Goal: Task Accomplishment & Management: Use online tool/utility

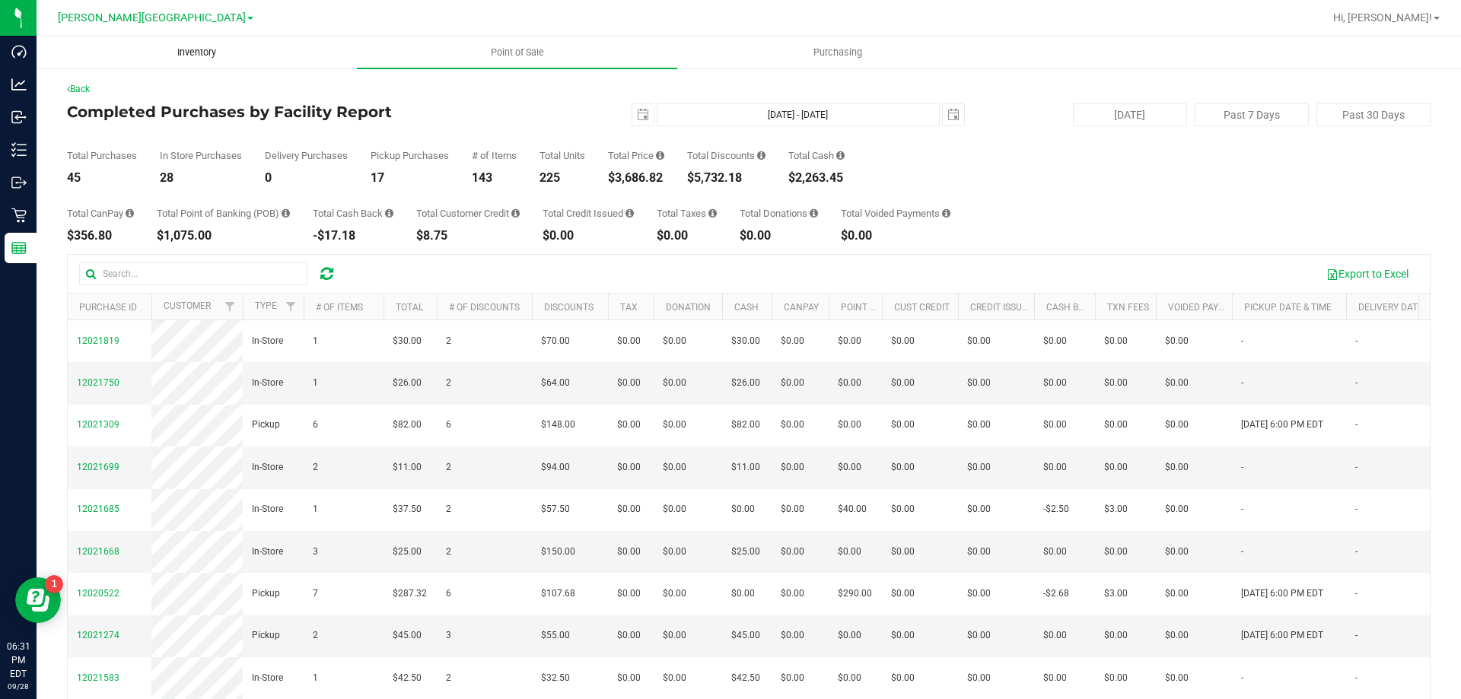
click at [196, 57] on span "Inventory" at bounding box center [197, 53] width 80 height 14
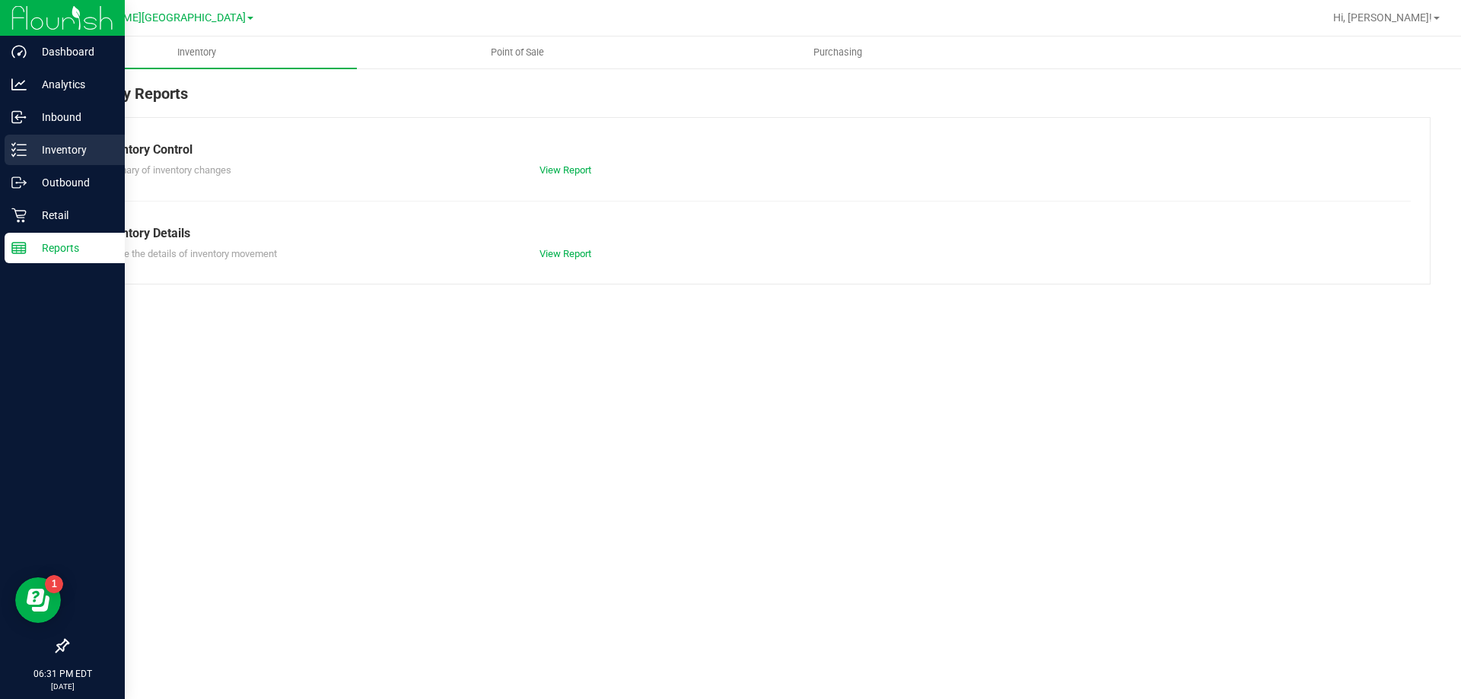
click at [21, 154] on icon at bounding box center [18, 149] width 15 height 15
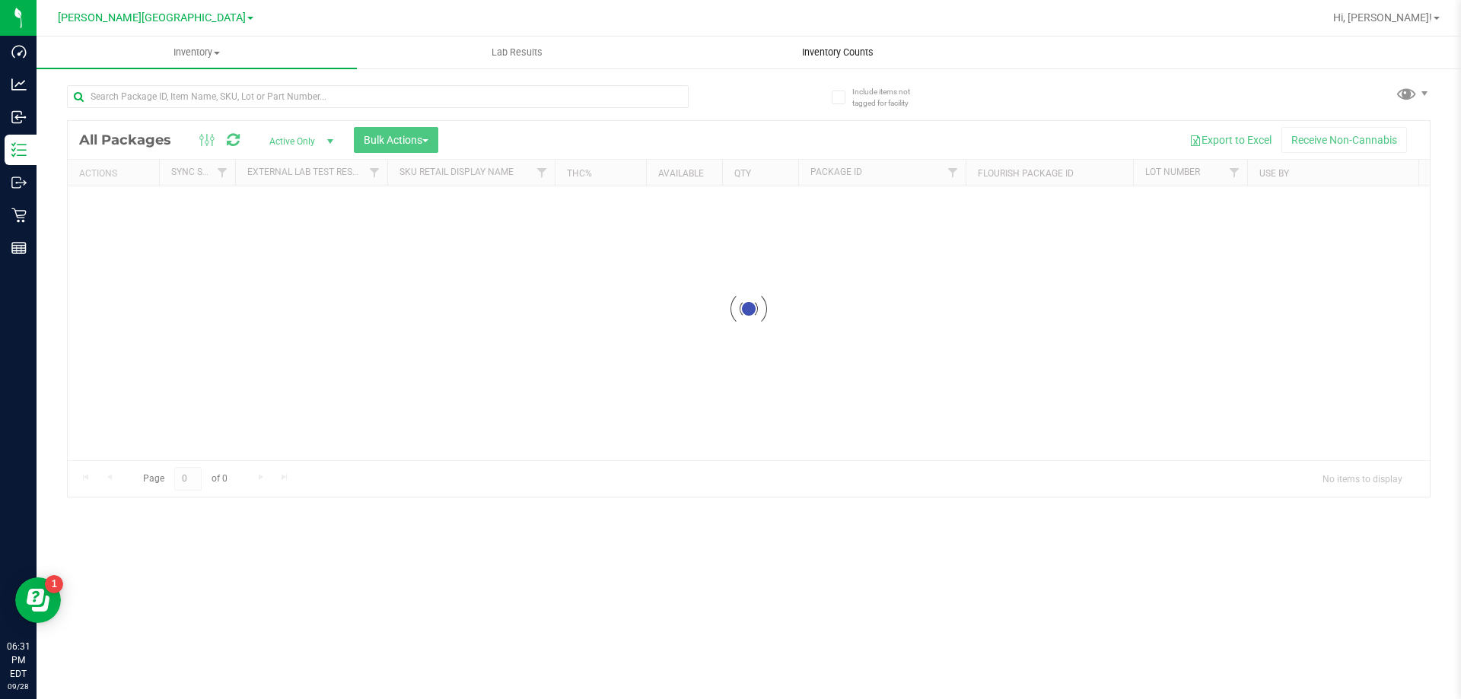
click at [857, 63] on uib-tab-heading "Inventory Counts" at bounding box center [837, 52] width 319 height 30
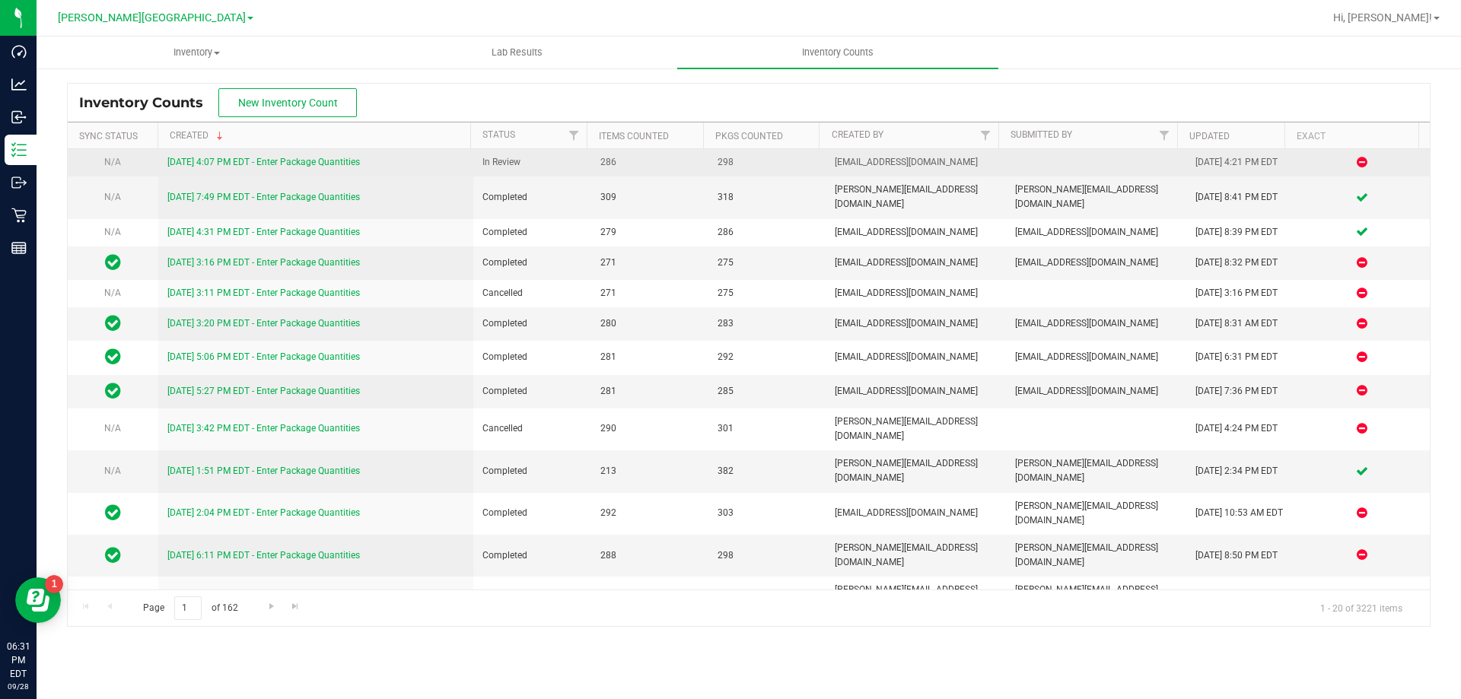
click at [337, 164] on link "[DATE] 4:07 PM EDT - Enter Package Quantities" at bounding box center [263, 162] width 192 height 11
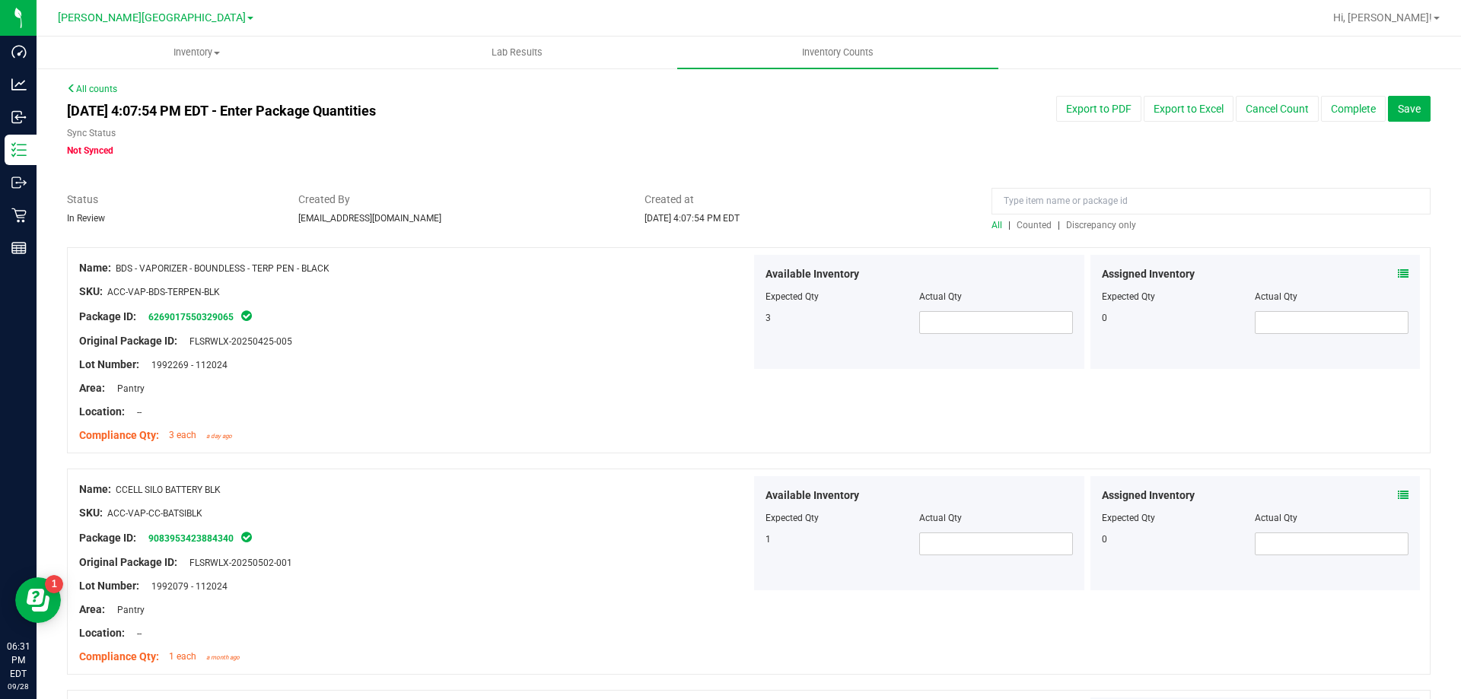
click at [1103, 226] on span "Discrepancy only" at bounding box center [1101, 225] width 70 height 11
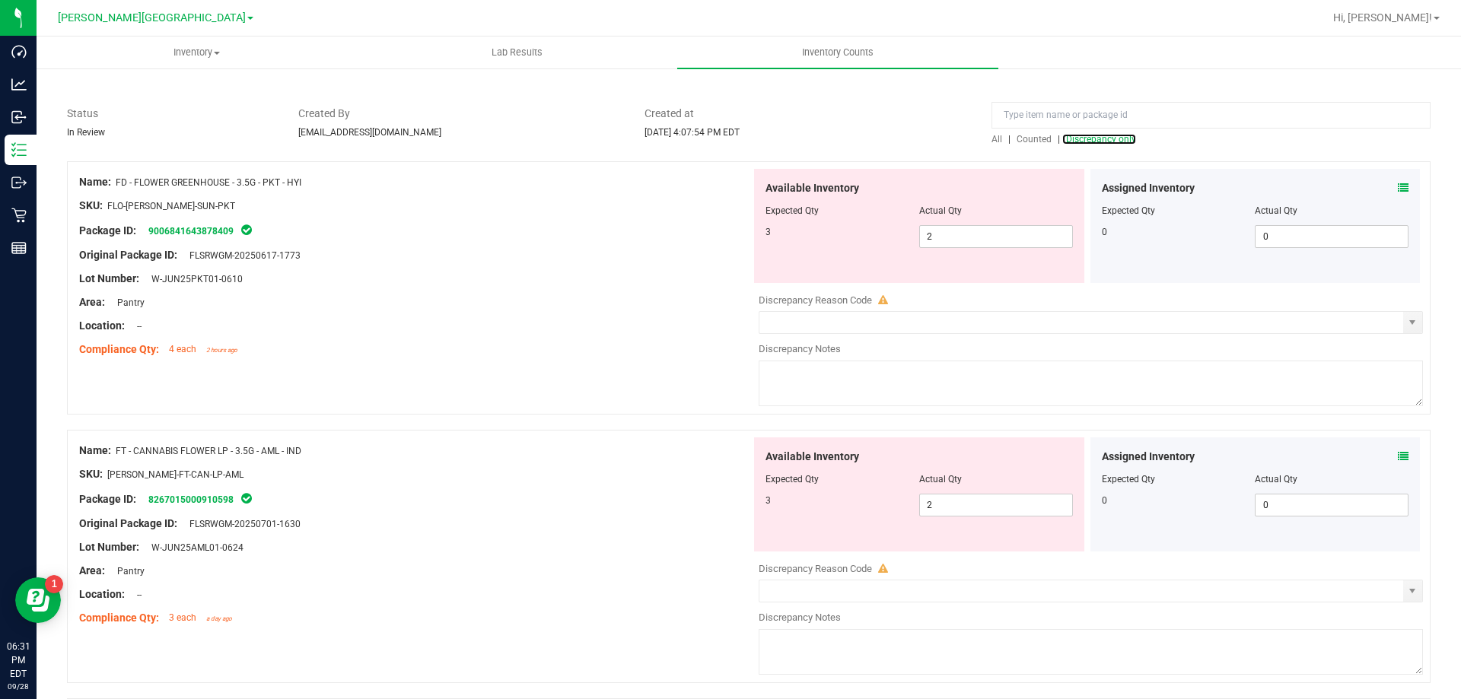
scroll to position [76, 0]
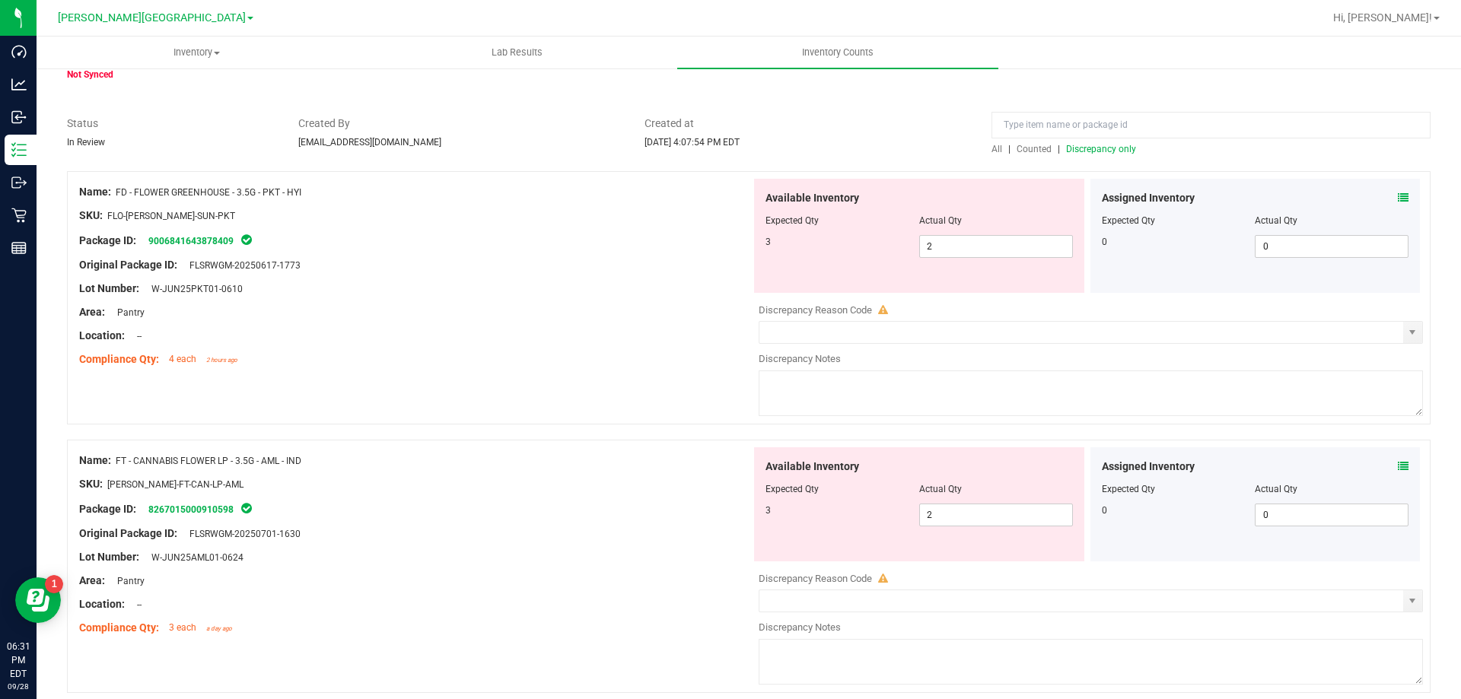
click at [843, 390] on textarea at bounding box center [1090, 393] width 664 height 46
click at [793, 404] on textarea at bounding box center [1090, 393] width 664 height 46
type textarea "2 on shelf"
click at [493, 393] on div "Name: FD - FLOWER GREENHOUSE - 3.5G - PKT - HYI SKU: FLO-[PERSON_NAME]-SUN-PKT …" at bounding box center [748, 297] width 1363 height 253
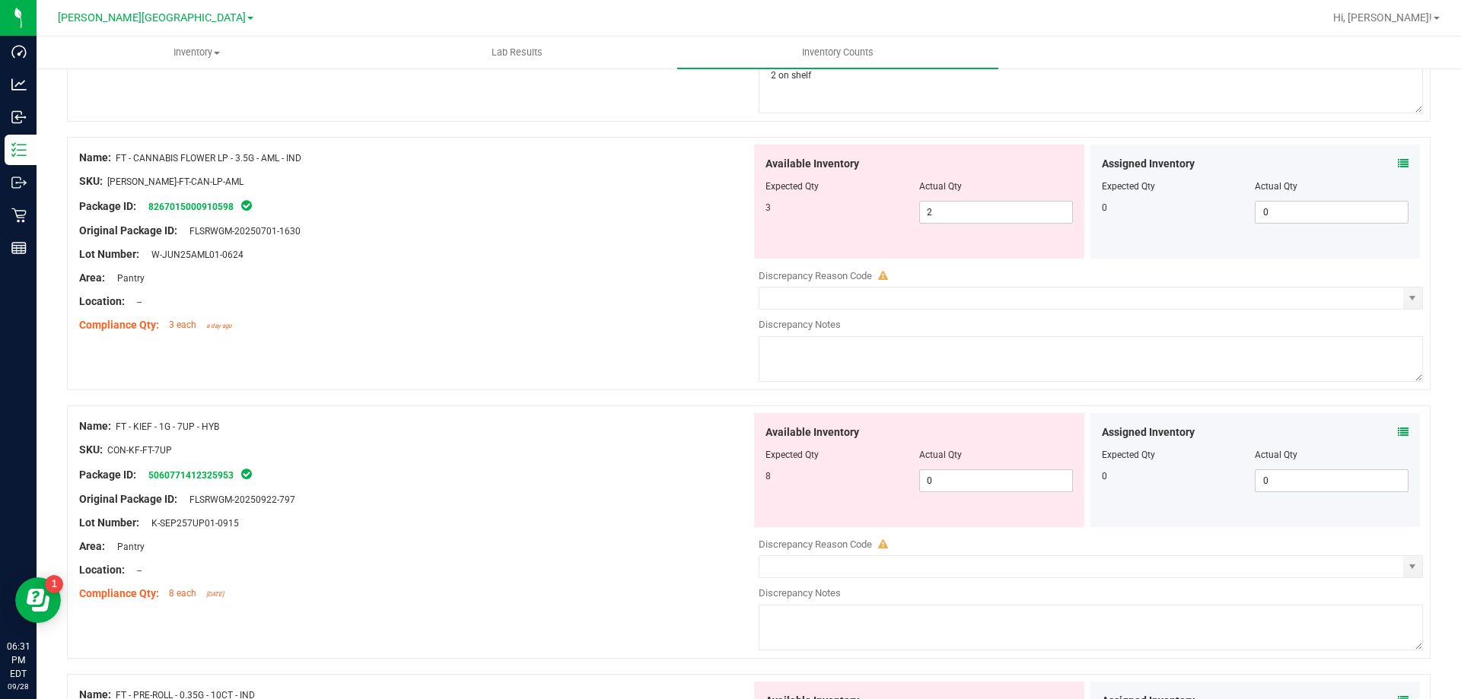
scroll to position [380, 0]
click at [883, 366] on textarea at bounding box center [1090, 358] width 664 height 46
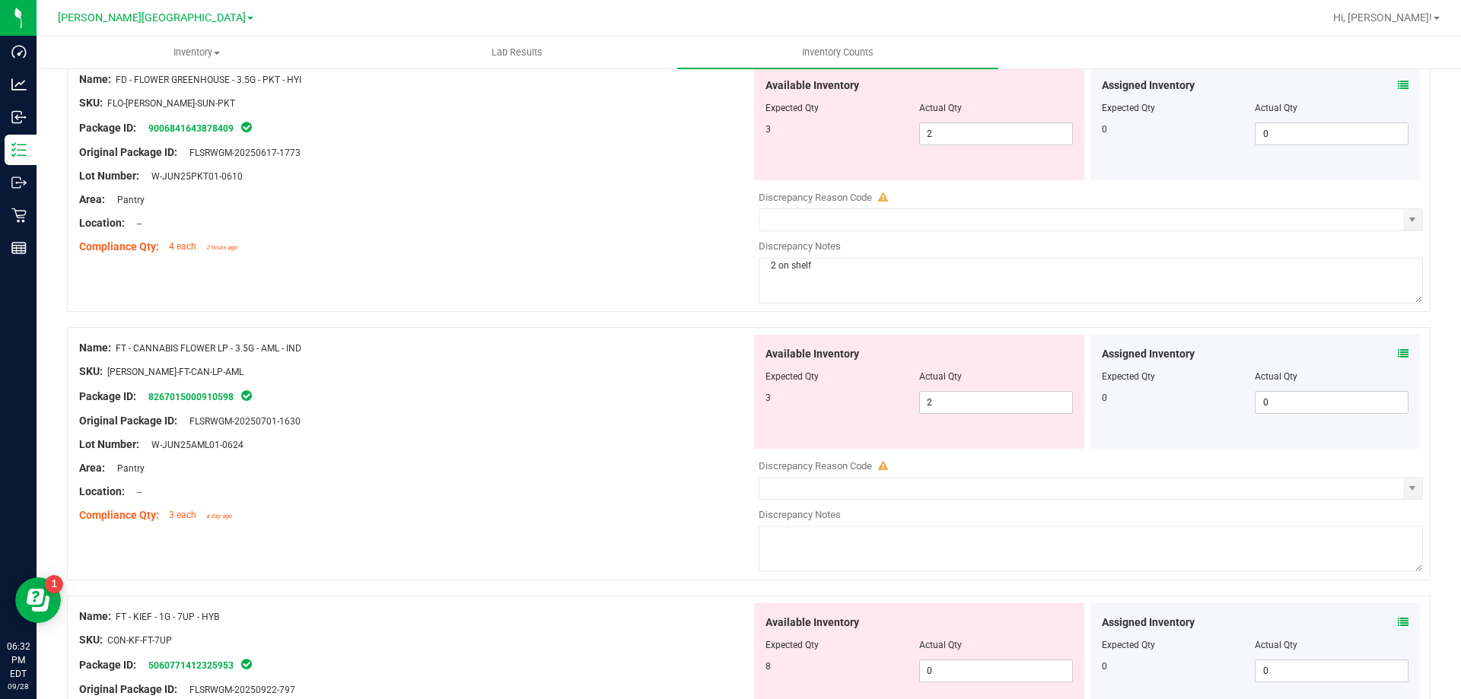
scroll to position [152, 0]
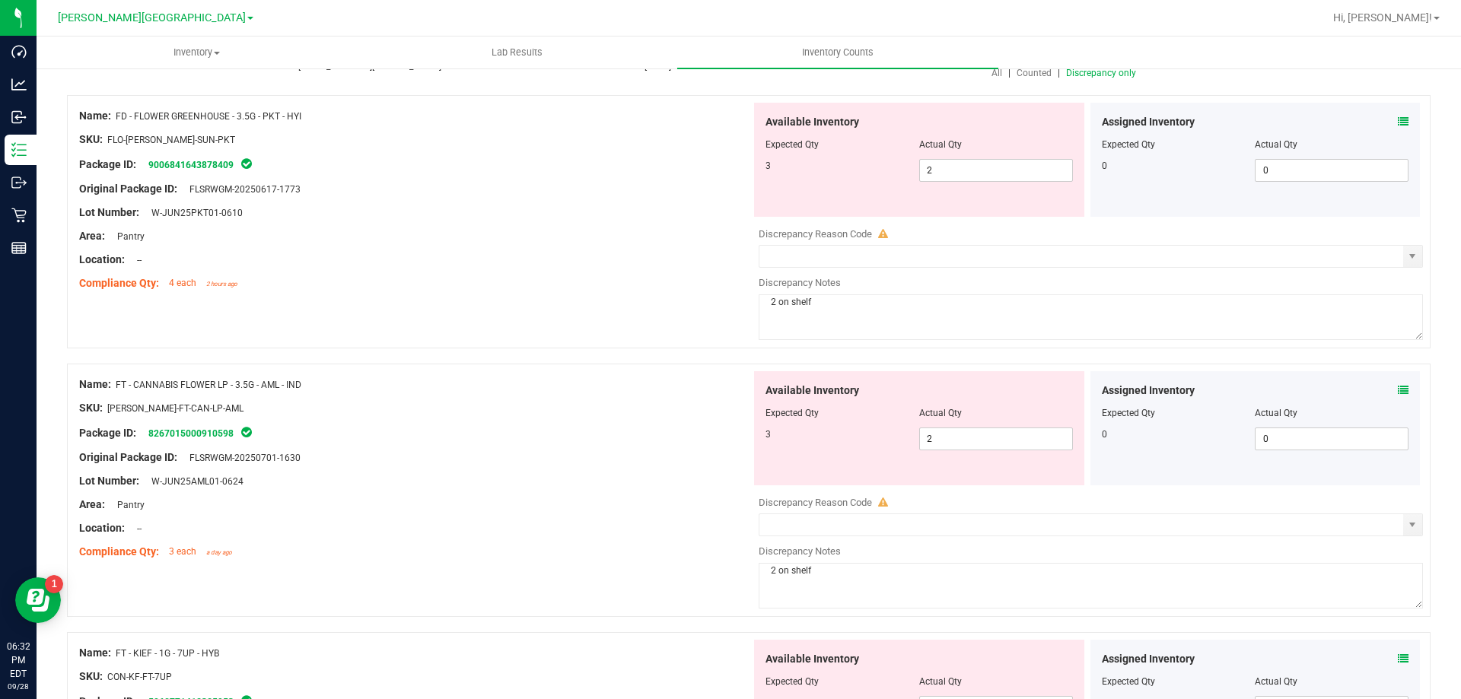
type textarea "2 on shelf"
click at [676, 579] on div "Name: FT - CANNABIS FLOWER LP - 3.5G - AML - IND SKU: [PERSON_NAME]-FT-CAN-LP-A…" at bounding box center [748, 490] width 1363 height 253
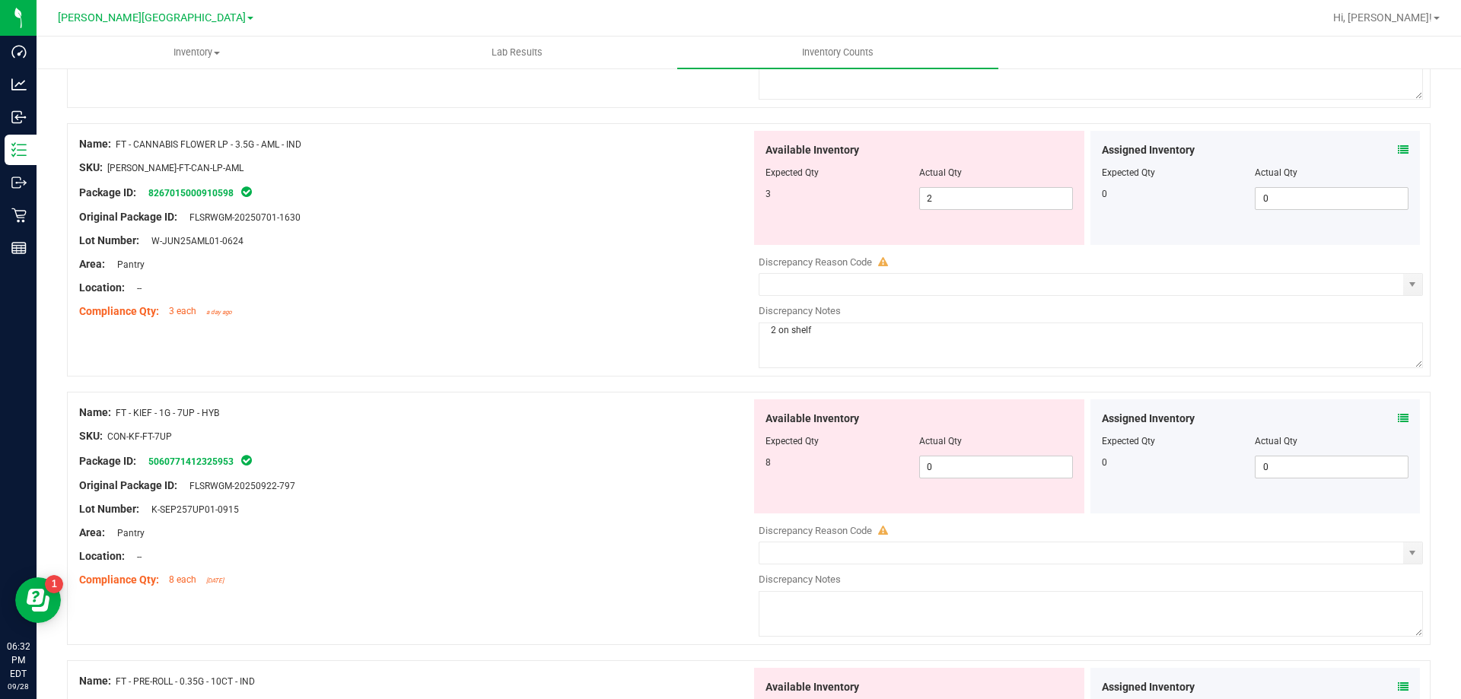
scroll to position [609, 0]
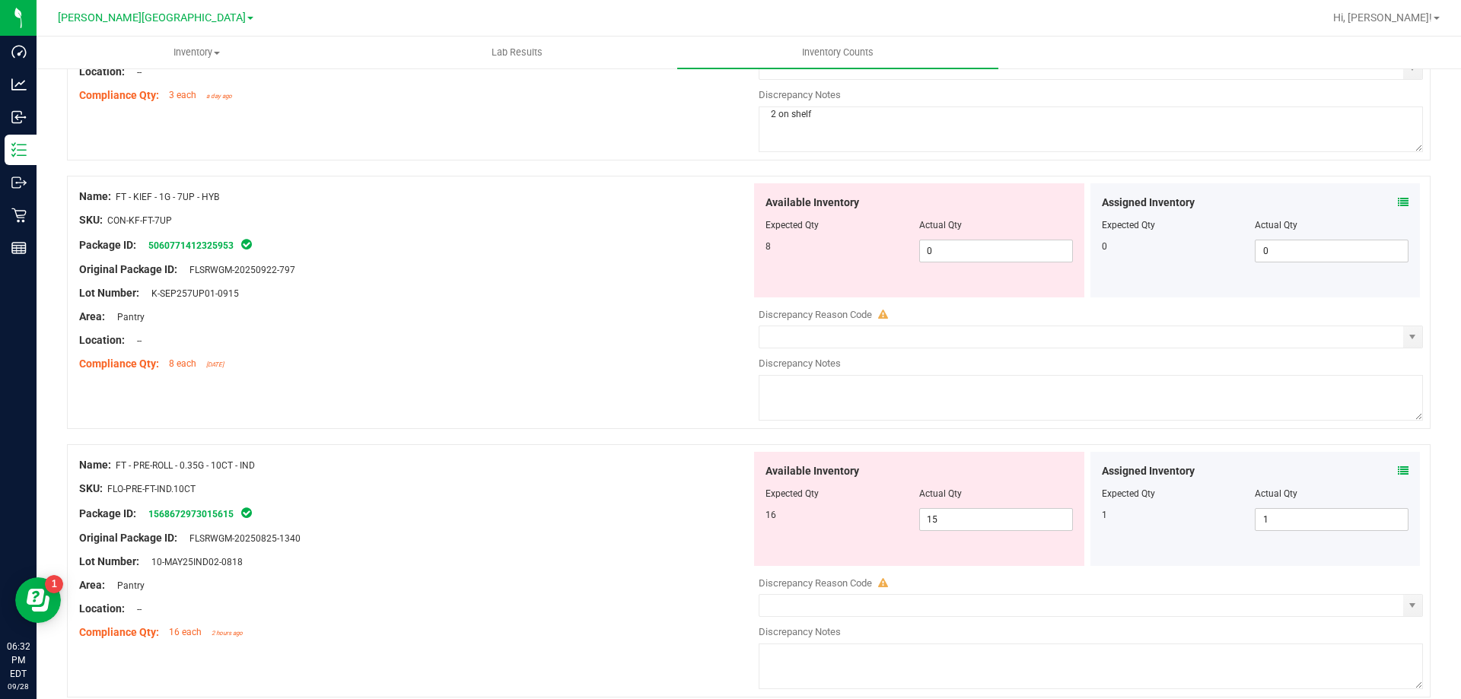
click at [809, 388] on textarea at bounding box center [1090, 398] width 664 height 46
type textarea "Open box in pantry?"
click at [517, 330] on div at bounding box center [415, 329] width 672 height 8
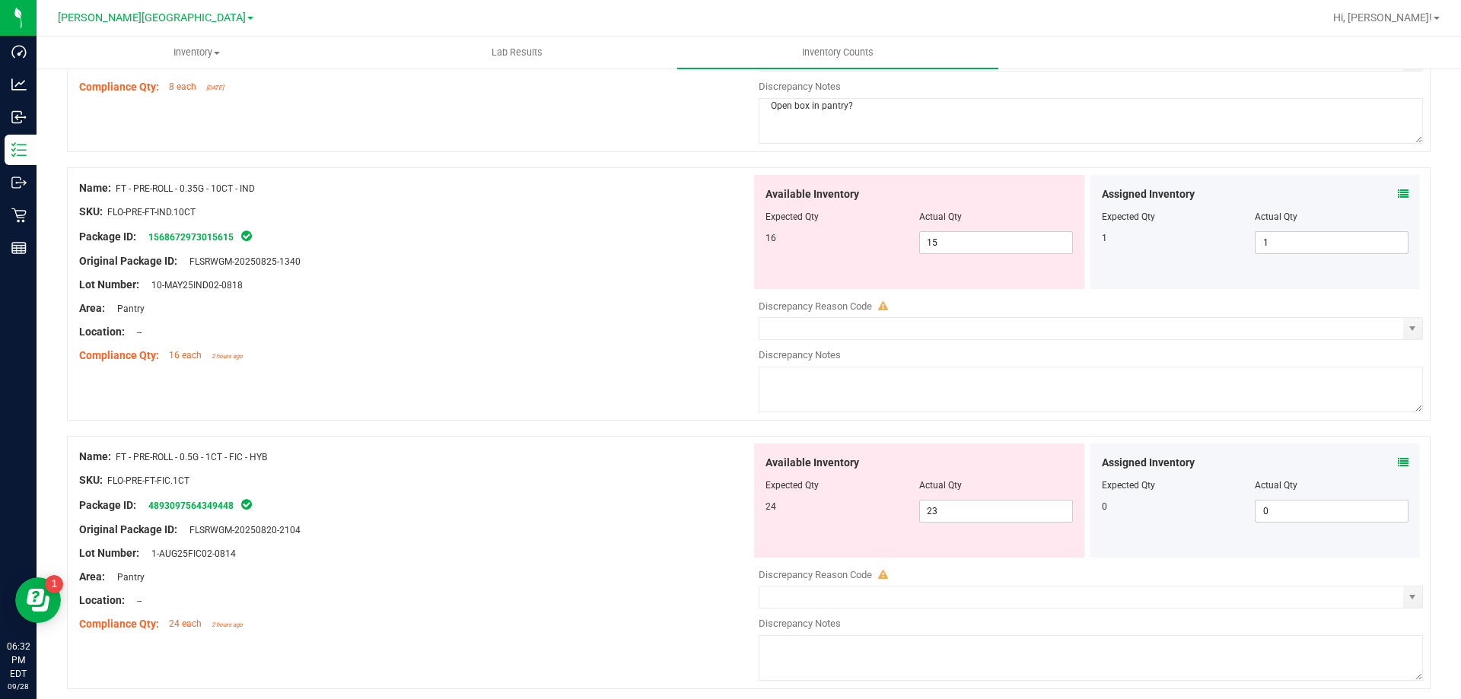
scroll to position [913, 0]
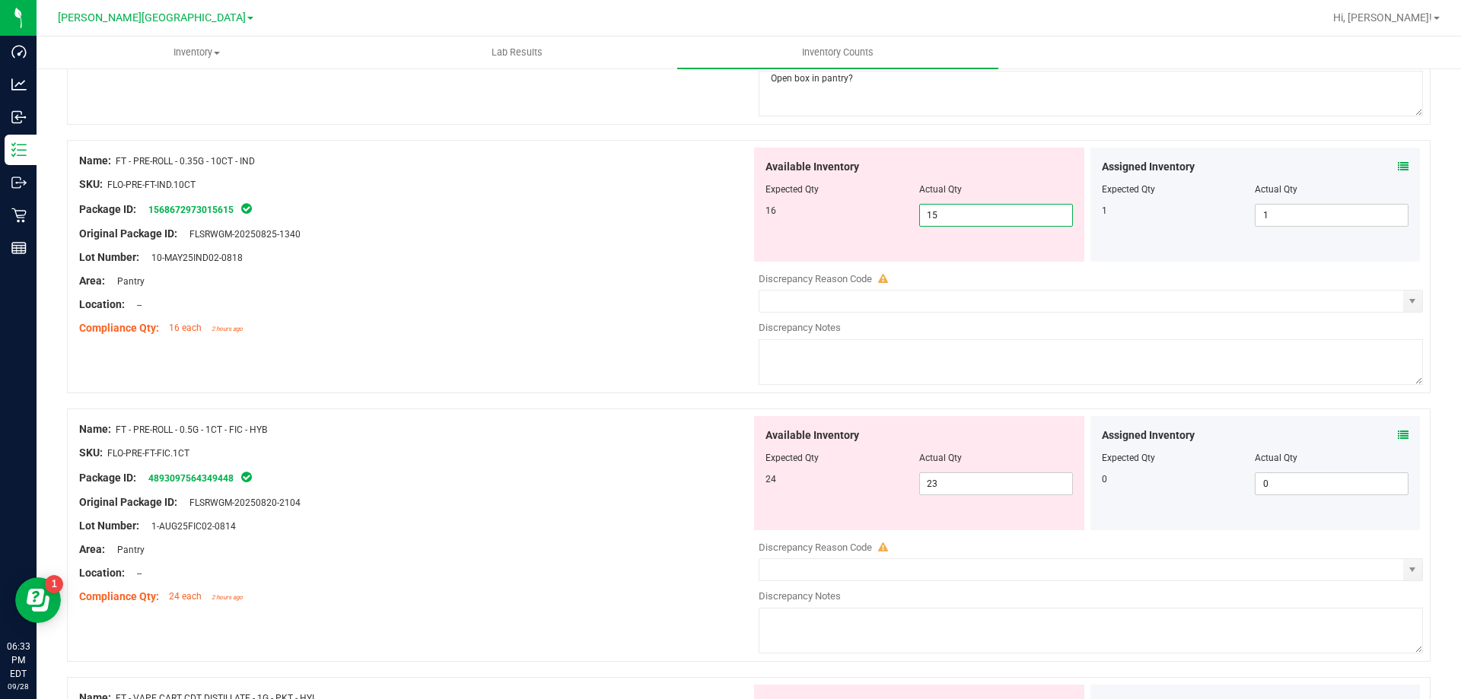
click at [1020, 211] on span "15 15" at bounding box center [996, 215] width 154 height 23
type input "16"
click at [628, 262] on div "Lot Number: 10-MAY25IND02-0818" at bounding box center [415, 258] width 672 height 16
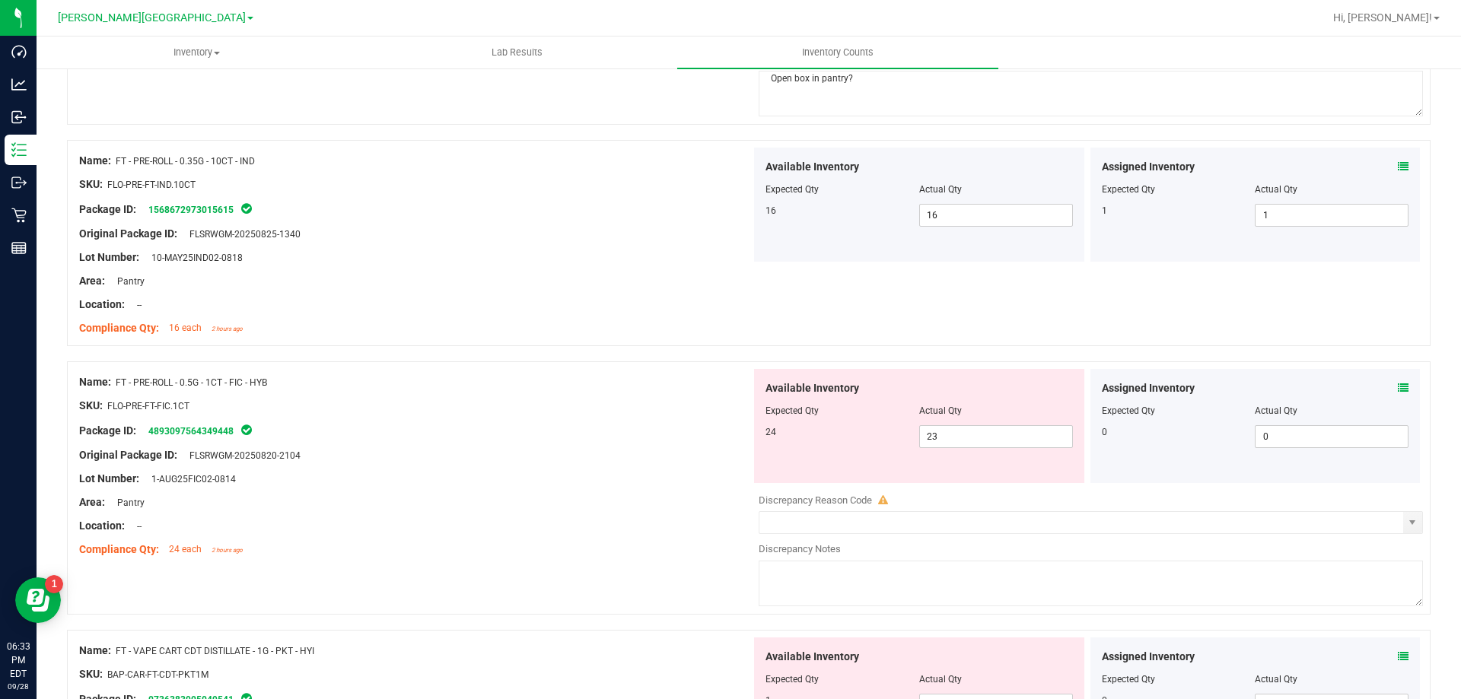
click at [435, 434] on div "Package ID: 4893097564349448" at bounding box center [415, 430] width 672 height 18
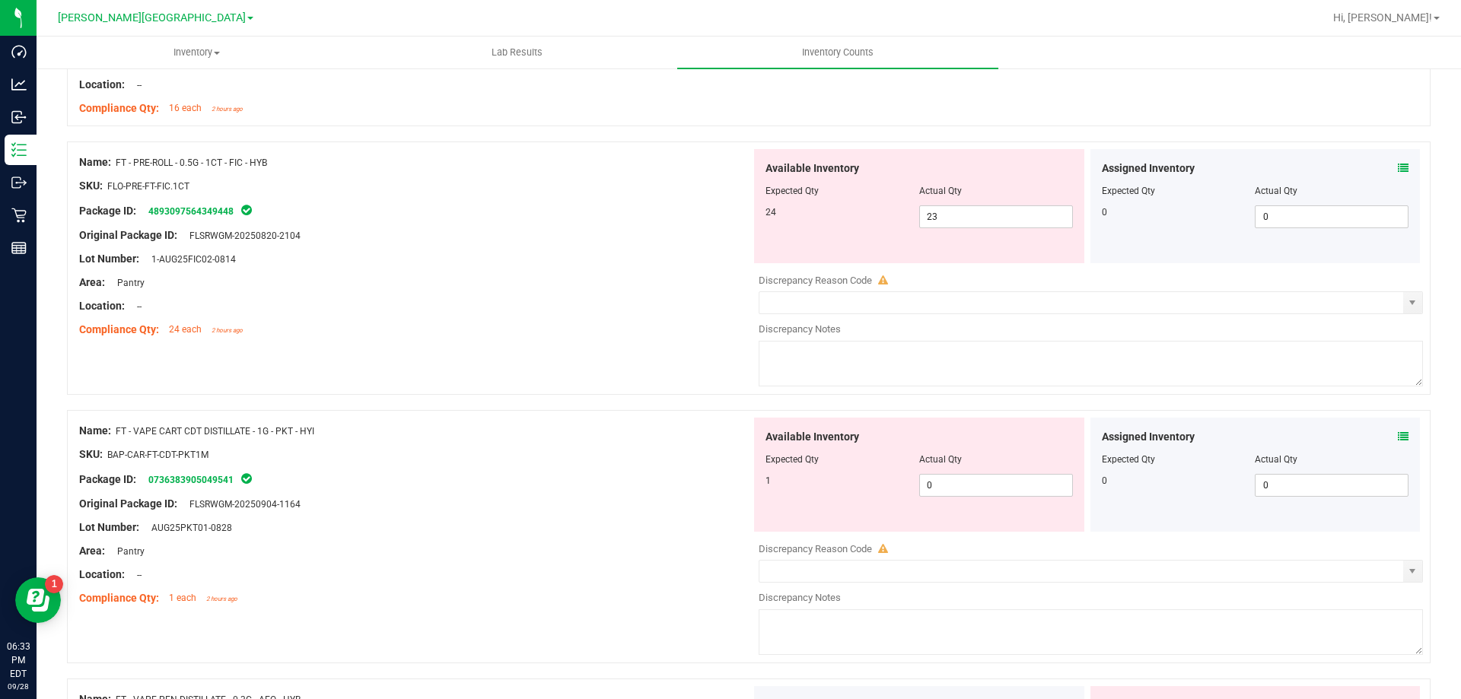
scroll to position [1141, 0]
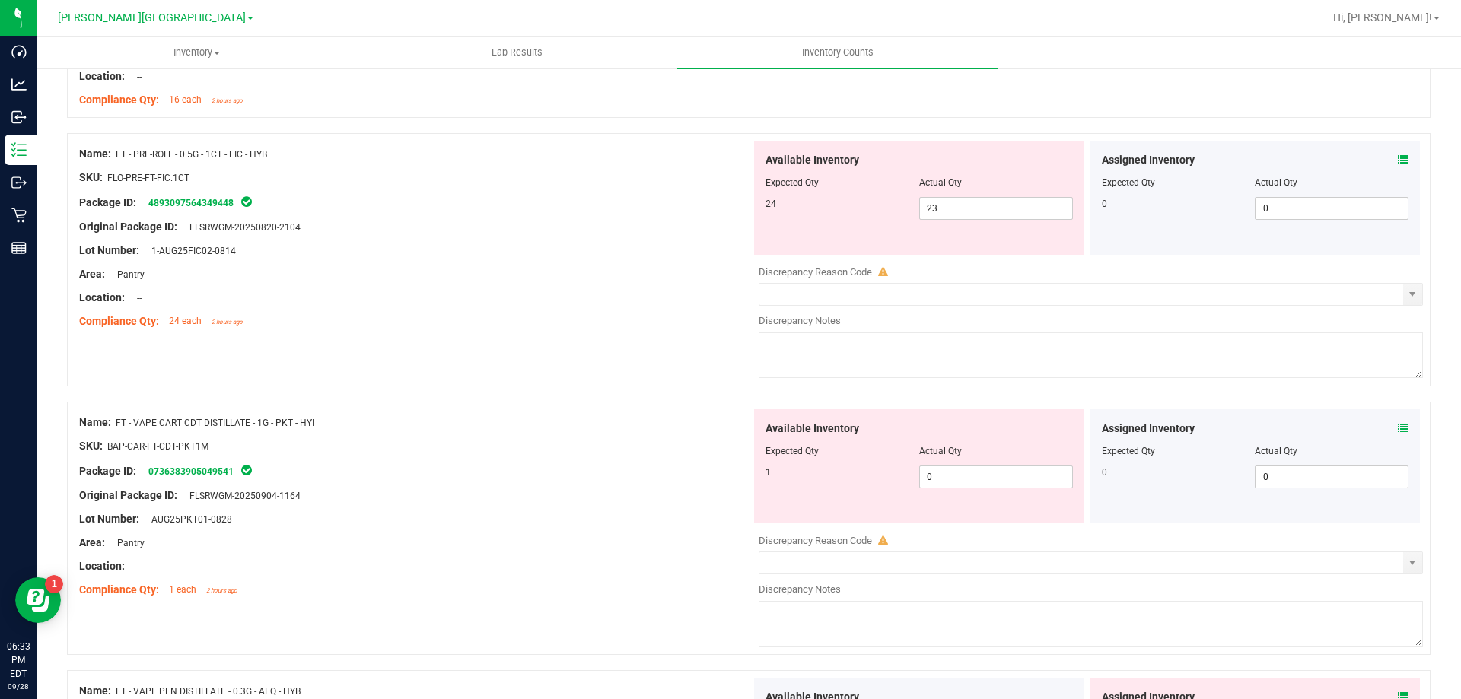
click at [517, 207] on div "Package ID: 4893097564349448" at bounding box center [415, 202] width 672 height 18
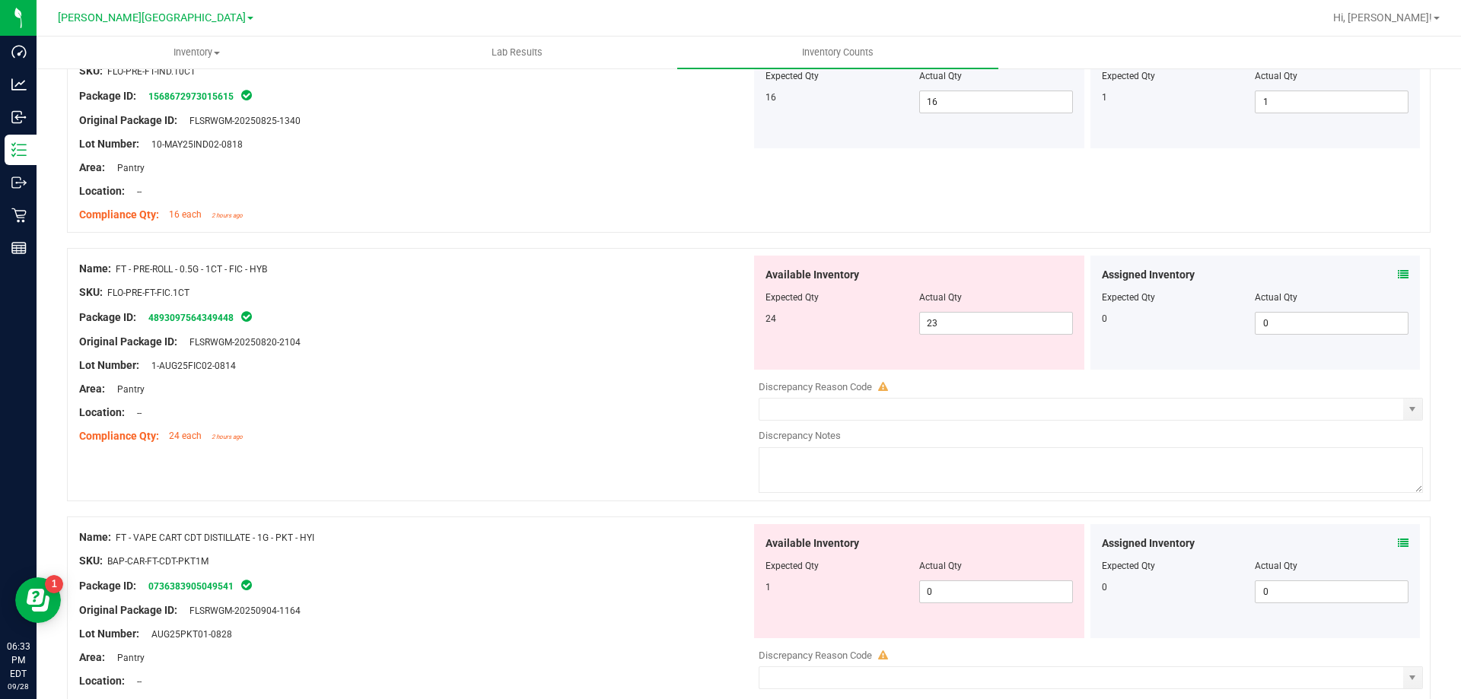
scroll to position [989, 0]
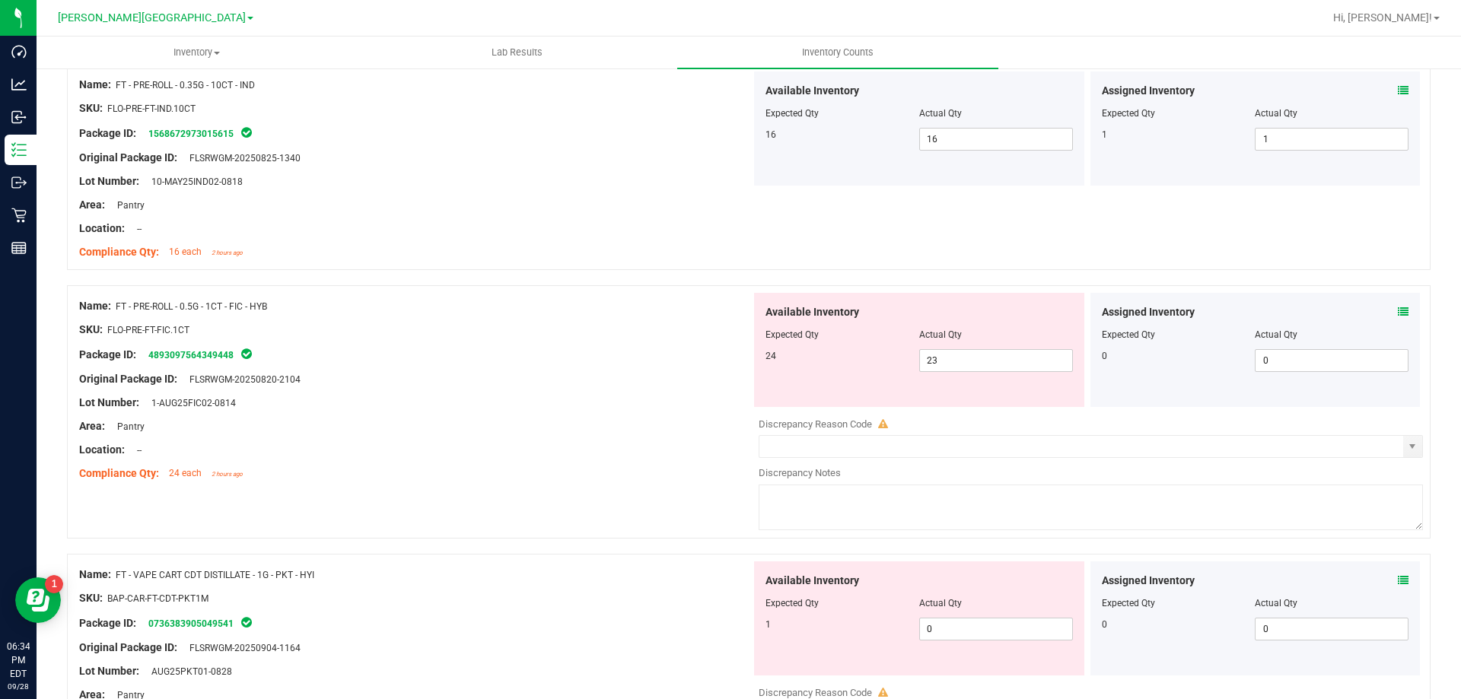
click at [1139, 510] on textarea at bounding box center [1090, 508] width 664 height 46
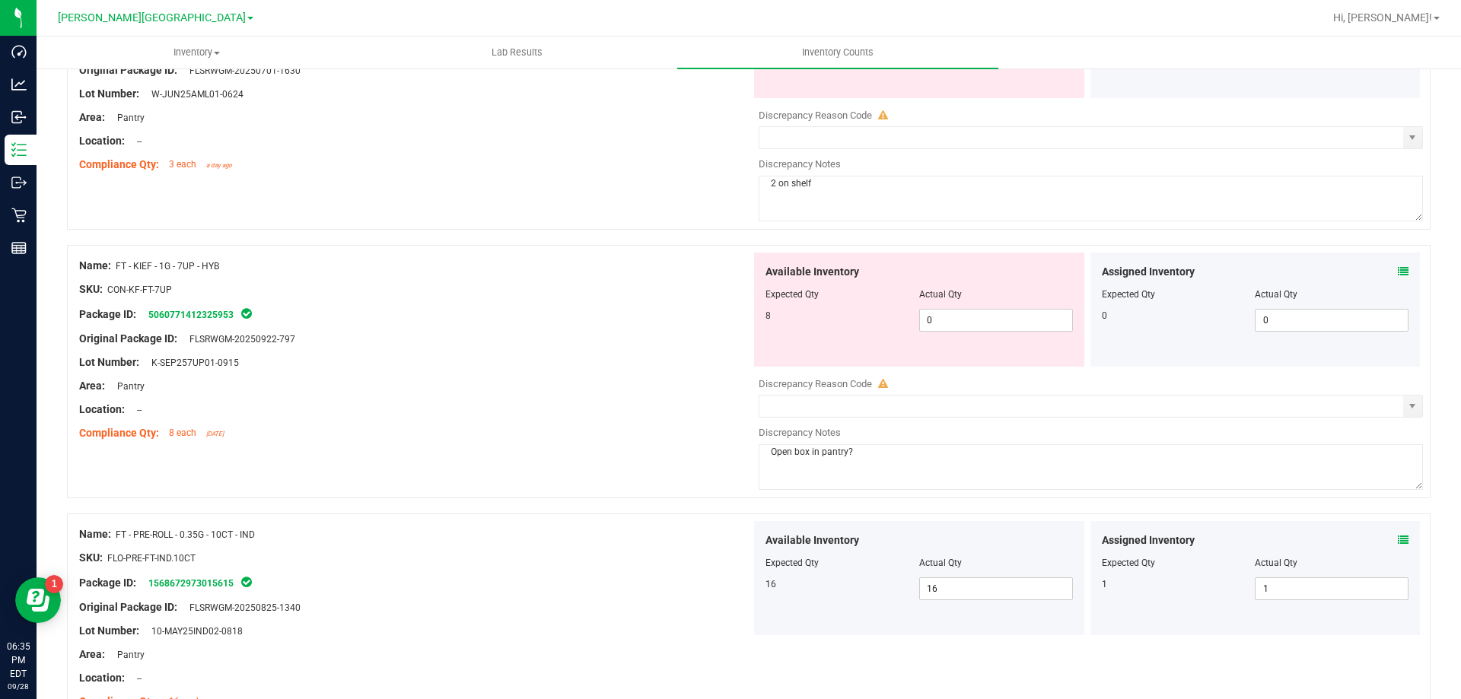
scroll to position [533, 0]
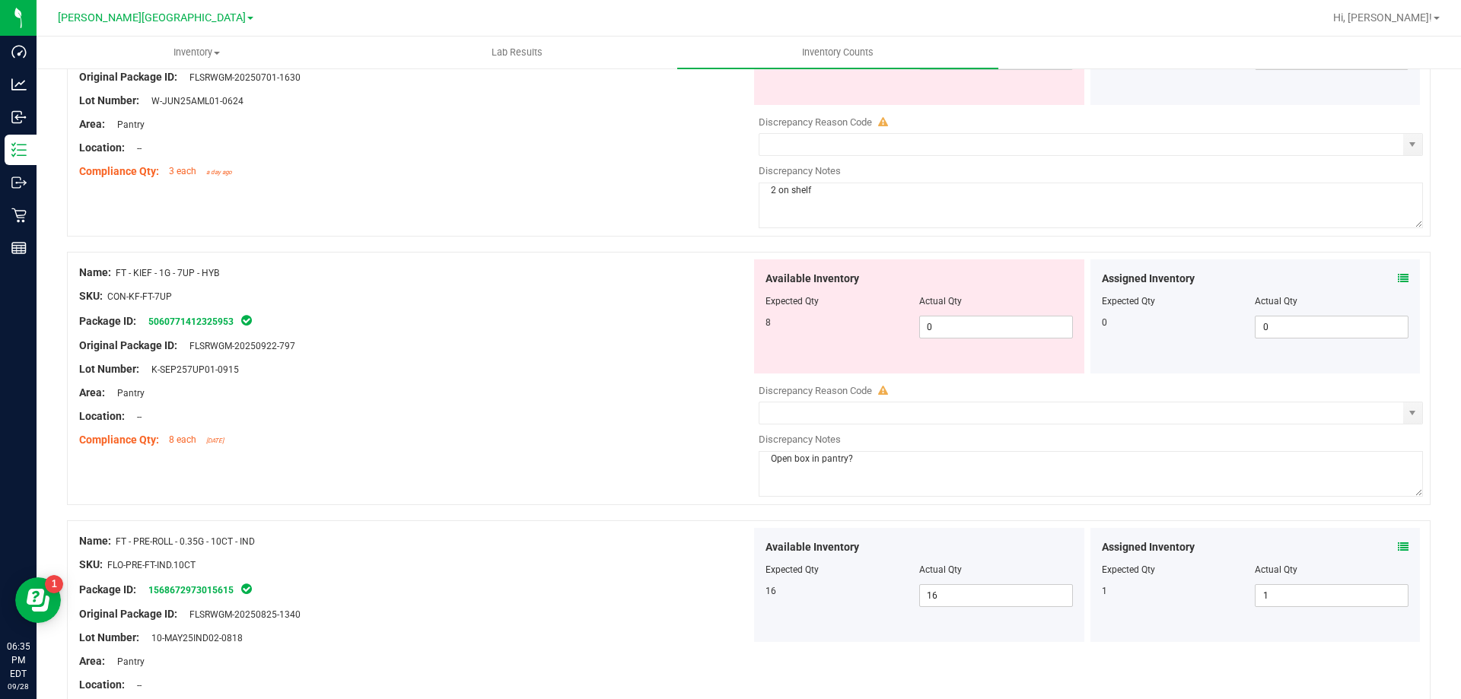
type textarea "23 in cabinet"
click at [824, 195] on textarea "2 on shelf" at bounding box center [1090, 206] width 664 height 46
type textarea "2 in cabinet"
click at [717, 207] on div "Name: FT - CANNABIS FLOWER LP - 3.5G - AML - IND SKU: [PERSON_NAME]-FT-CAN-LP-A…" at bounding box center [748, 109] width 1363 height 253
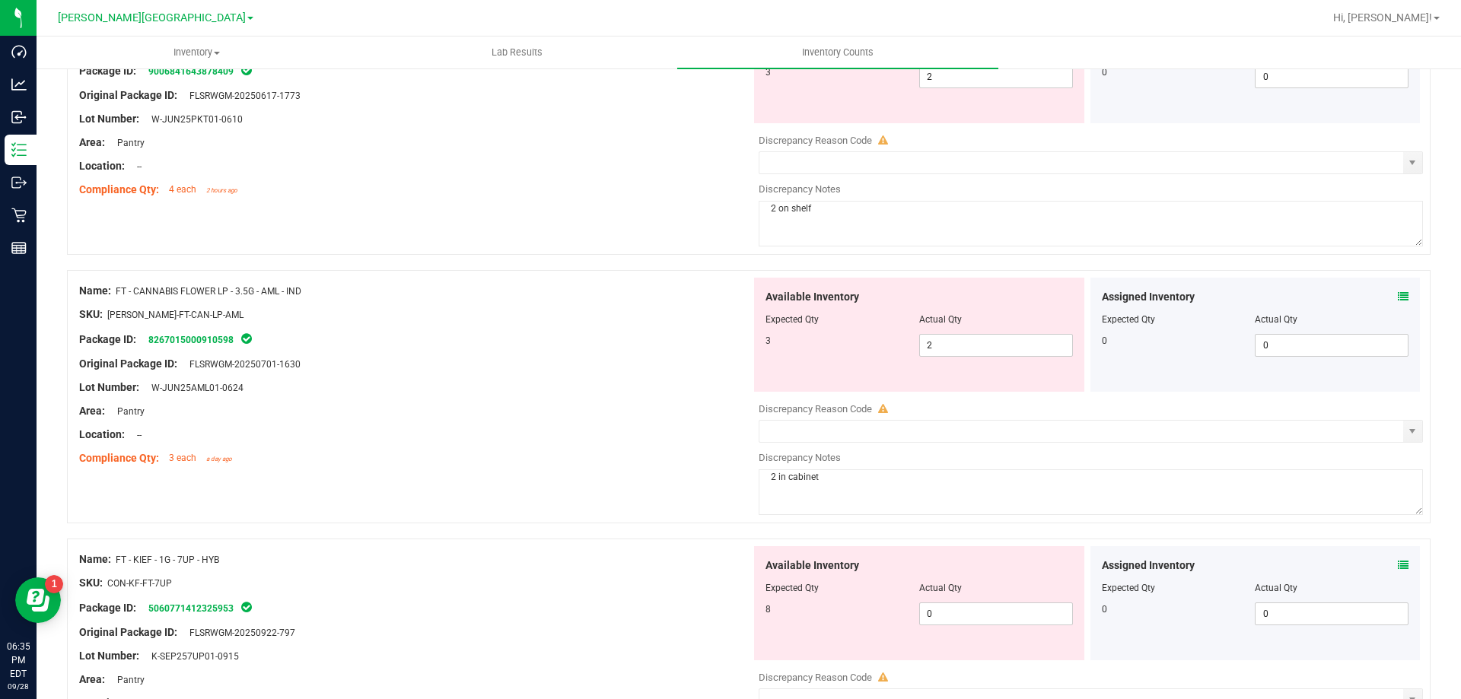
scroll to position [152, 0]
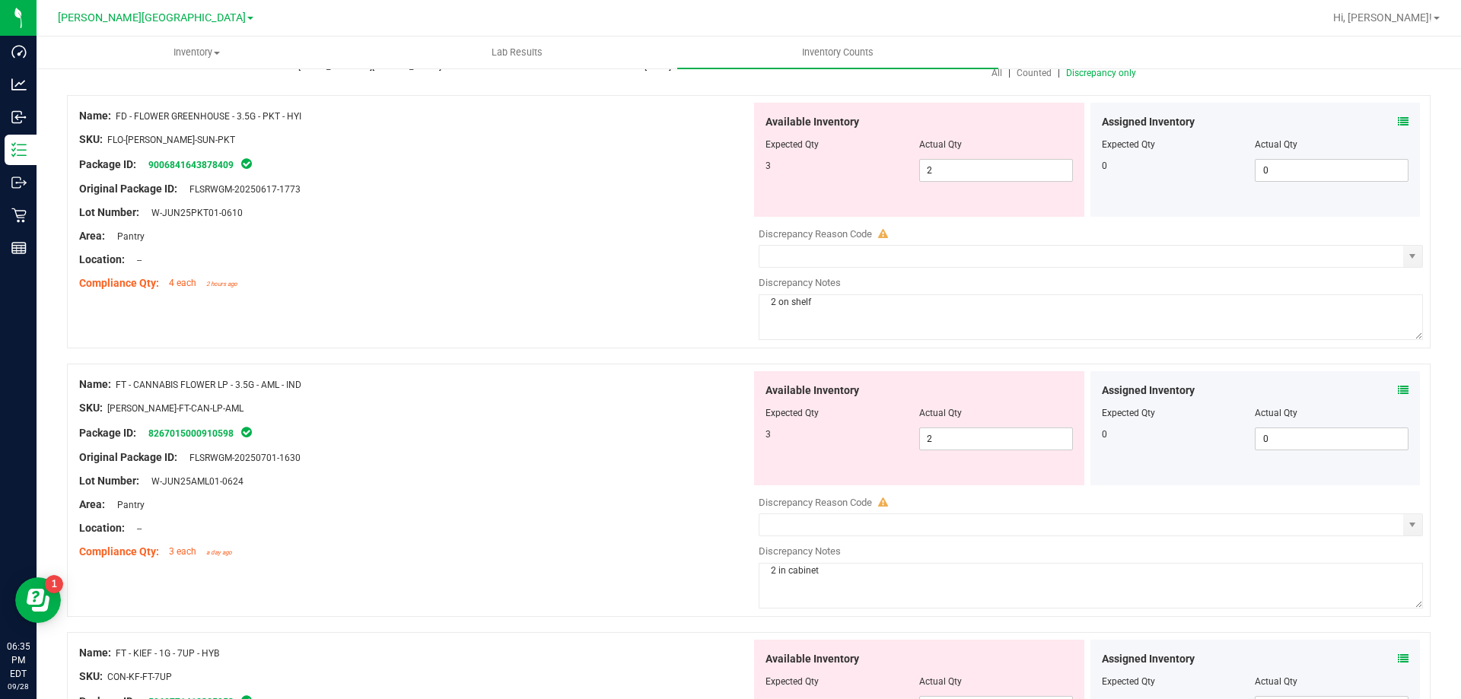
drag, startPoint x: 838, startPoint y: 313, endPoint x: 822, endPoint y: 308, distance: 17.3
click at [822, 308] on textarea "2 on shelf" at bounding box center [1090, 317] width 664 height 46
type textarea "2 in cabinet"
click at [733, 313] on div "Name: FD - FLOWER GREENHOUSE - 3.5G - PKT - HYI SKU: FLO-[PERSON_NAME]-SUN-PKT …" at bounding box center [748, 221] width 1363 height 253
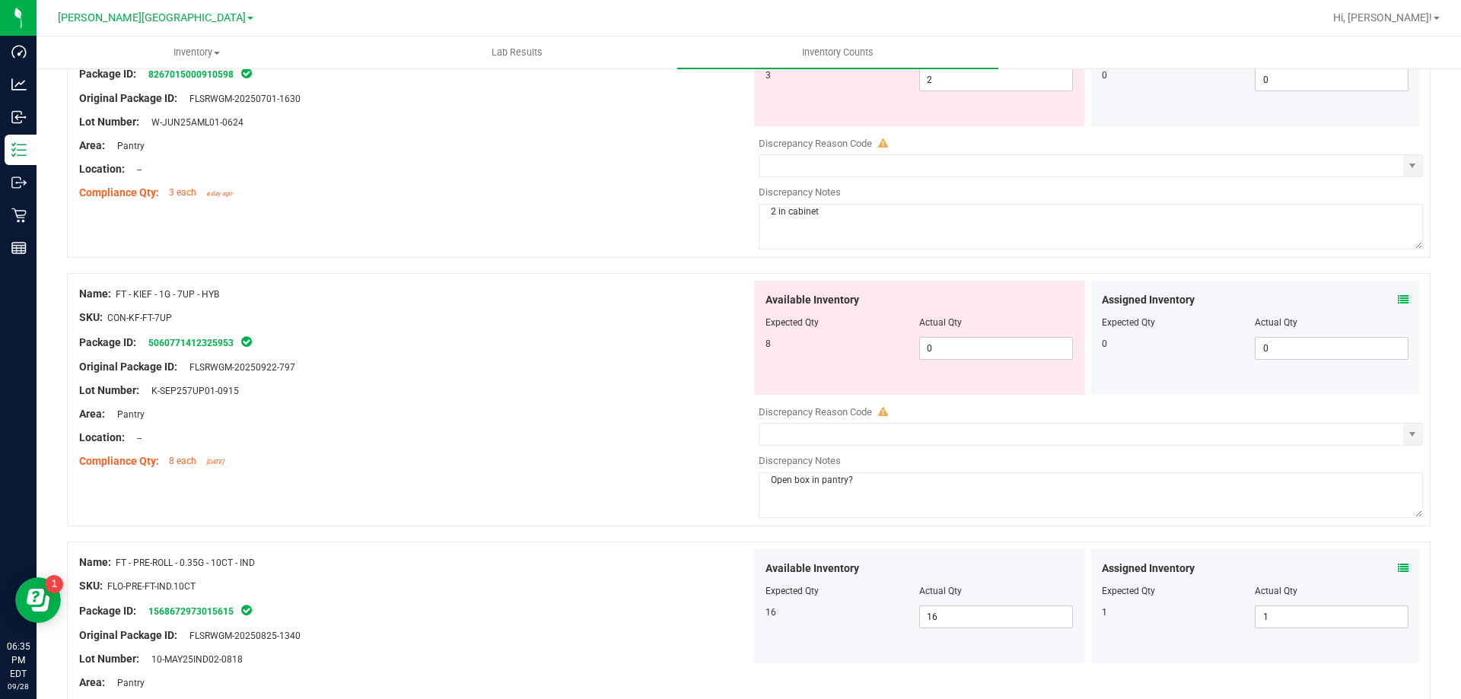
scroll to position [685, 0]
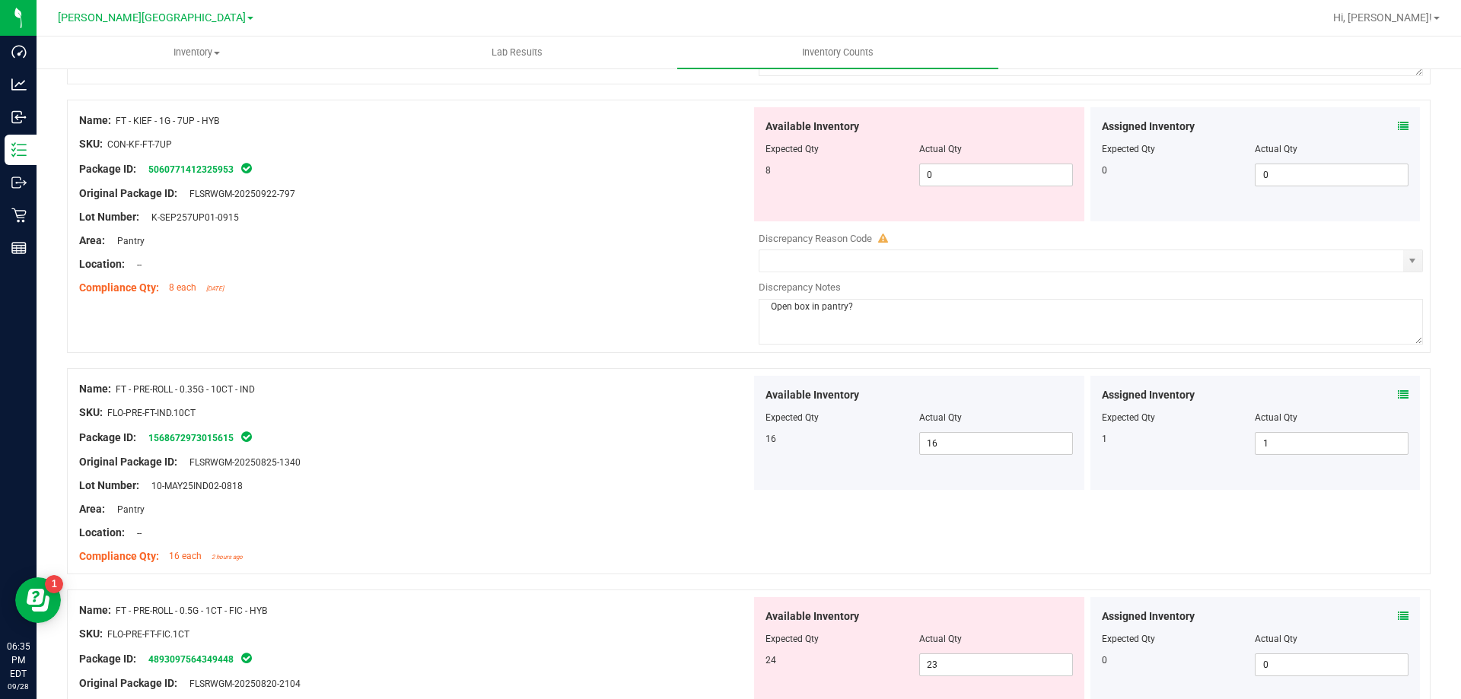
click at [764, 310] on textarea "Open box in pantry?" at bounding box center [1090, 322] width 664 height 46
click at [695, 351] on div "Name: FT - KIEF - 1G - 7UP - HYB SKU: CON-KF-FT-7UP Package ID: 506077141232595…" at bounding box center [748, 226] width 1363 height 253
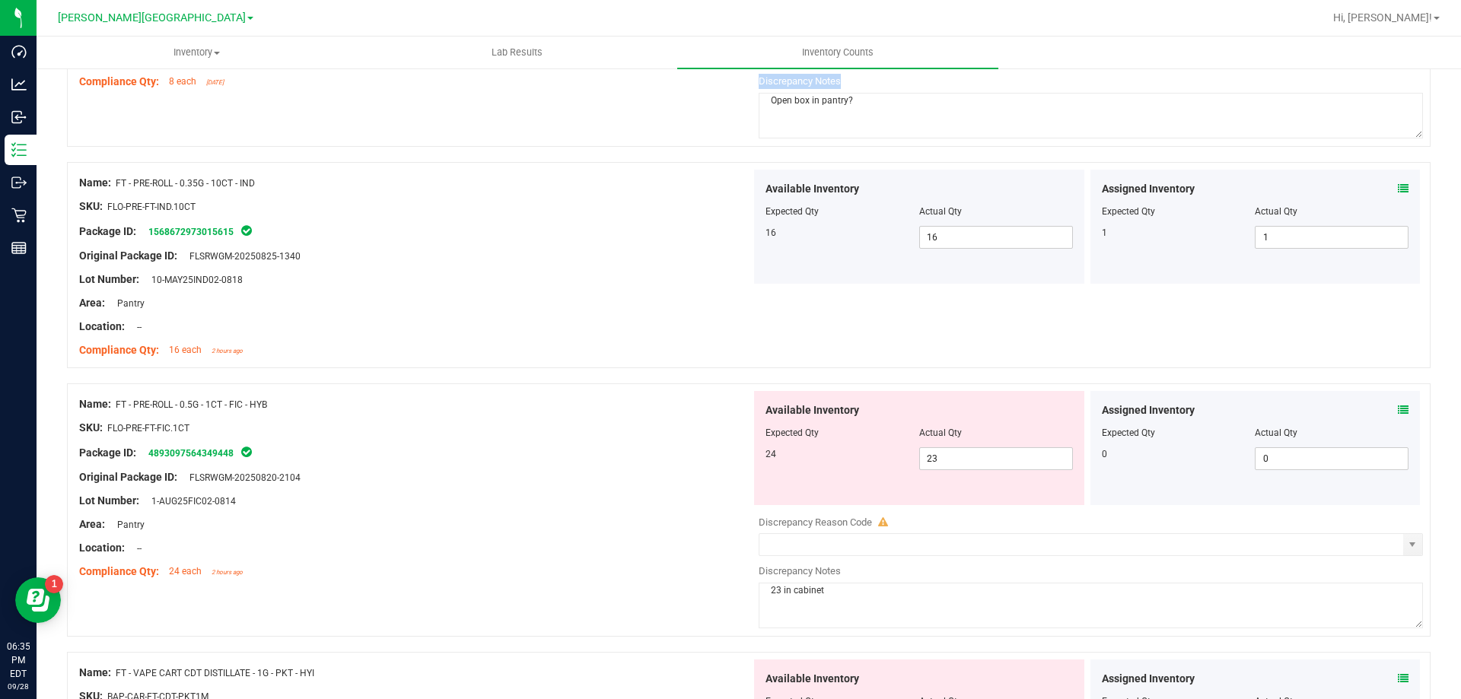
scroll to position [913, 0]
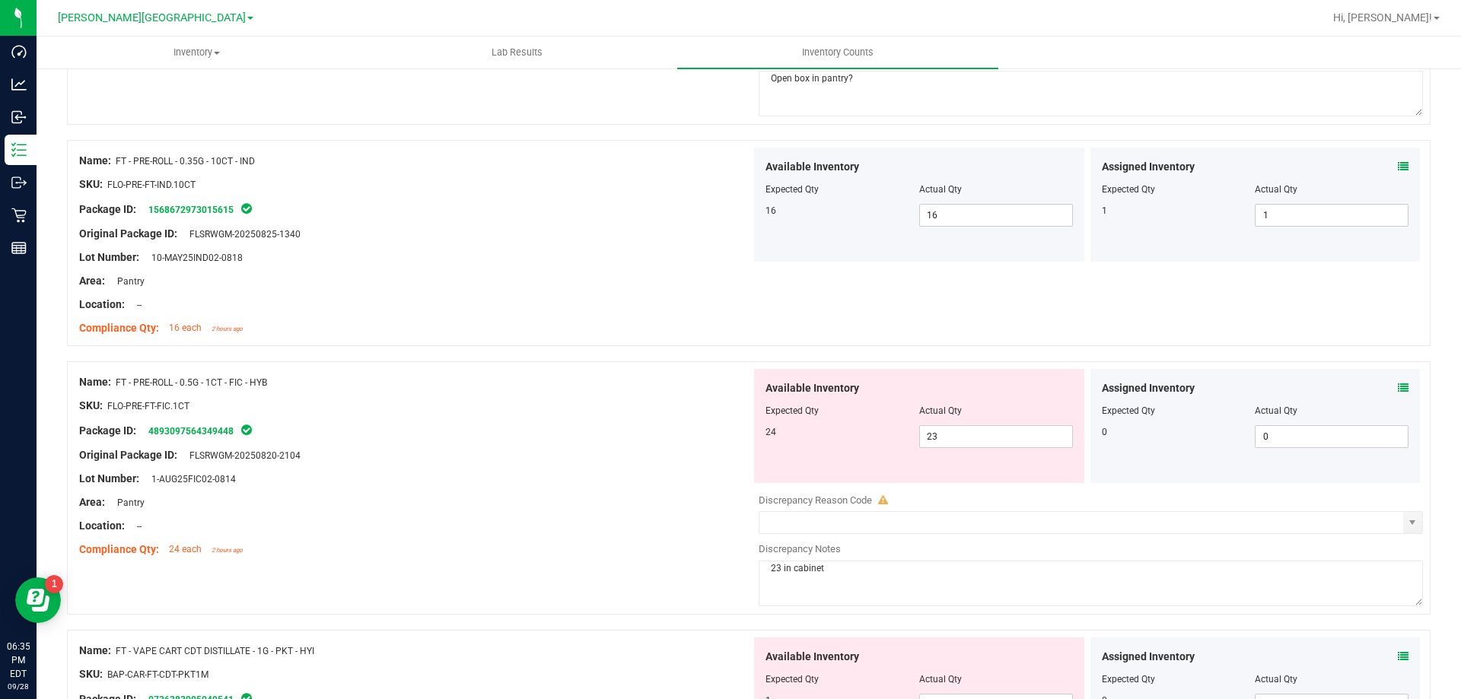
click at [711, 287] on div "Area: Pantry" at bounding box center [415, 281] width 672 height 16
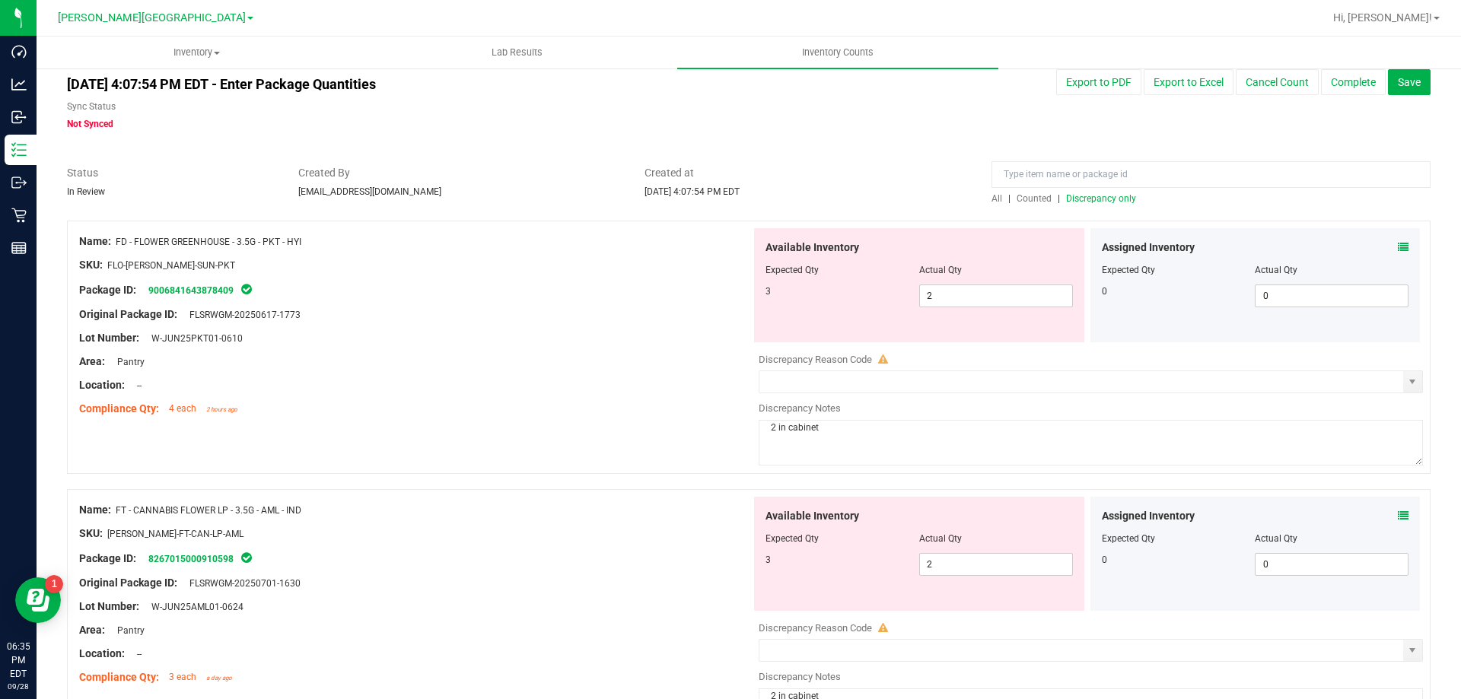
scroll to position [0, 0]
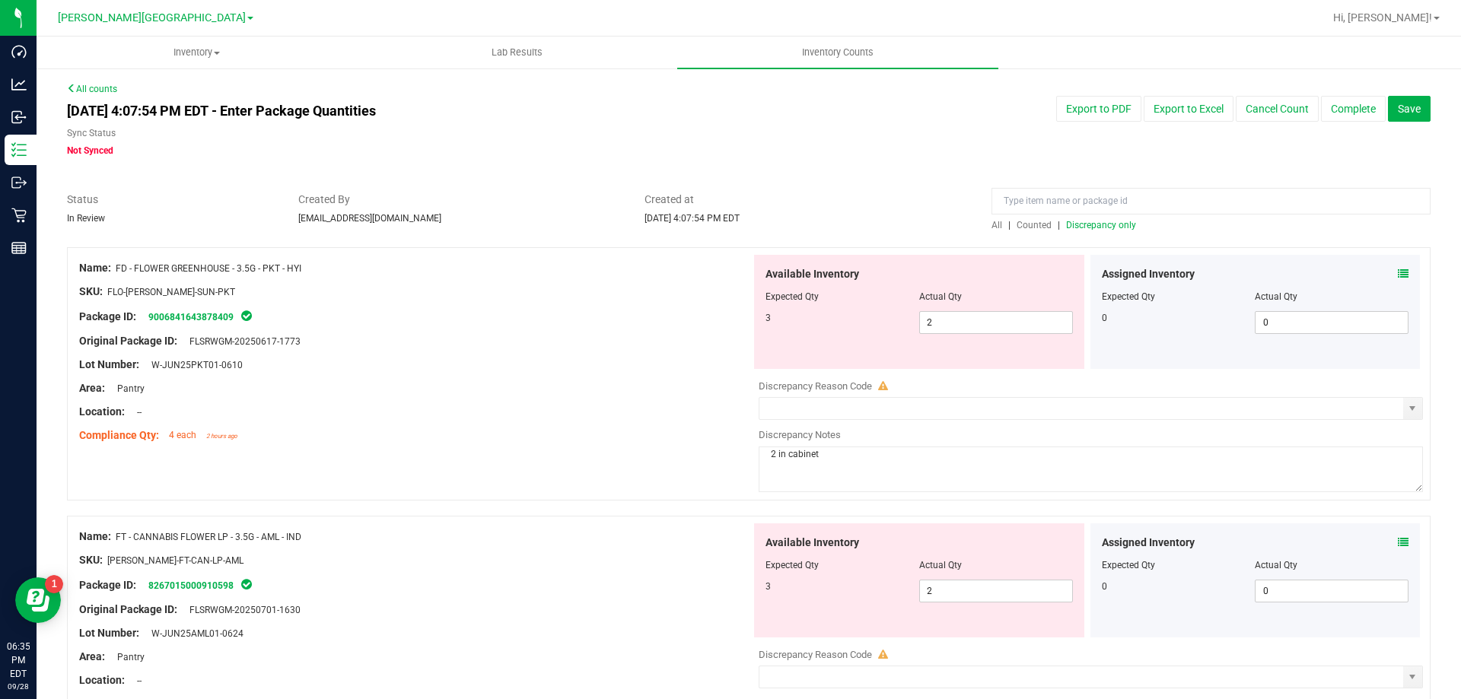
click at [1091, 220] on span "Discrepancy only" at bounding box center [1101, 225] width 70 height 11
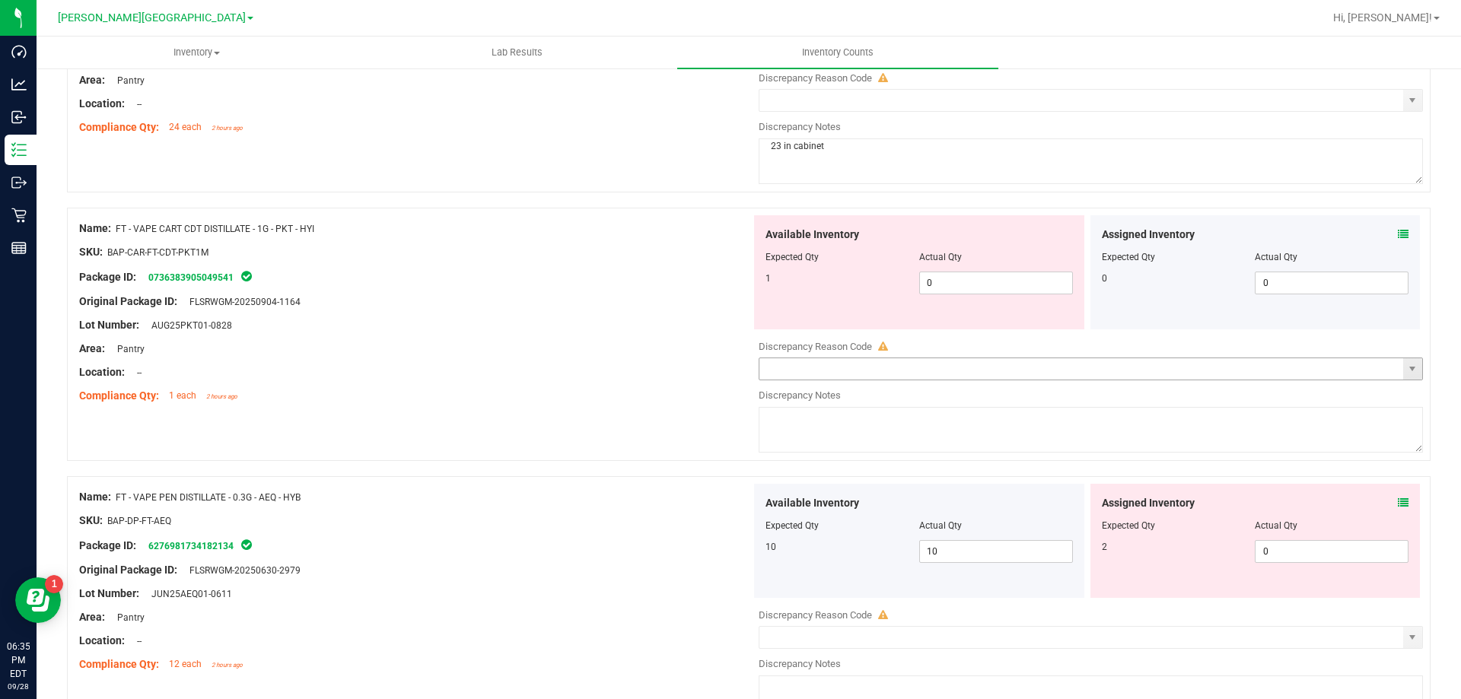
scroll to position [1141, 0]
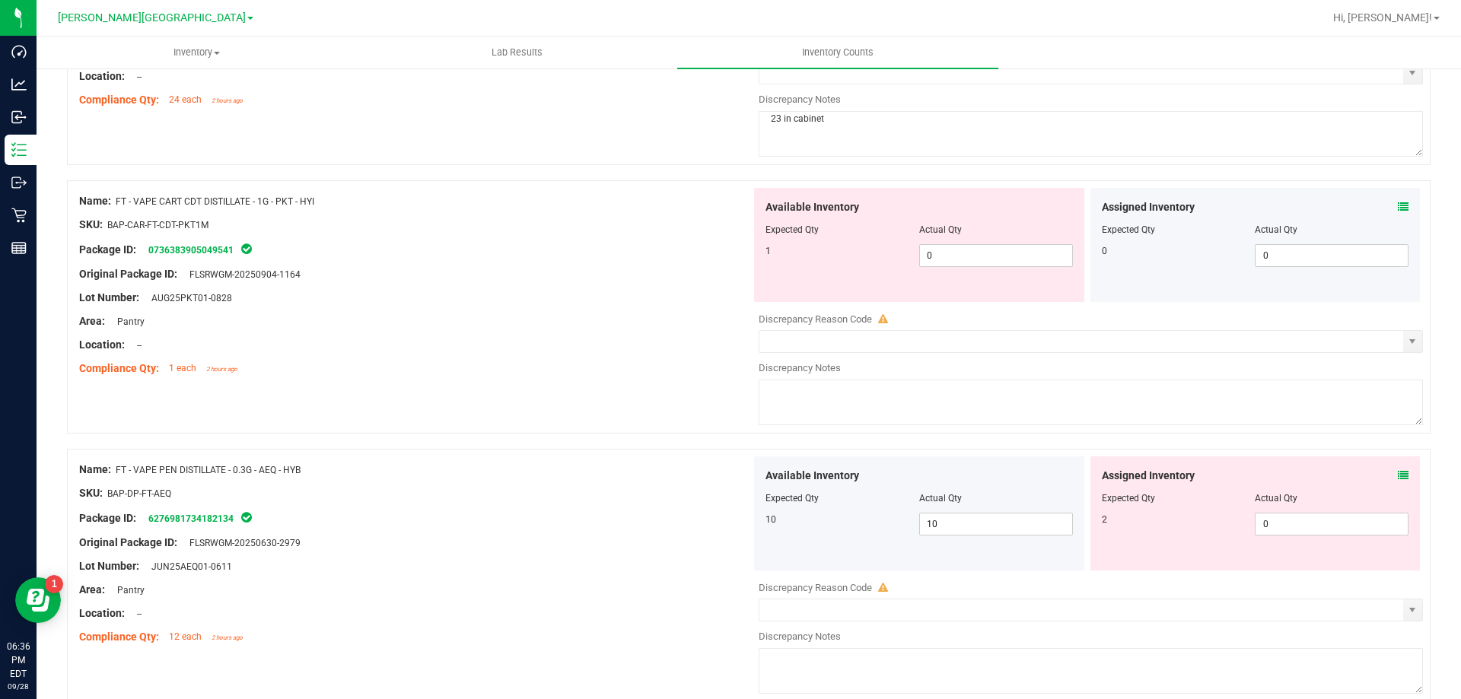
click at [908, 397] on textarea at bounding box center [1090, 403] width 664 height 46
type textarea "n"
type textarea "Not found"
click at [701, 409] on div "Name: FT - VAPE CART CDT DISTILLATE - 1G - PKT - HYI SKU: BAP-CAR-FT-CDT-PKT1M …" at bounding box center [748, 306] width 1363 height 253
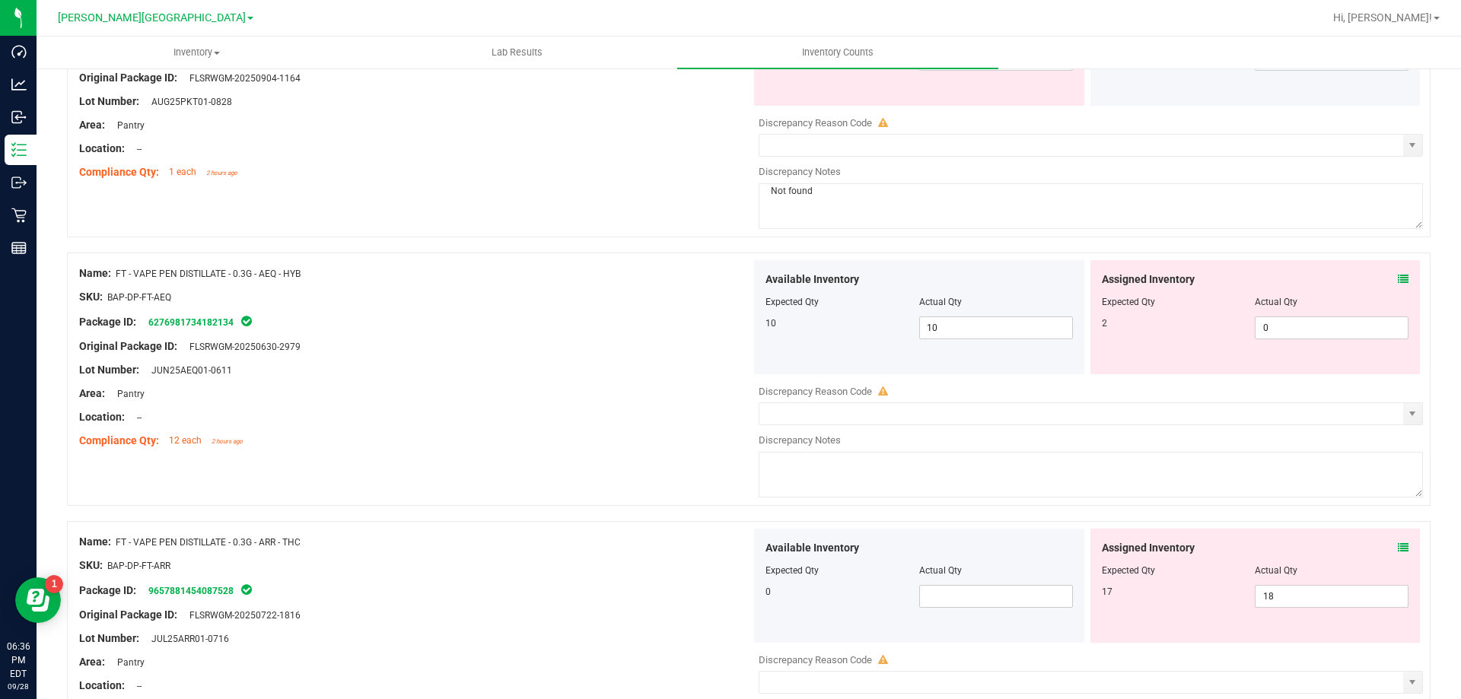
scroll to position [1369, 0]
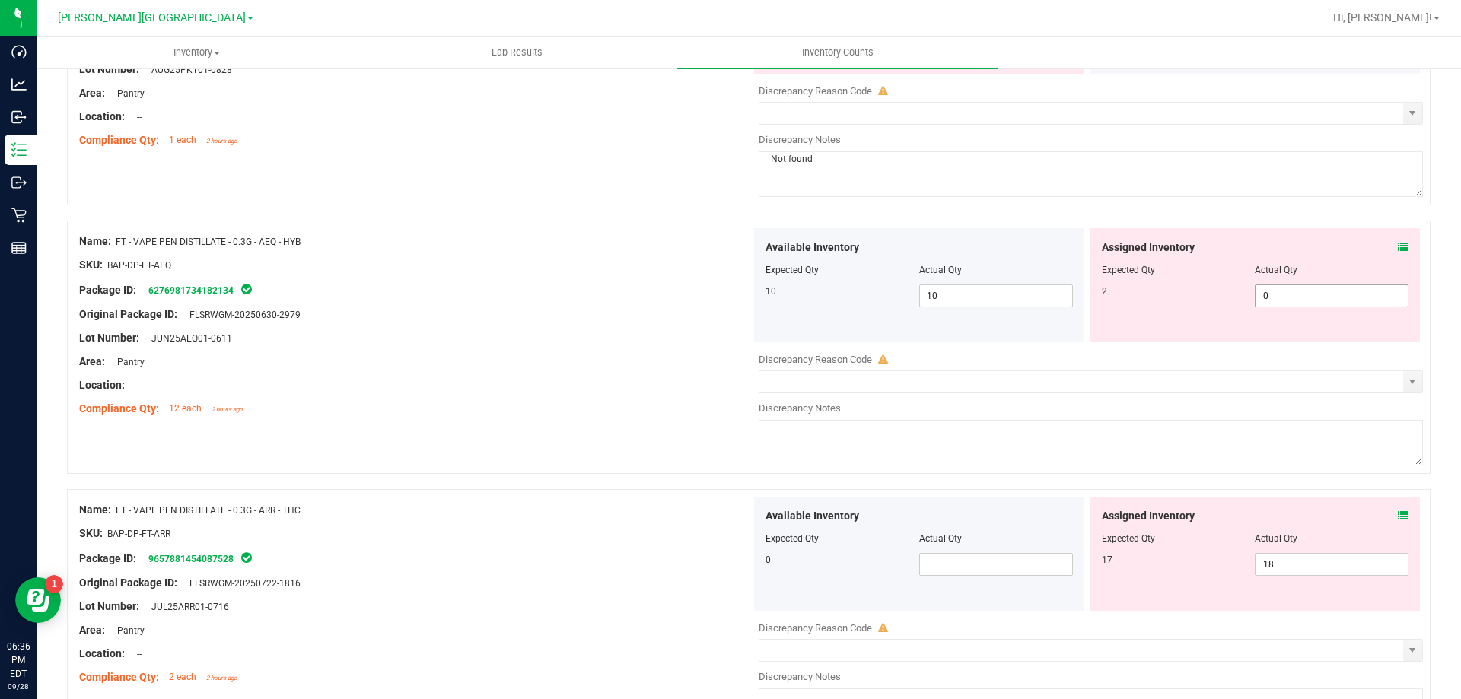
click at [1334, 304] on span "0 0" at bounding box center [1331, 296] width 154 height 23
type input "02"
type input "2"
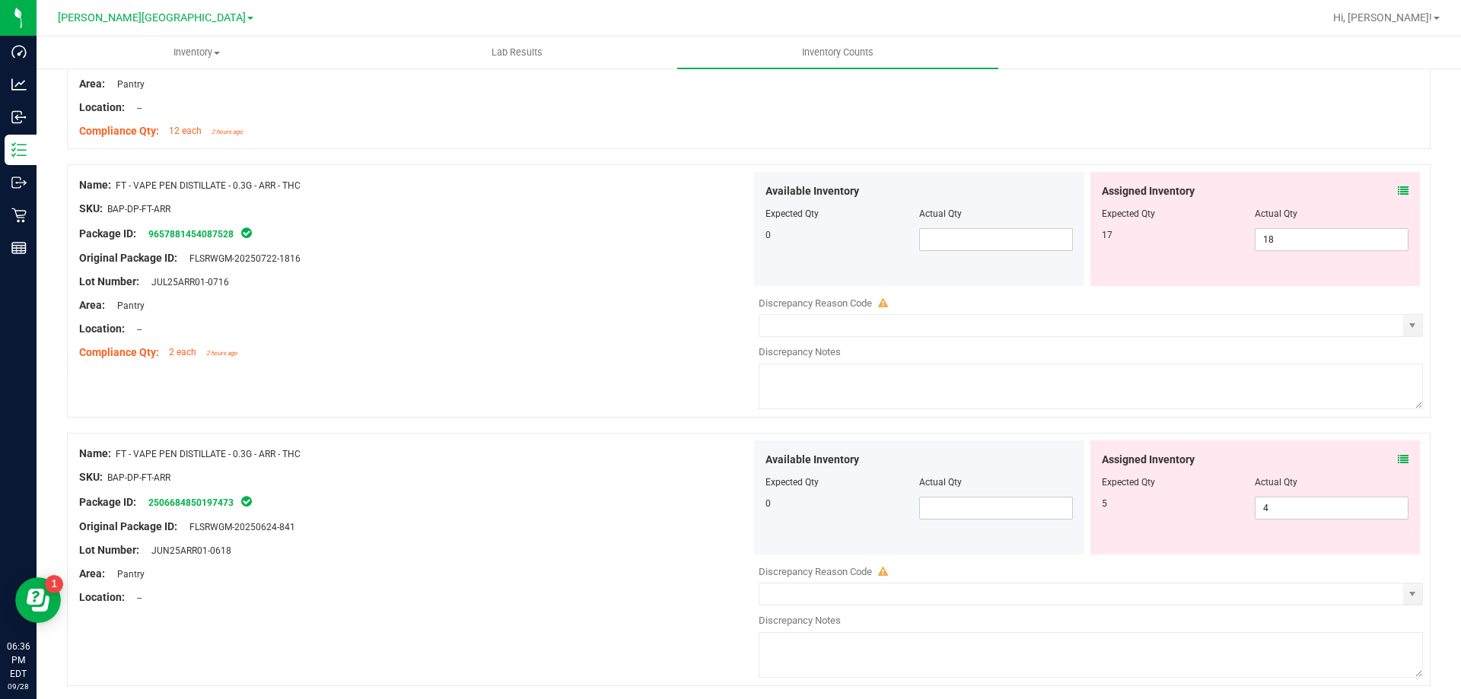
scroll to position [1674, 0]
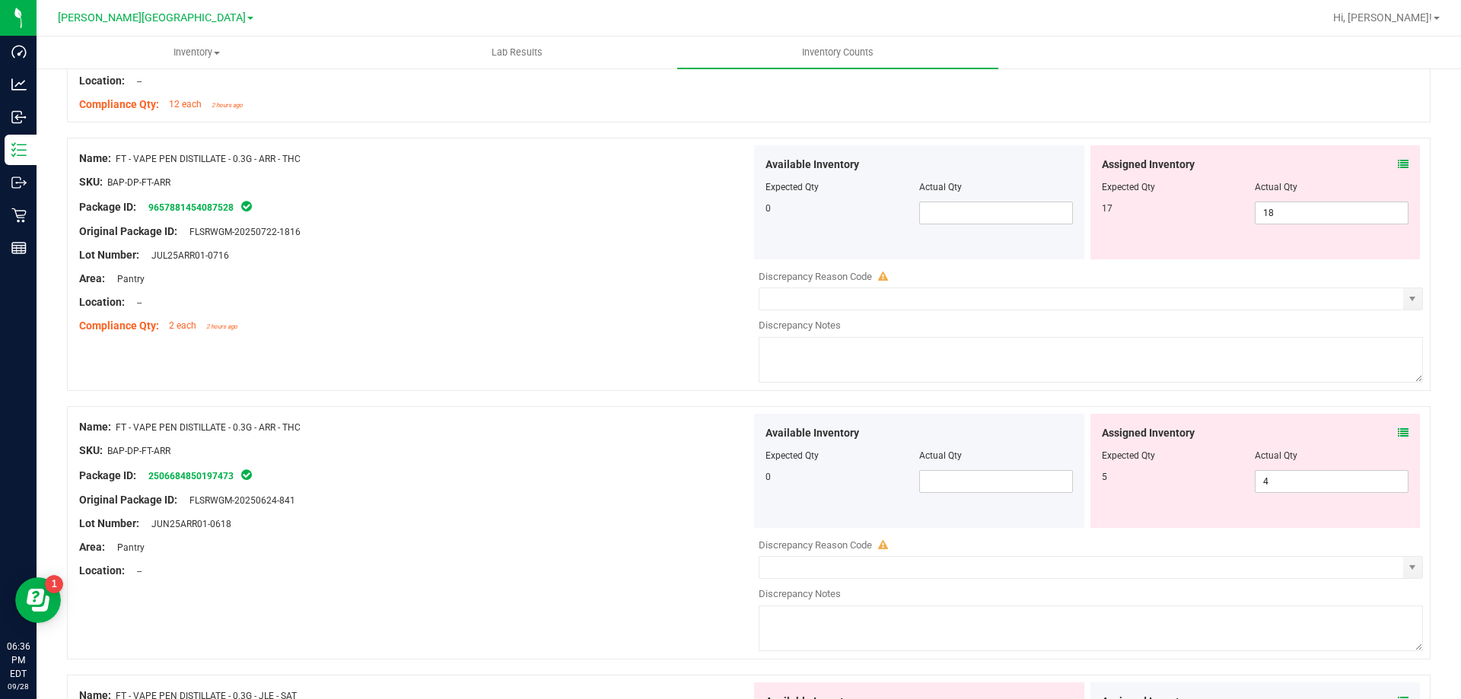
click at [1398, 167] on icon at bounding box center [1403, 164] width 11 height 11
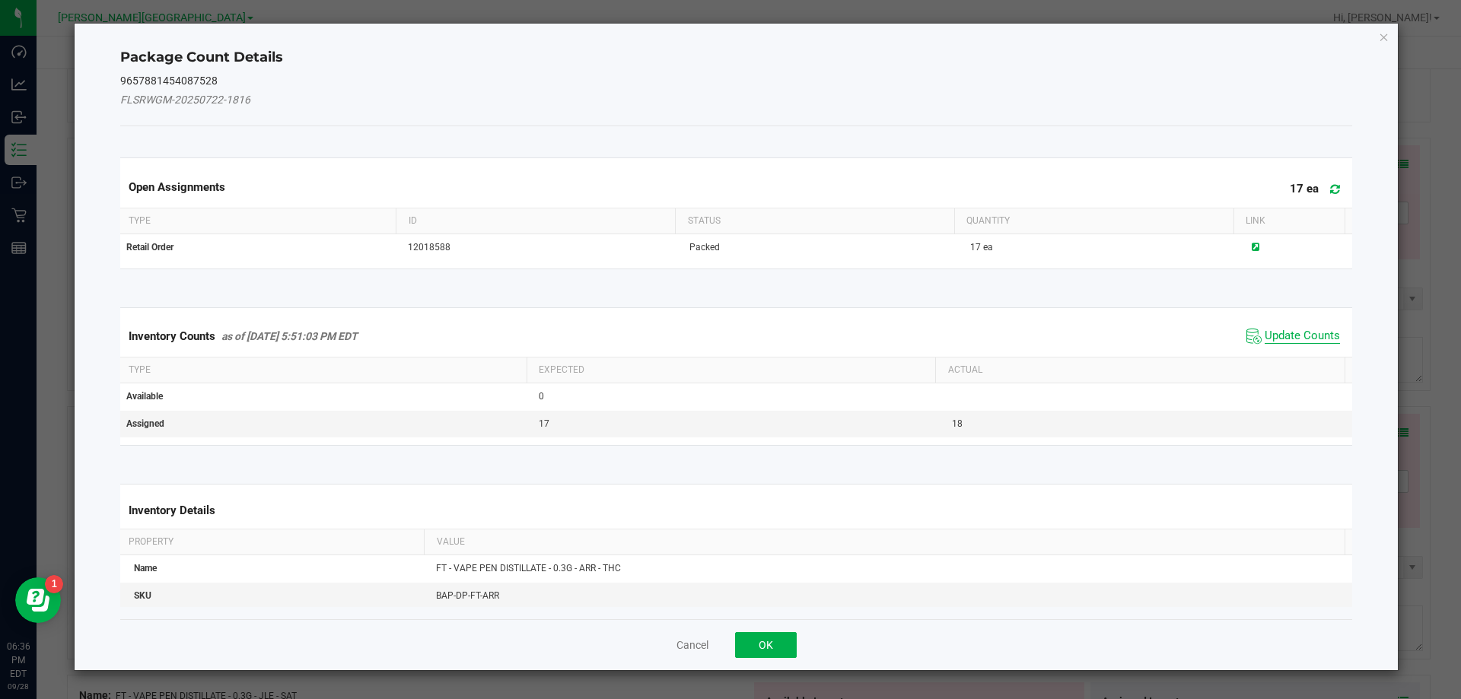
click at [1301, 333] on span "Update Counts" at bounding box center [1301, 336] width 75 height 15
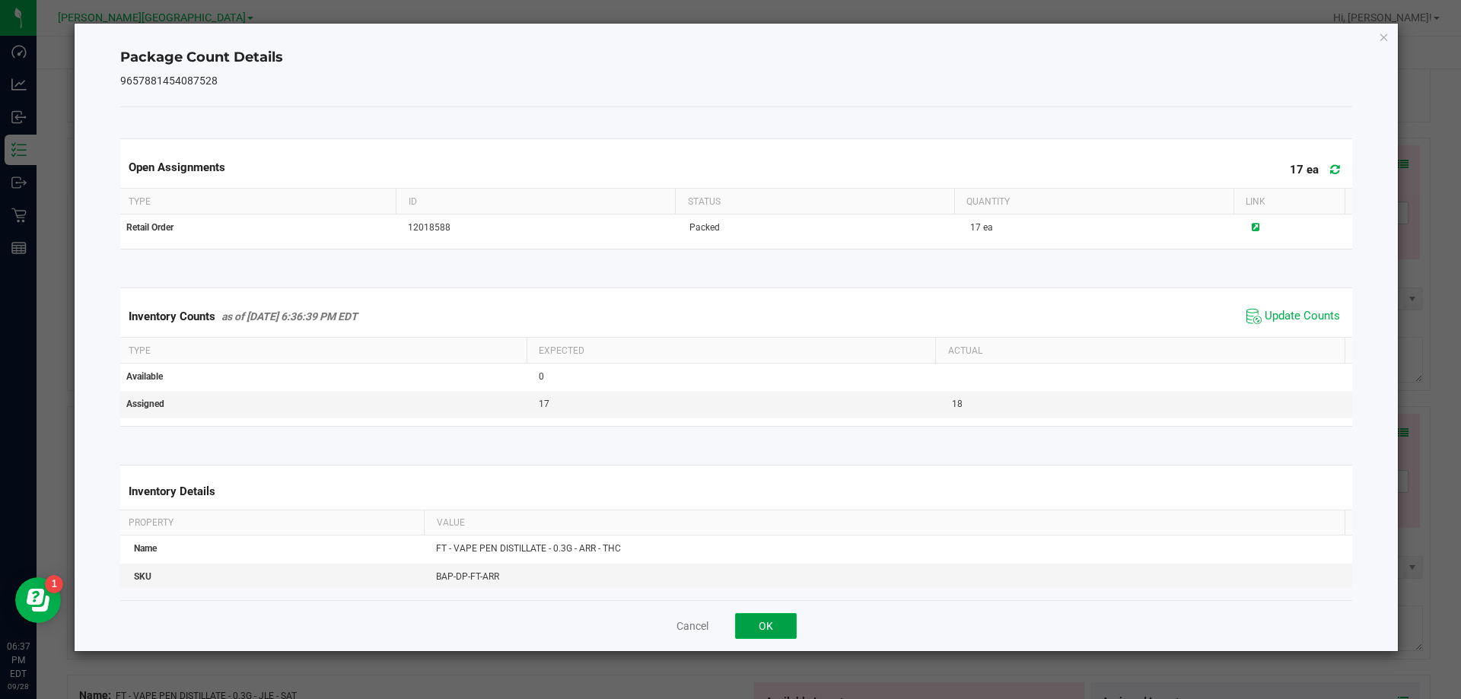
click at [784, 625] on button "OK" at bounding box center [766, 626] width 62 height 26
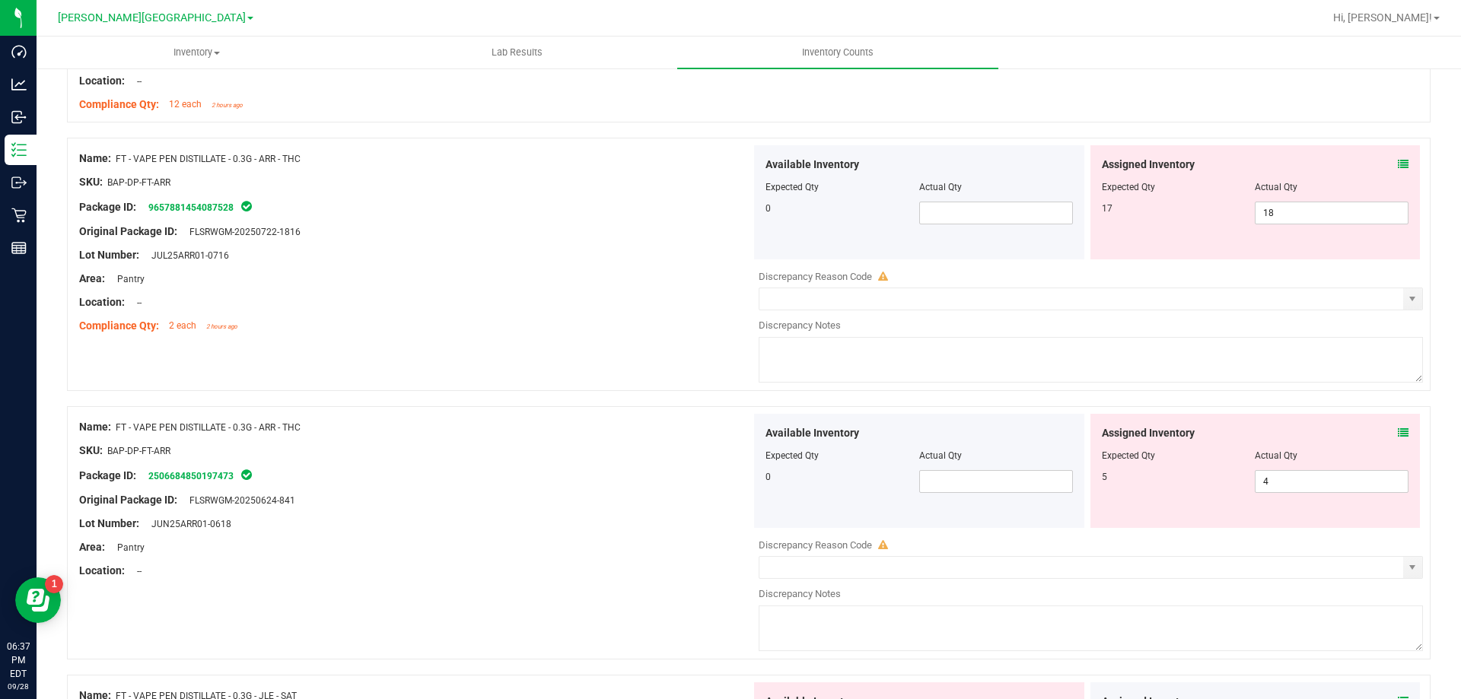
click at [1382, 166] on div "Assigned Inventory" at bounding box center [1255, 165] width 307 height 16
click at [1398, 167] on icon at bounding box center [1403, 164] width 11 height 11
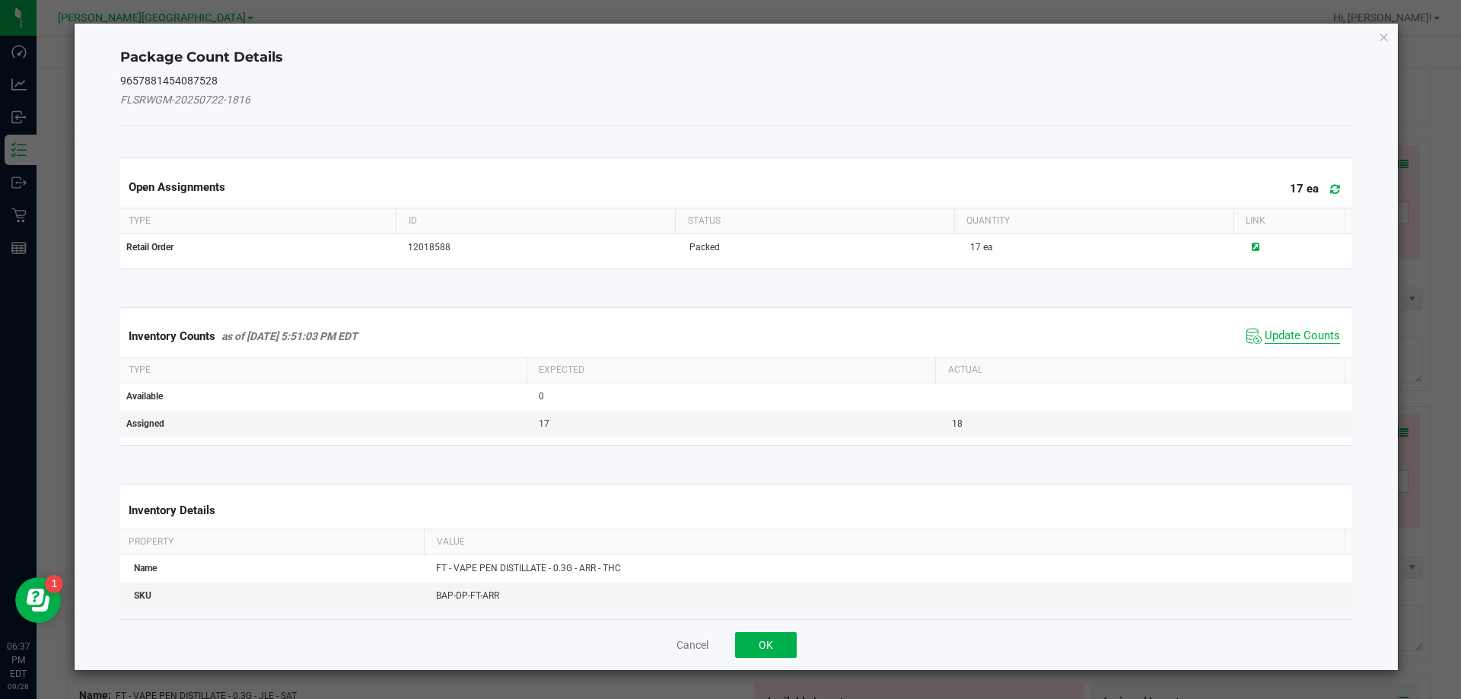
click at [1293, 329] on span "Update Counts" at bounding box center [1301, 336] width 75 height 15
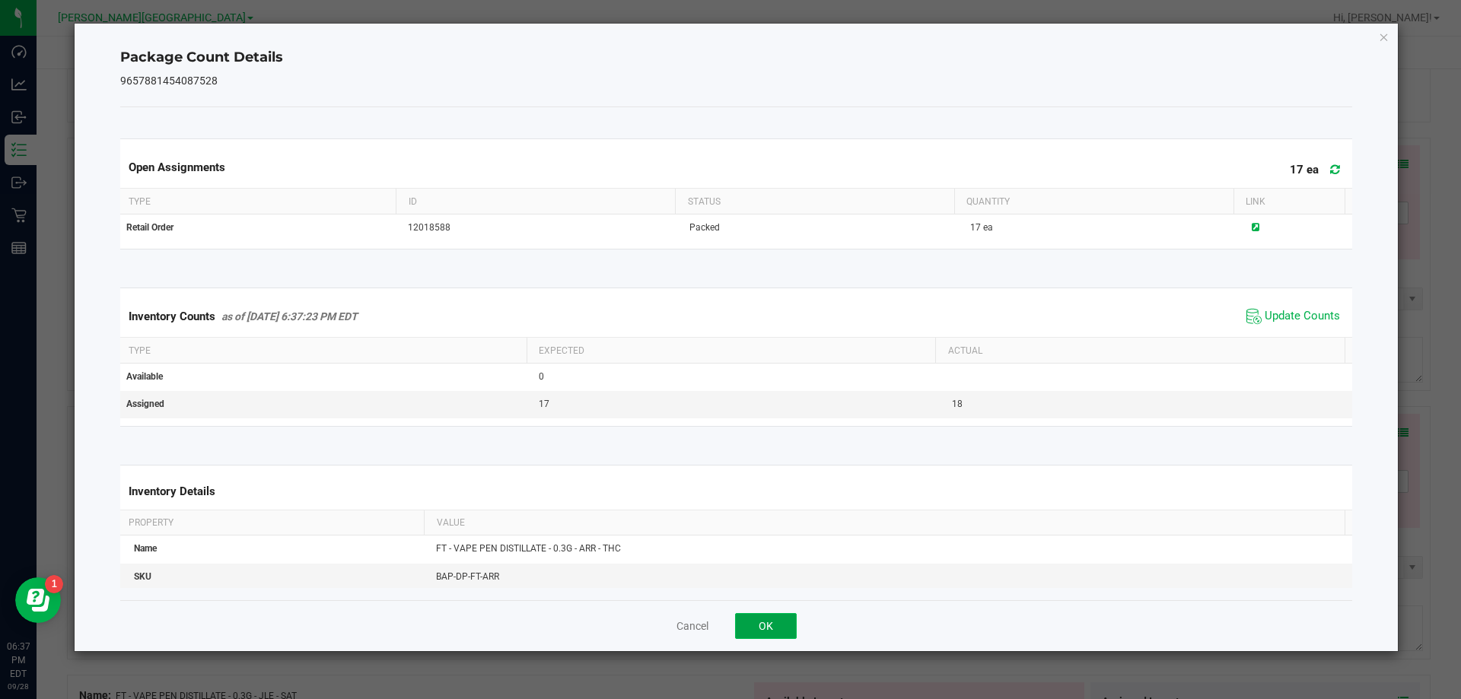
click at [771, 618] on button "OK" at bounding box center [766, 626] width 62 height 26
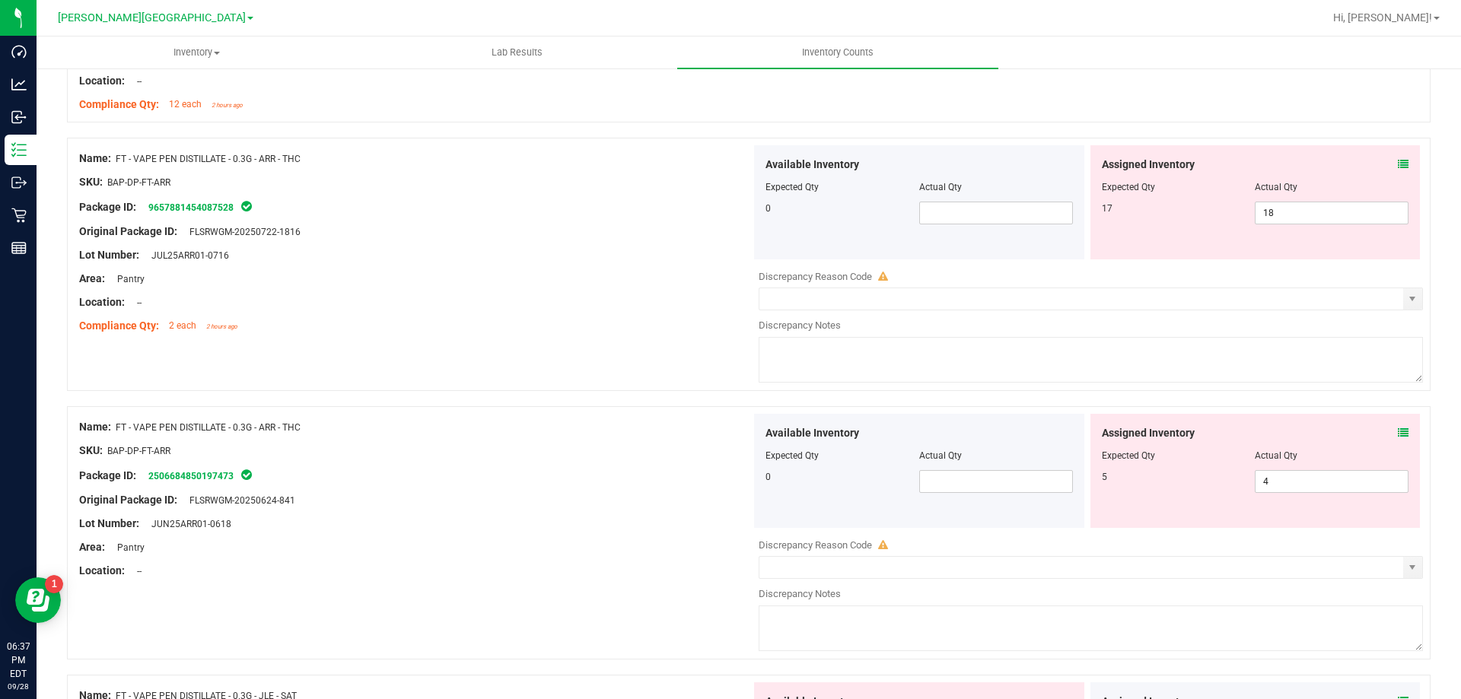
click at [911, 361] on textarea at bounding box center [1090, 360] width 664 height 46
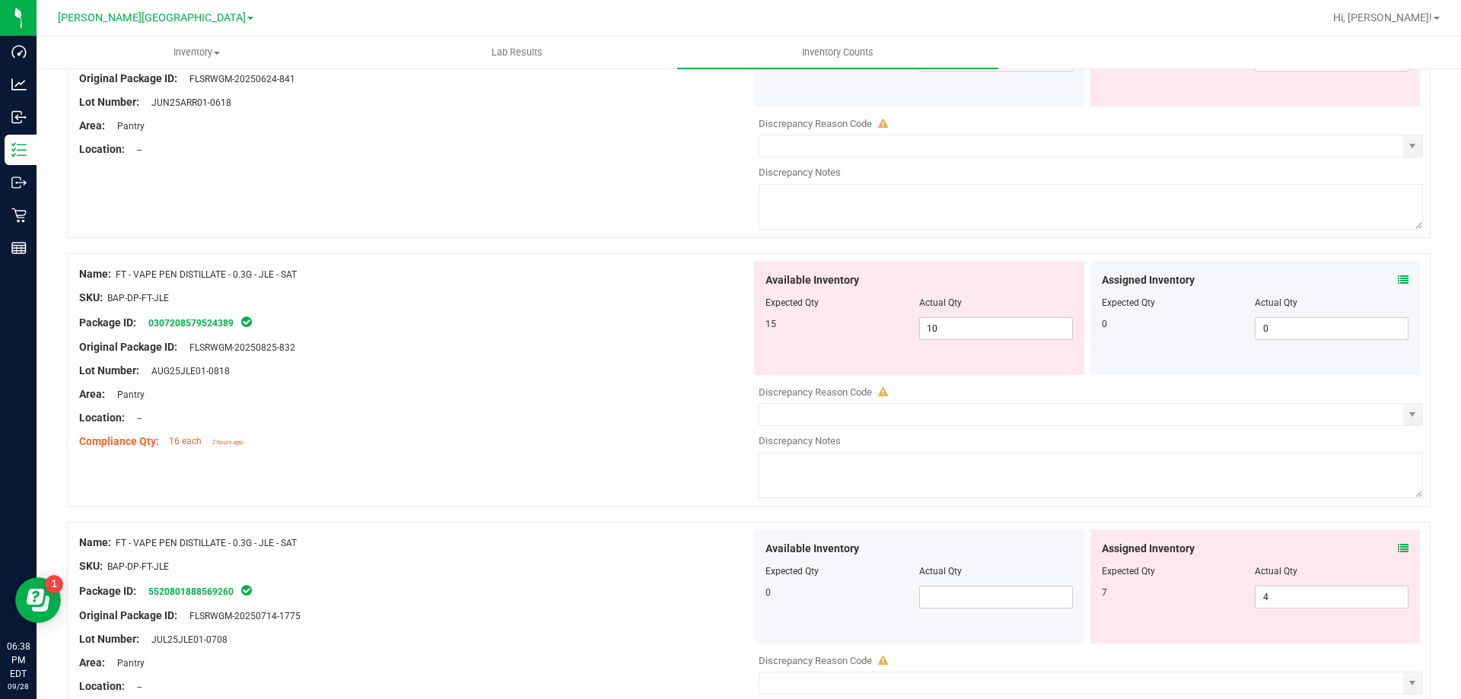
scroll to position [2130, 0]
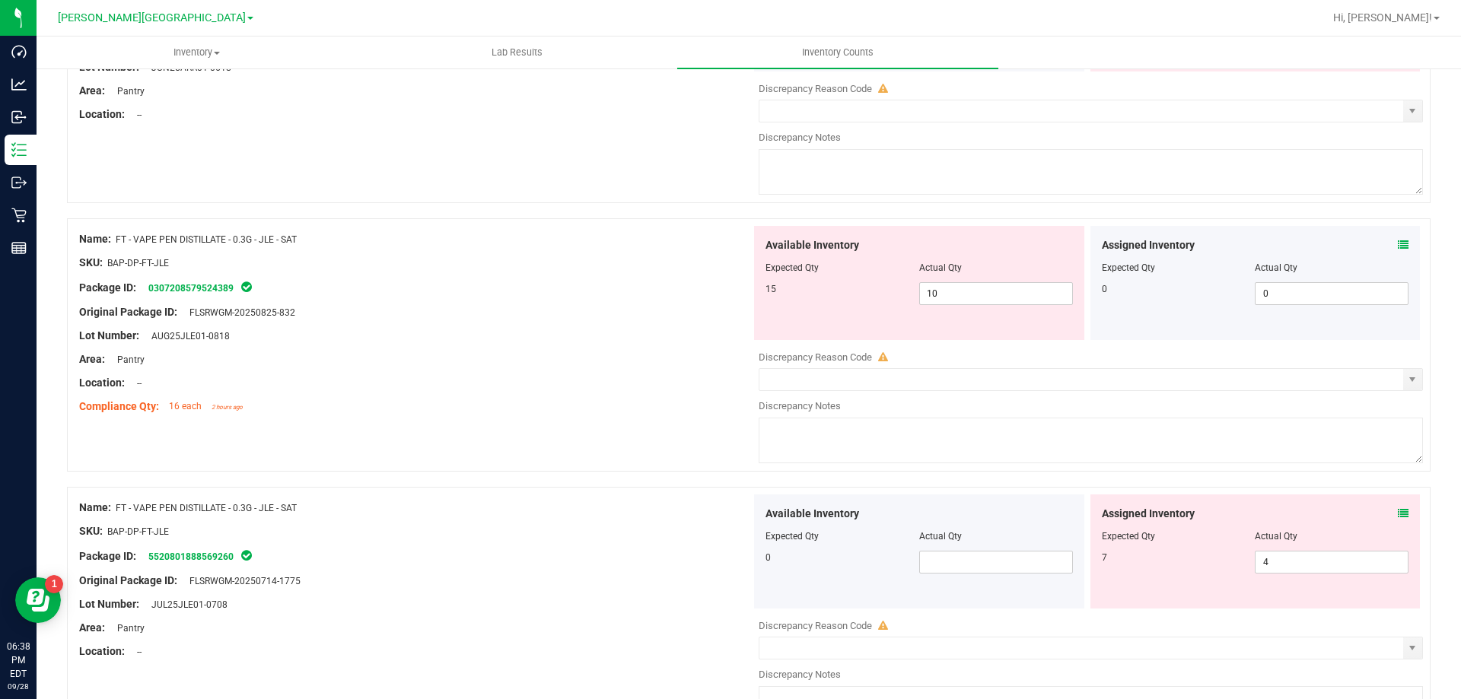
click at [892, 439] on textarea at bounding box center [1090, 441] width 664 height 46
type textarea "10 in cabinet"
click at [552, 306] on div "Original Package ID: FLSRWGM-20250825-832" at bounding box center [415, 312] width 672 height 16
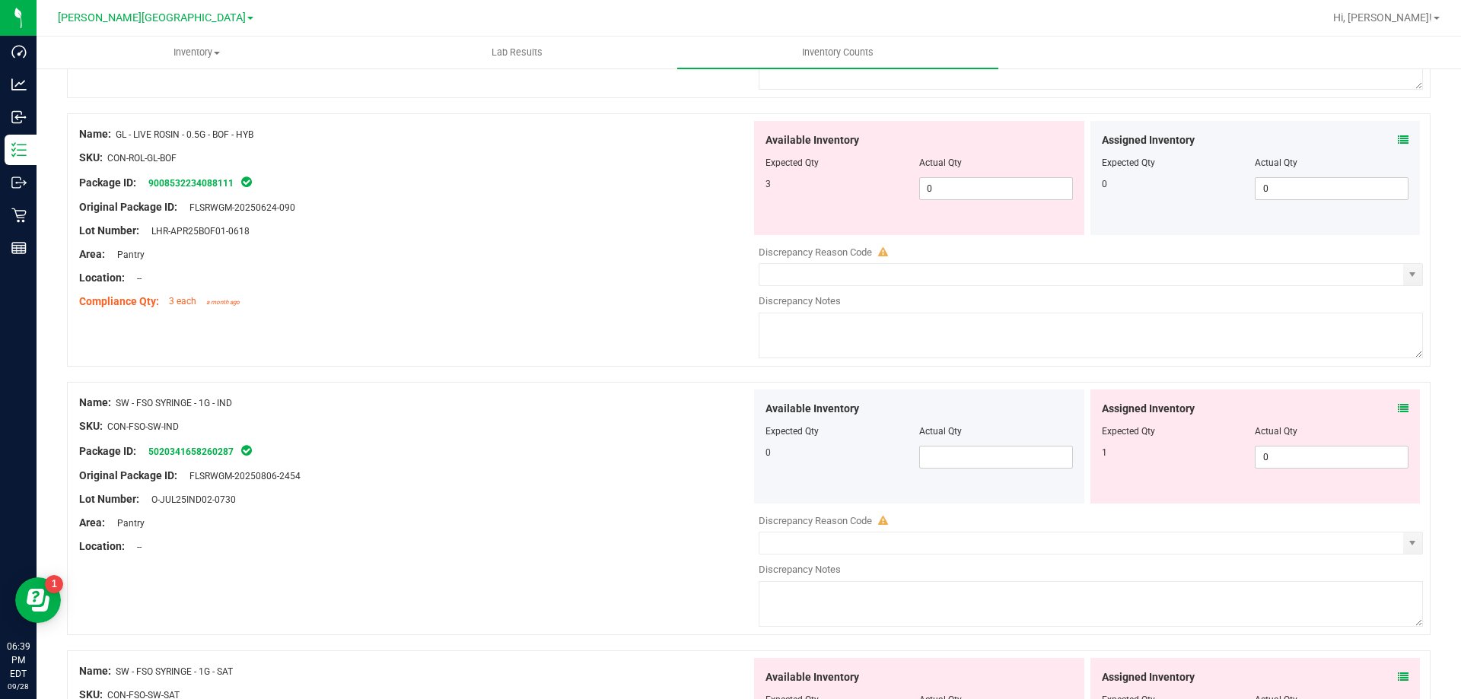
scroll to position [3043, 0]
click at [965, 192] on span "0 0" at bounding box center [996, 186] width 154 height 23
type input "03"
type input "3"
click at [553, 387] on div "Name: SW - FSO SYRINGE - 1G - IND SKU: CON-FSO-SW-IND Package ID: 5020341658260…" at bounding box center [415, 472] width 672 height 170
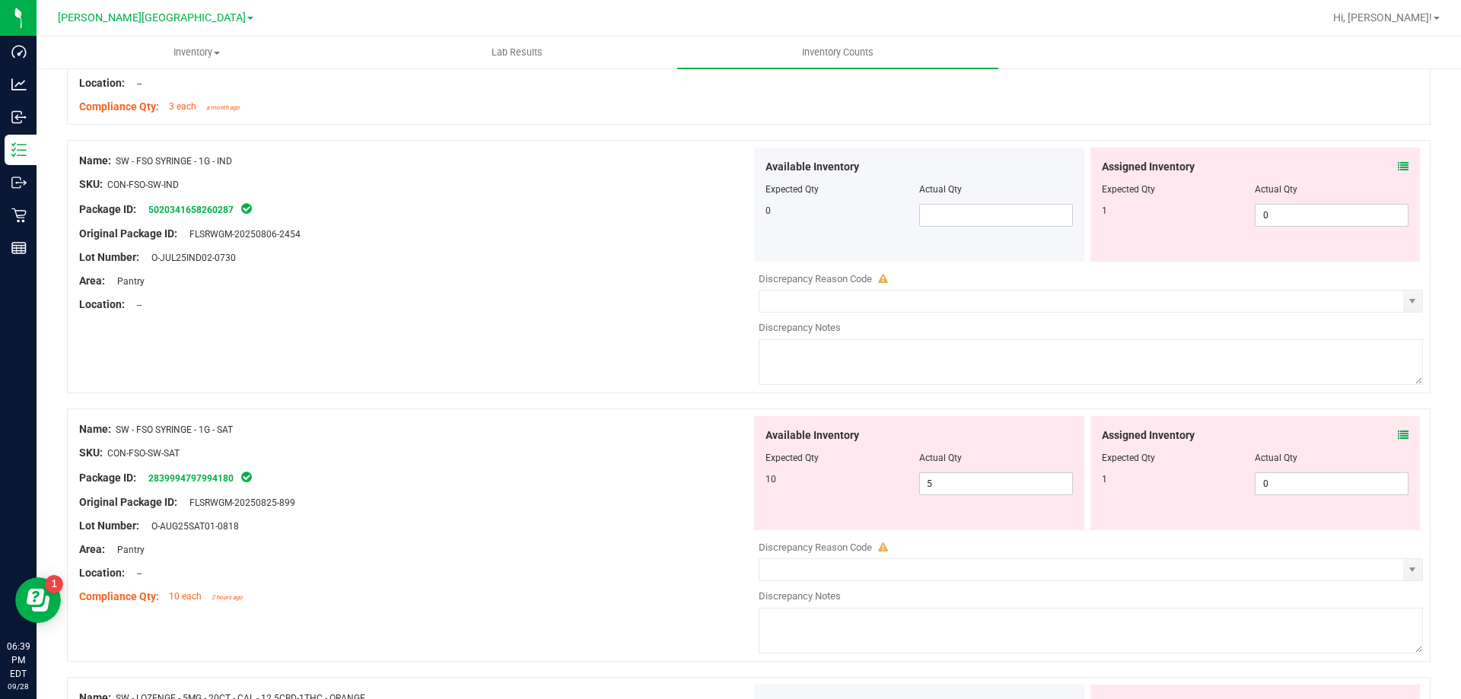
scroll to position [3195, 0]
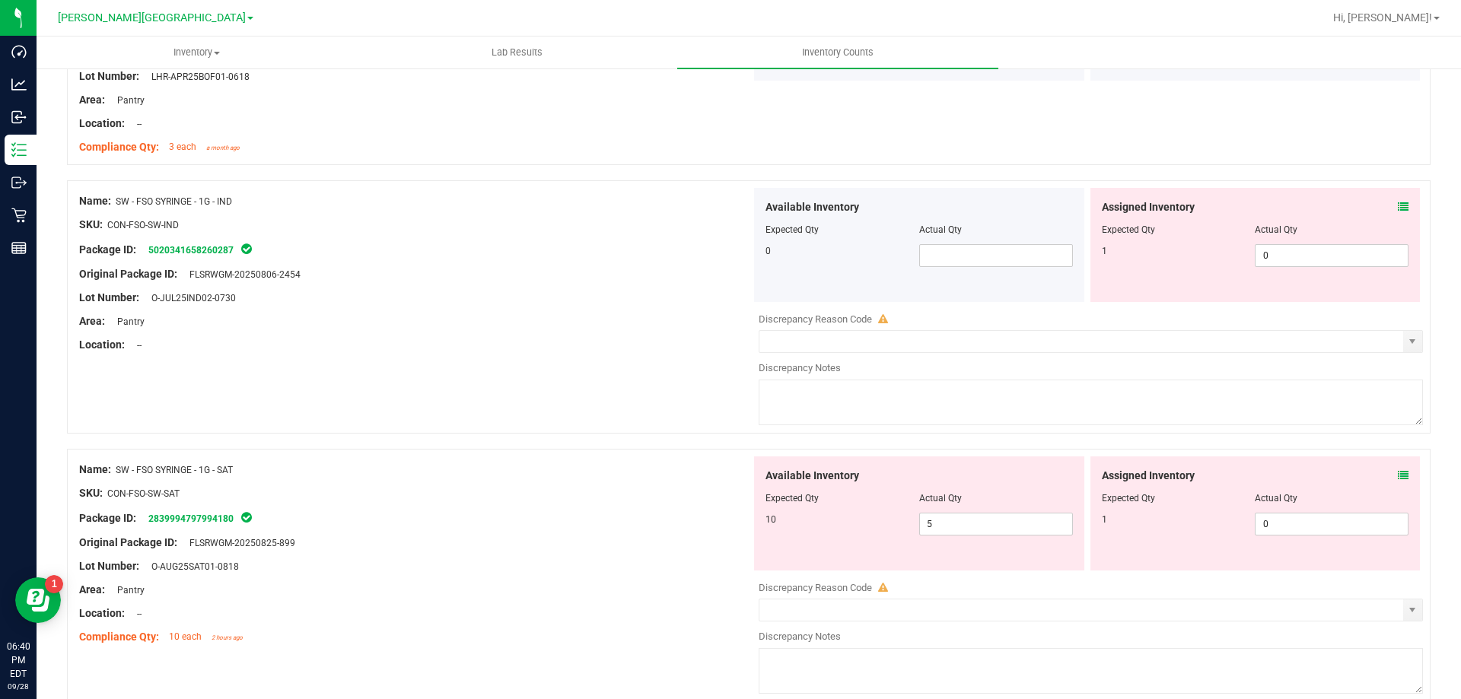
click at [1398, 470] on icon at bounding box center [1403, 475] width 11 height 11
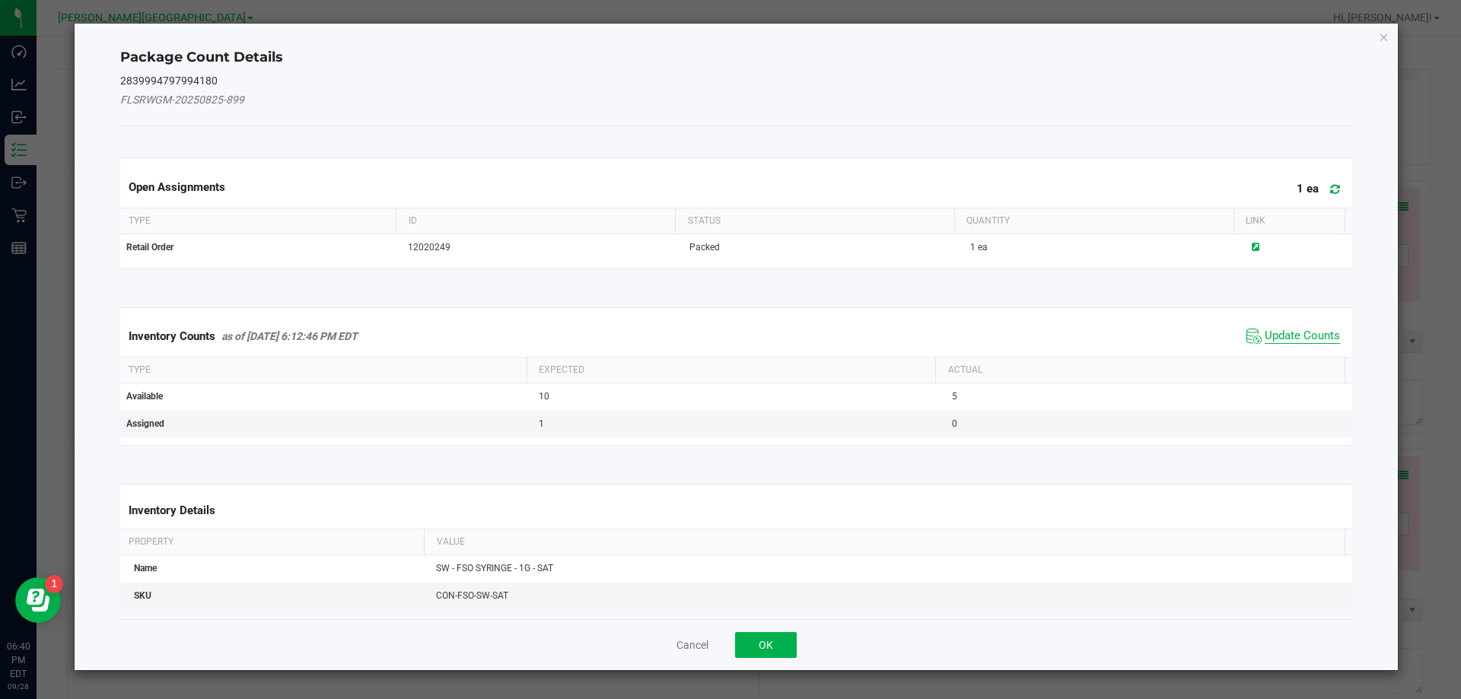
click at [1290, 341] on span "Update Counts" at bounding box center [1301, 336] width 75 height 15
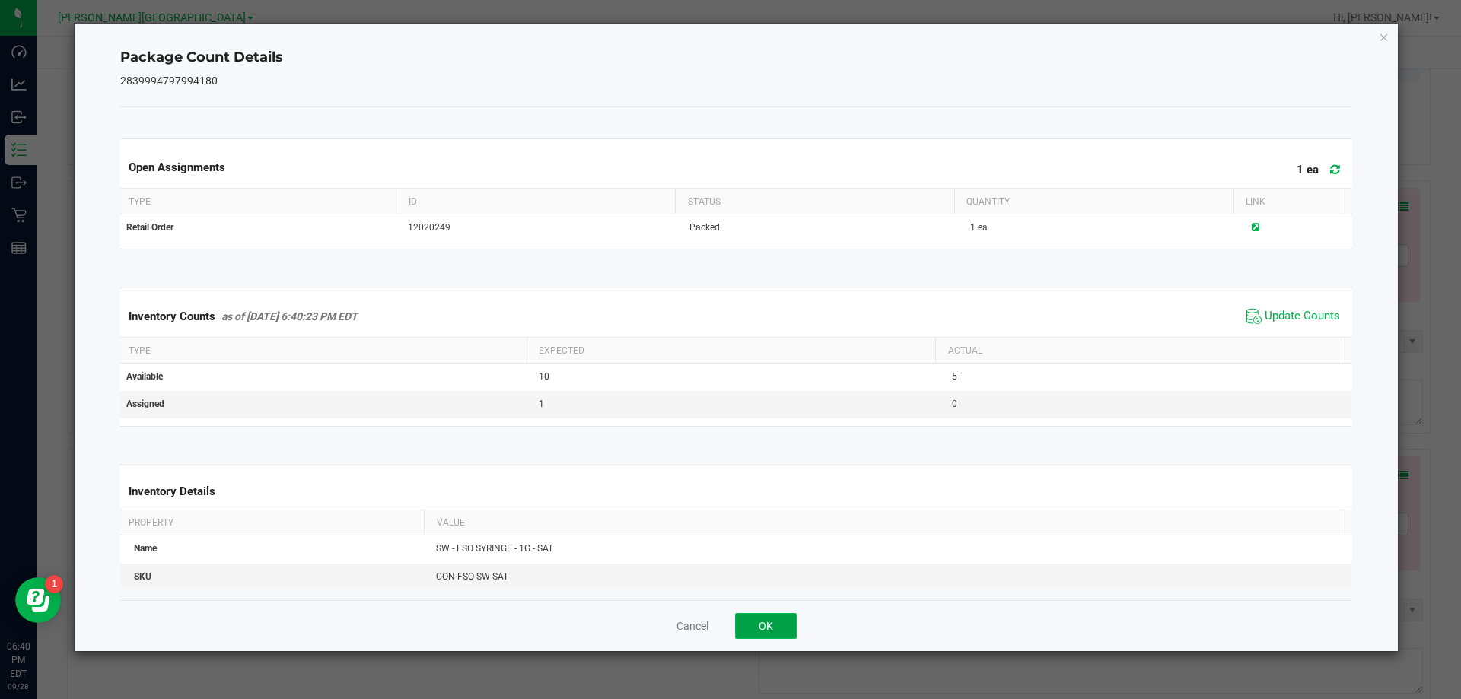
click at [752, 634] on button "OK" at bounding box center [766, 626] width 62 height 26
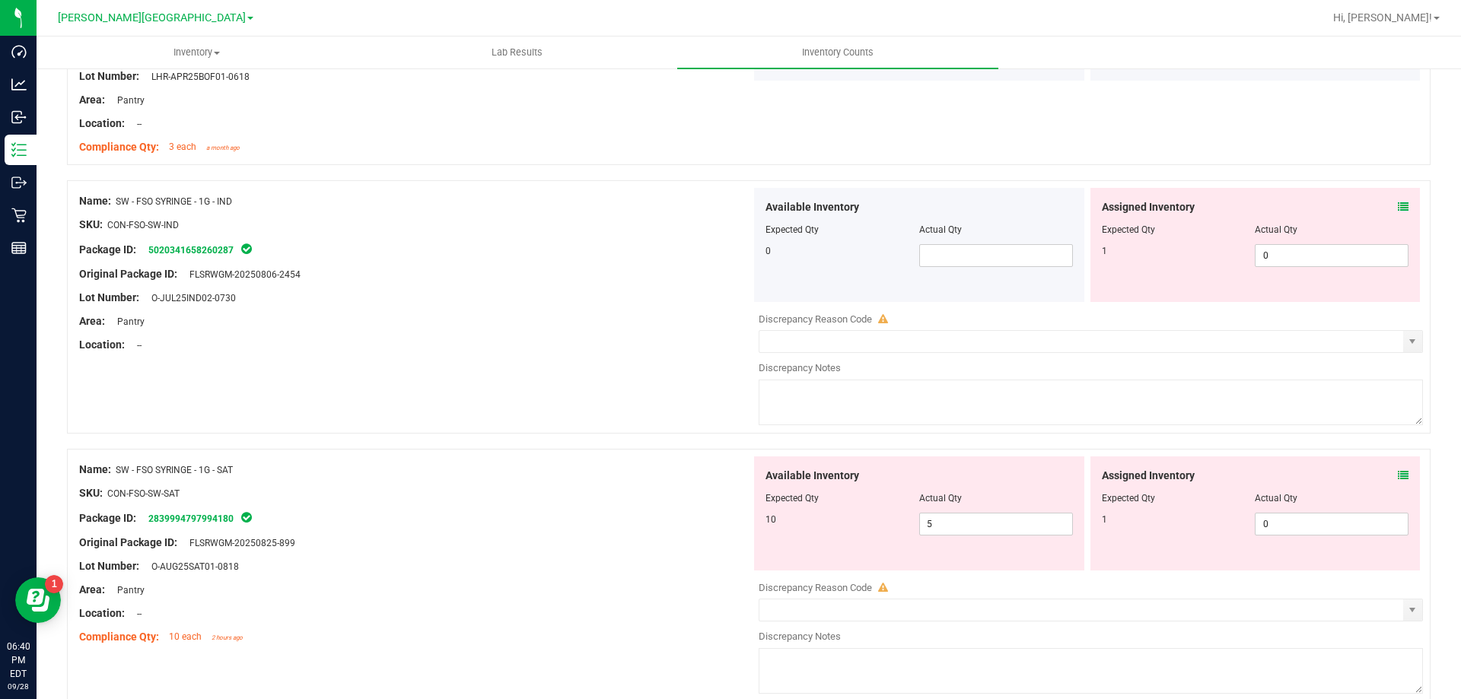
click at [889, 666] on textarea at bounding box center [1090, 671] width 664 height 46
type textarea "5 in cabinet"
click at [669, 555] on div at bounding box center [415, 555] width 672 height 8
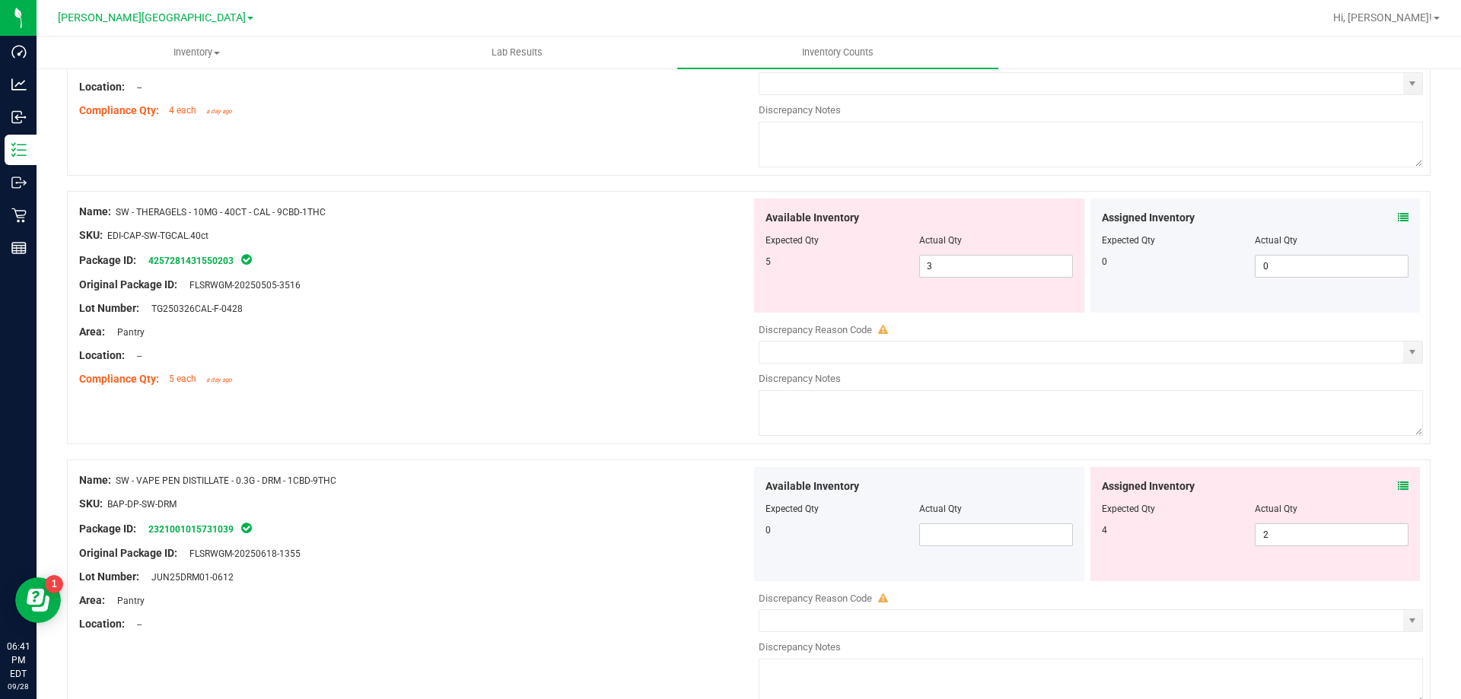
scroll to position [4260, 0]
click at [1398, 211] on icon at bounding box center [1403, 216] width 11 height 11
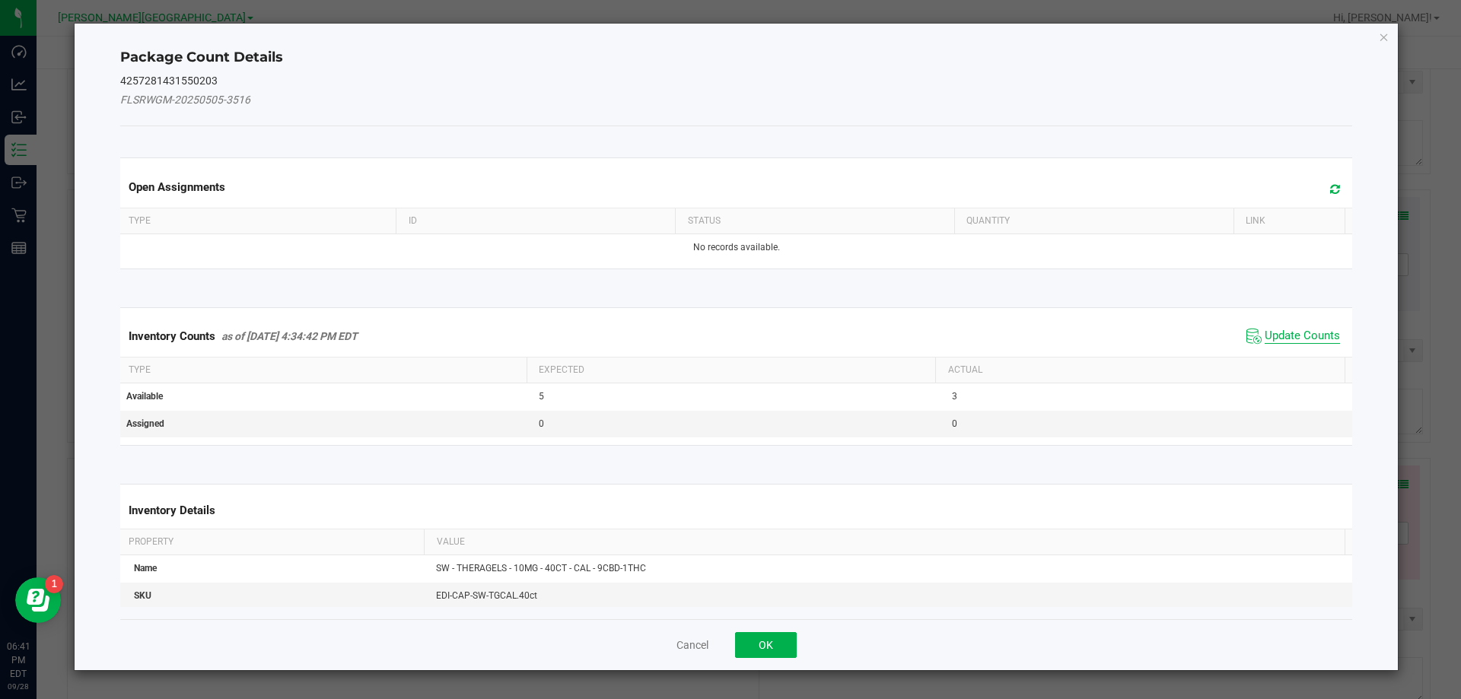
click at [1289, 341] on span "Update Counts" at bounding box center [1301, 336] width 75 height 15
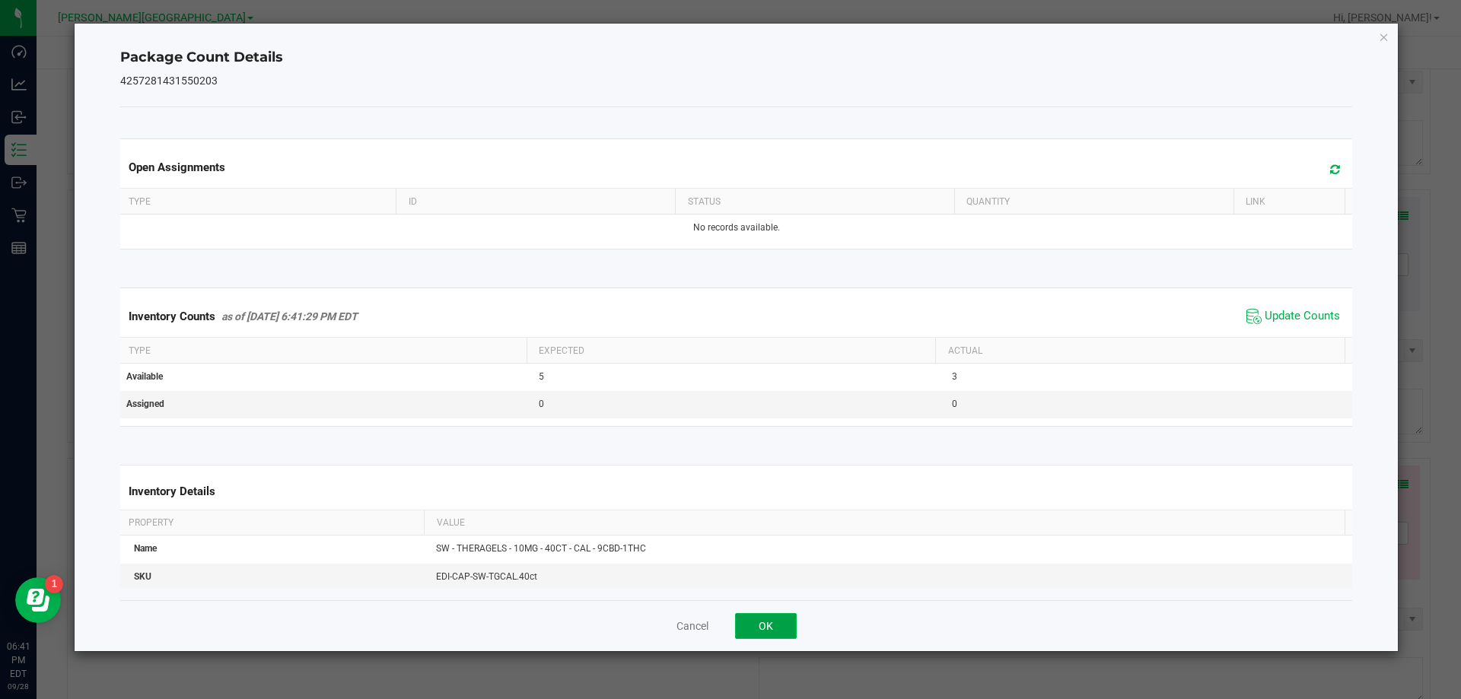
click at [759, 634] on button "OK" at bounding box center [766, 626] width 62 height 26
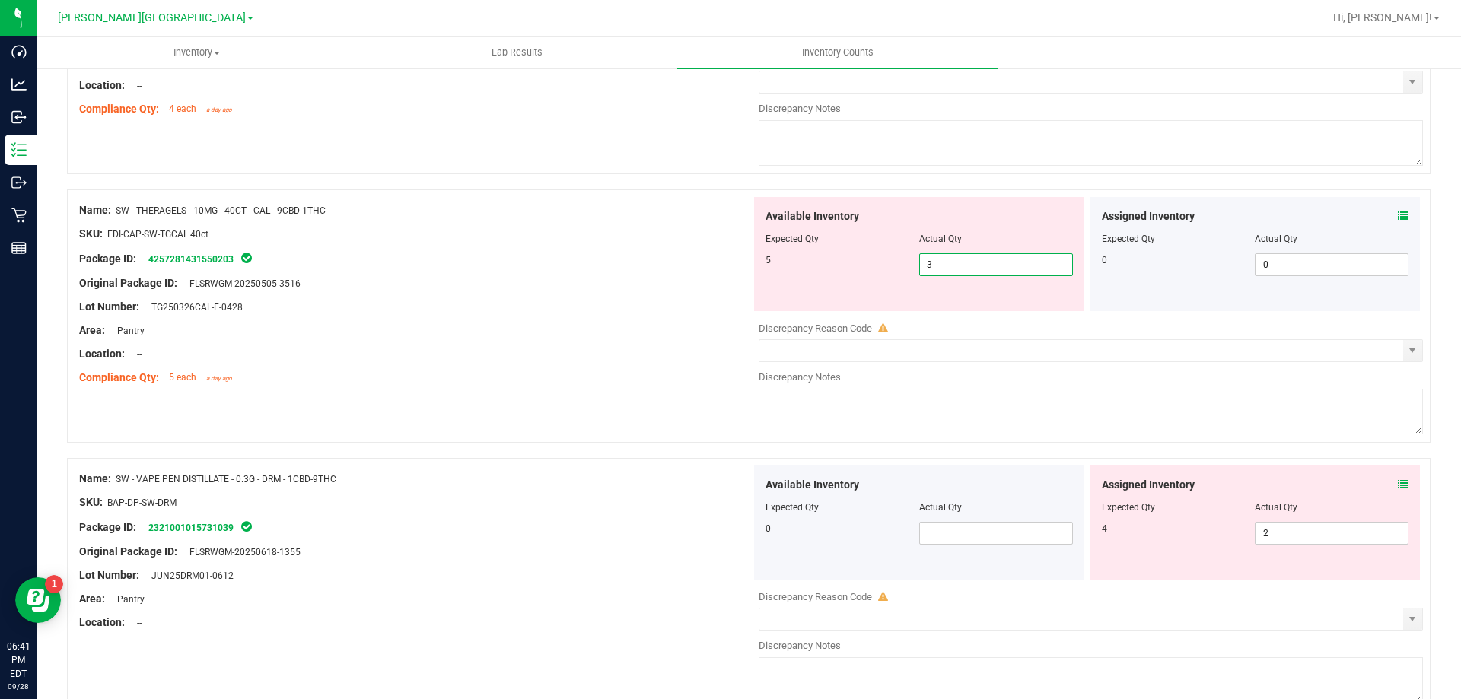
click at [944, 270] on span "3 3" at bounding box center [996, 264] width 154 height 23
type input "5"
click at [634, 308] on div "Lot Number: TG250326CAL-F-0428" at bounding box center [415, 307] width 672 height 16
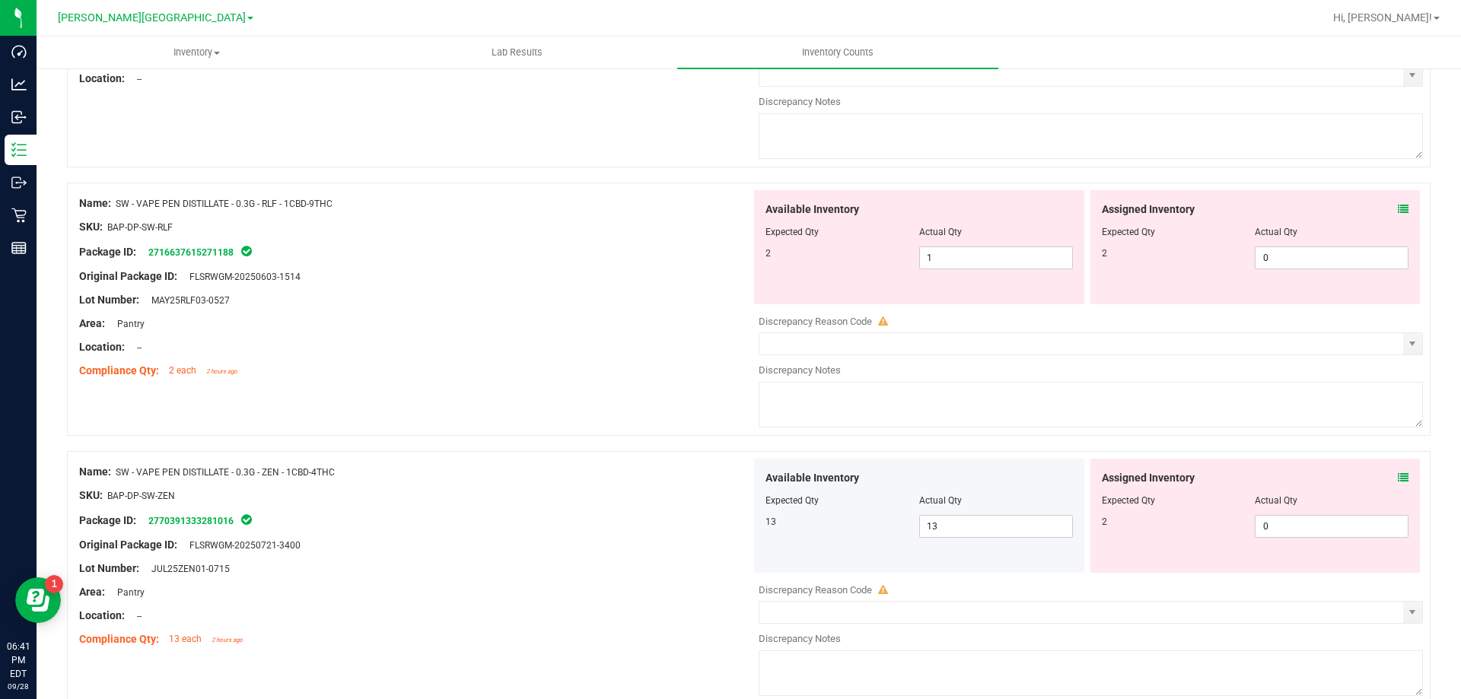
scroll to position [4793, 0]
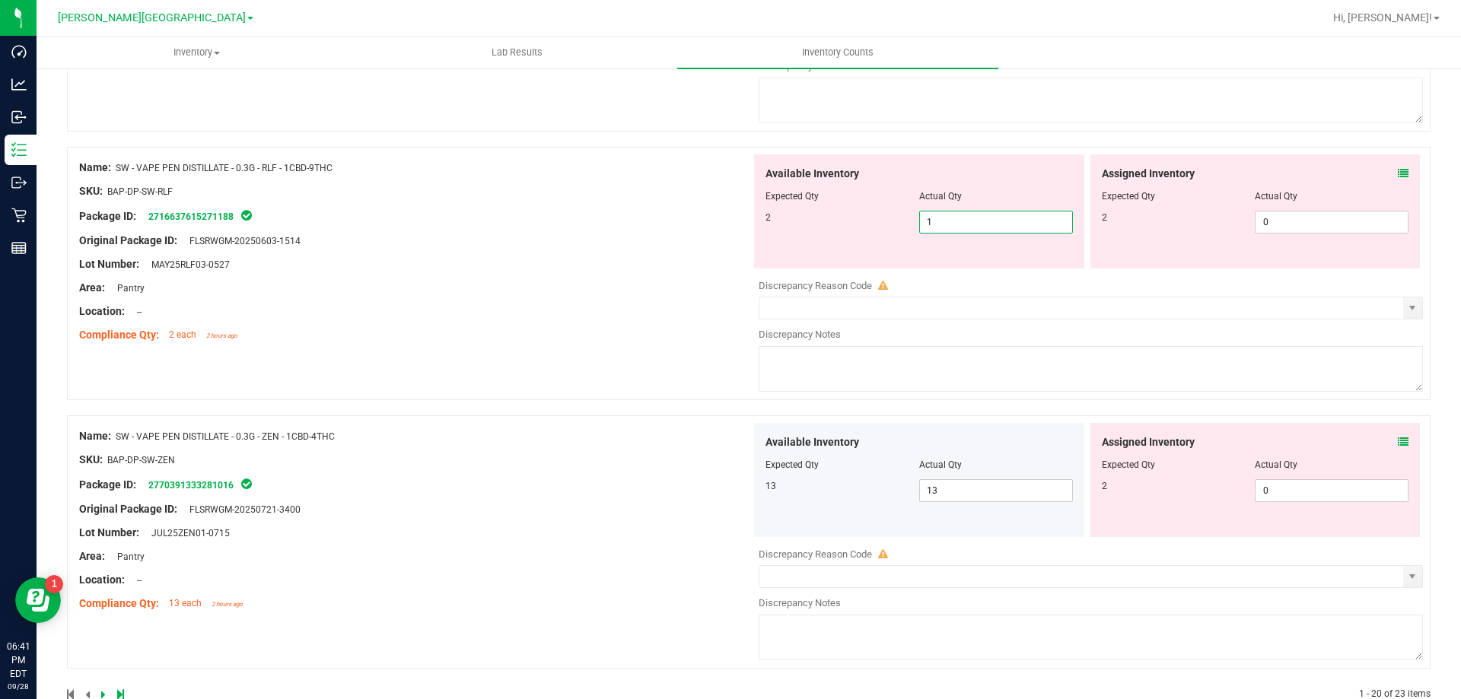
click at [990, 225] on span "1 1" at bounding box center [996, 222] width 154 height 23
type input "2"
click at [494, 358] on div "Name: SW - VAPE PEN DISTILLATE - 0.3G - RLF - 1CBD-9THC SKU: BAP-DP-SW-RLF Pack…" at bounding box center [748, 273] width 1363 height 253
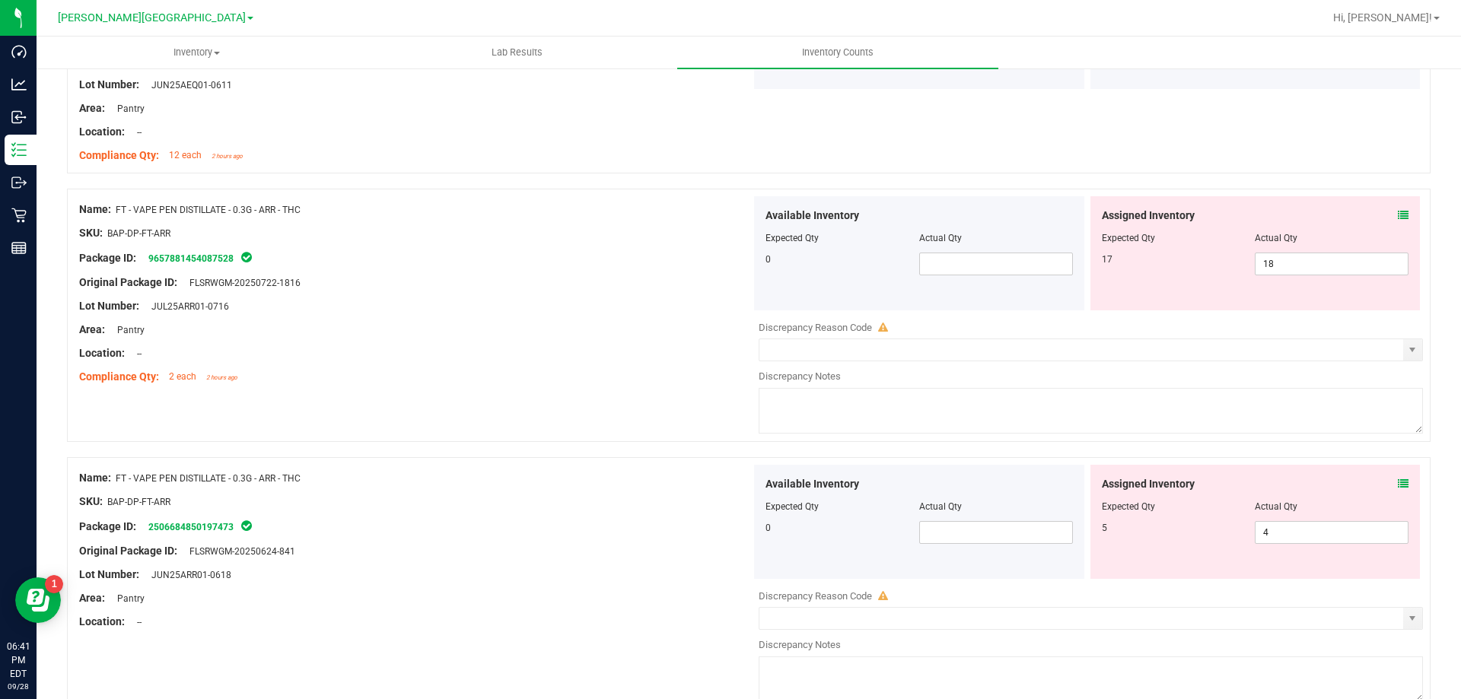
scroll to position [1750, 0]
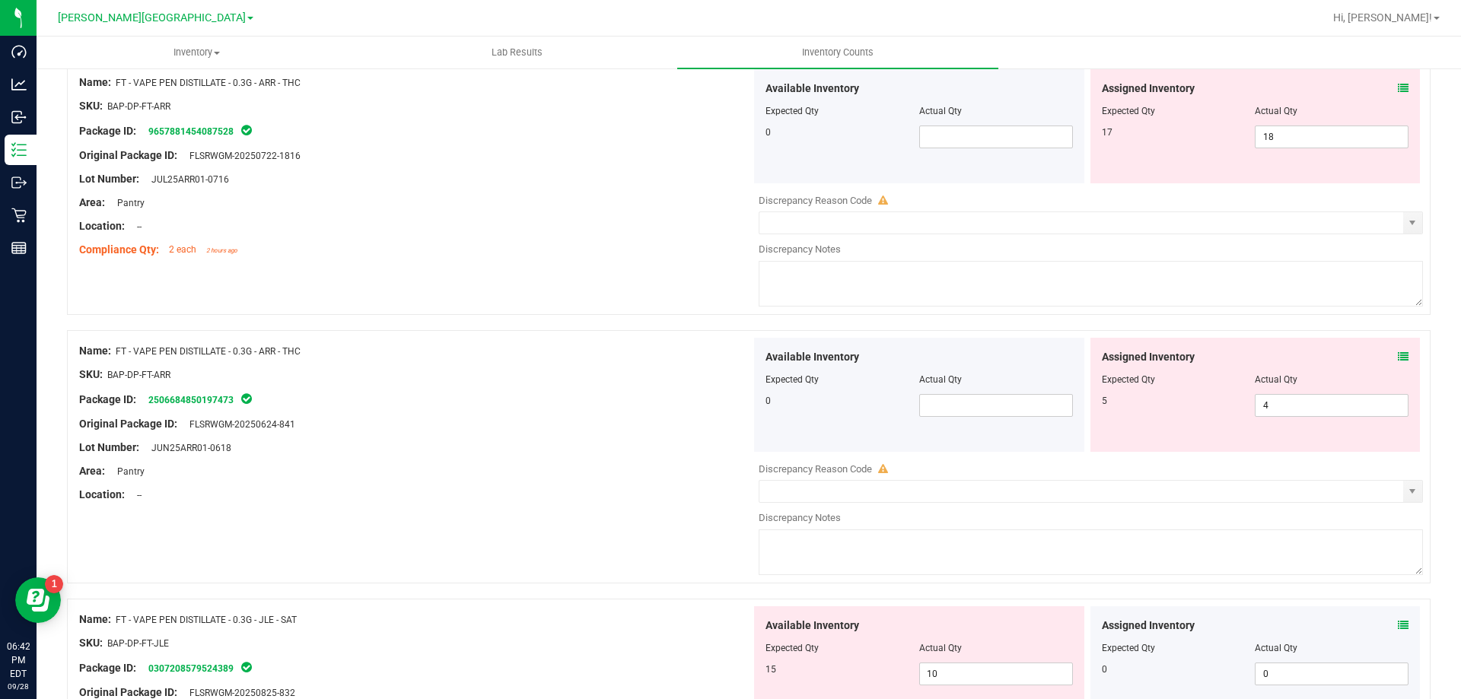
click at [1398, 89] on icon at bounding box center [1403, 88] width 11 height 11
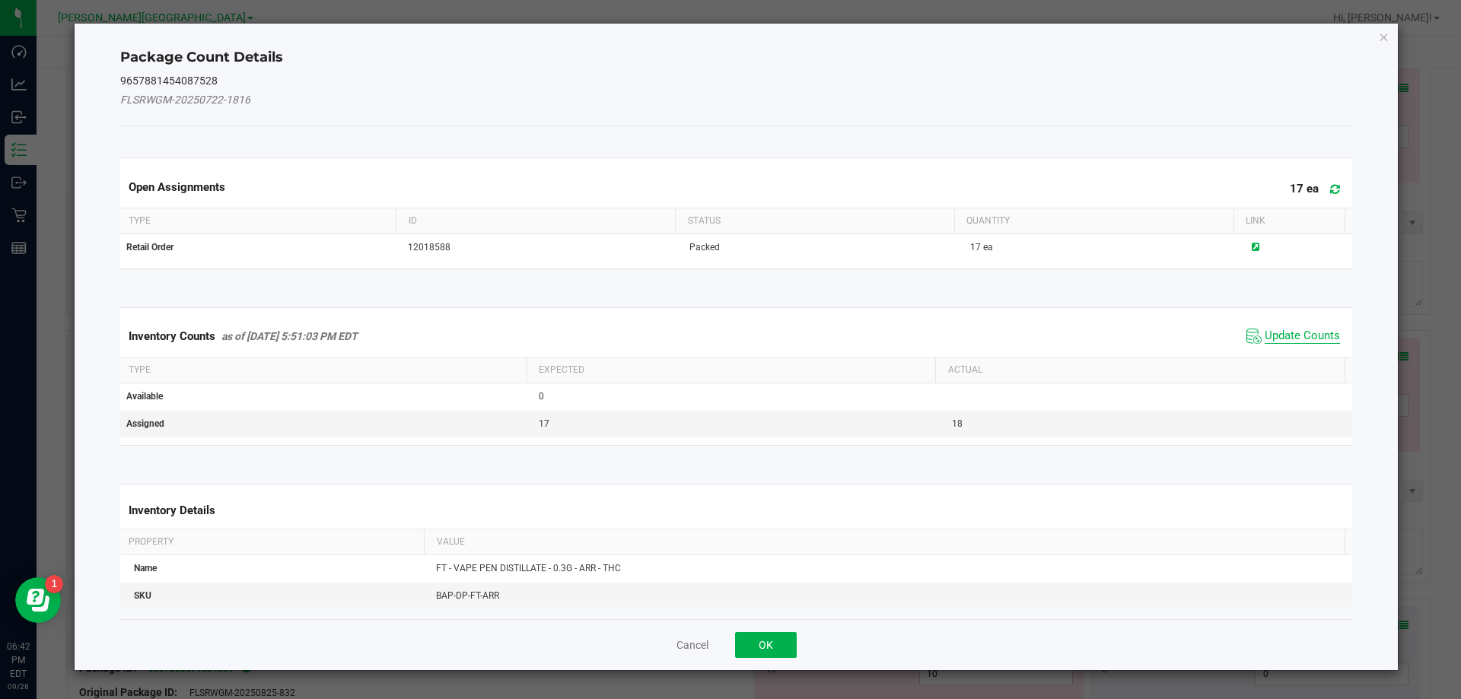
click at [1278, 329] on span "Update Counts" at bounding box center [1301, 336] width 75 height 15
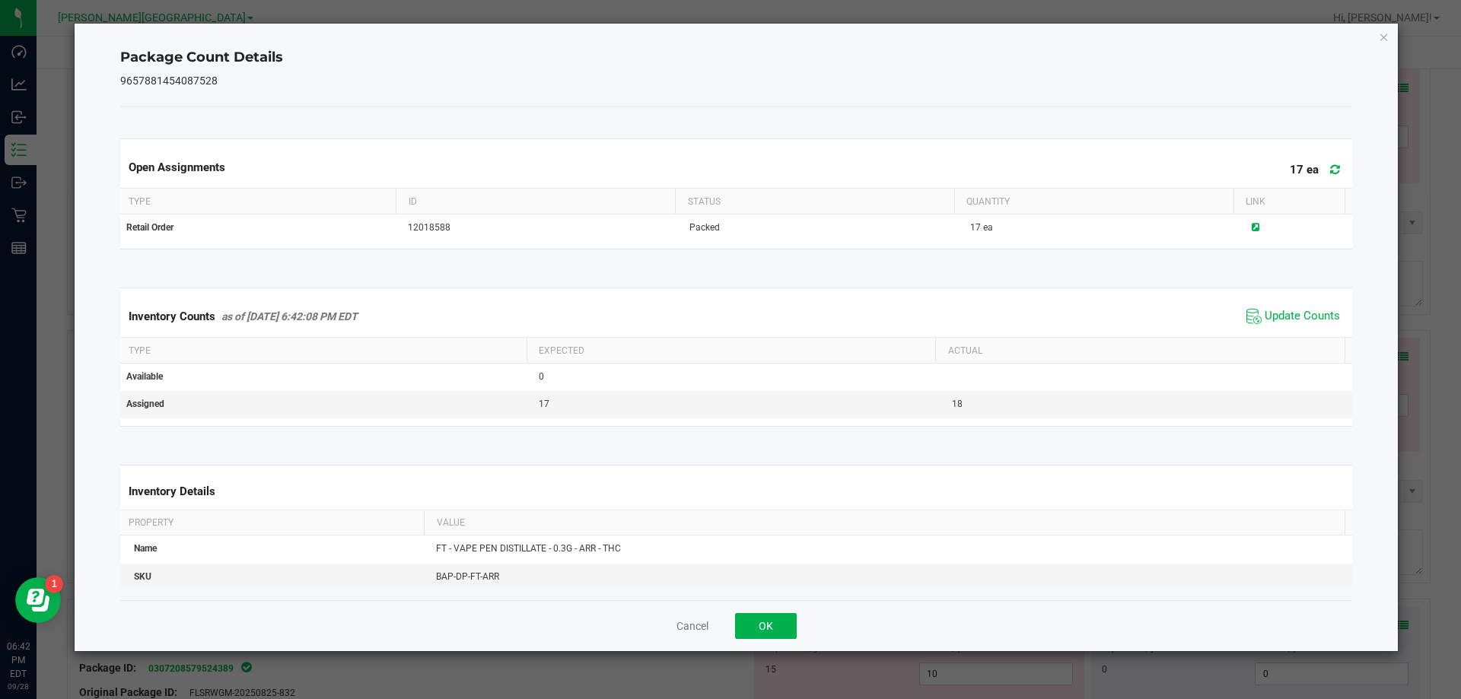
click at [757, 639] on div "Cancel OK" at bounding box center [736, 625] width 1232 height 51
drag, startPoint x: 775, startPoint y: 628, endPoint x: 1093, endPoint y: 557, distance: 325.8
click at [776, 628] on button "OK" at bounding box center [766, 626] width 62 height 26
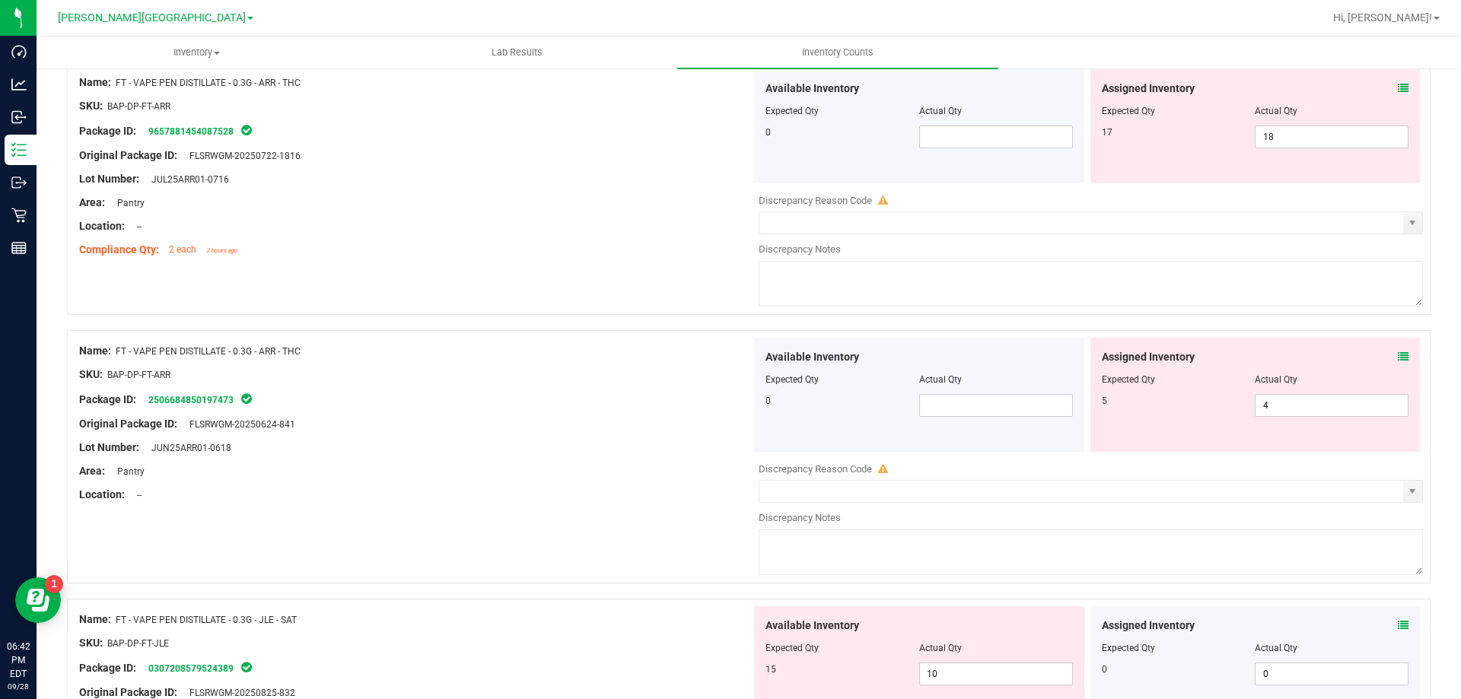
click at [1398, 352] on div "Assigned Inventory Expected Qty Actual Qty 5 4 4" at bounding box center [1255, 395] width 330 height 114
click at [1398, 354] on icon at bounding box center [1403, 356] width 11 height 11
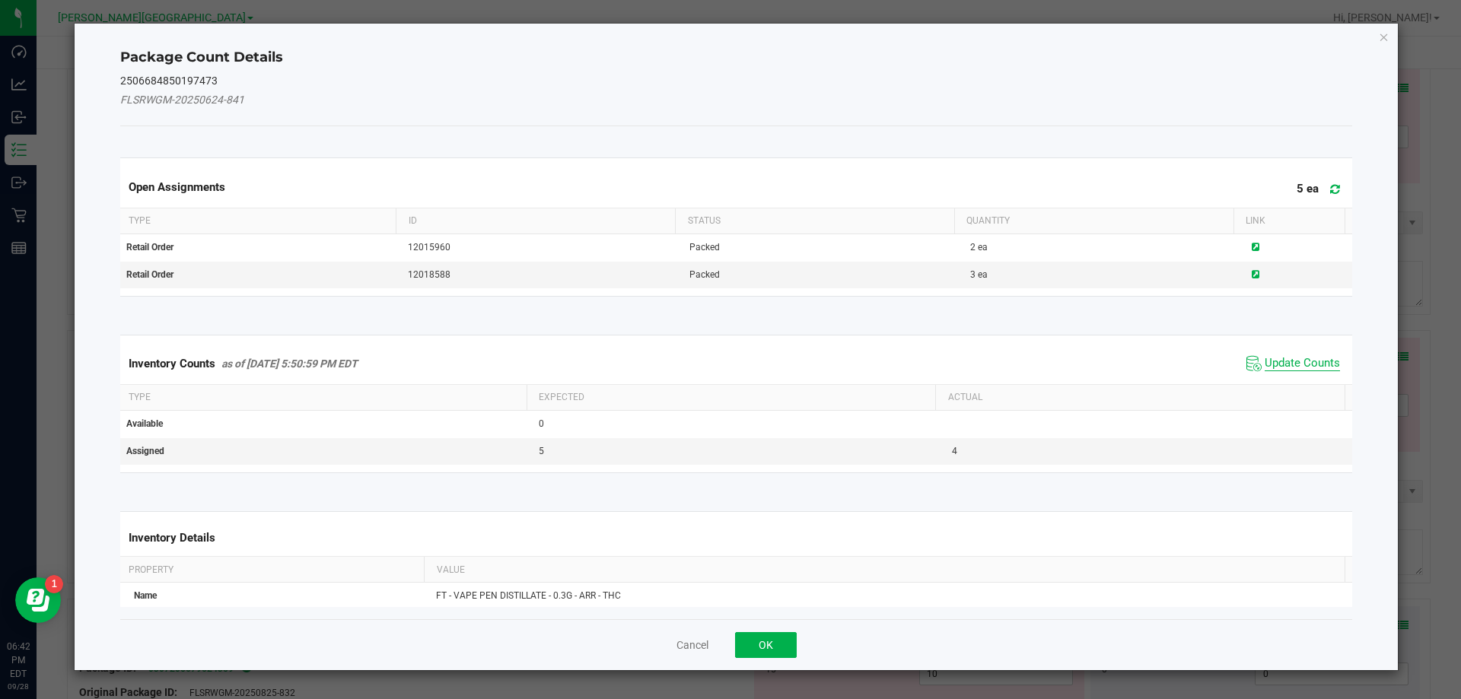
click at [1264, 366] on span "Update Counts" at bounding box center [1301, 363] width 75 height 15
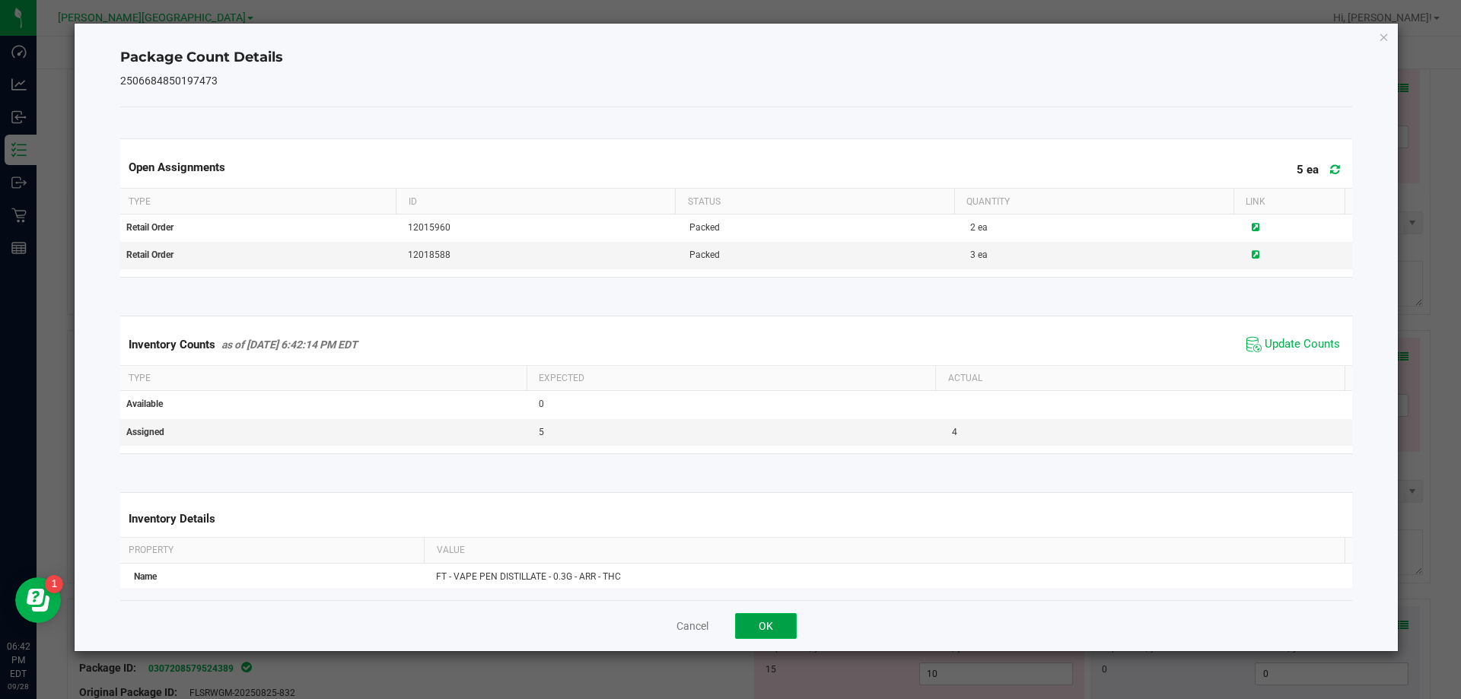
click at [774, 620] on button "OK" at bounding box center [766, 626] width 62 height 26
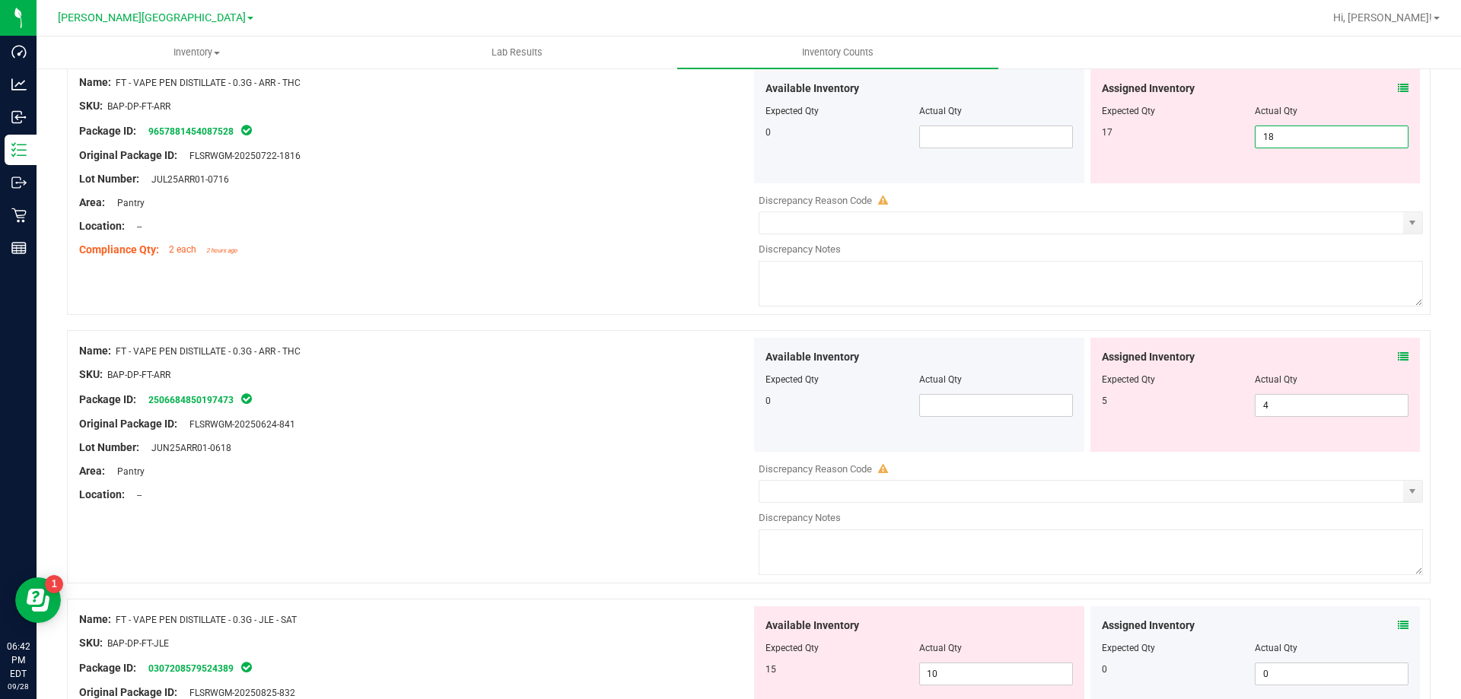
click at [1264, 135] on span "18 18" at bounding box center [1331, 137] width 154 height 23
type input "17"
click at [1277, 410] on div "Available Inventory Expected Qty Actual Qty 0 4 4" at bounding box center [1087, 458] width 672 height 241
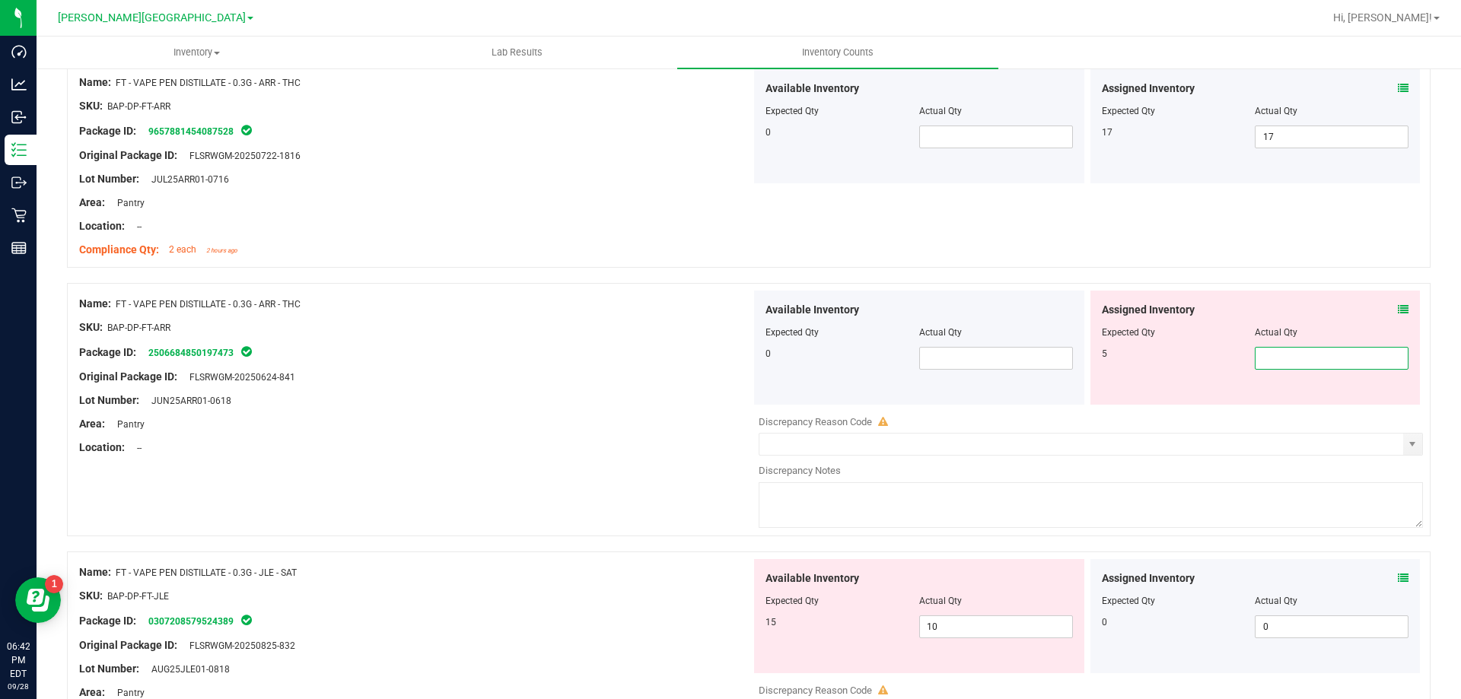
type input "5"
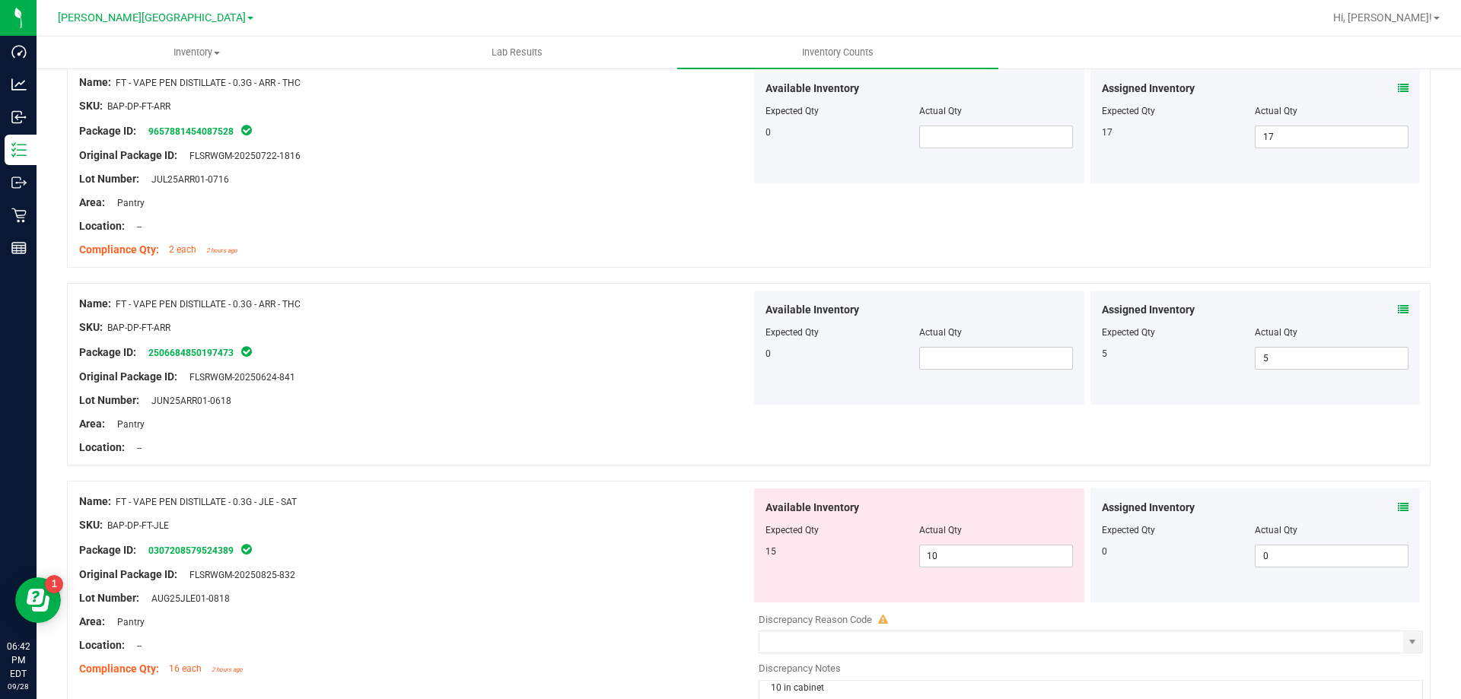
click at [676, 420] on div "Area: Pantry" at bounding box center [415, 424] width 672 height 16
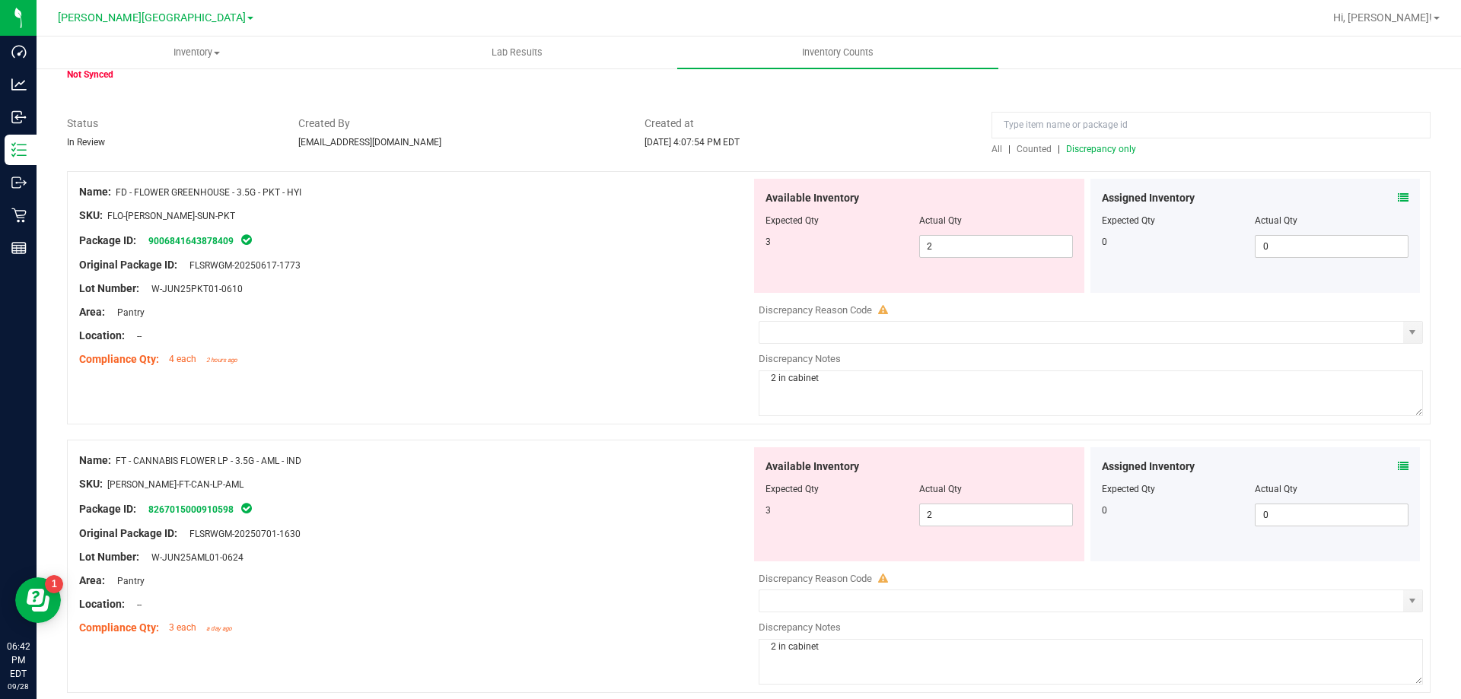
scroll to position [0, 0]
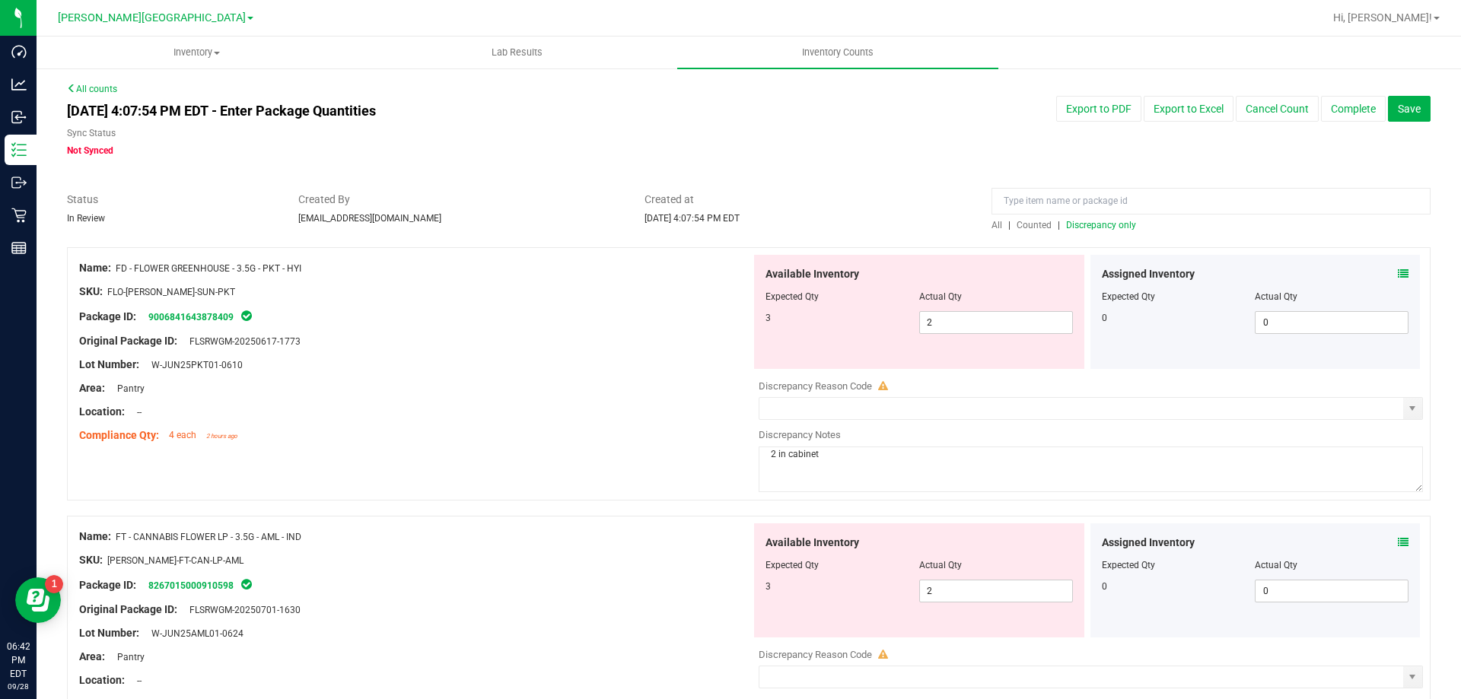
click at [1085, 231] on div "All | Counted | Discrepancy only" at bounding box center [1210, 225] width 439 height 14
click at [1086, 227] on span "Discrepancy only" at bounding box center [1101, 225] width 70 height 11
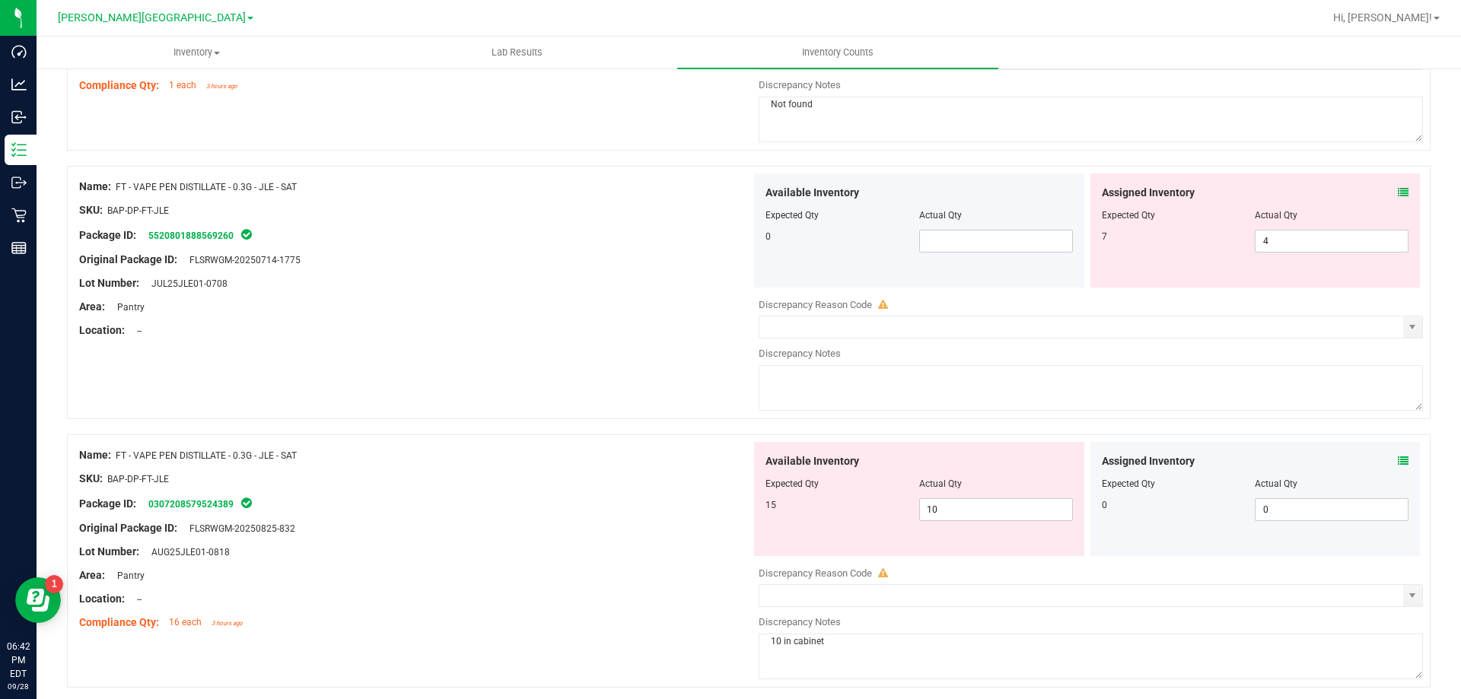
scroll to position [1445, 0]
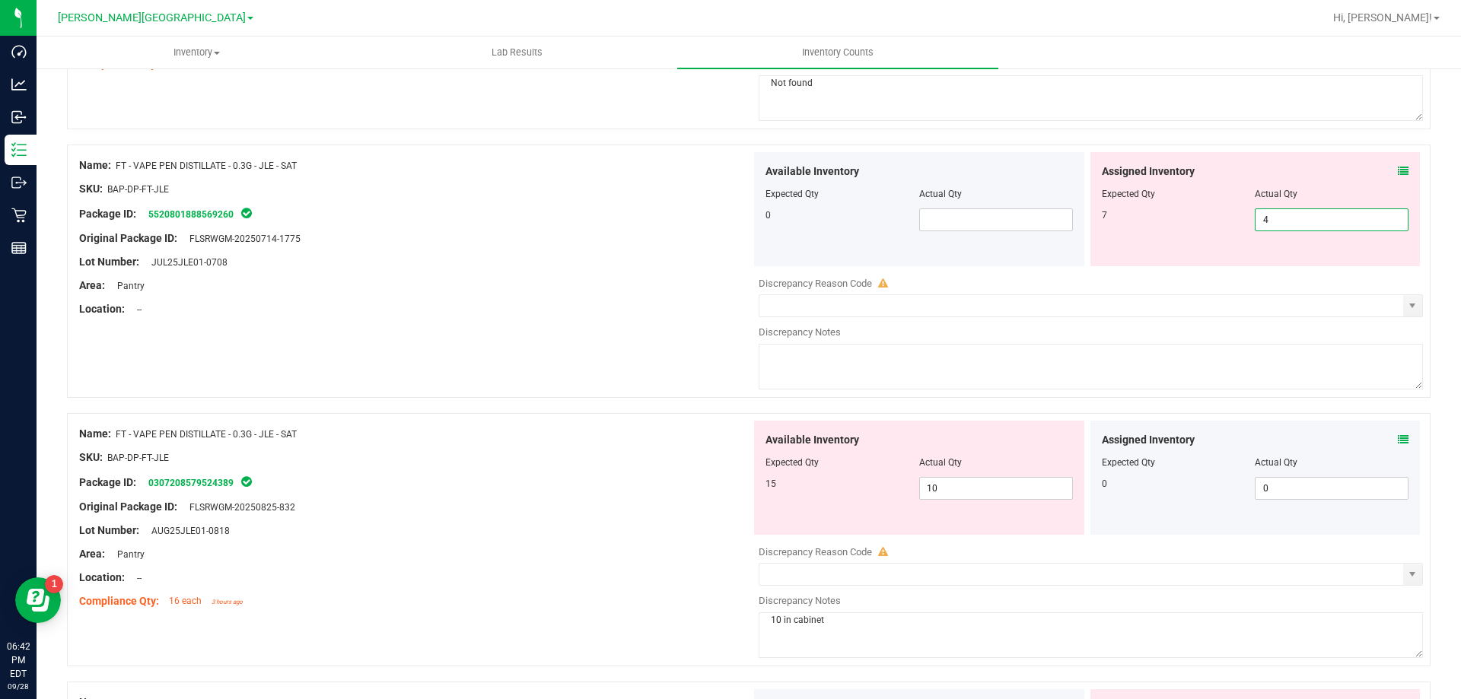
click at [1318, 223] on span "4 4" at bounding box center [1331, 219] width 154 height 23
type input "7"
click at [641, 325] on div "Name: FT - VAPE PEN DISTILLATE - 0.3G - JLE - SAT SKU: BAP-DP-FT-JLE Package ID…" at bounding box center [748, 271] width 1363 height 253
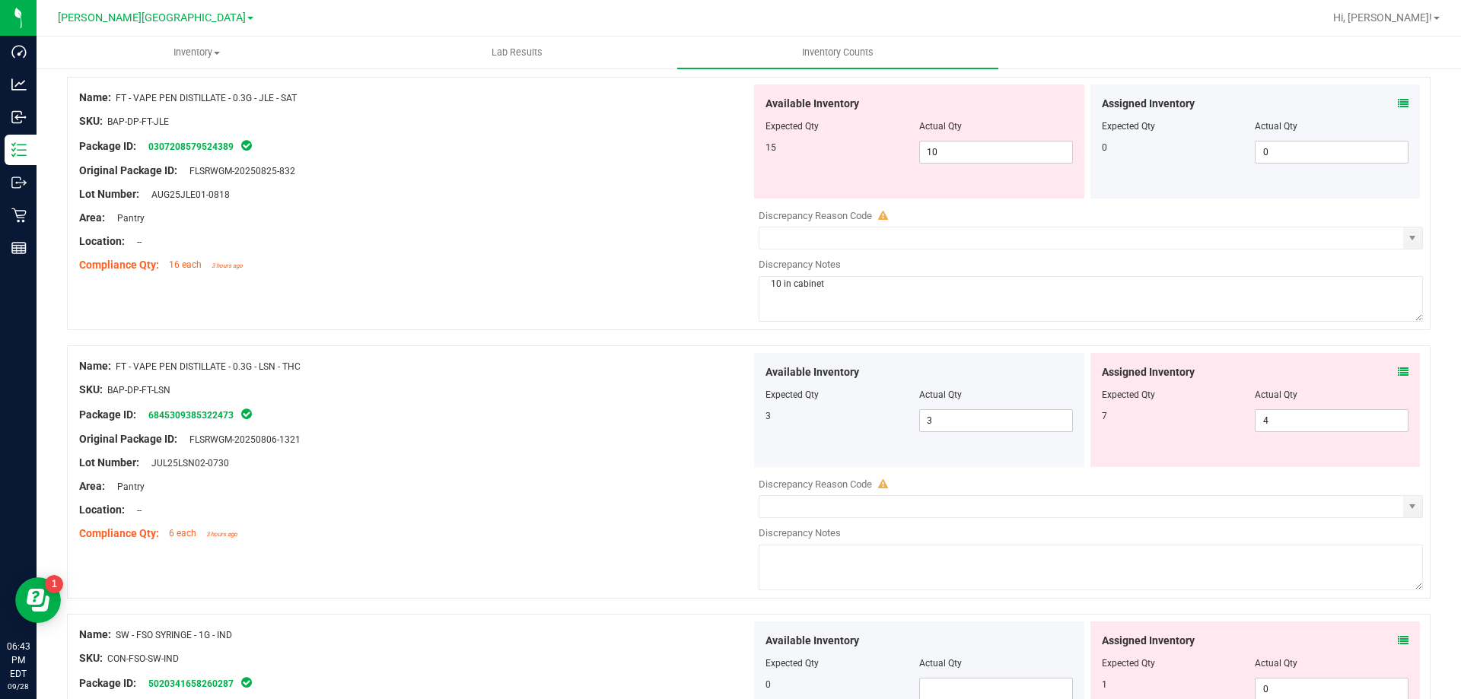
scroll to position [1674, 0]
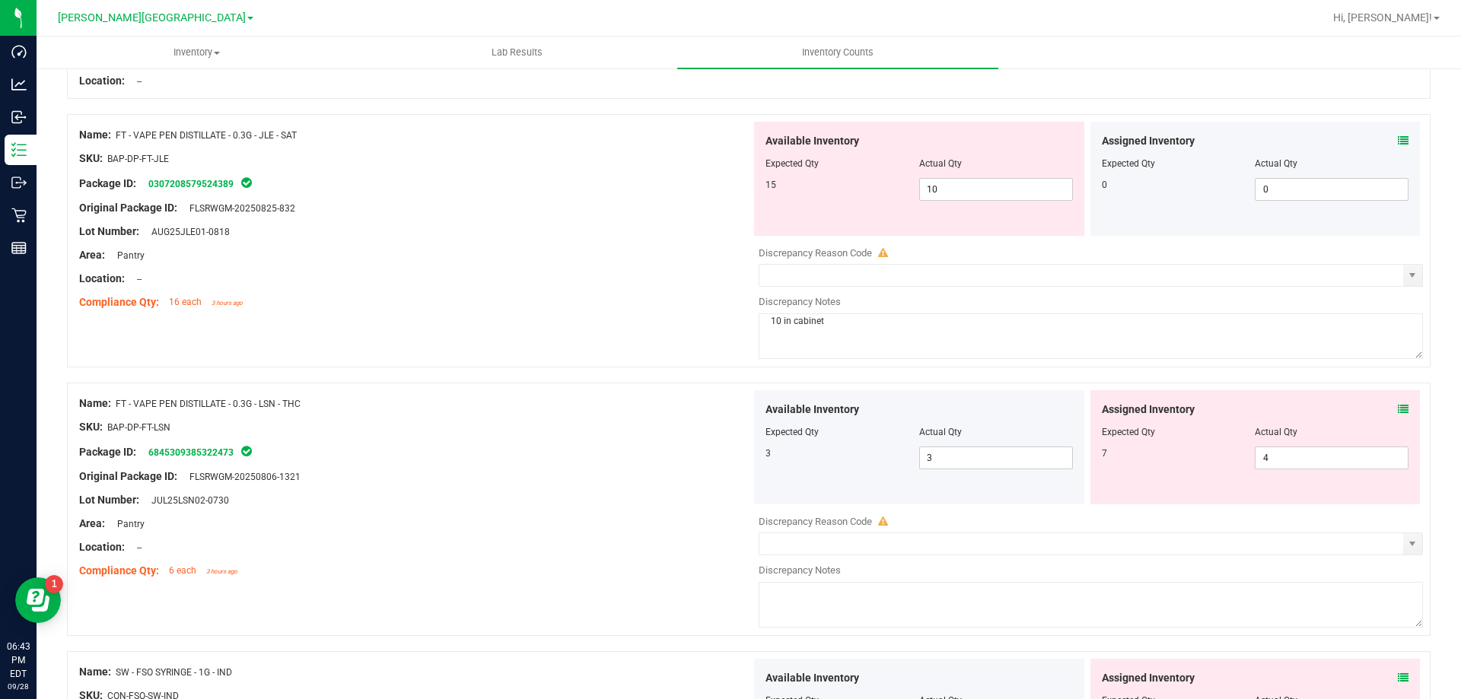
click at [1398, 139] on icon at bounding box center [1403, 140] width 11 height 11
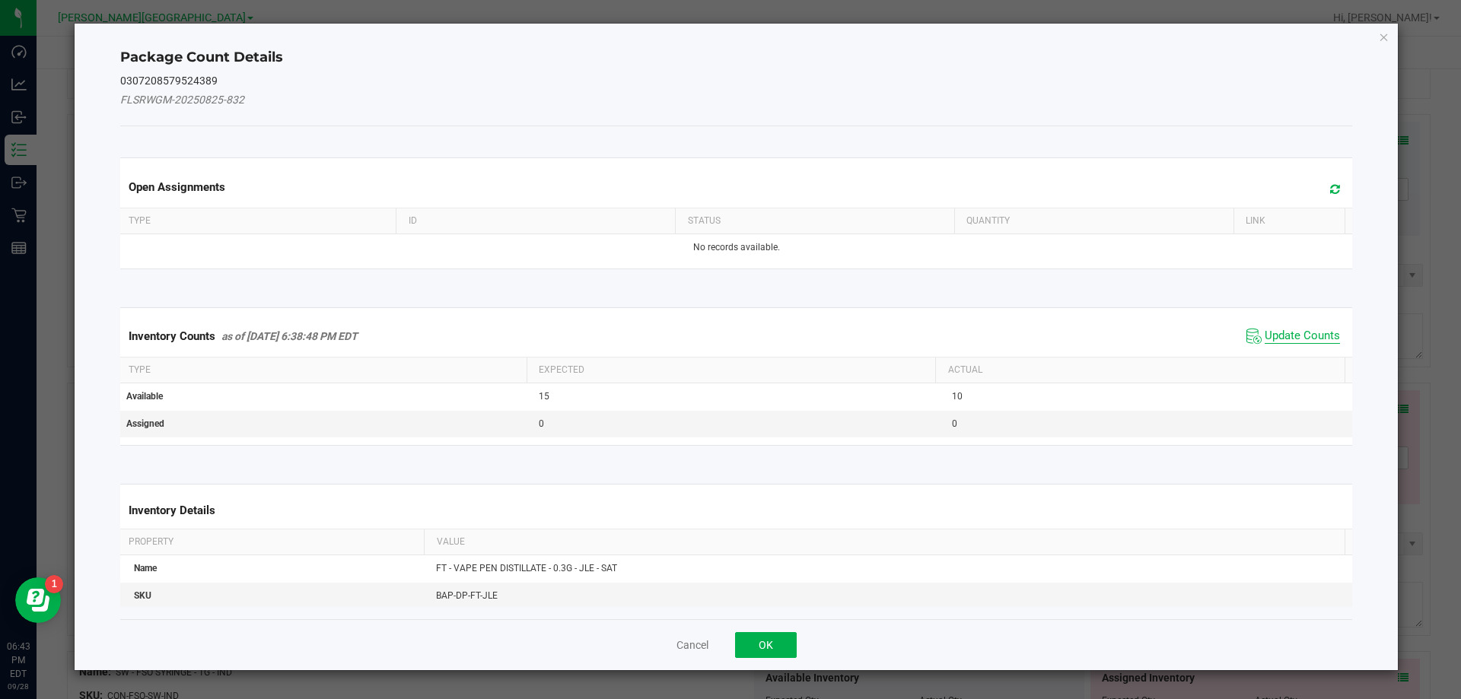
click at [1286, 335] on span "Update Counts" at bounding box center [1301, 336] width 75 height 15
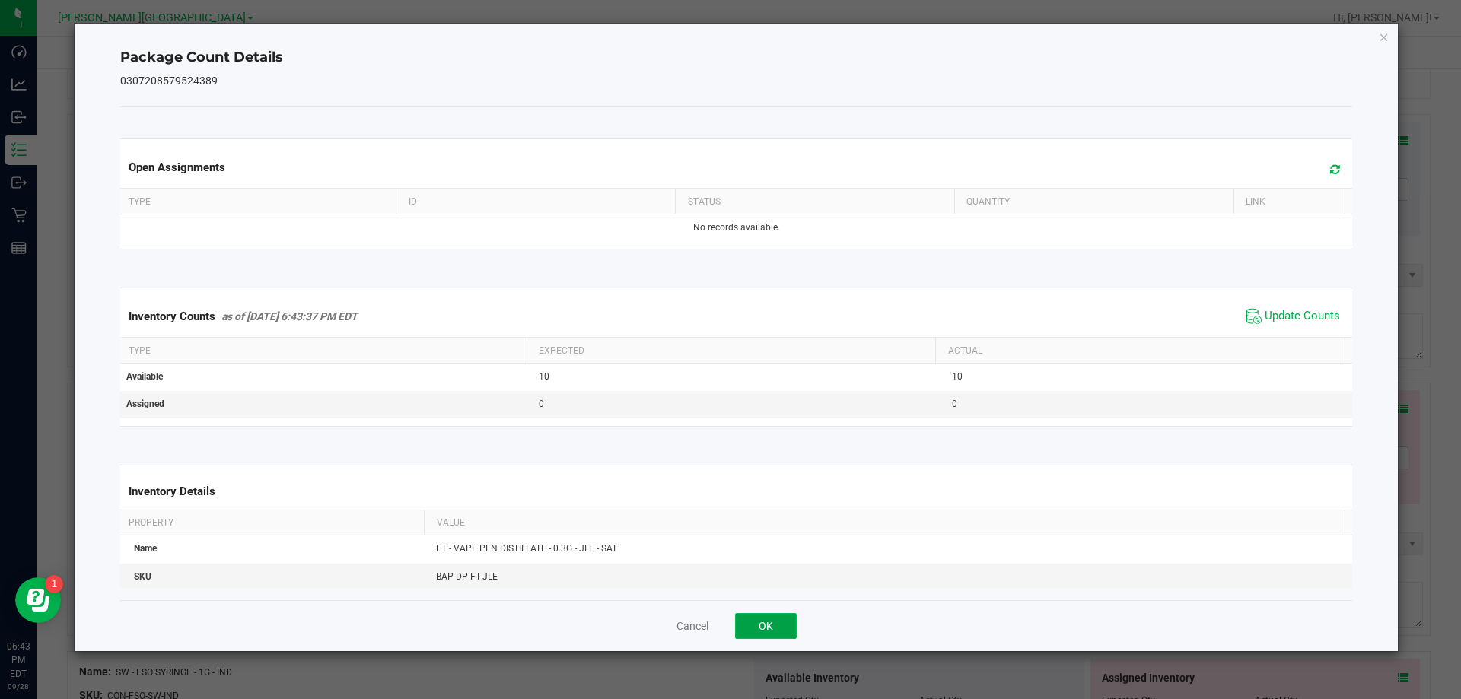
click at [784, 621] on button "OK" at bounding box center [766, 626] width 62 height 26
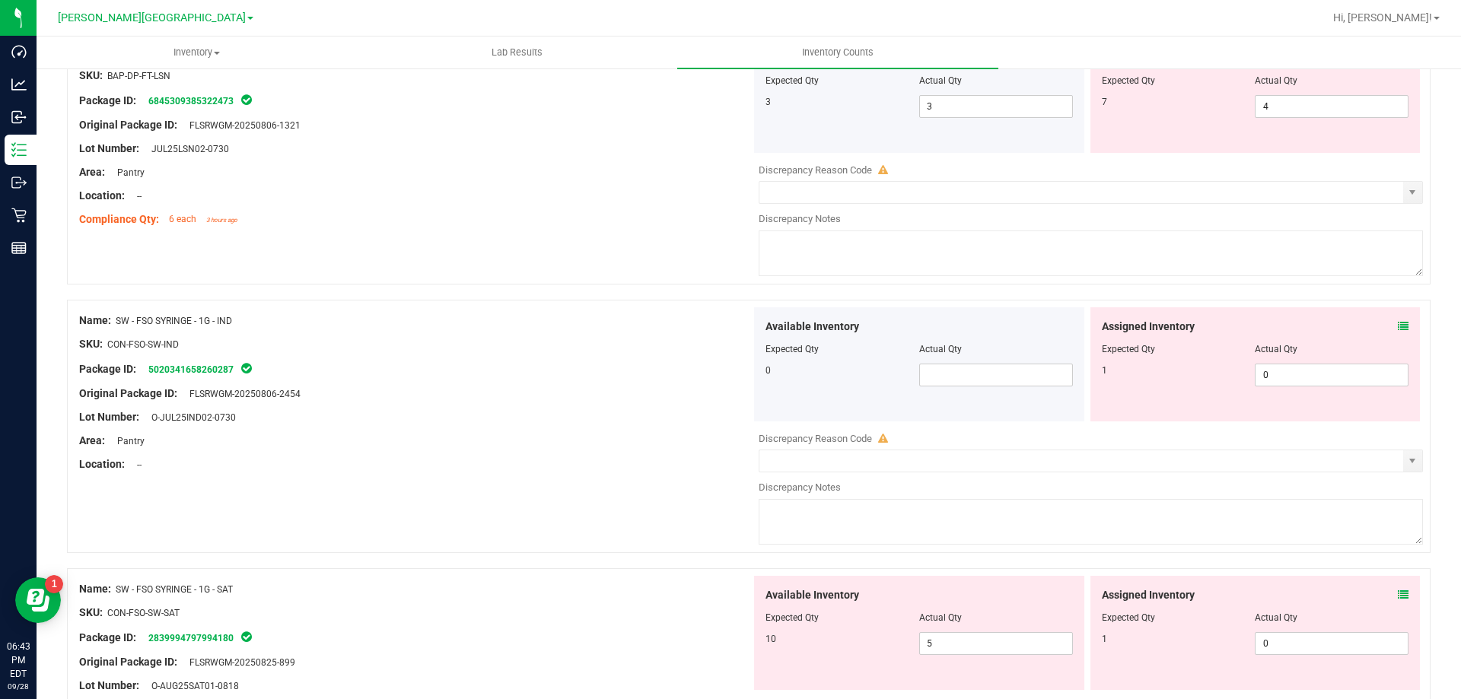
scroll to position [1902, 0]
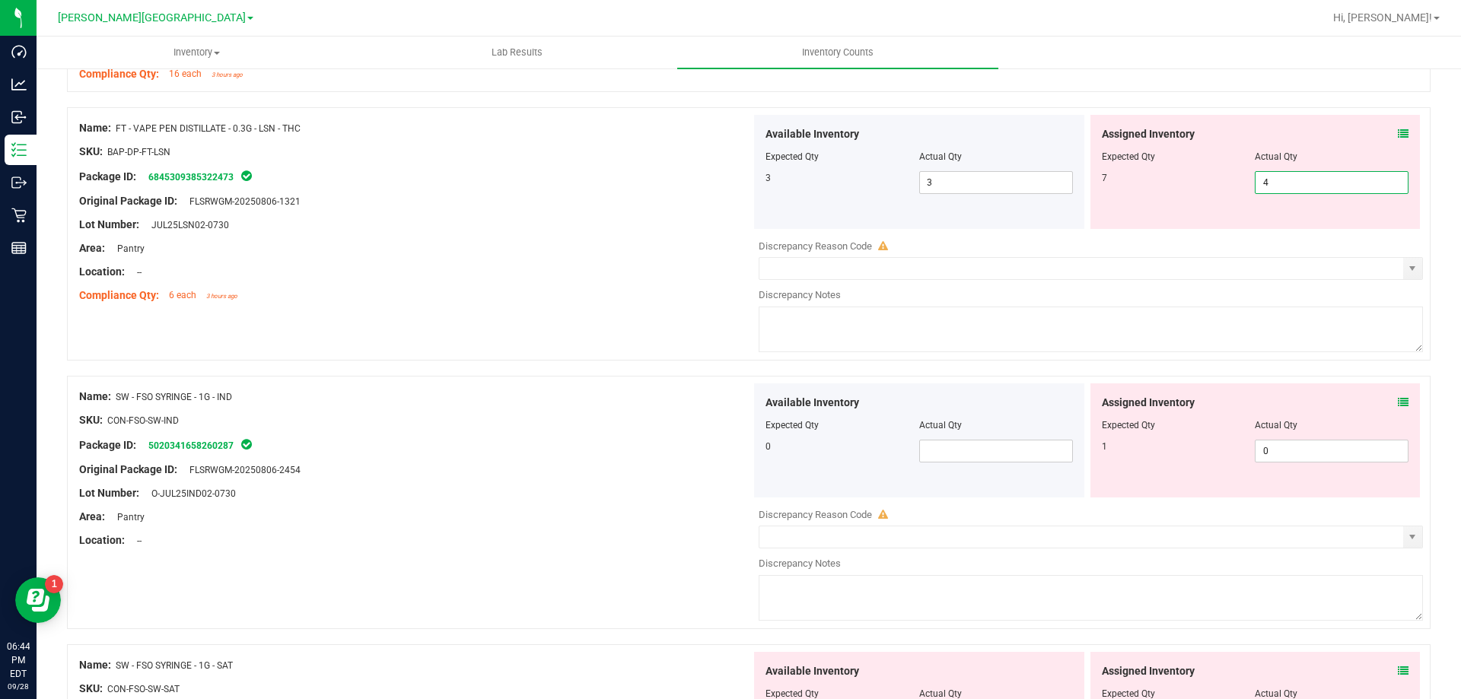
click at [1286, 180] on span "4 4" at bounding box center [1331, 182] width 154 height 23
click at [1398, 135] on icon at bounding box center [1403, 134] width 11 height 11
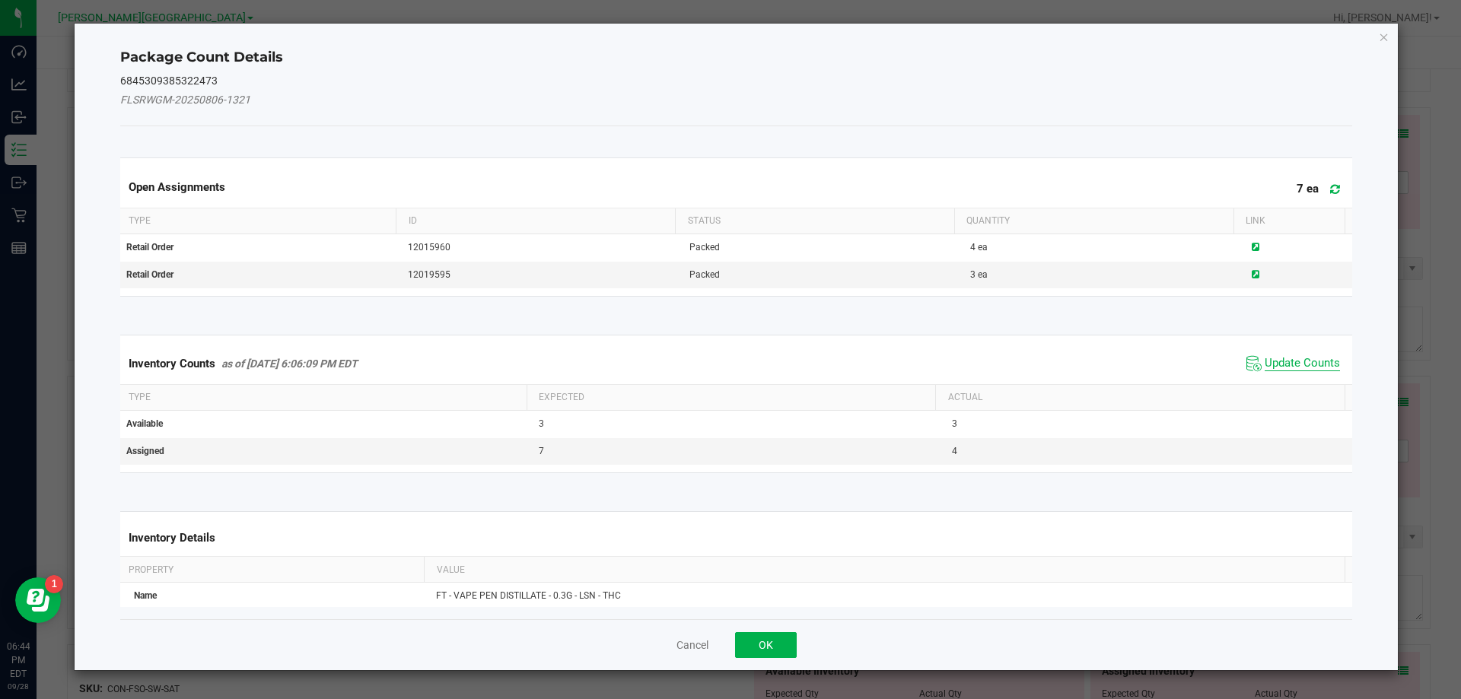
click at [1268, 368] on span "Update Counts" at bounding box center [1301, 363] width 75 height 15
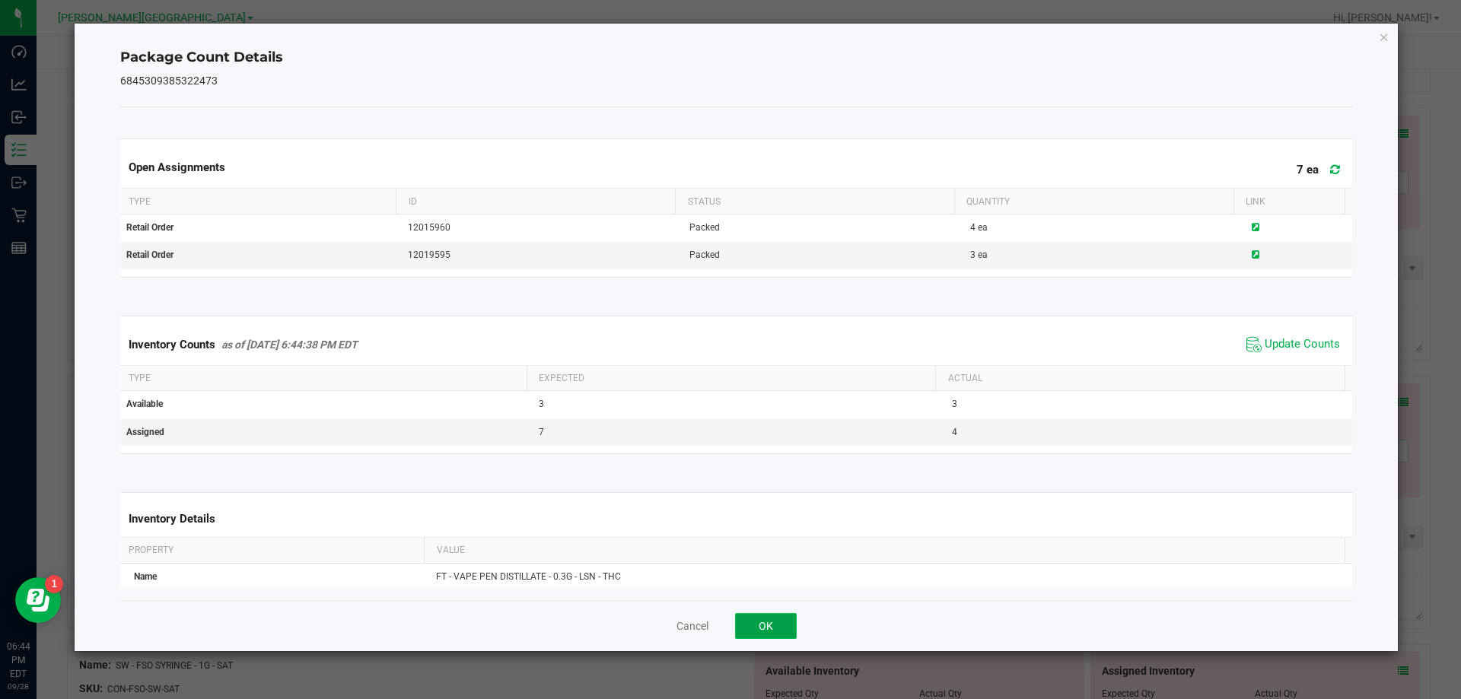
click at [777, 628] on button "OK" at bounding box center [766, 626] width 62 height 26
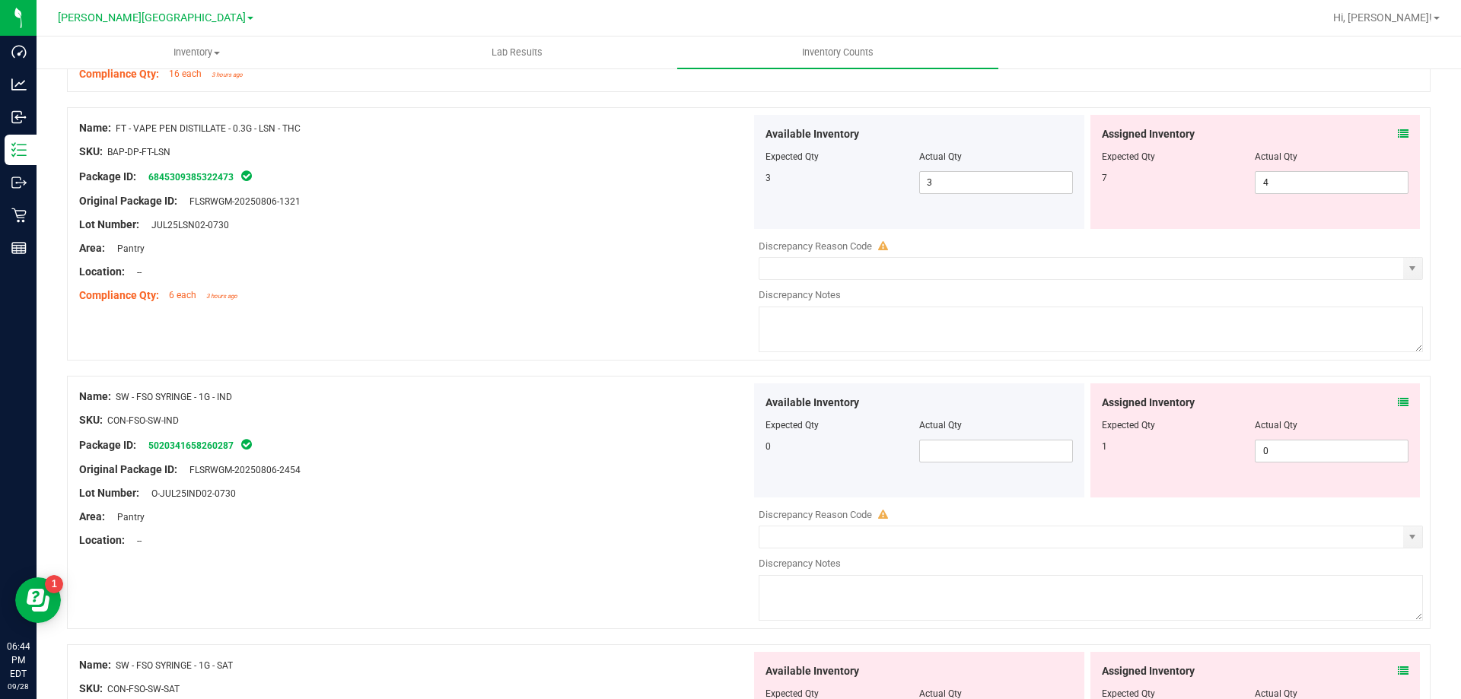
click at [1398, 132] on icon at bounding box center [1403, 134] width 11 height 11
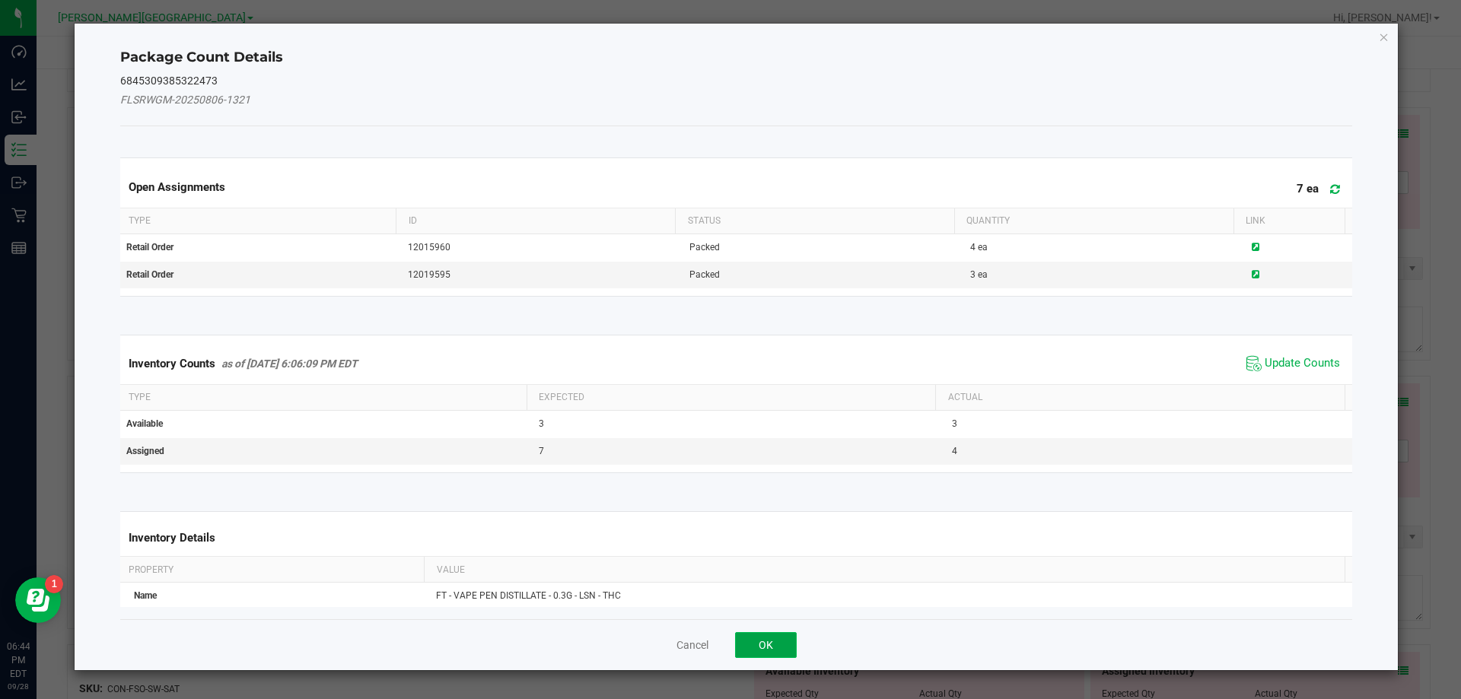
click at [759, 647] on button "OK" at bounding box center [766, 645] width 62 height 26
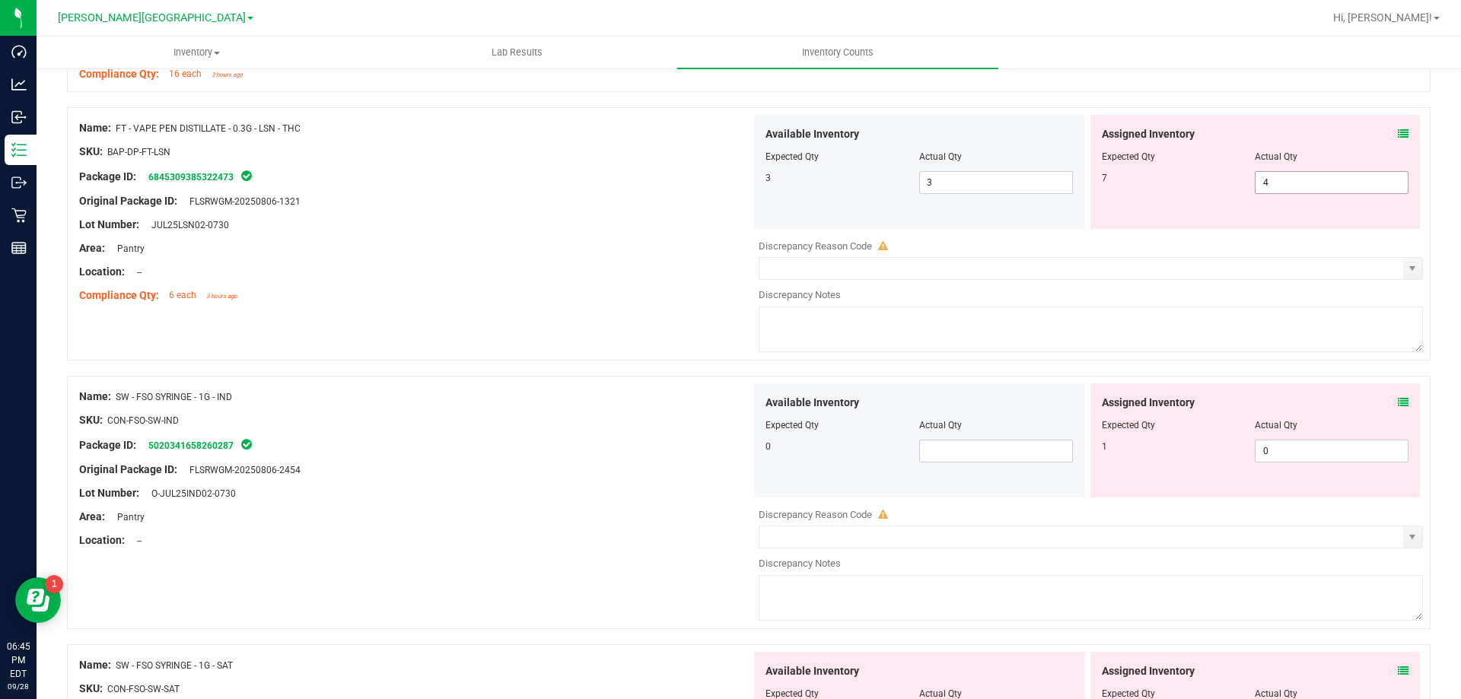
click at [1296, 188] on span "4 4" at bounding box center [1331, 182] width 154 height 23
type input "7"
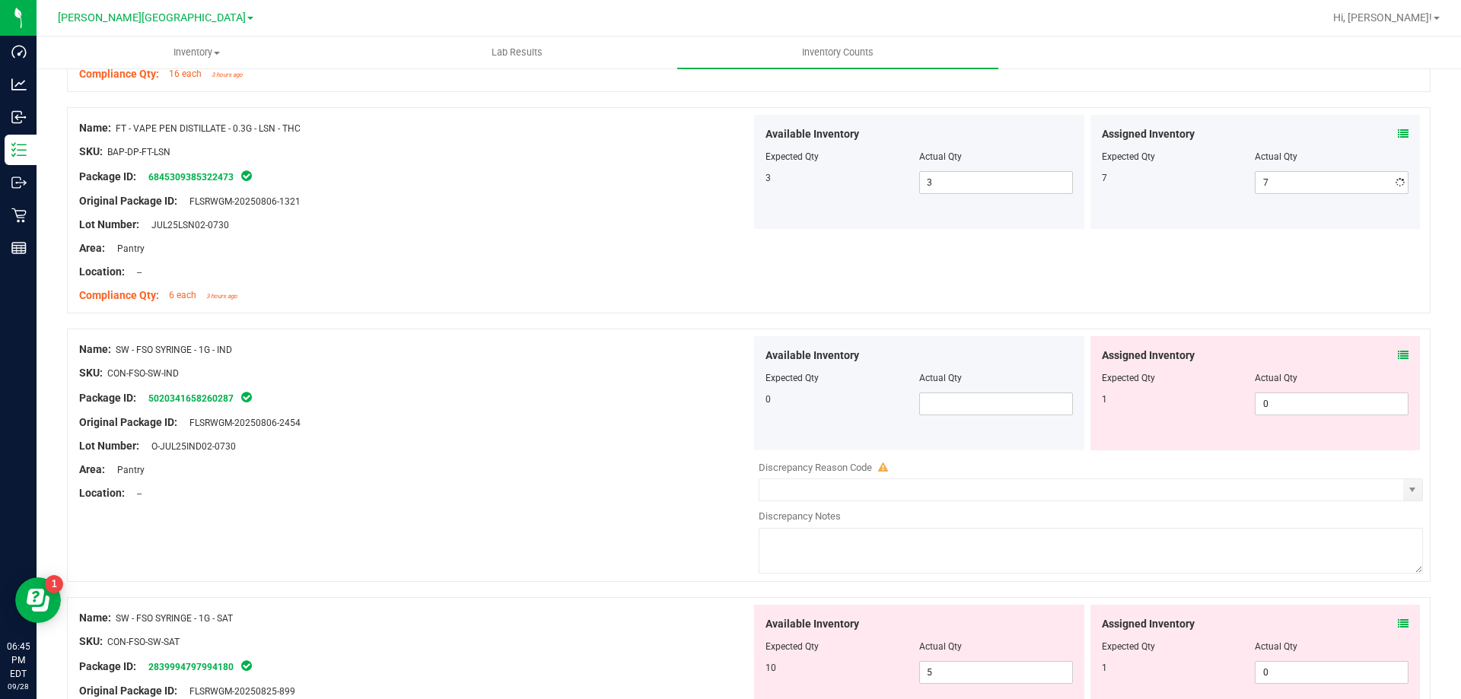
click at [682, 329] on div "Name: FD - FLOWER GREENHOUSE - 3.5G - PKT - HYI SKU: FLO-[PERSON_NAME]-SUN-PKT …" at bounding box center [748, 688] width 1363 height 4686
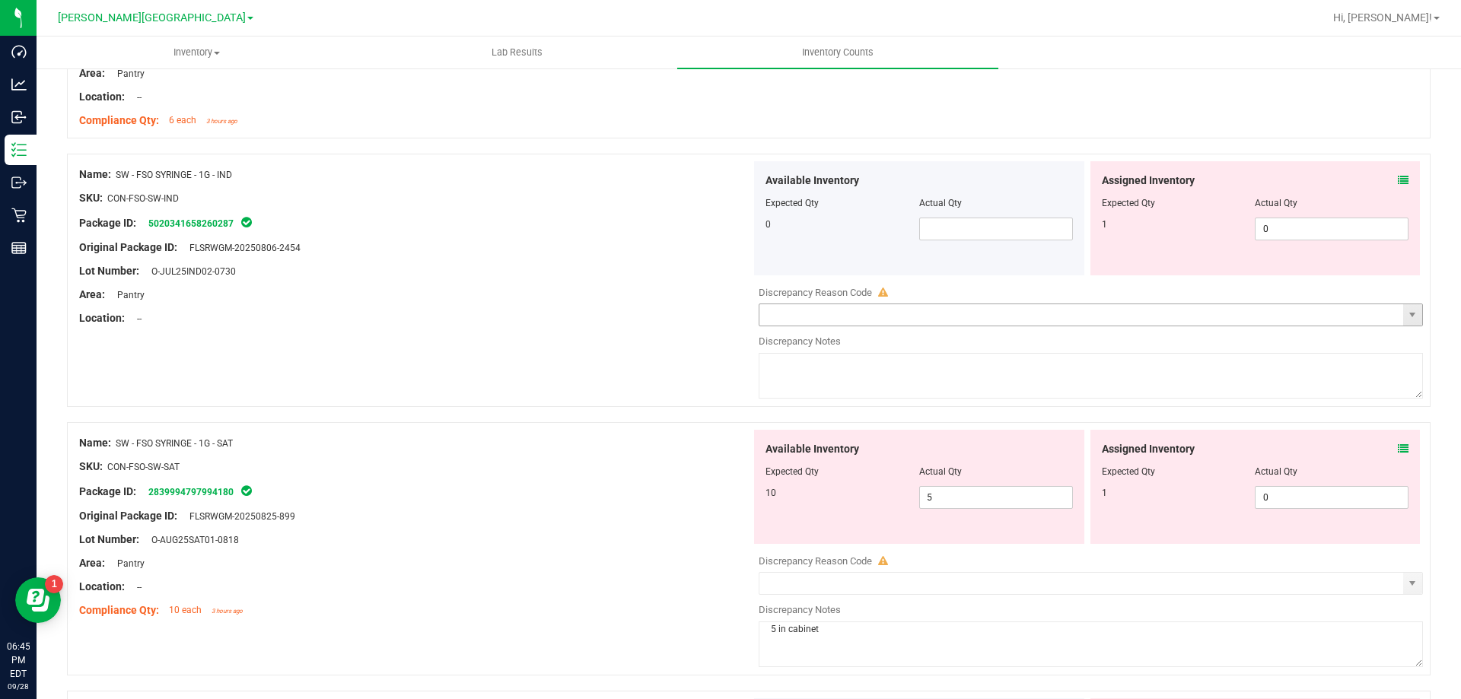
scroll to position [2130, 0]
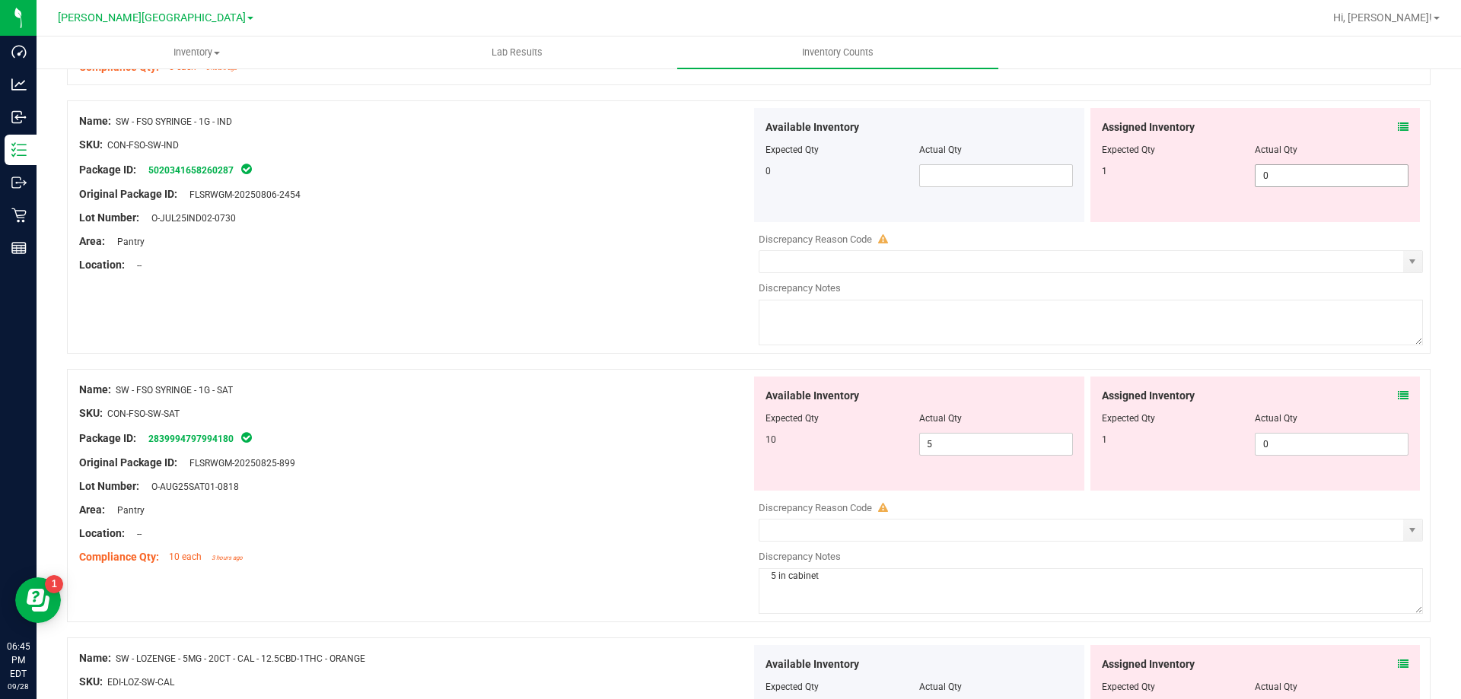
click at [1267, 174] on span "0 0" at bounding box center [1331, 175] width 154 height 23
click at [1398, 131] on icon at bounding box center [1403, 127] width 11 height 11
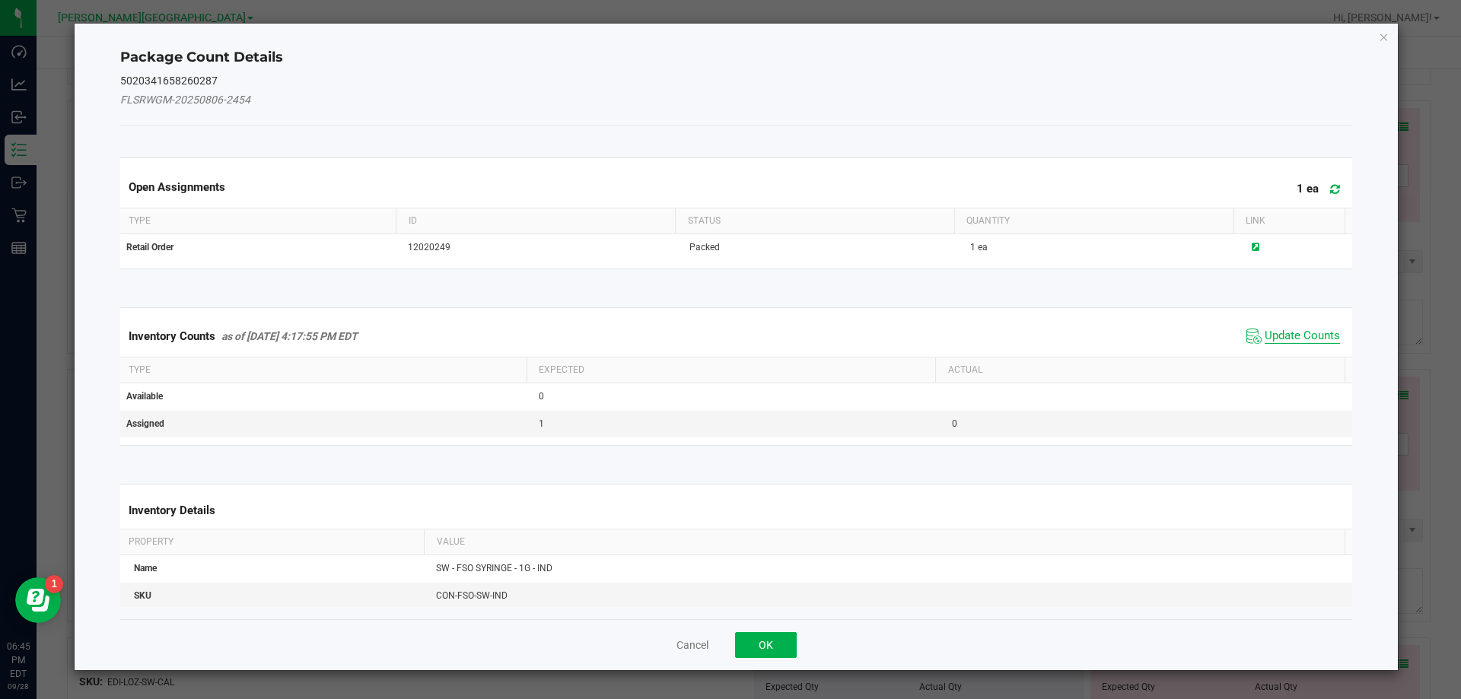
click at [1300, 339] on span "Update Counts" at bounding box center [1301, 336] width 75 height 15
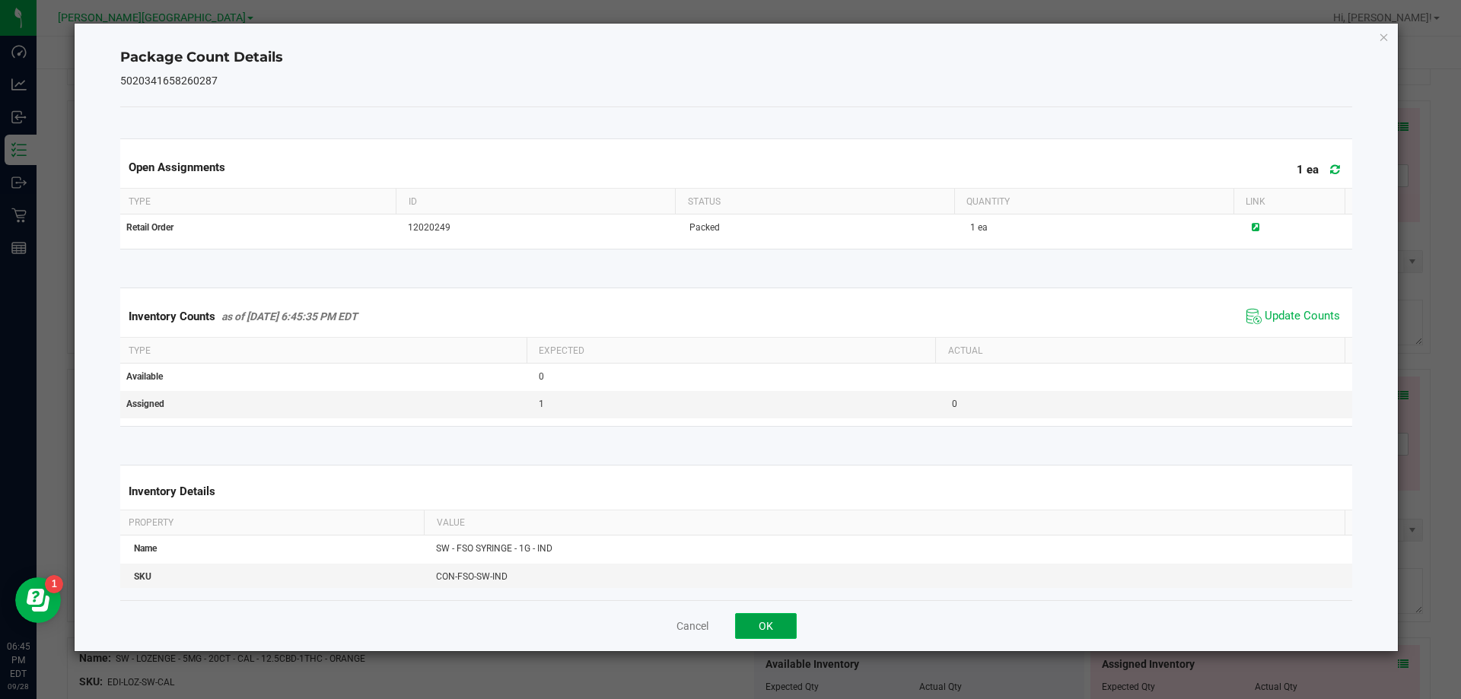
click at [768, 624] on button "OK" at bounding box center [766, 626] width 62 height 26
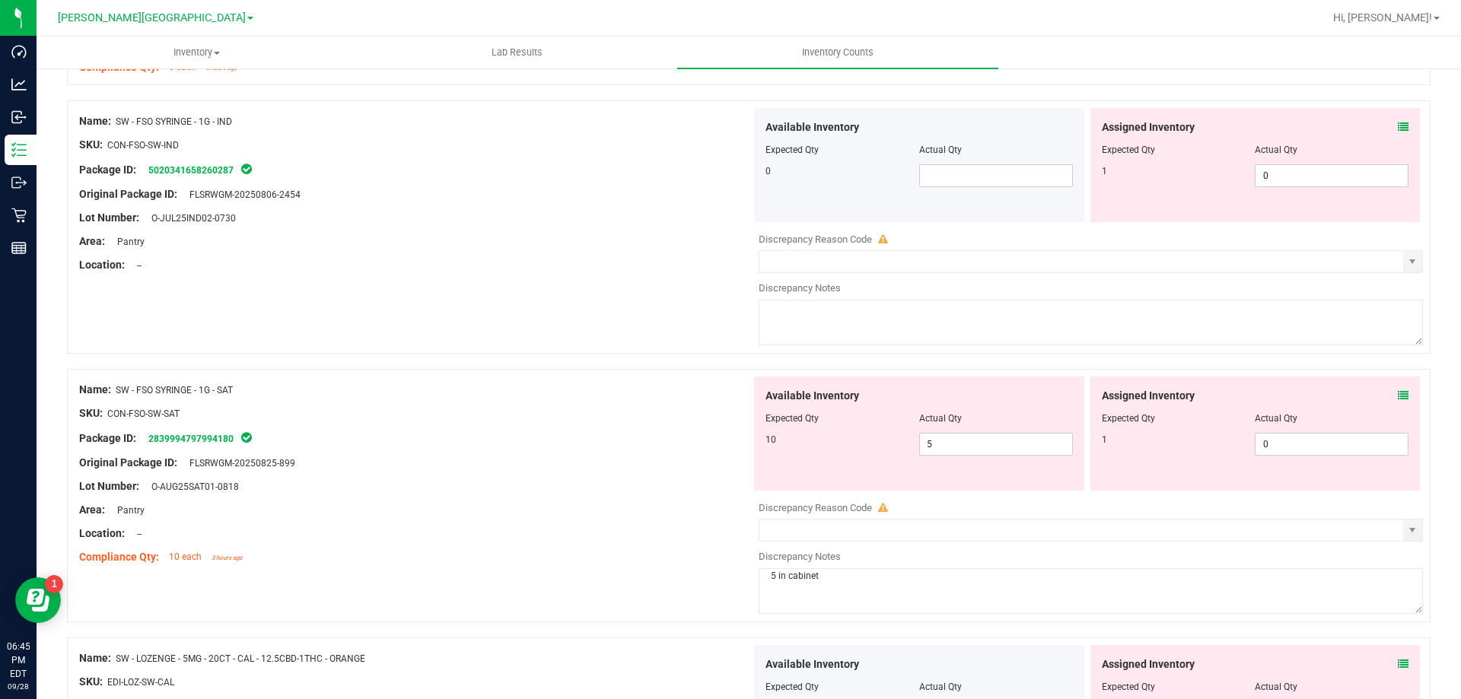
click at [617, 380] on div "Name: SW - FSO SYRINGE - 1G - SAT SKU: CON-FSO-SW-SAT Package ID: 2839994797994…" at bounding box center [415, 474] width 672 height 194
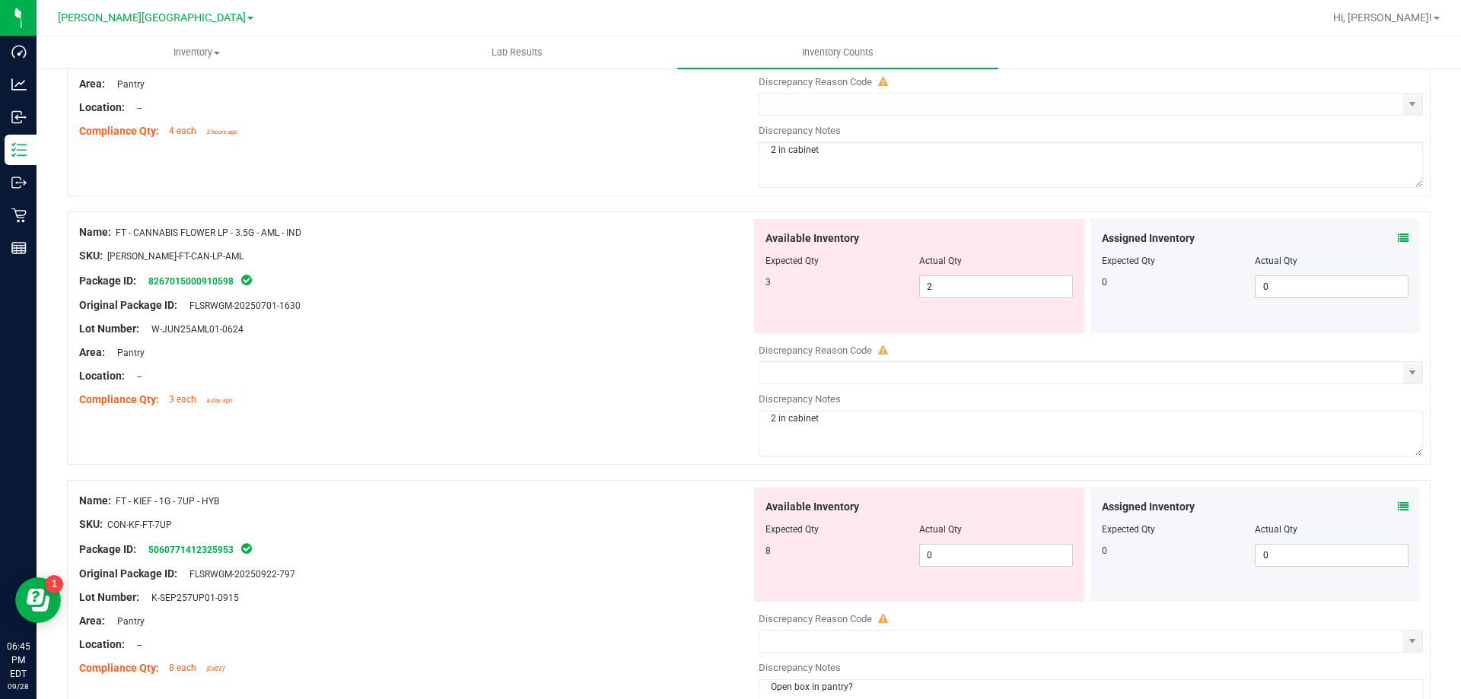
scroll to position [0, 0]
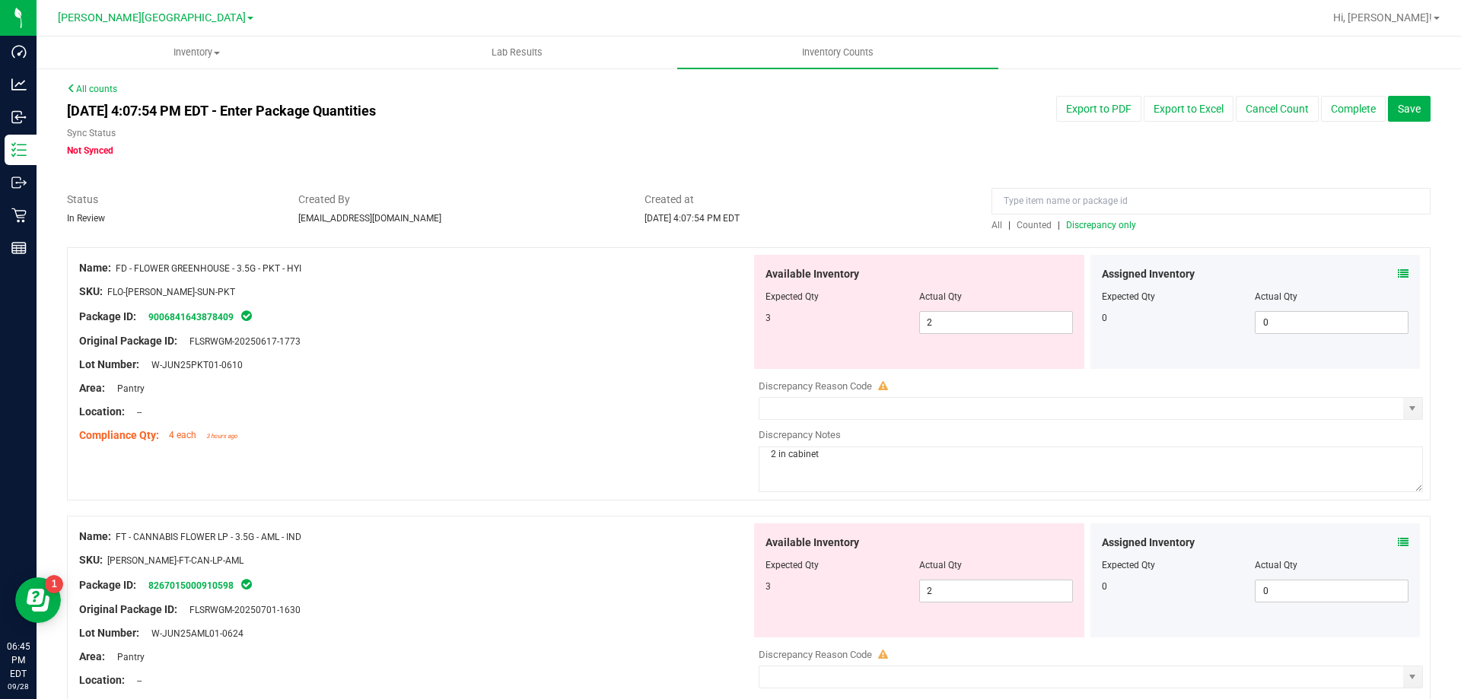
click at [1092, 223] on span "Discrepancy only" at bounding box center [1101, 225] width 70 height 11
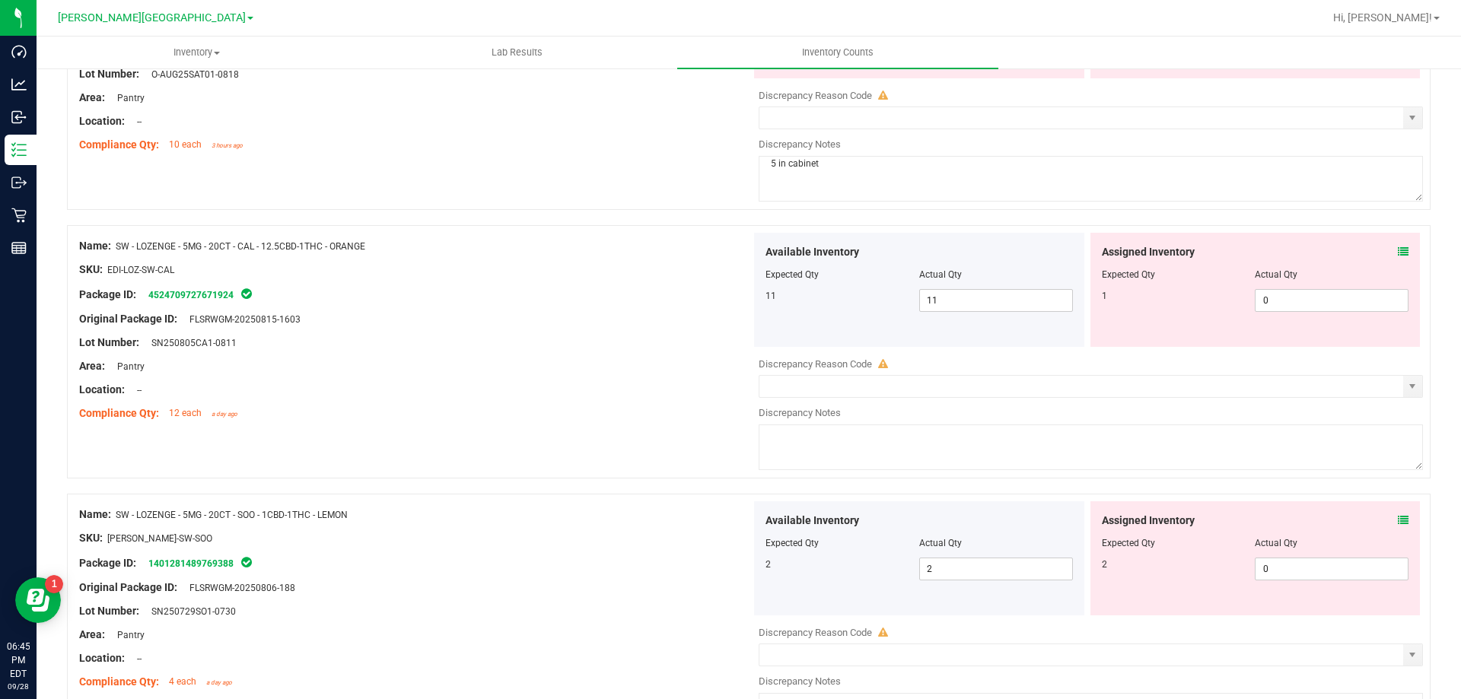
scroll to position [1978, 0]
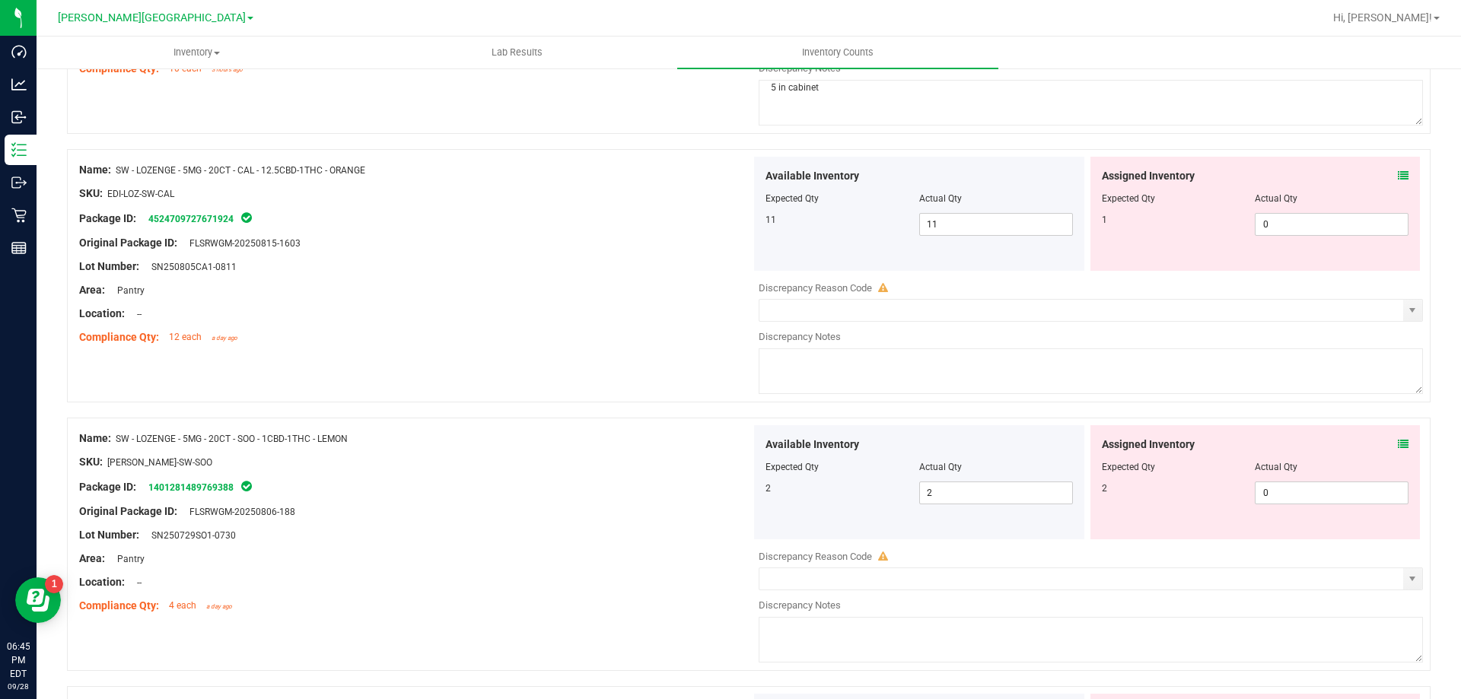
click at [1398, 172] on icon at bounding box center [1403, 175] width 11 height 11
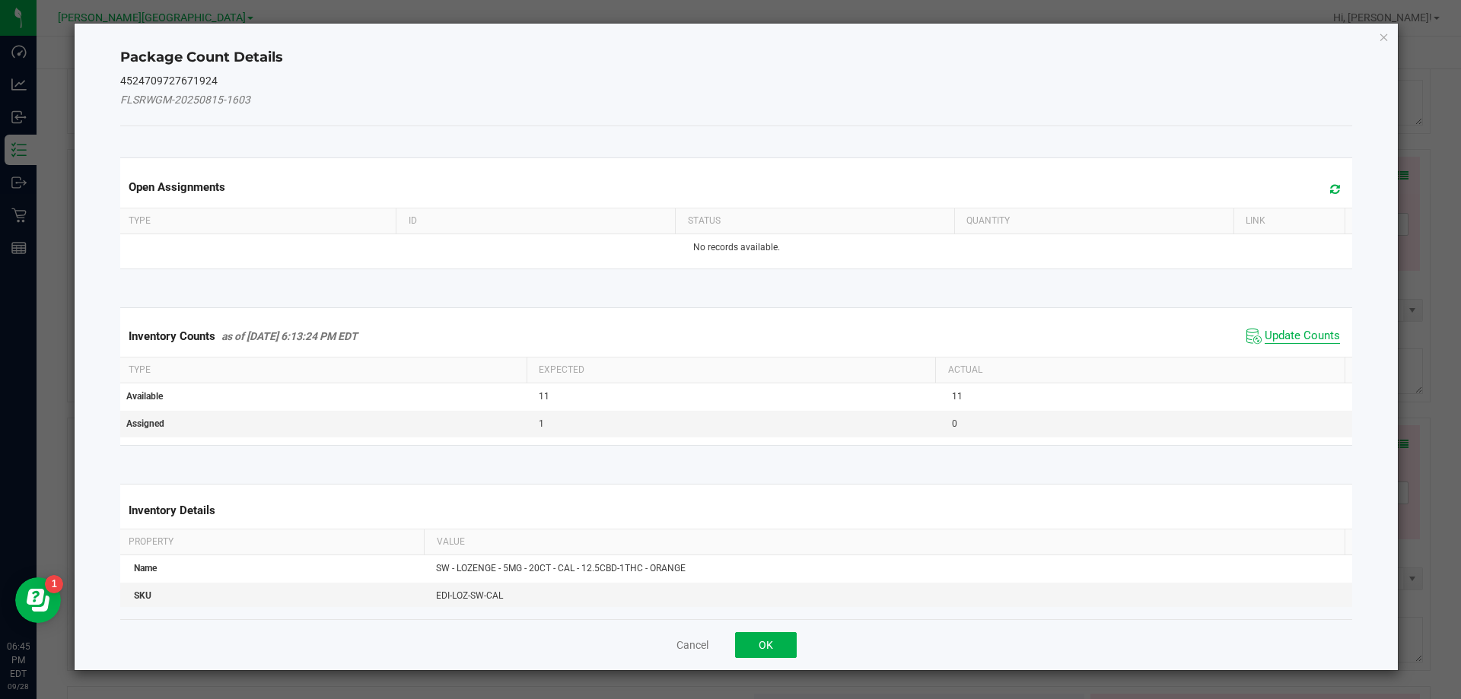
click at [1291, 339] on span "Update Counts" at bounding box center [1301, 336] width 75 height 15
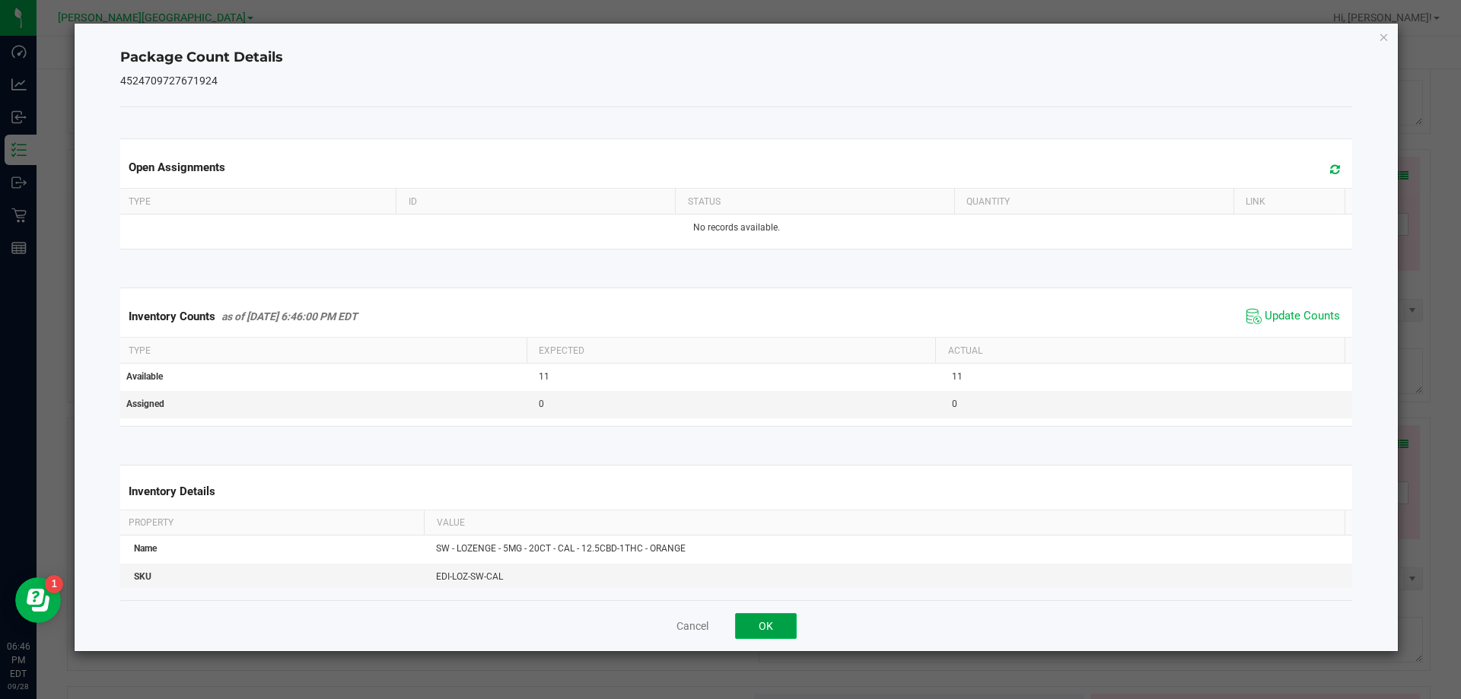
click at [791, 631] on button "OK" at bounding box center [766, 626] width 62 height 26
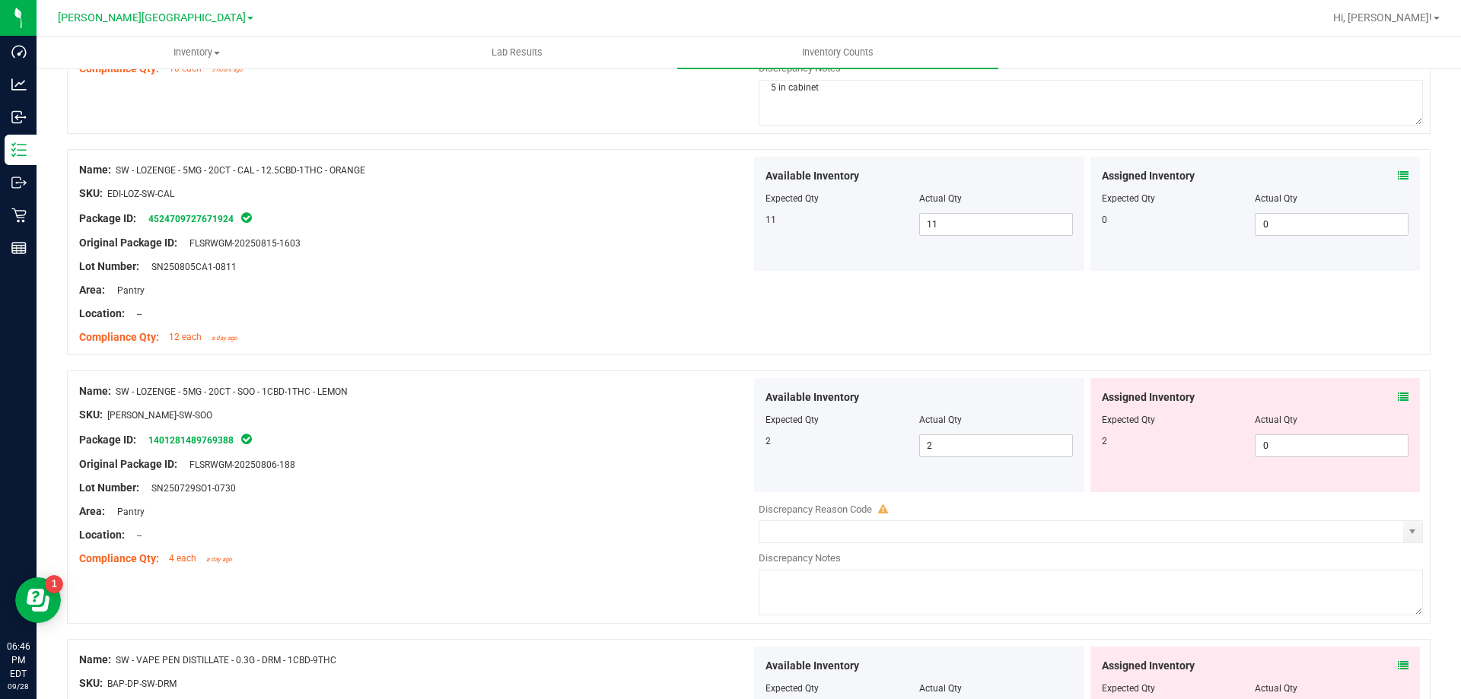
click at [615, 318] on div "Location: --" at bounding box center [415, 314] width 672 height 16
click at [1398, 394] on icon at bounding box center [1403, 397] width 11 height 11
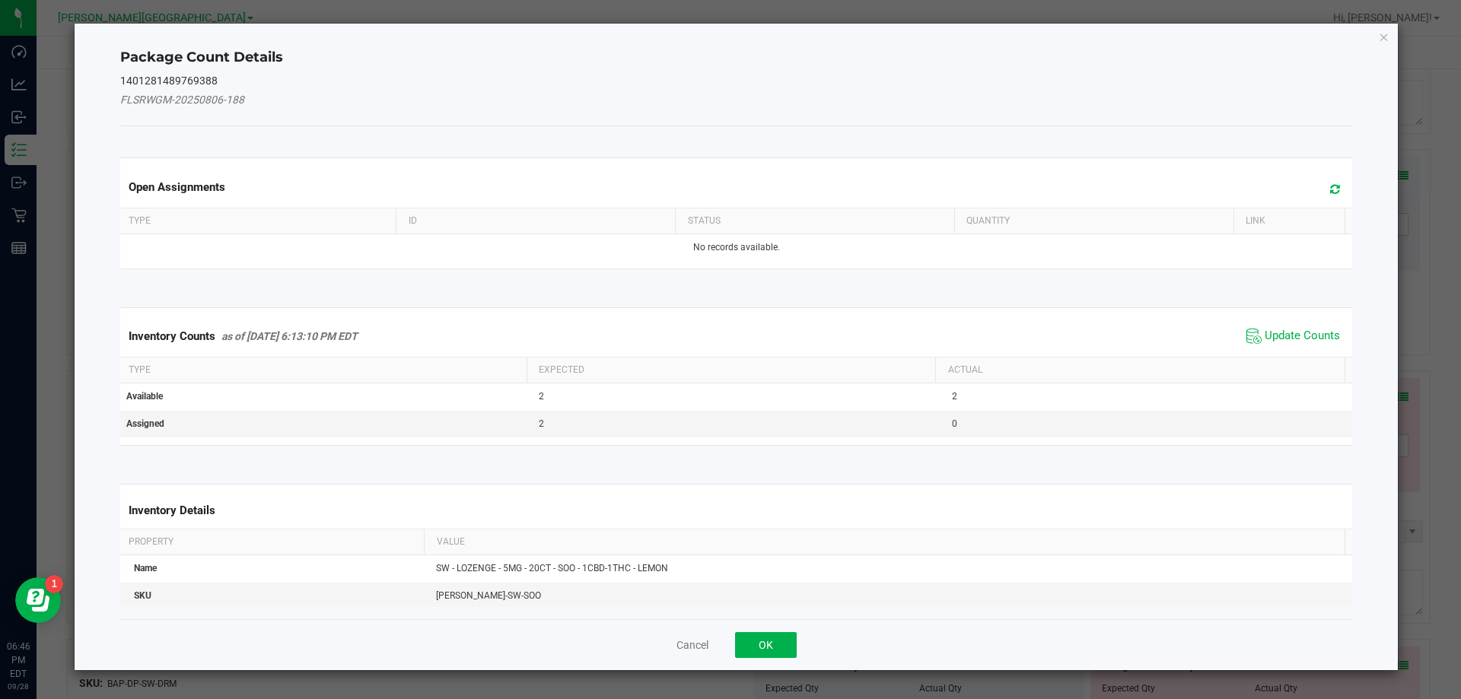
click at [1242, 334] on span "Update Counts" at bounding box center [1292, 336] width 101 height 23
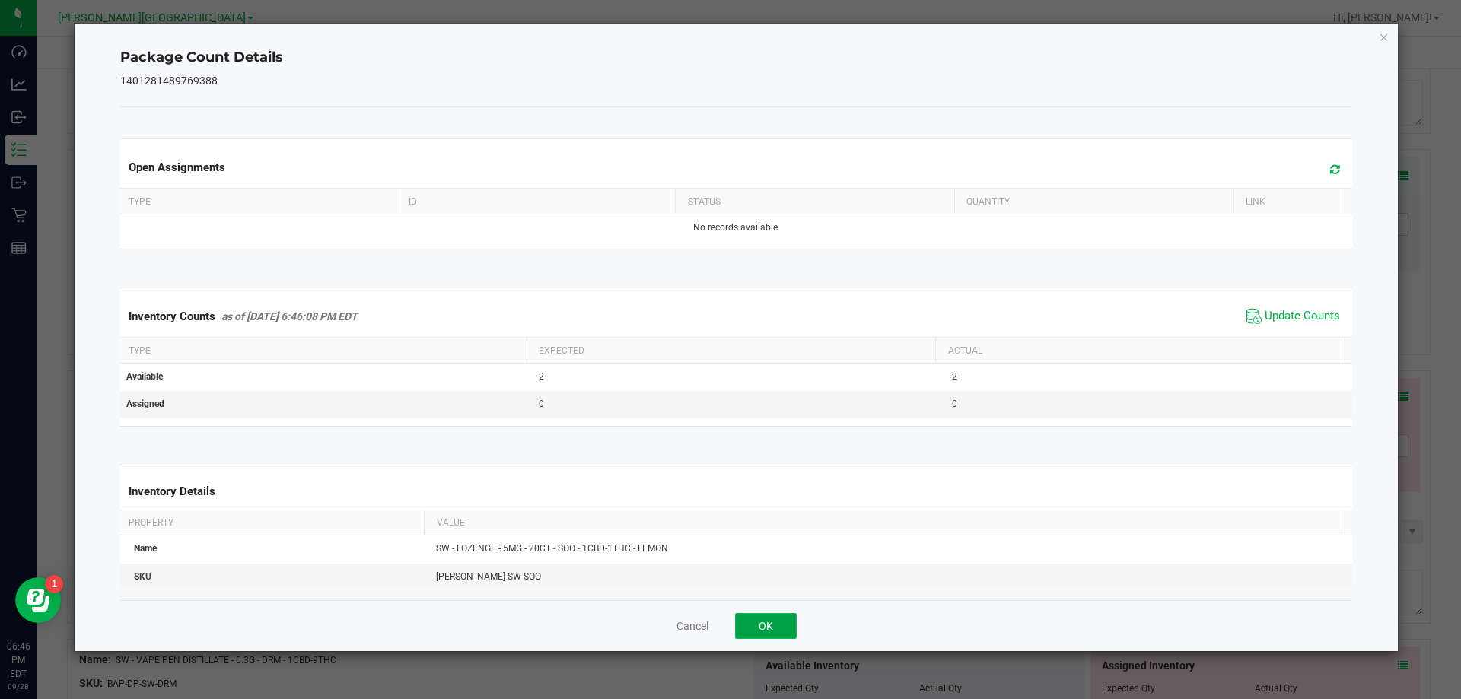
click at [755, 629] on button "OK" at bounding box center [766, 626] width 62 height 26
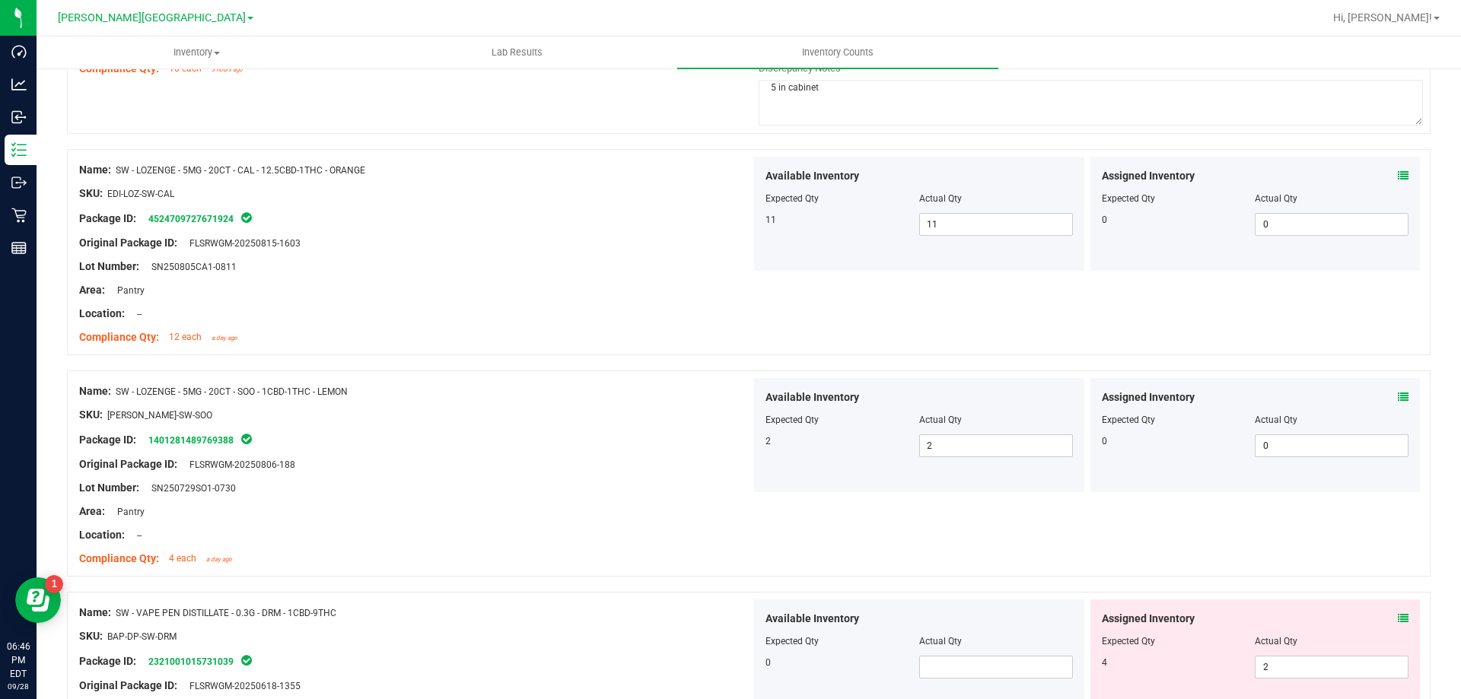
click at [605, 431] on div "Package ID: 1401281489769388" at bounding box center [415, 440] width 672 height 18
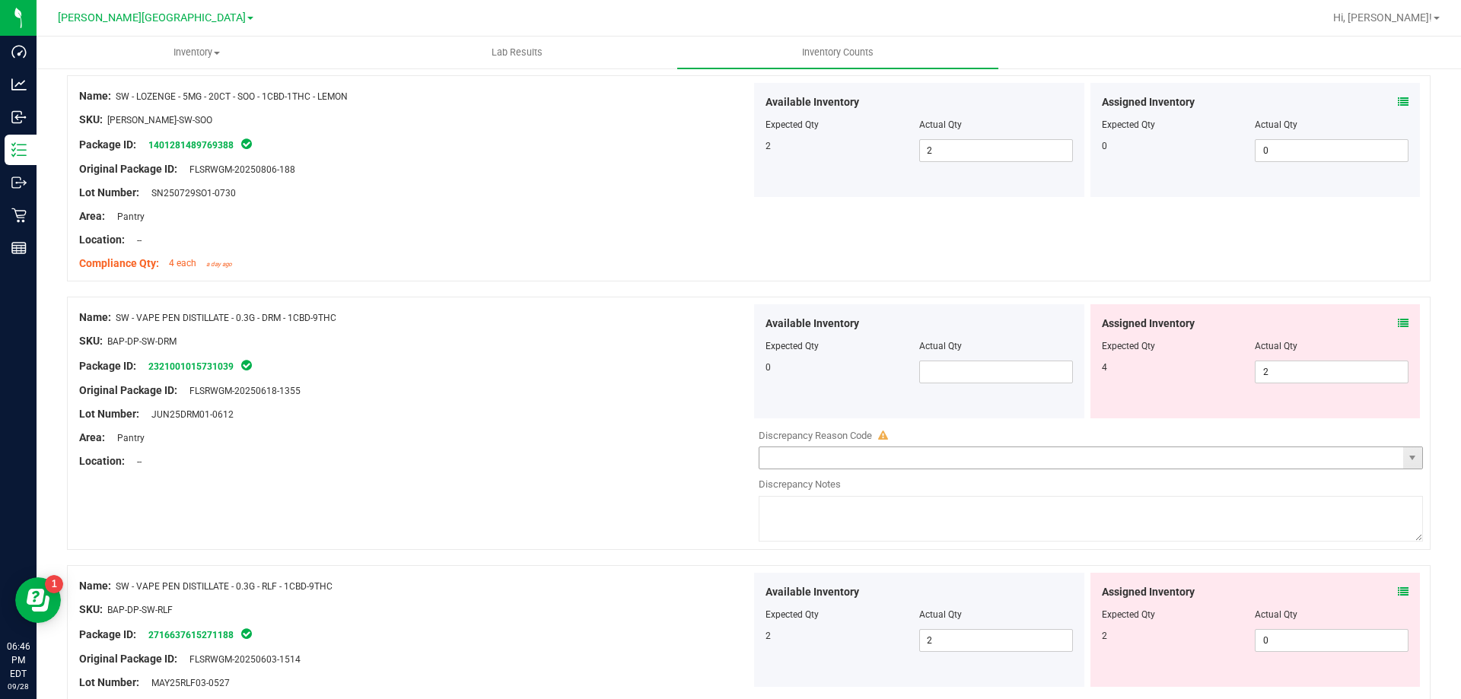
scroll to position [2282, 0]
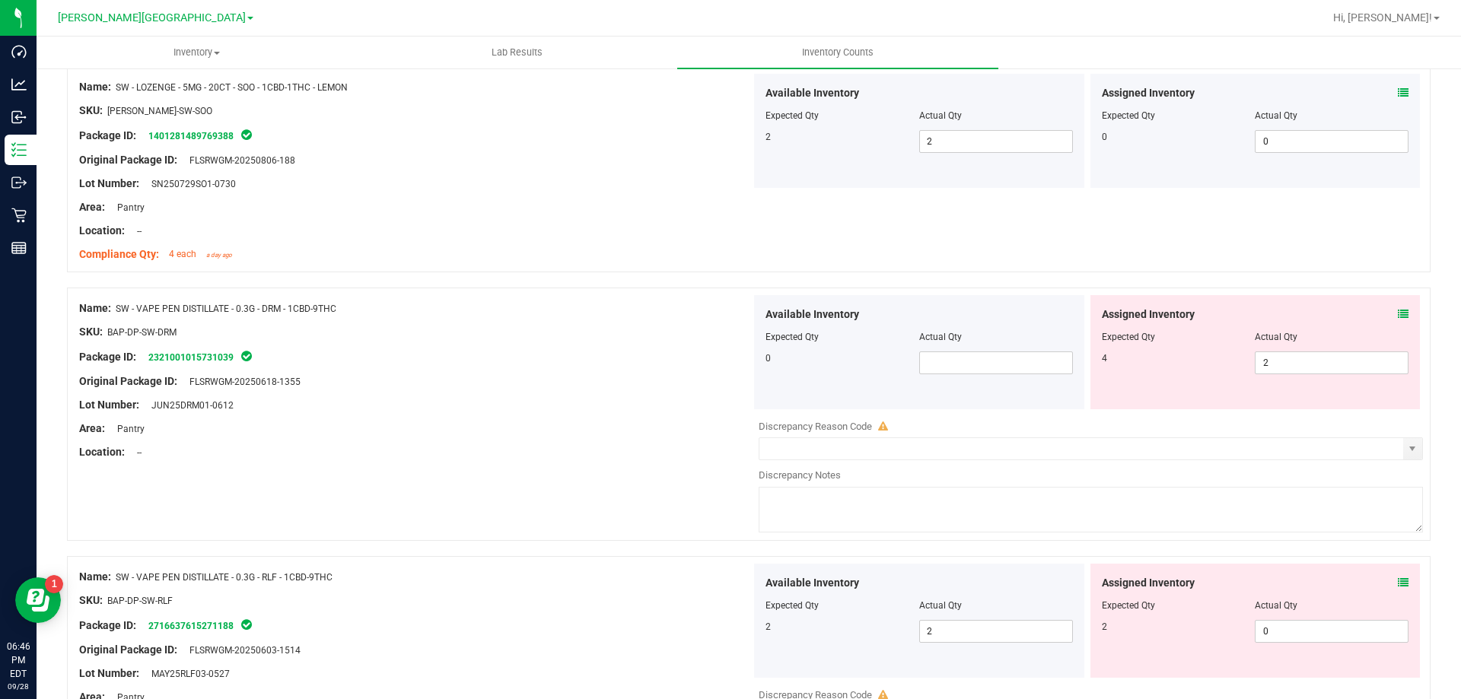
click at [1398, 319] on icon at bounding box center [1403, 314] width 11 height 11
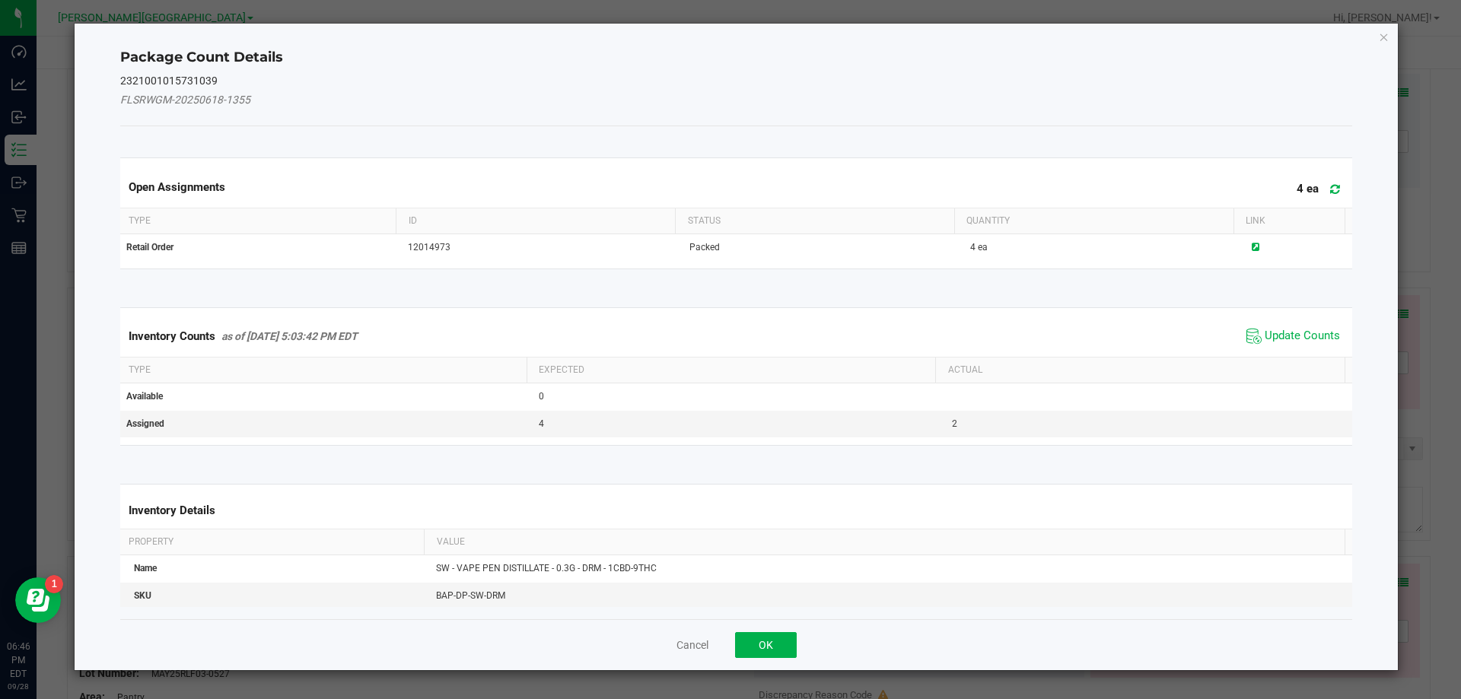
click at [1251, 341] on span "Update Counts" at bounding box center [1292, 336] width 101 height 23
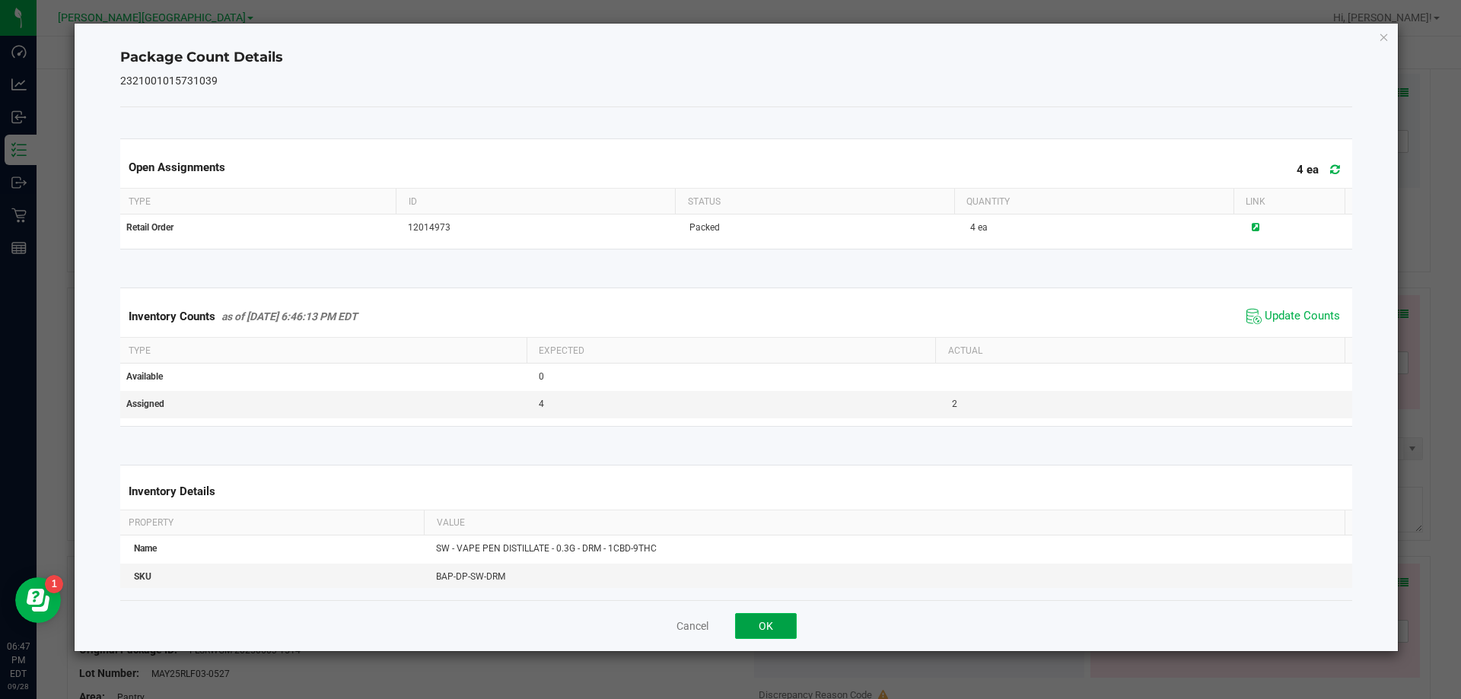
click at [785, 626] on button "OK" at bounding box center [766, 626] width 62 height 26
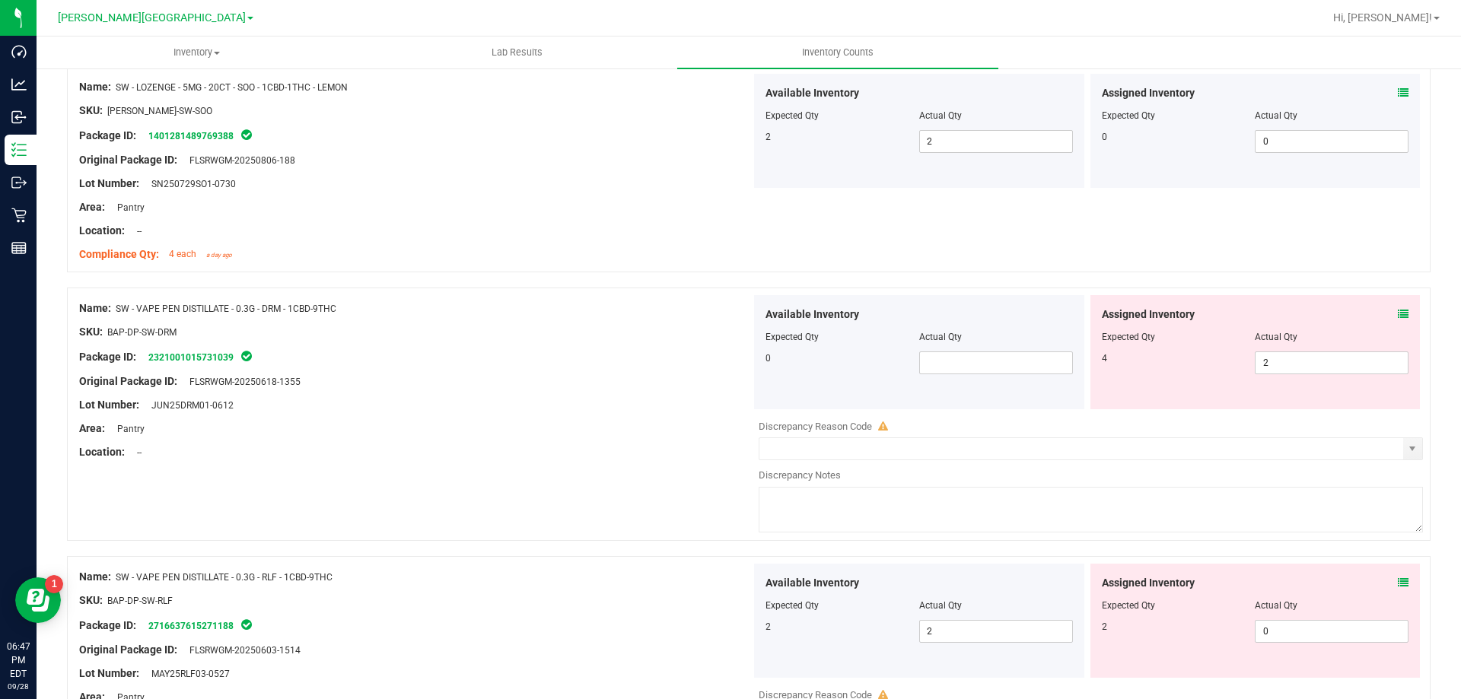
click at [614, 374] on div "Original Package ID: FLSRWGM-20250618-1355" at bounding box center [415, 382] width 672 height 16
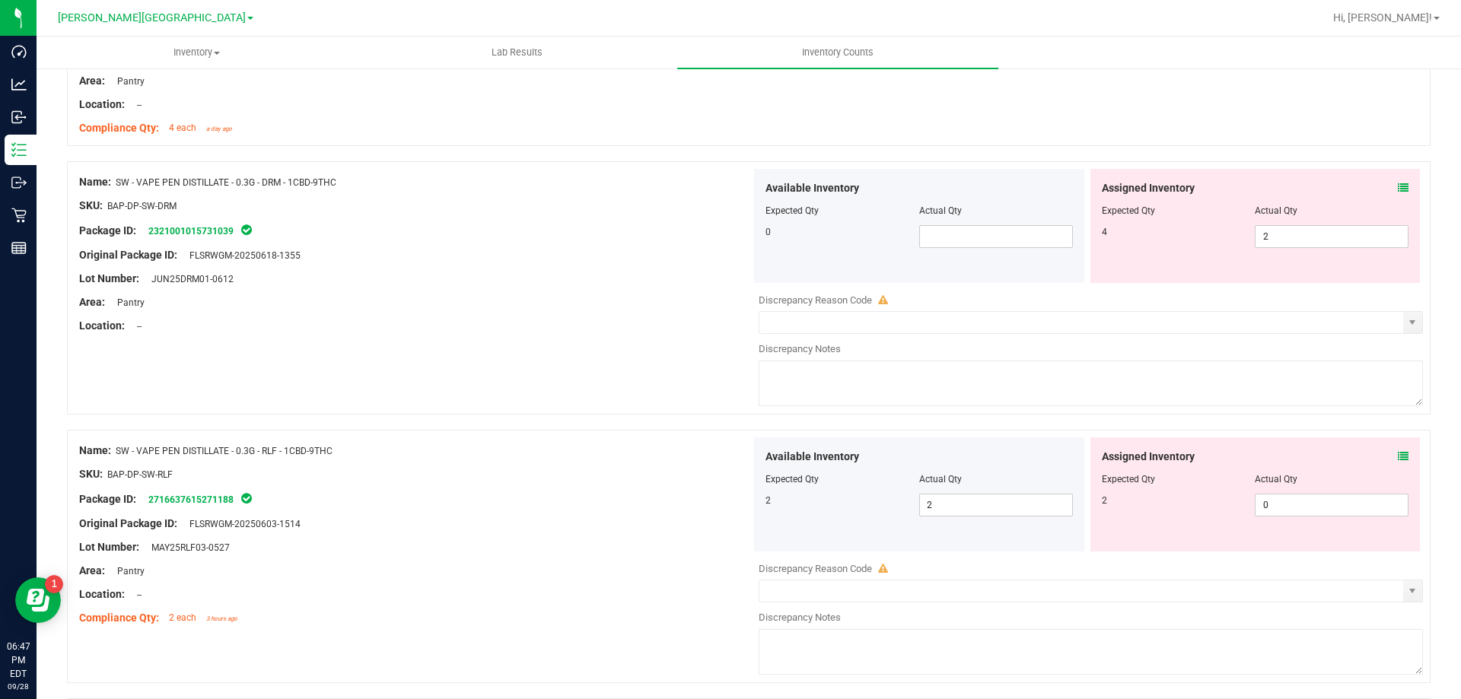
scroll to position [2663, 0]
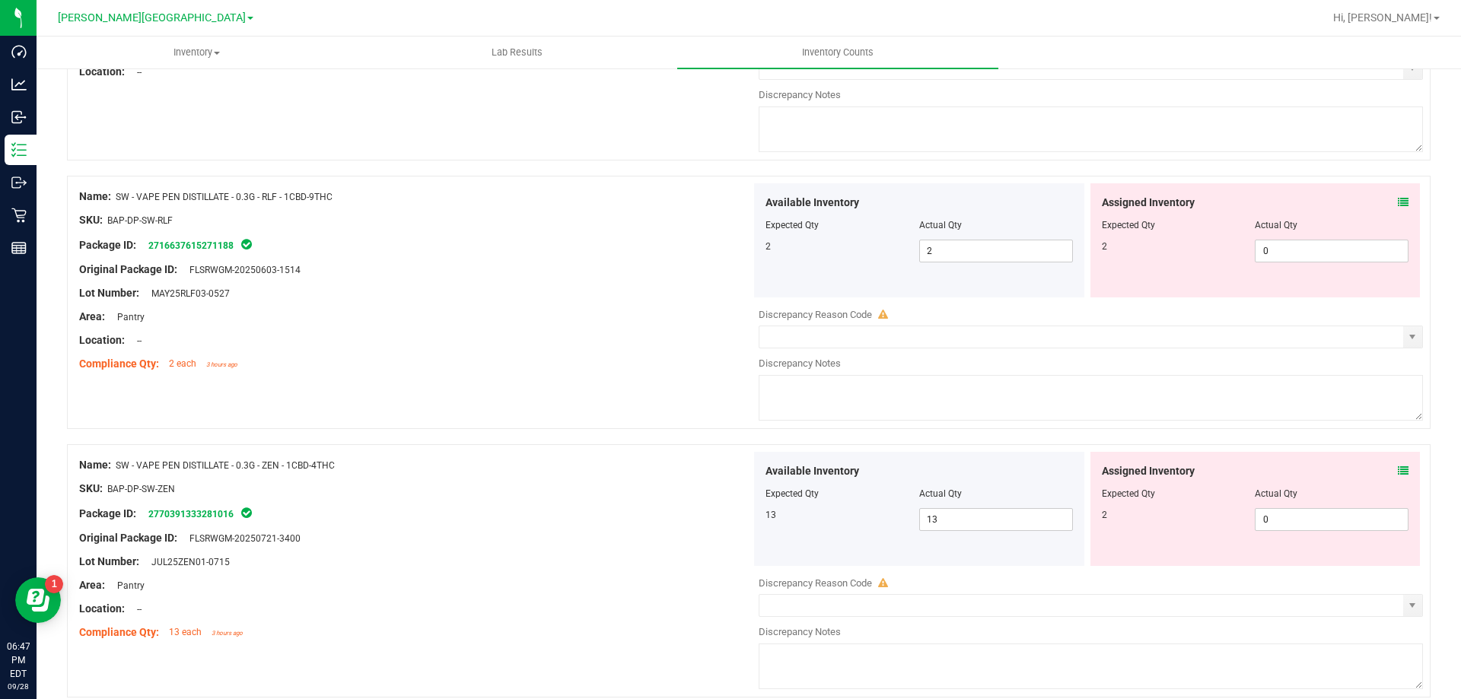
click at [1398, 205] on icon at bounding box center [1403, 202] width 11 height 11
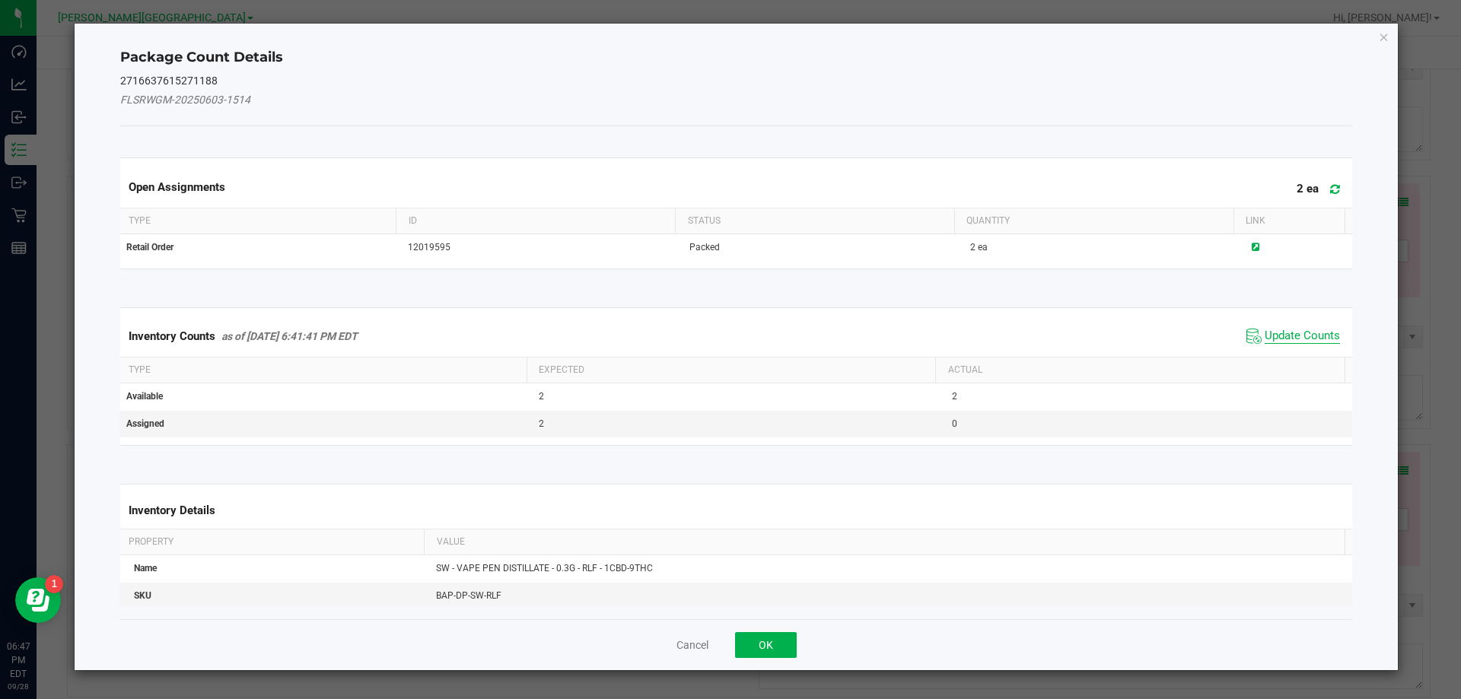
click at [1264, 332] on span "Update Counts" at bounding box center [1301, 336] width 75 height 15
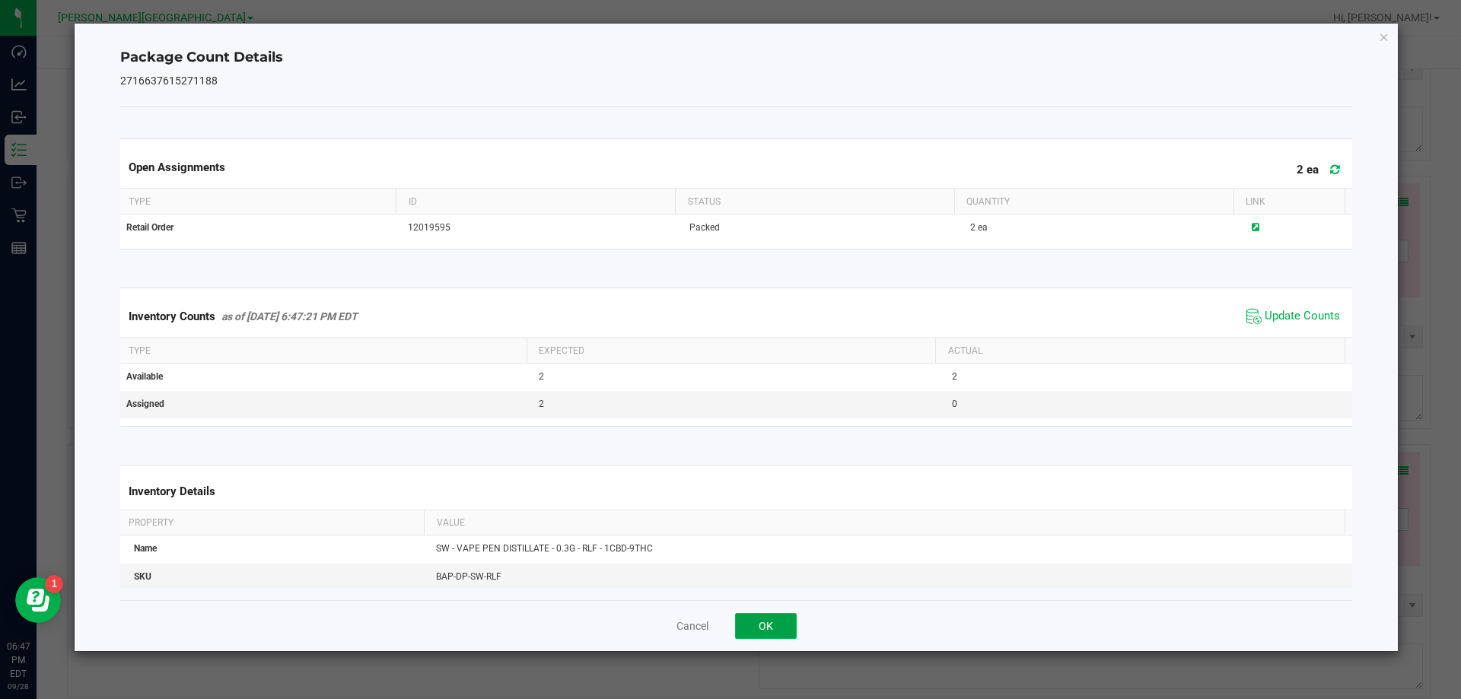
click at [769, 628] on button "OK" at bounding box center [766, 626] width 62 height 26
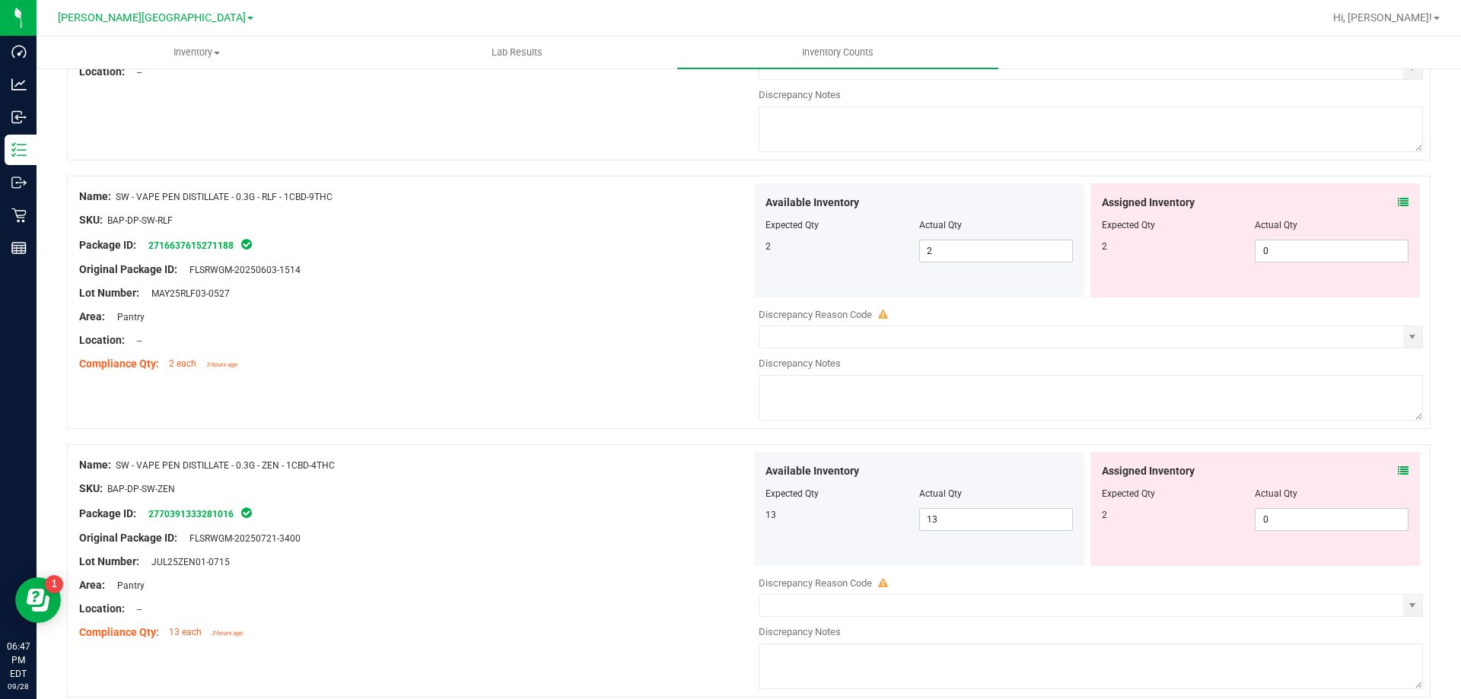
click at [531, 351] on div at bounding box center [415, 352] width 672 height 8
click at [553, 342] on div "Location: --" at bounding box center [415, 340] width 672 height 16
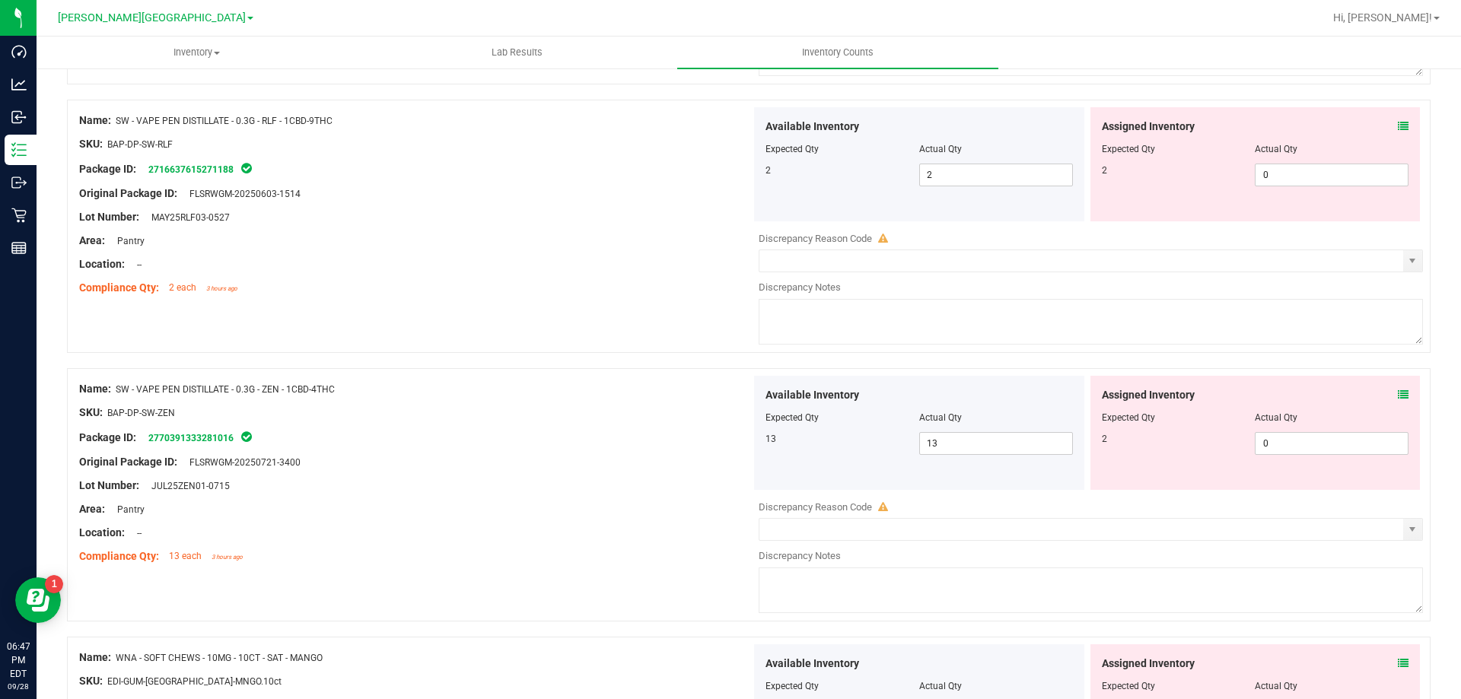
click at [1398, 393] on icon at bounding box center [1403, 395] width 11 height 11
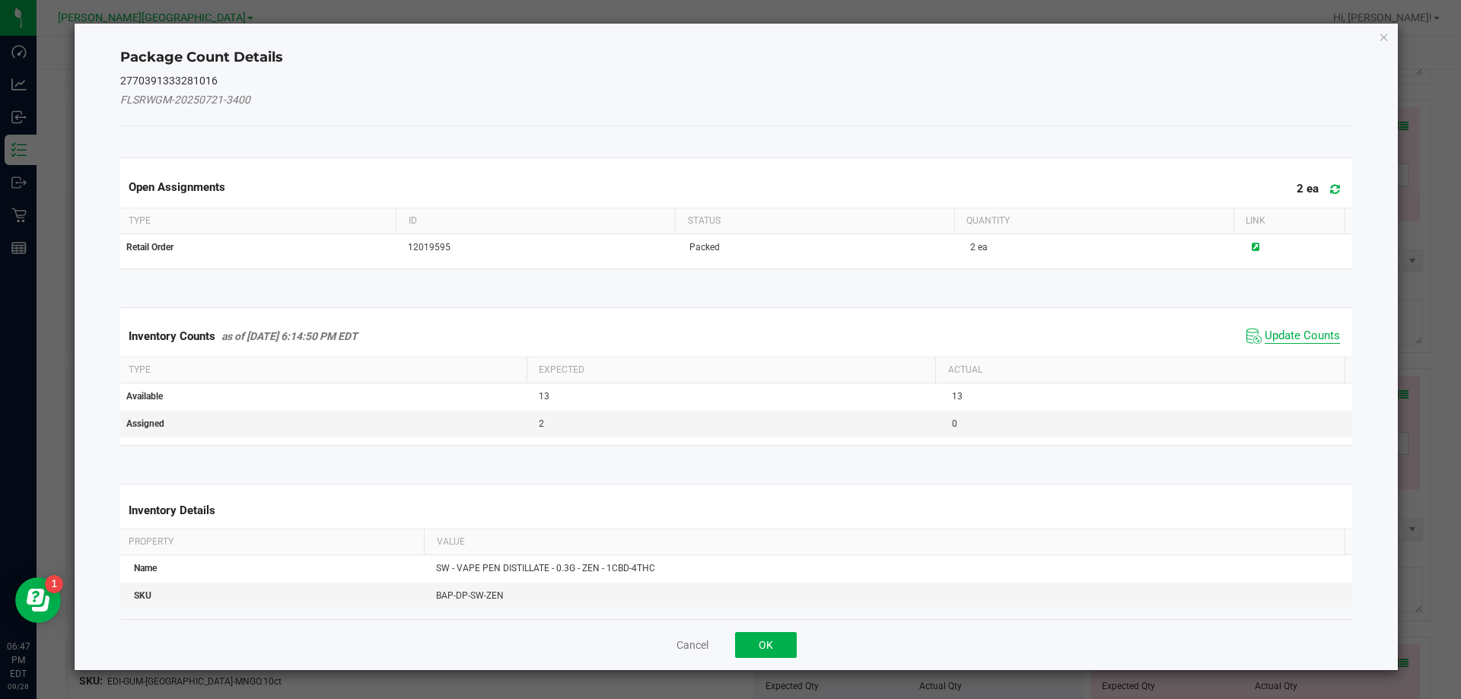
click at [1303, 334] on span "Update Counts" at bounding box center [1301, 336] width 75 height 15
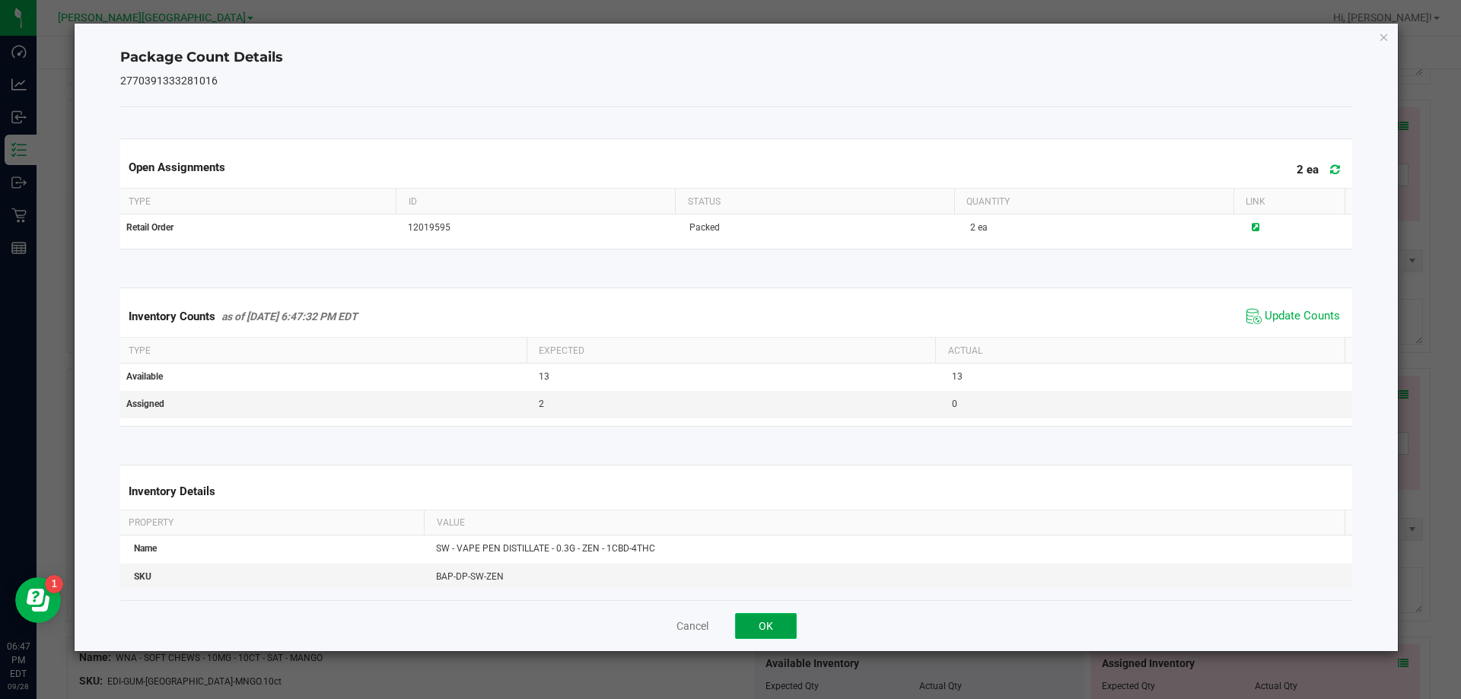
click at [768, 638] on button "OK" at bounding box center [766, 626] width 62 height 26
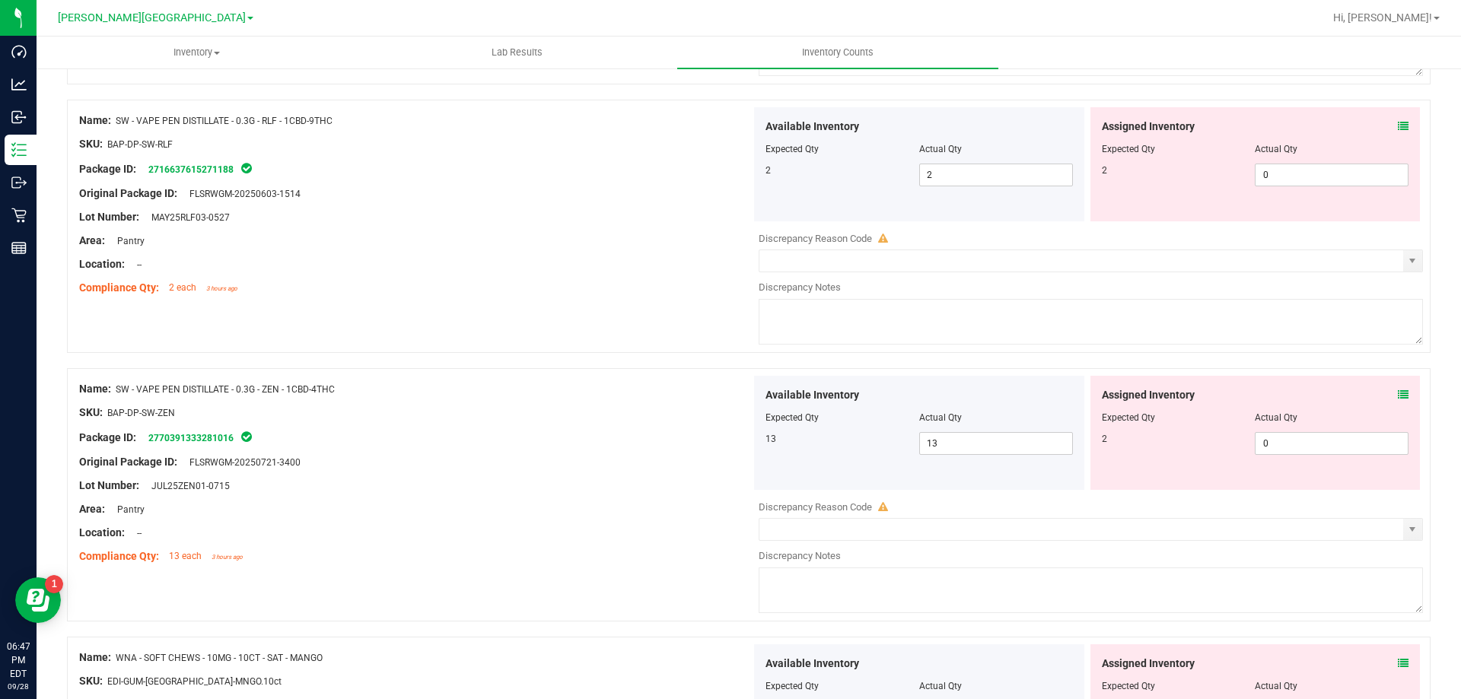
click at [566, 406] on div "SKU: BAP-DP-SW-ZEN" at bounding box center [415, 413] width 672 height 16
click at [1286, 173] on span "0 0" at bounding box center [1331, 175] width 154 height 23
type input "2"
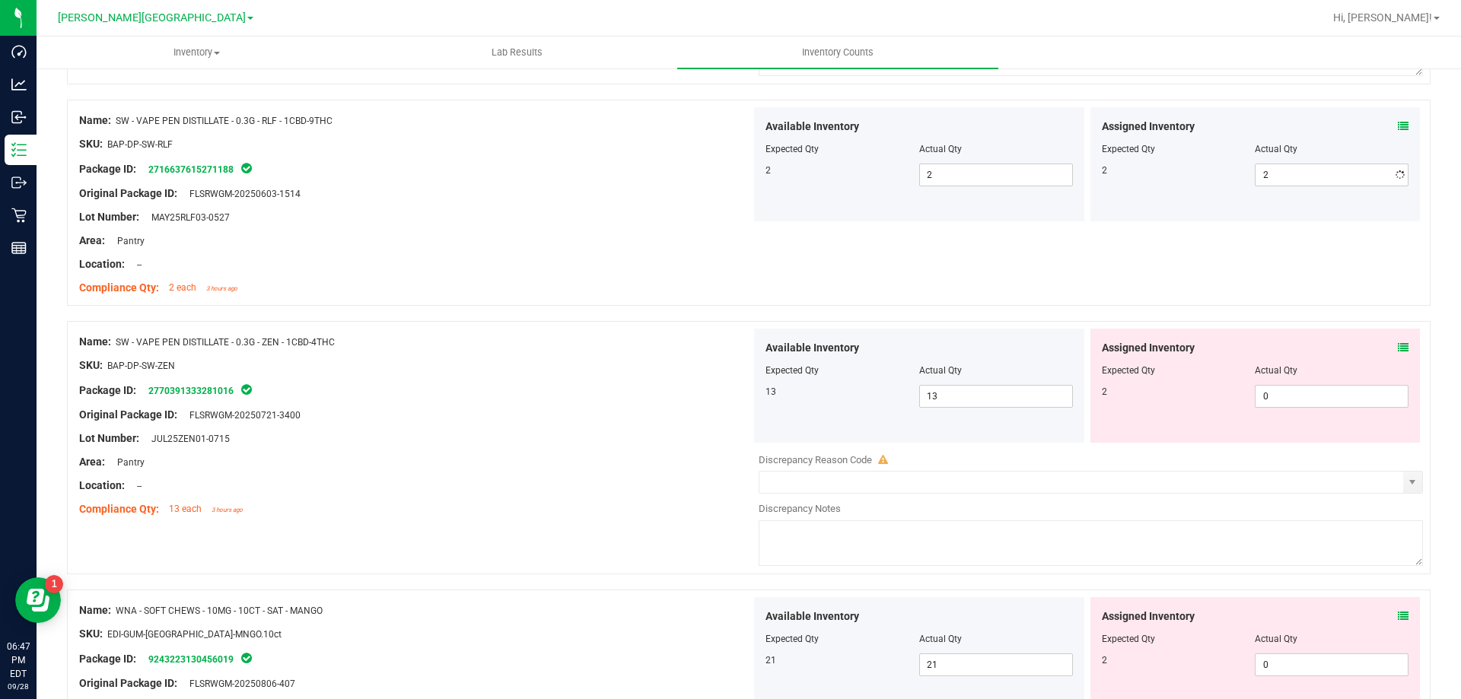
click at [402, 262] on div "Location: --" at bounding box center [415, 264] width 672 height 16
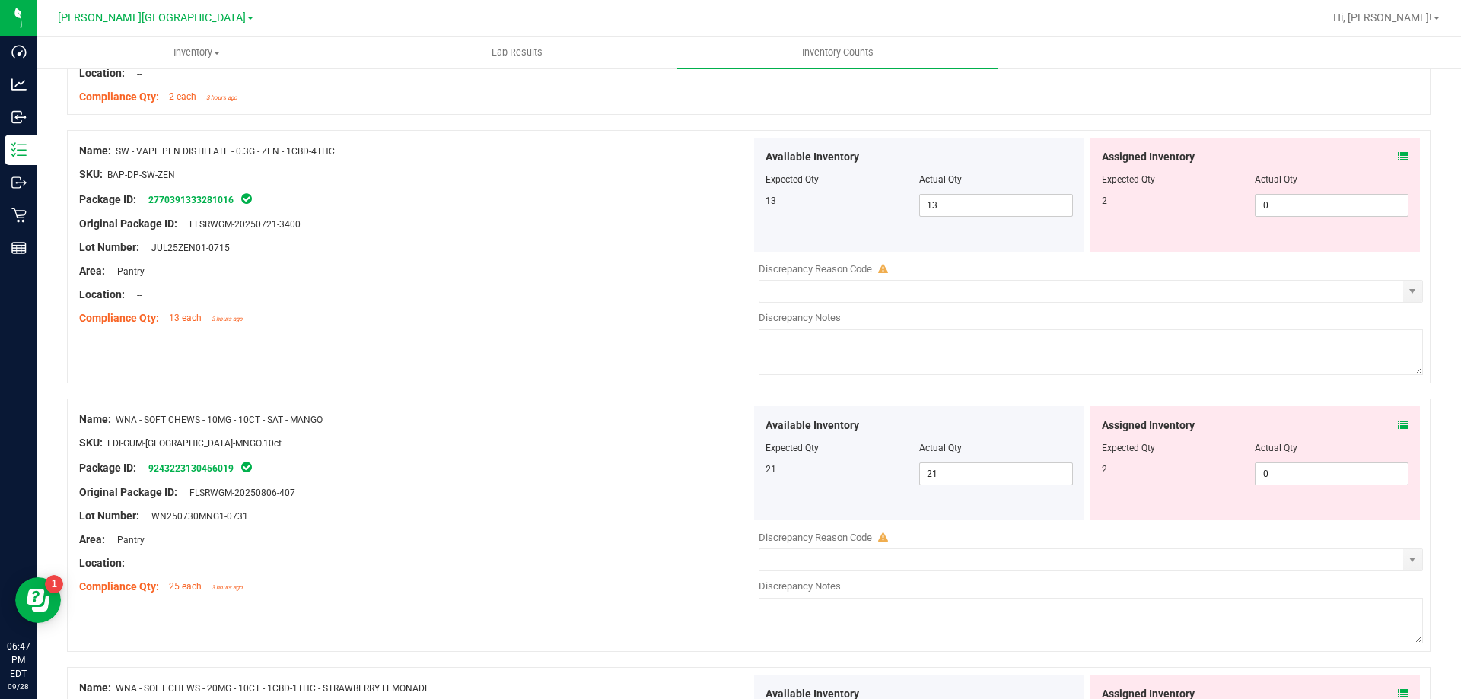
scroll to position [2967, 0]
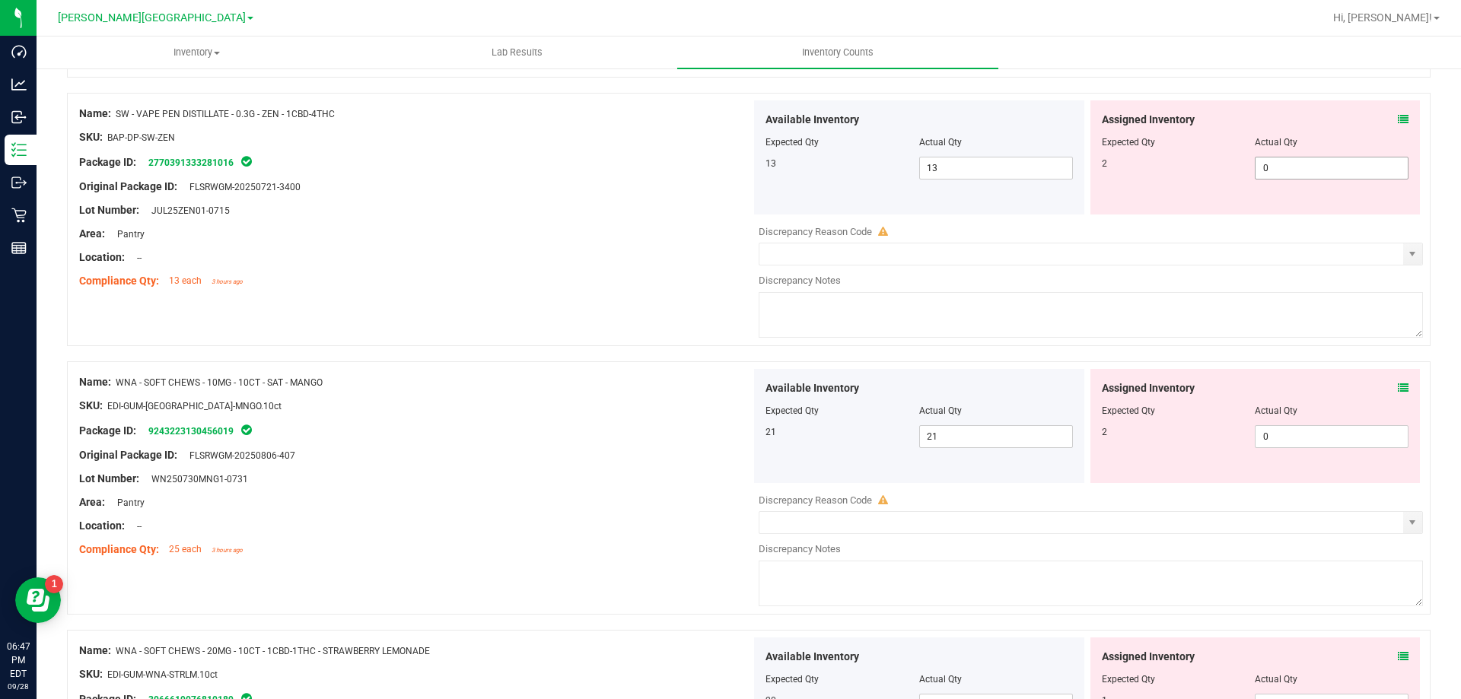
click at [1270, 167] on span "0 0" at bounding box center [1331, 168] width 154 height 23
type input "02"
type input "2"
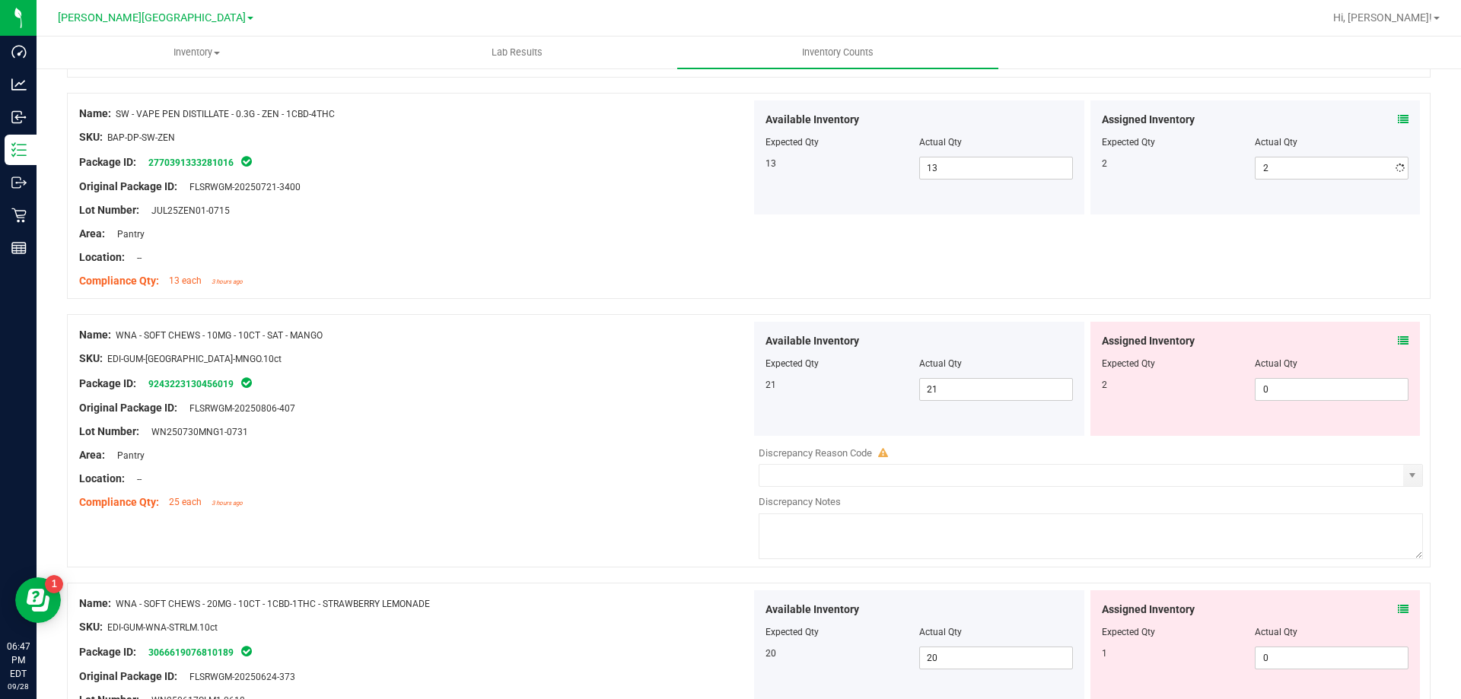
click at [514, 262] on div "Location: --" at bounding box center [415, 258] width 672 height 16
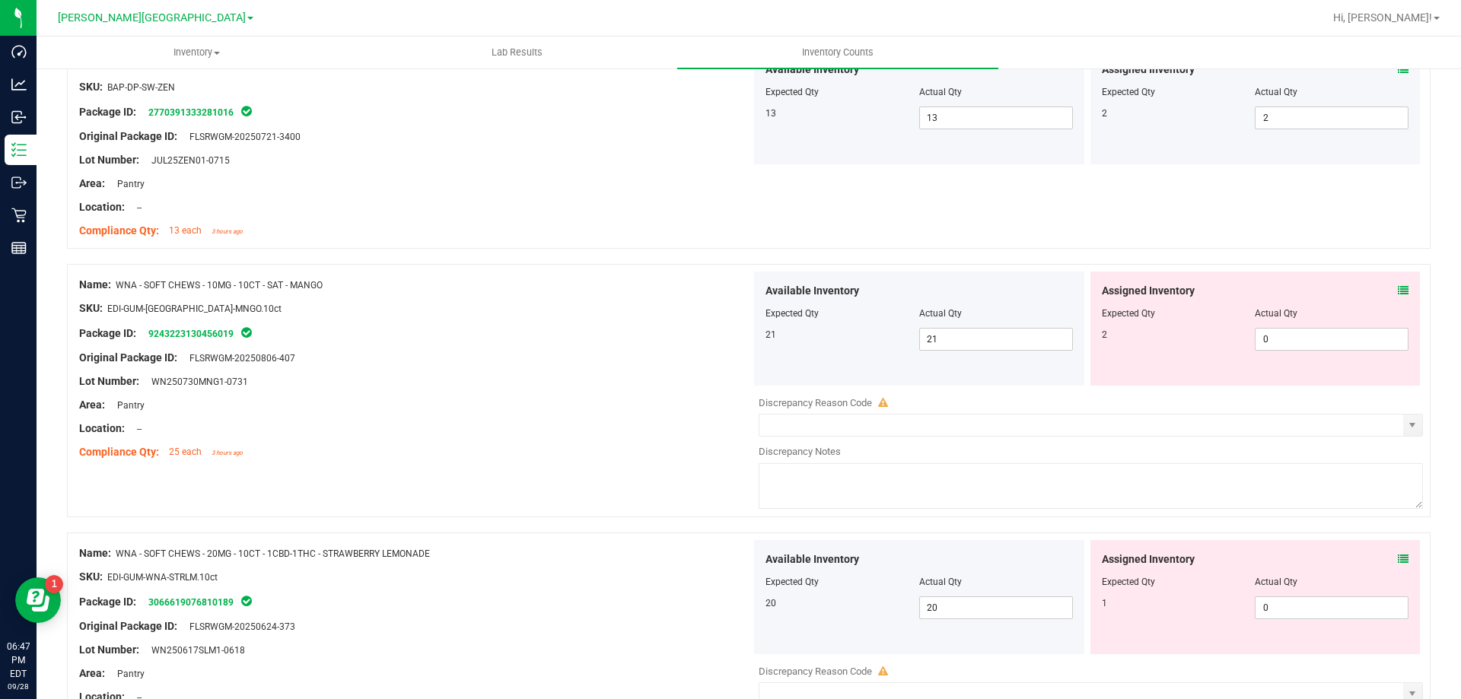
scroll to position [3119, 0]
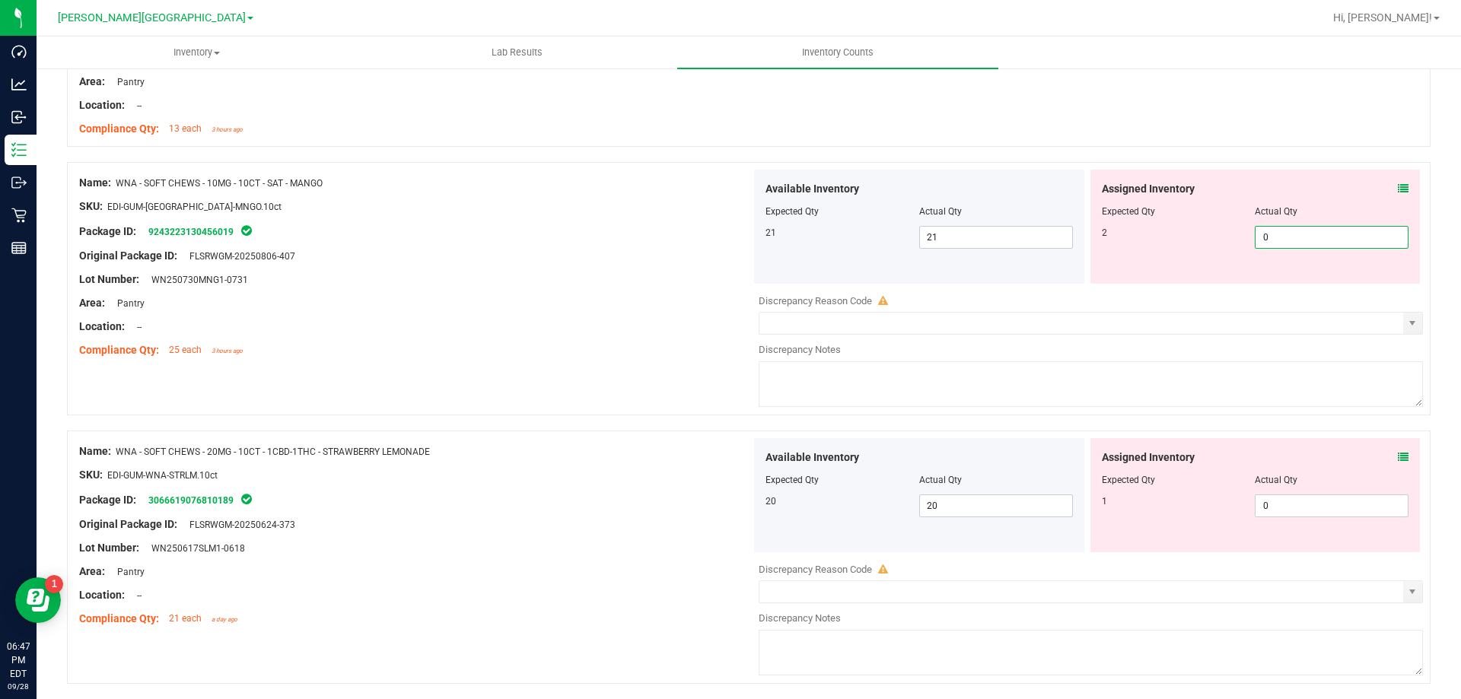
click at [1295, 239] on span "0 0" at bounding box center [1331, 237] width 154 height 23
click at [587, 396] on div "Name: WNA - SOFT CHEWS - 10MG - 10CT - SAT - MANGO SKU: EDI-GUM-[GEOGRAPHIC_DAT…" at bounding box center [748, 288] width 1363 height 253
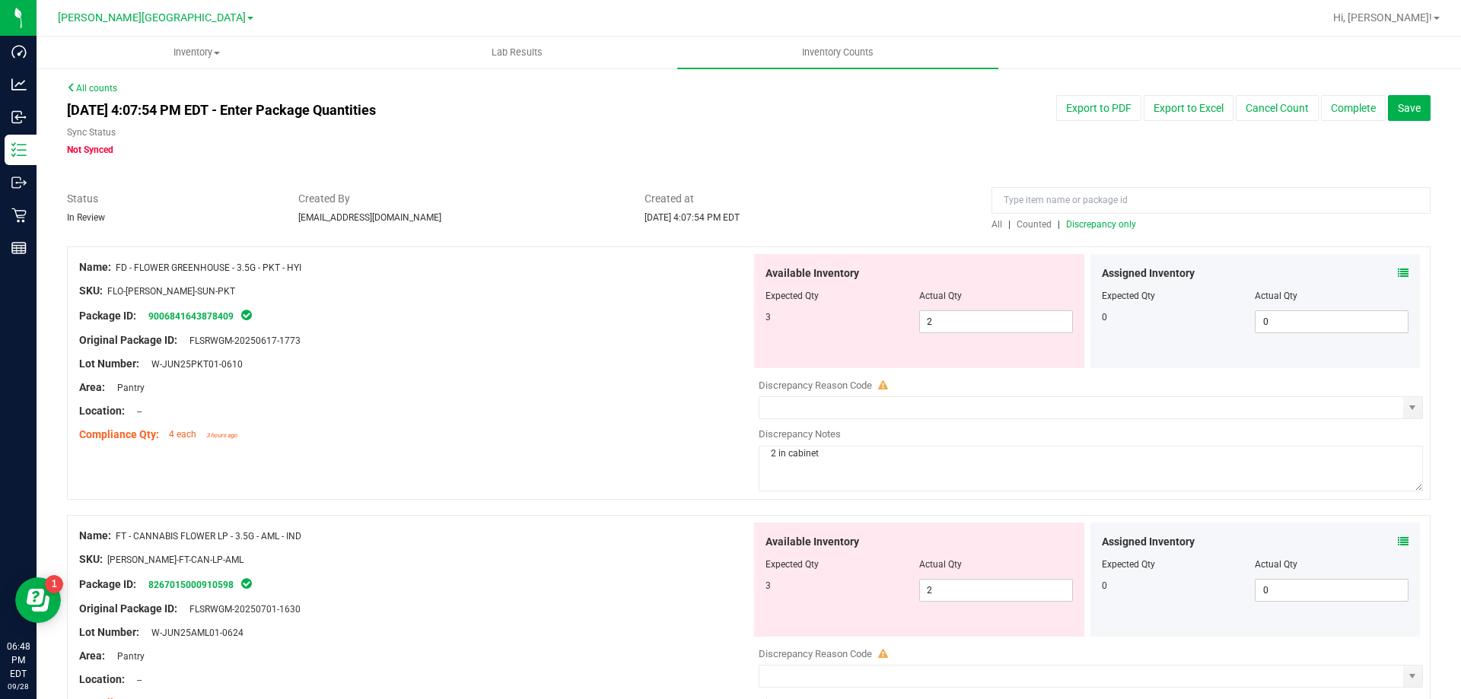
scroll to position [0, 0]
click at [1080, 221] on span "Discrepancy only" at bounding box center [1101, 225] width 70 height 11
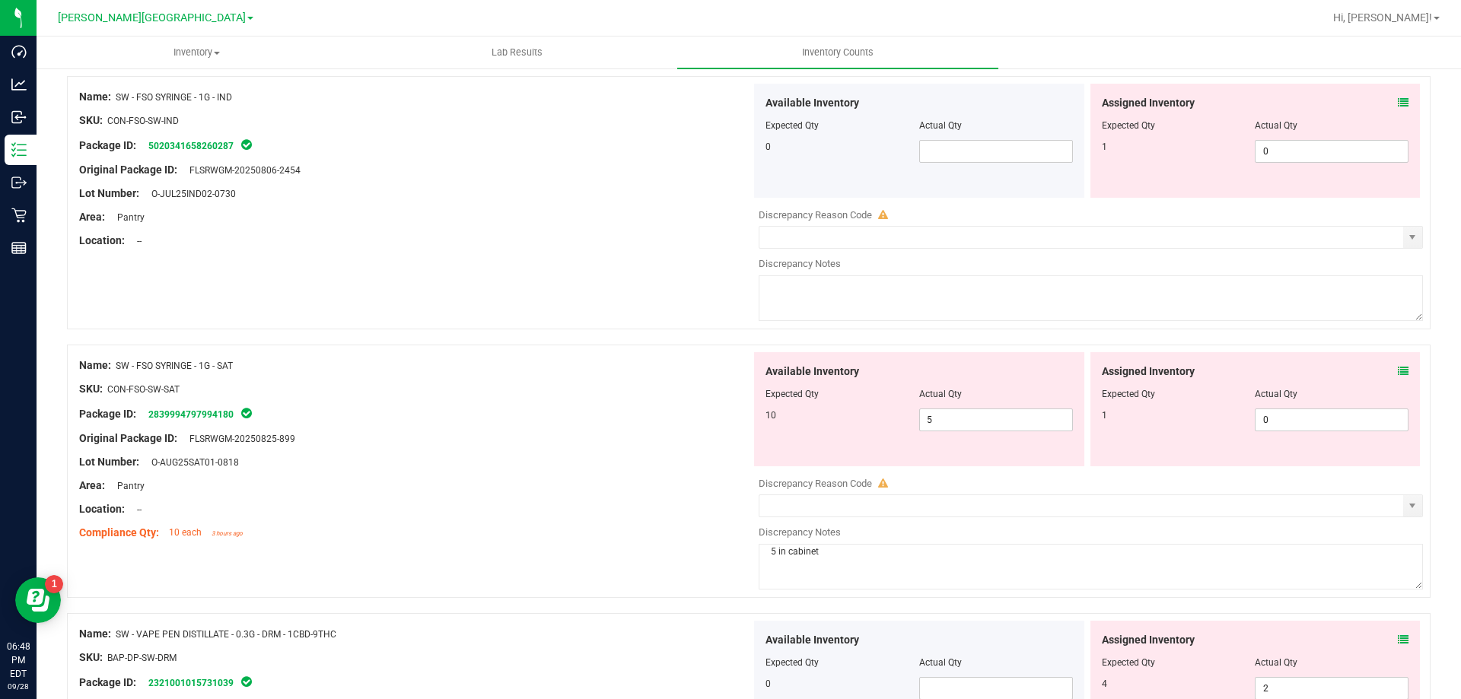
scroll to position [1522, 0]
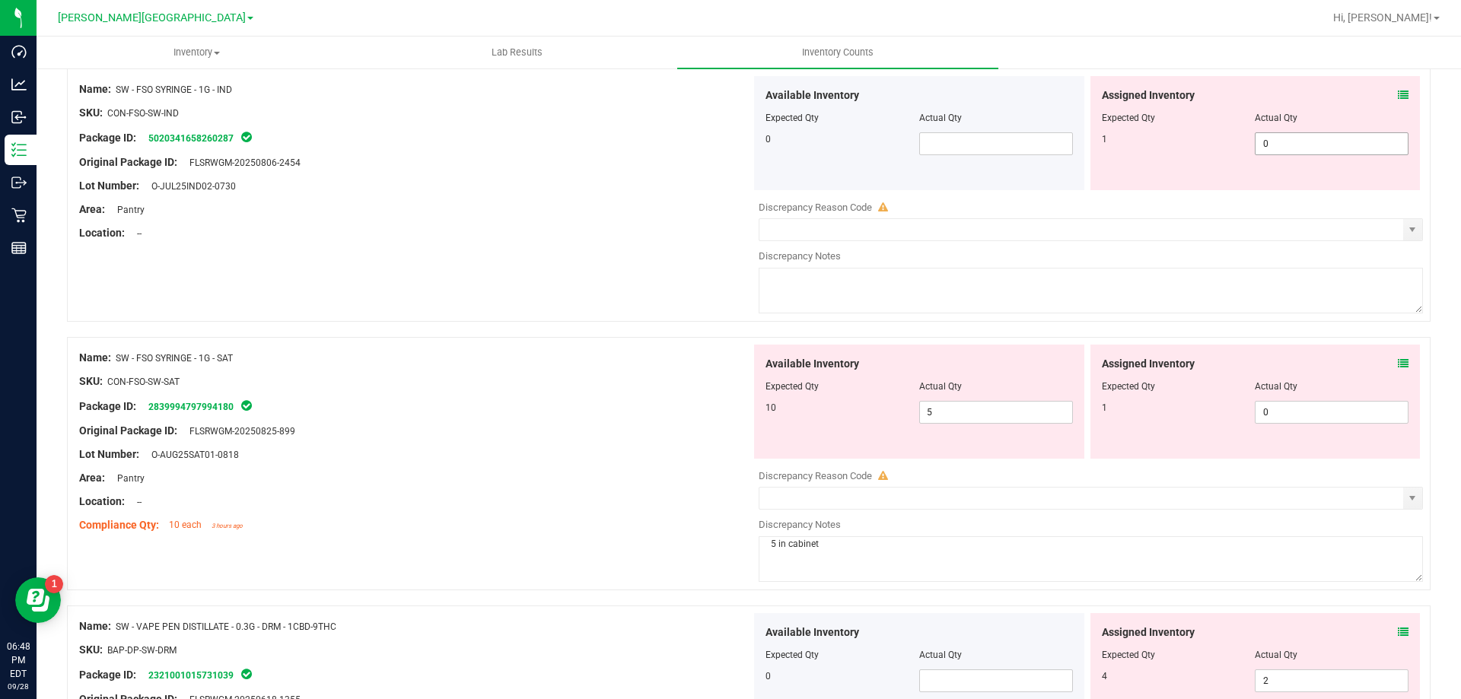
click at [1275, 145] on span "0 0" at bounding box center [1331, 143] width 154 height 23
type input "01"
type input "1"
click at [1284, 412] on div "Available Inventory Expected Qty Actual Qty 10 5 5" at bounding box center [1087, 465] width 672 height 241
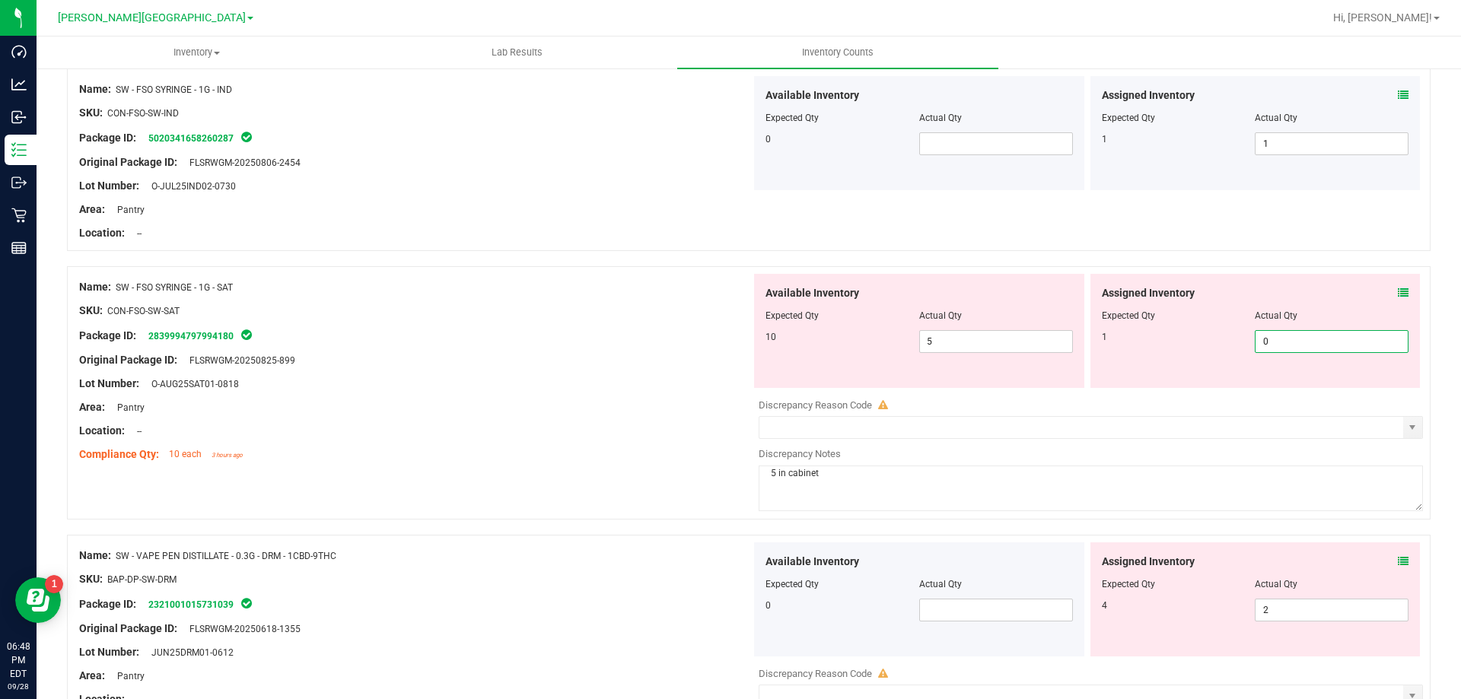
type input "01"
type input "1"
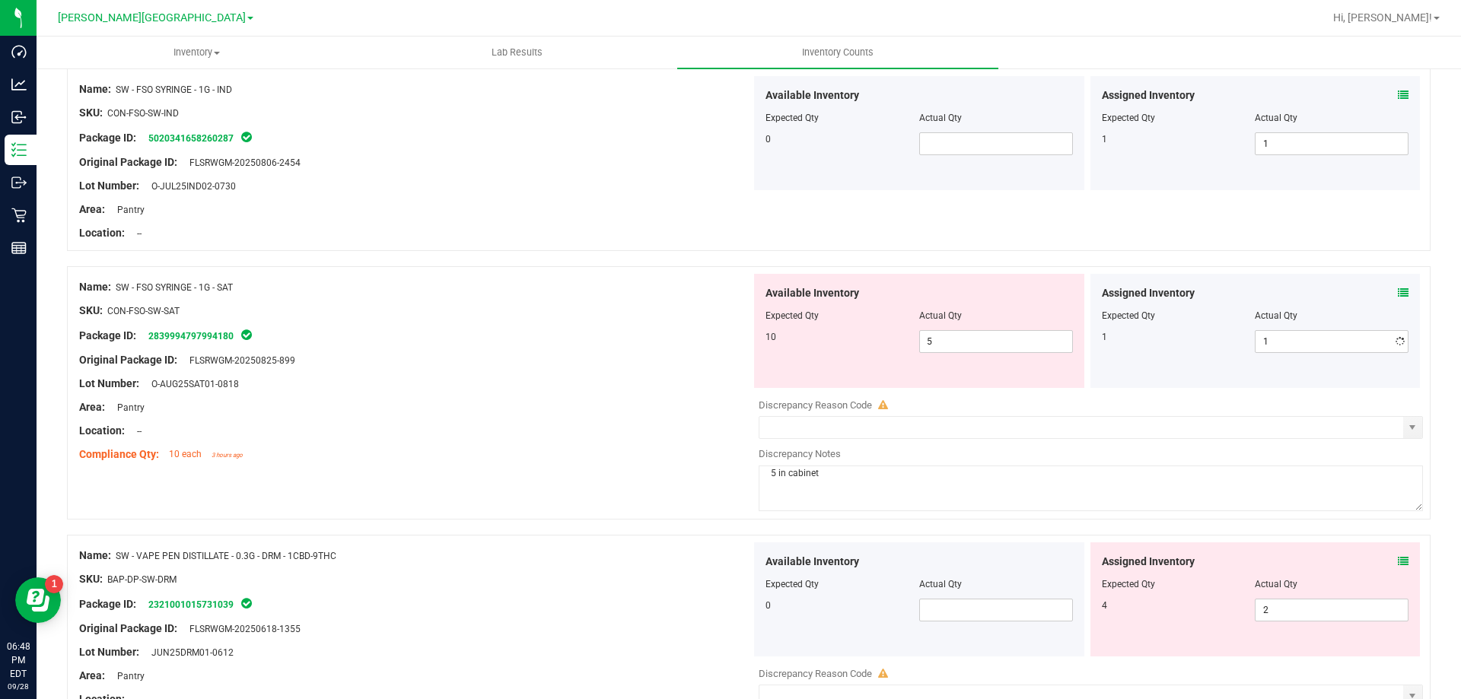
click at [663, 406] on div "Area: Pantry" at bounding box center [415, 407] width 672 height 16
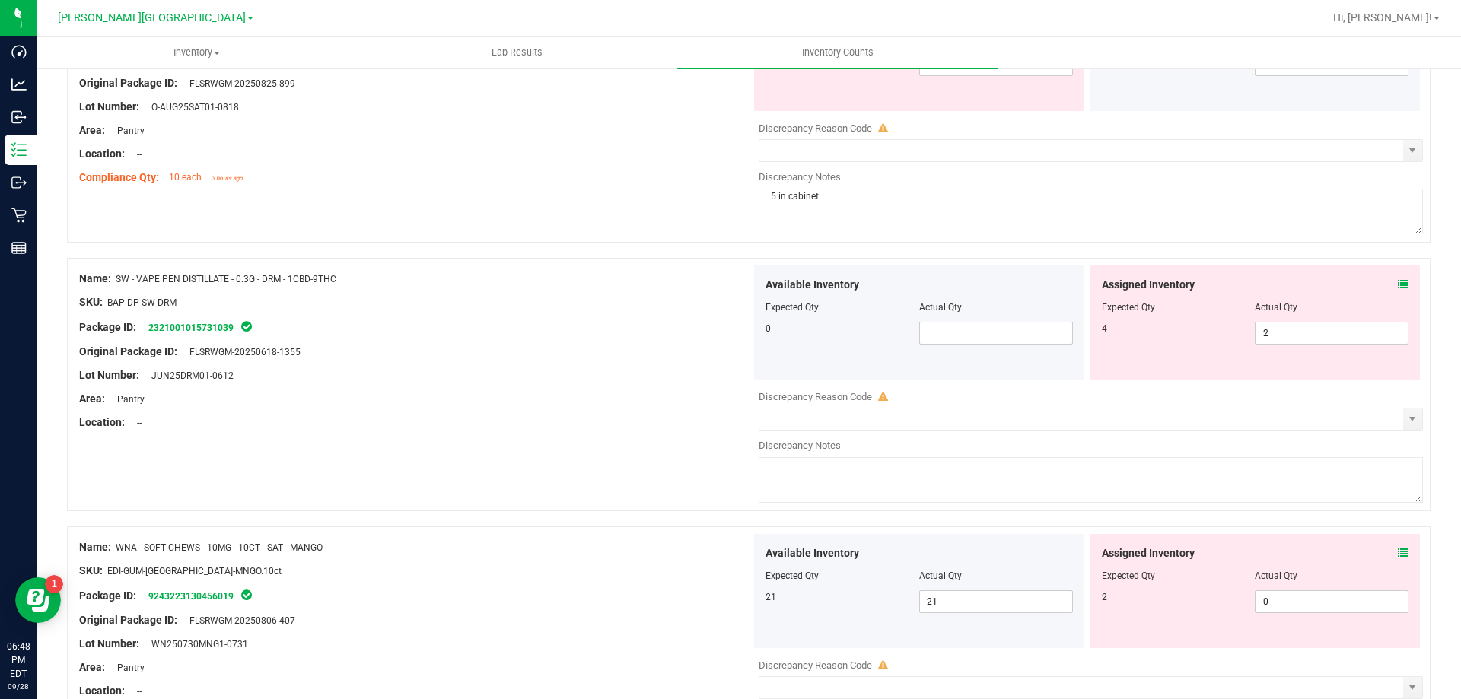
scroll to position [1826, 0]
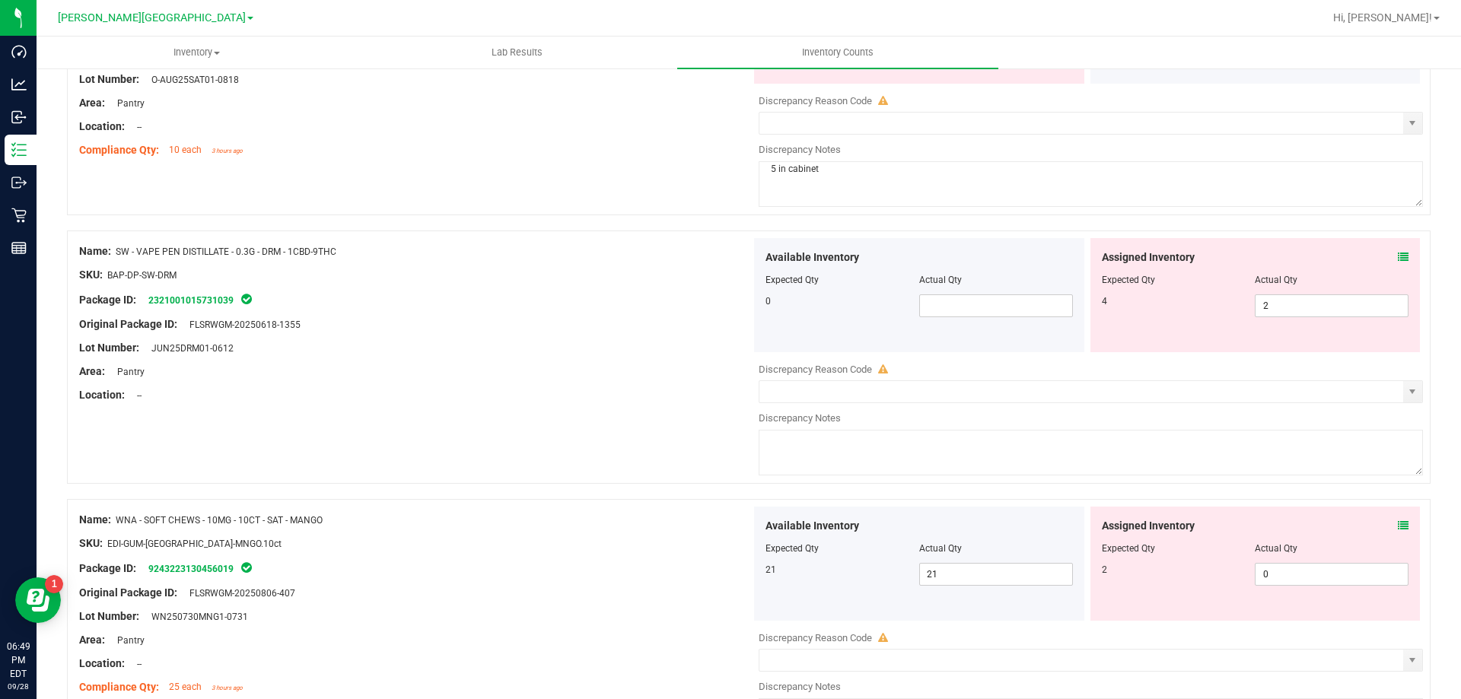
click at [1398, 254] on icon at bounding box center [1403, 257] width 11 height 11
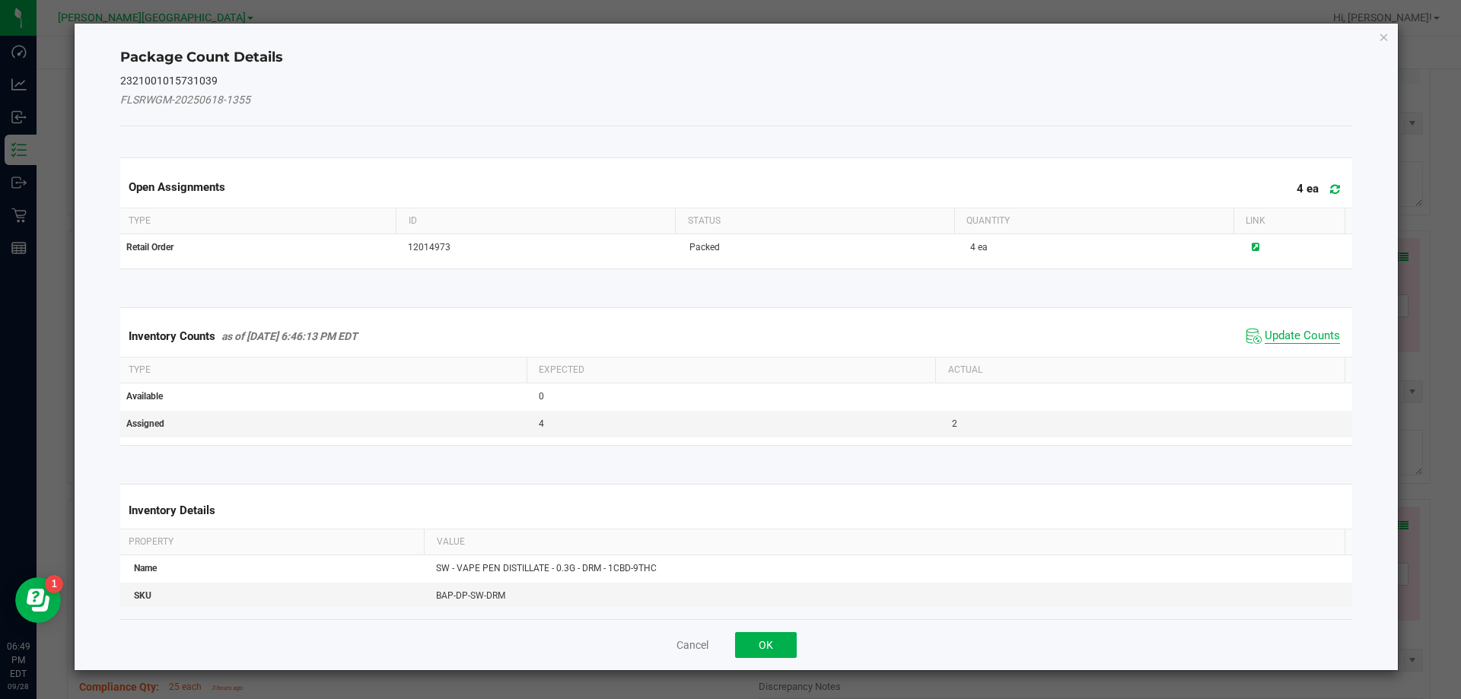
click at [1286, 335] on span "Update Counts" at bounding box center [1301, 336] width 75 height 15
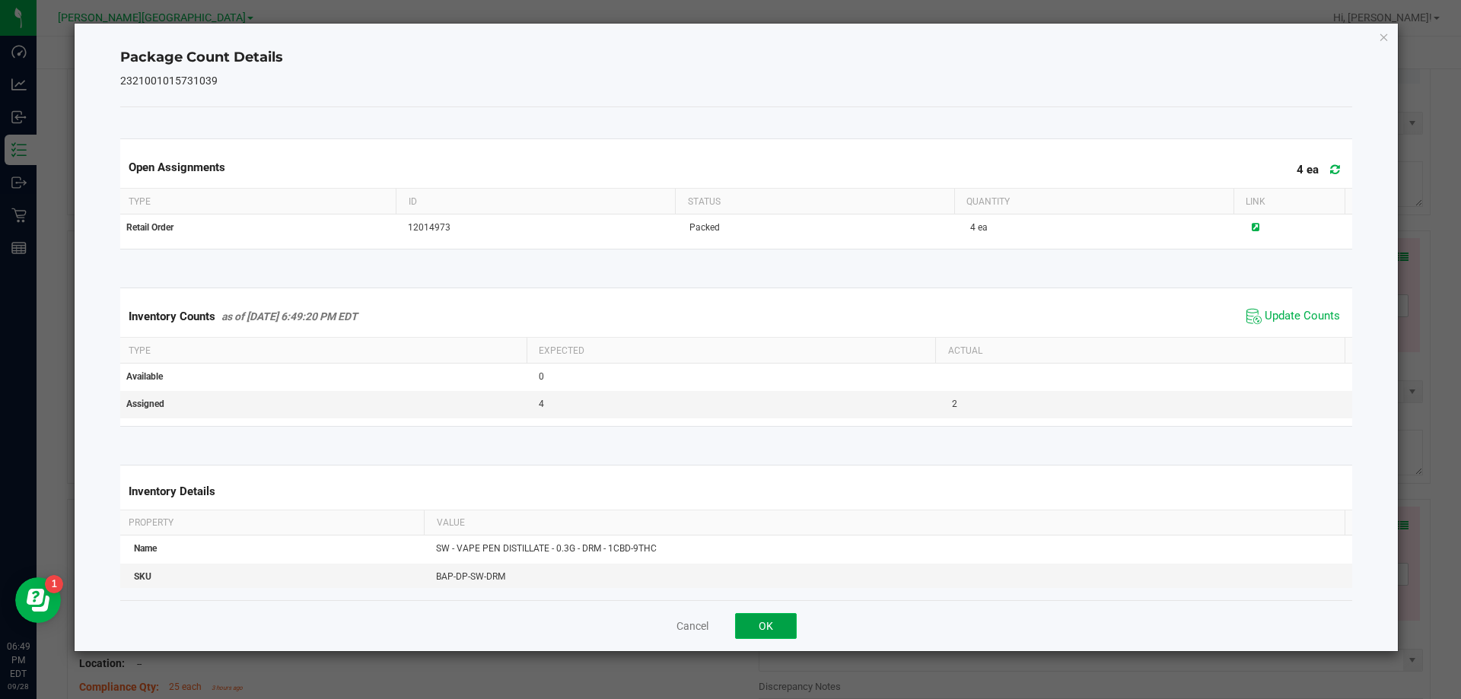
click at [769, 633] on button "OK" at bounding box center [766, 626] width 62 height 26
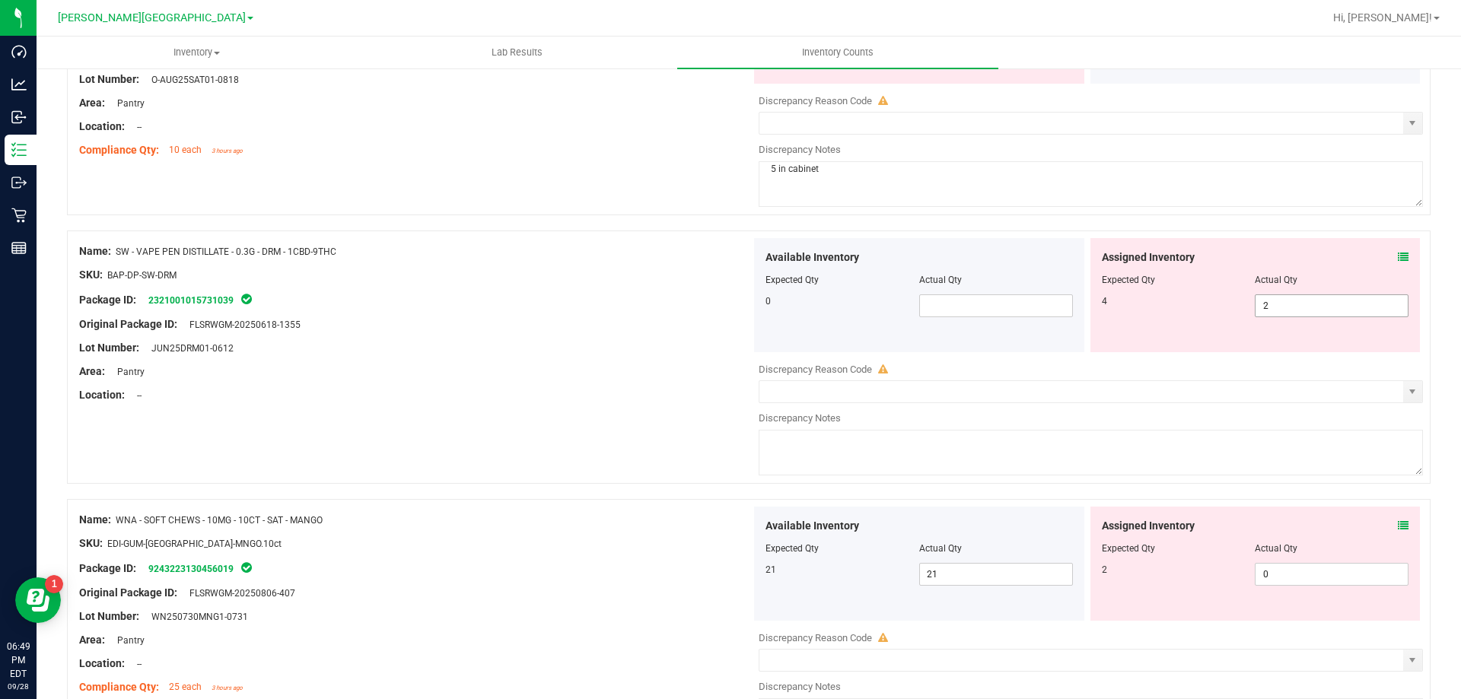
click at [1302, 315] on span "2 2" at bounding box center [1331, 305] width 154 height 23
type input "4"
click at [514, 373] on div "Area: Pantry" at bounding box center [415, 372] width 672 height 16
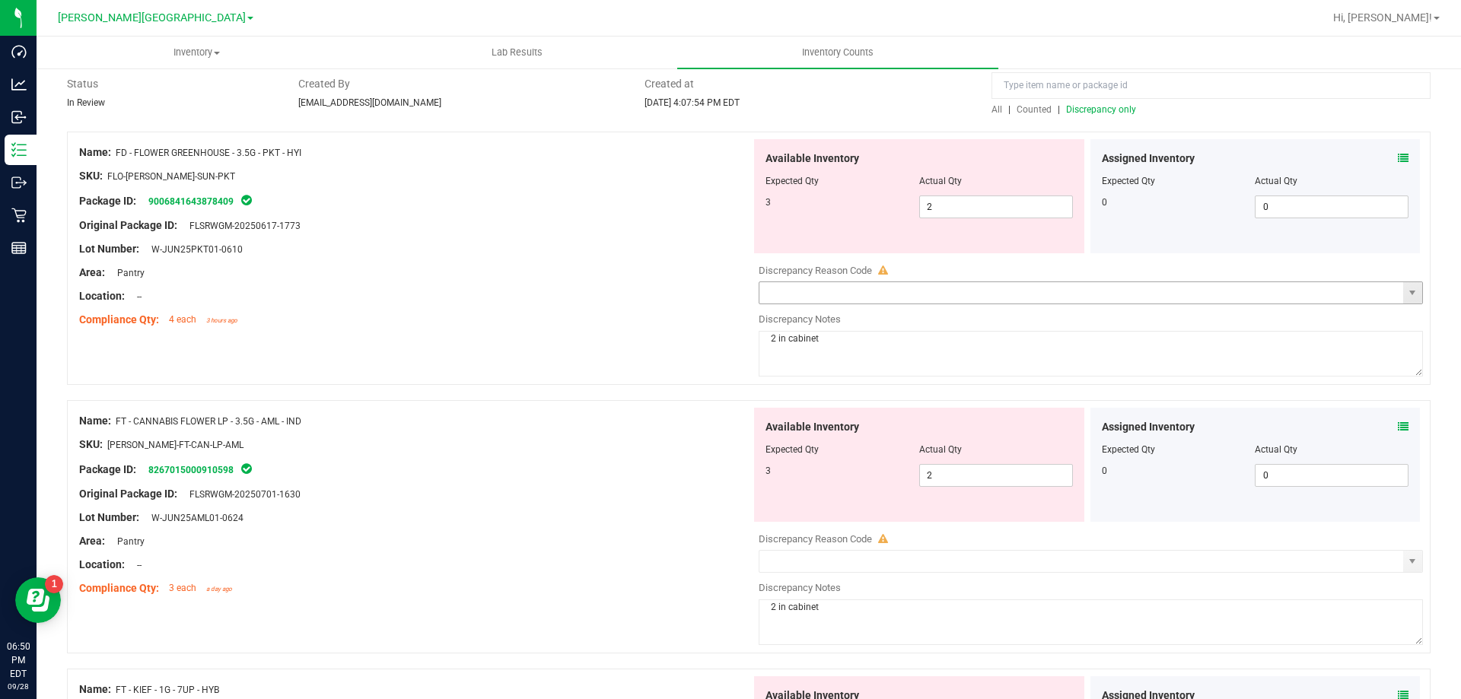
scroll to position [0, 0]
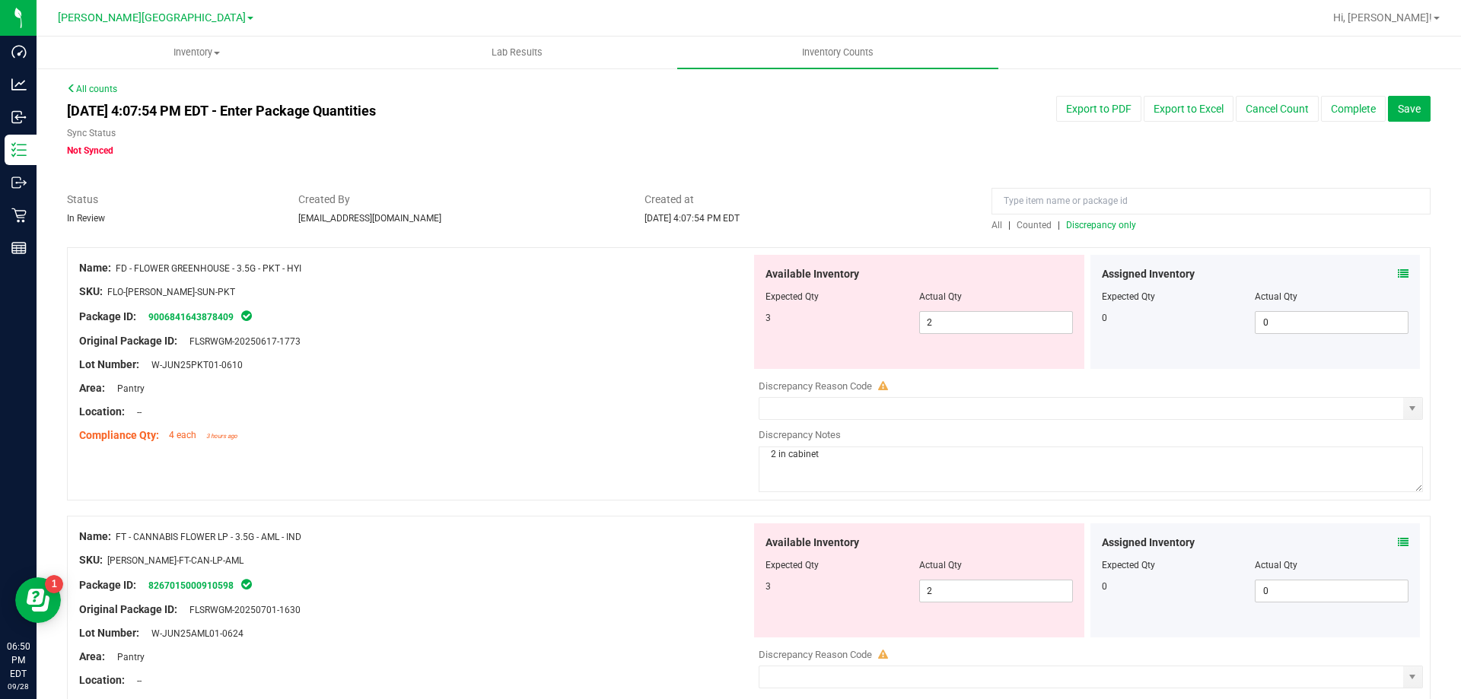
click at [1113, 225] on span "Discrepancy only" at bounding box center [1101, 225] width 70 height 11
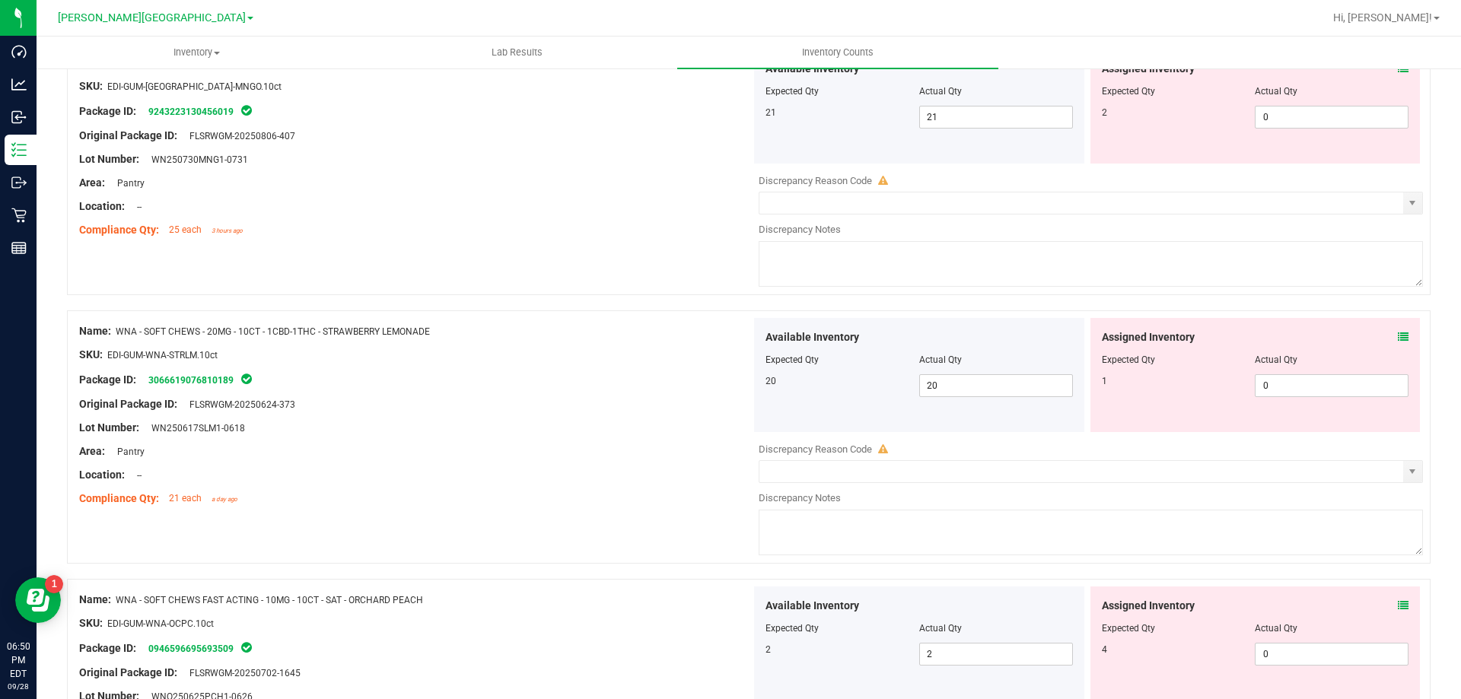
scroll to position [2017, 0]
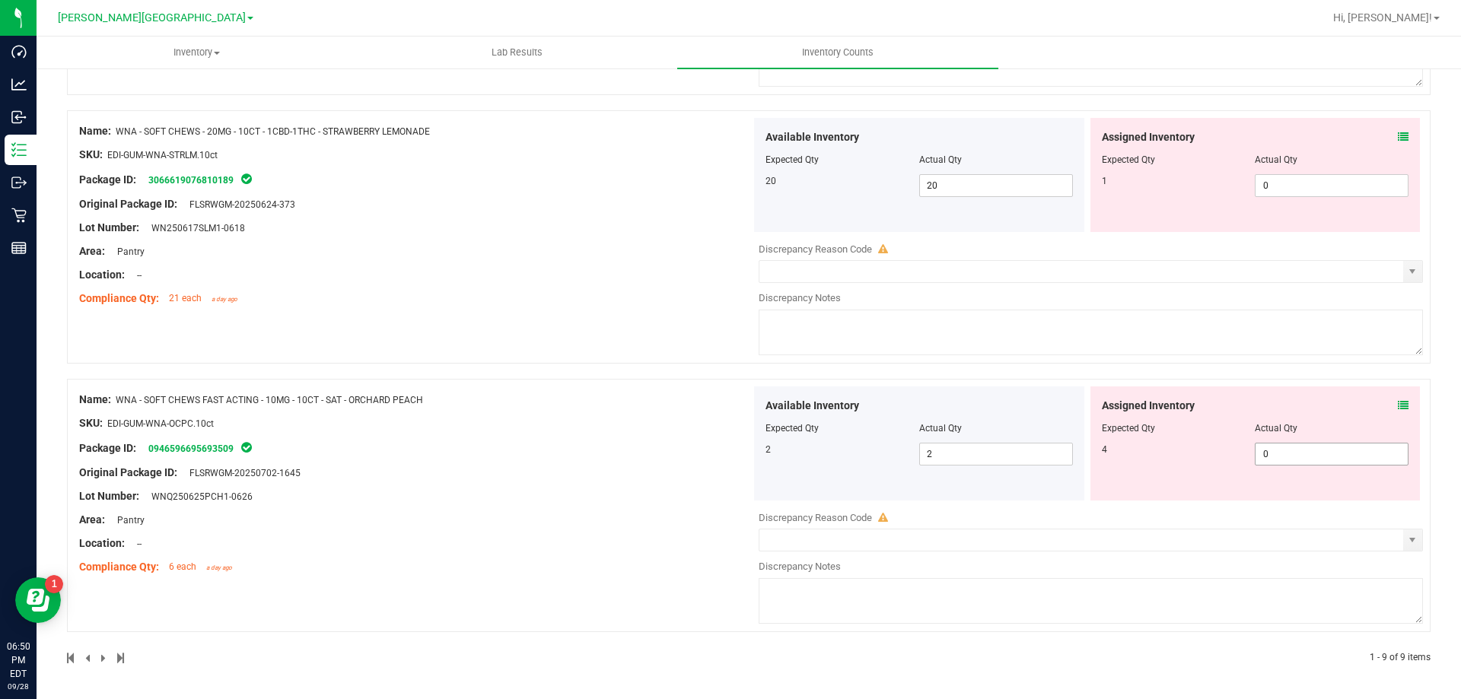
click at [1270, 455] on span "0 0" at bounding box center [1331, 454] width 154 height 23
click at [1398, 410] on icon at bounding box center [1403, 405] width 11 height 11
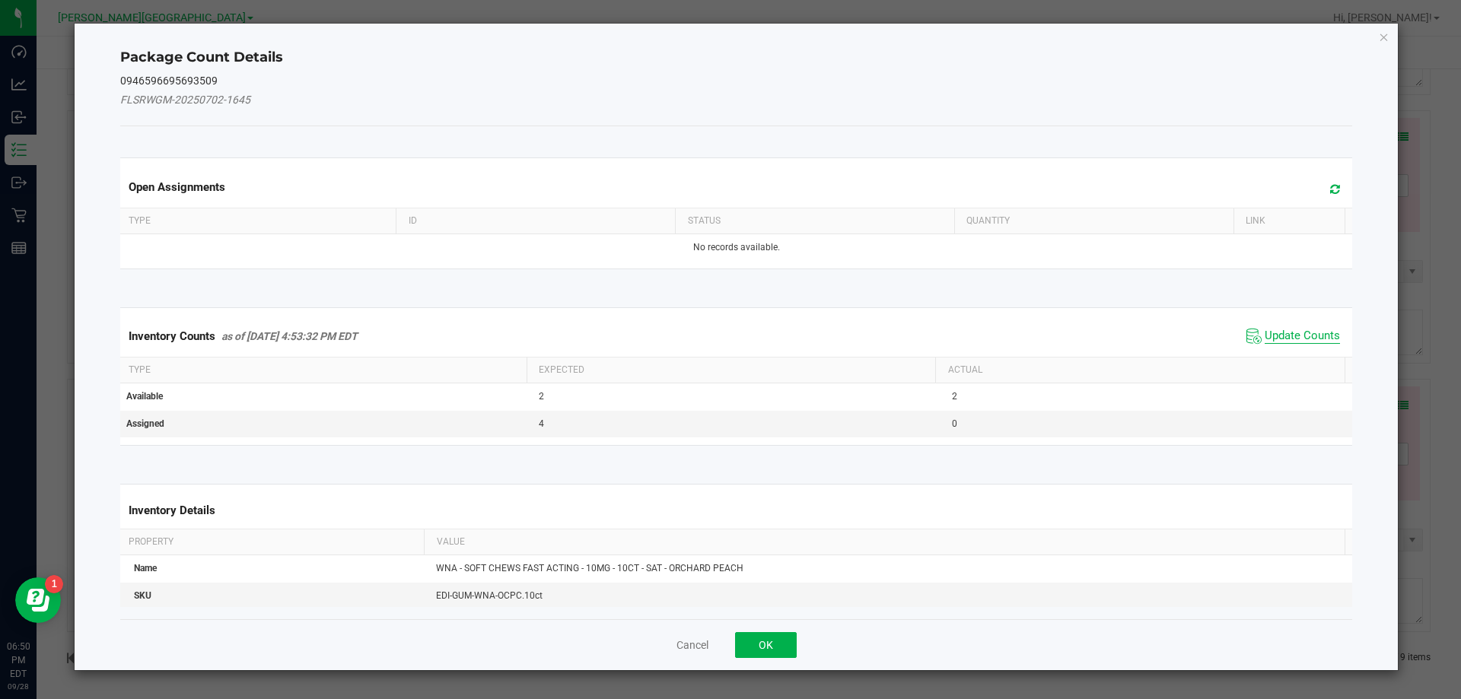
click at [1293, 332] on span "Update Counts" at bounding box center [1301, 336] width 75 height 15
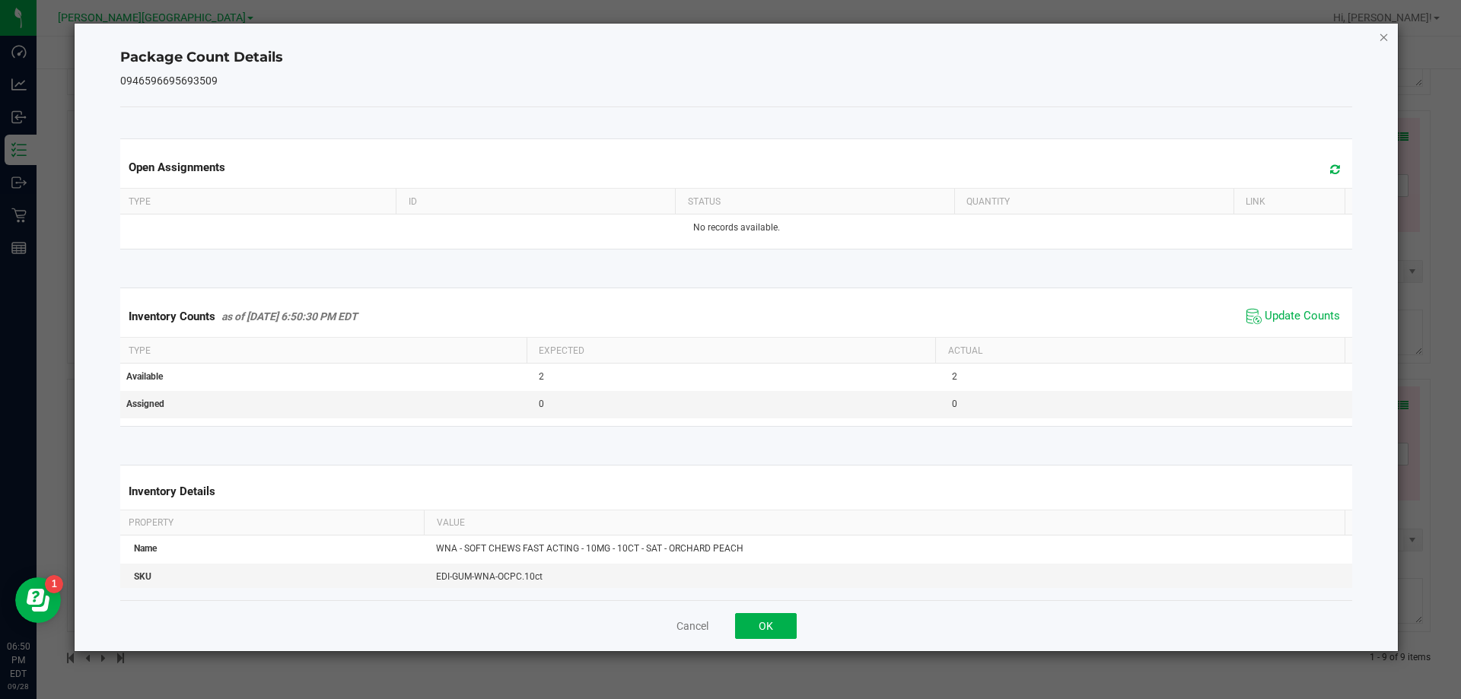
click at [1378, 45] on icon "Close" at bounding box center [1383, 36] width 11 height 18
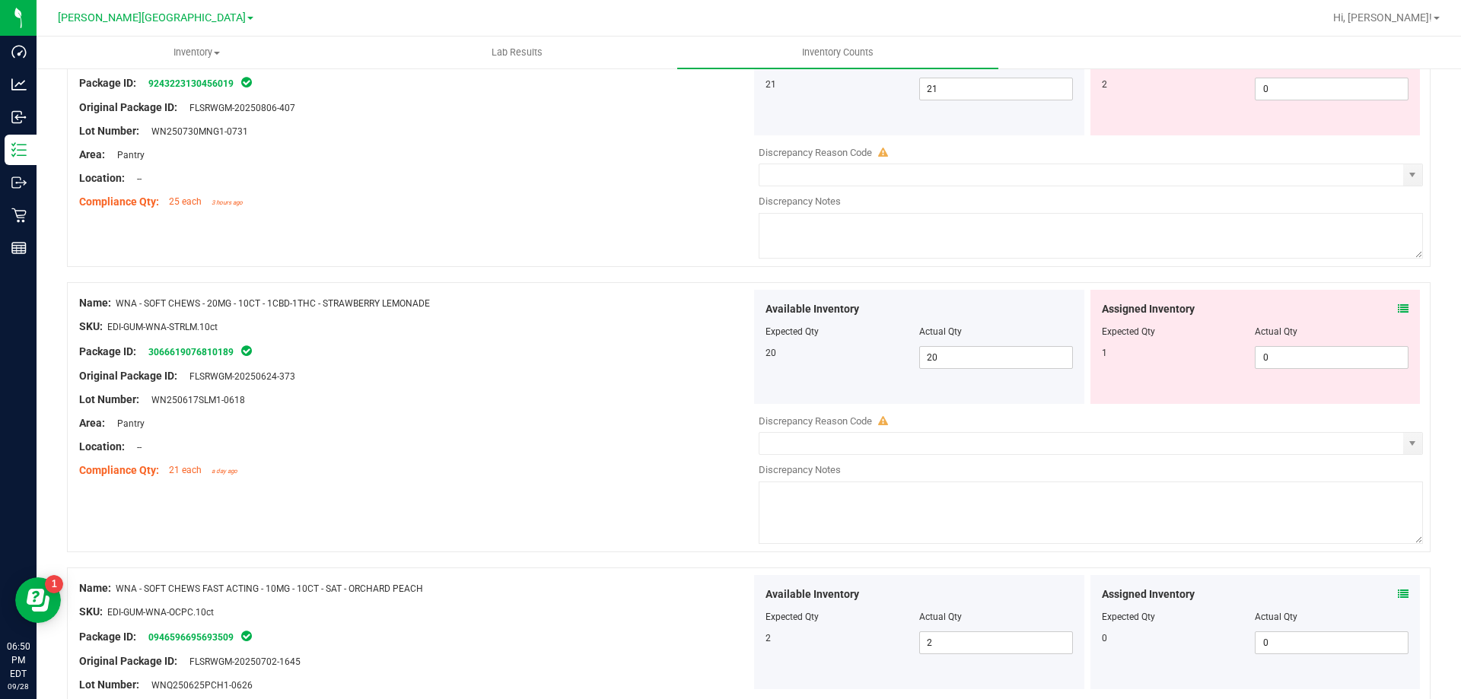
scroll to position [1839, 0]
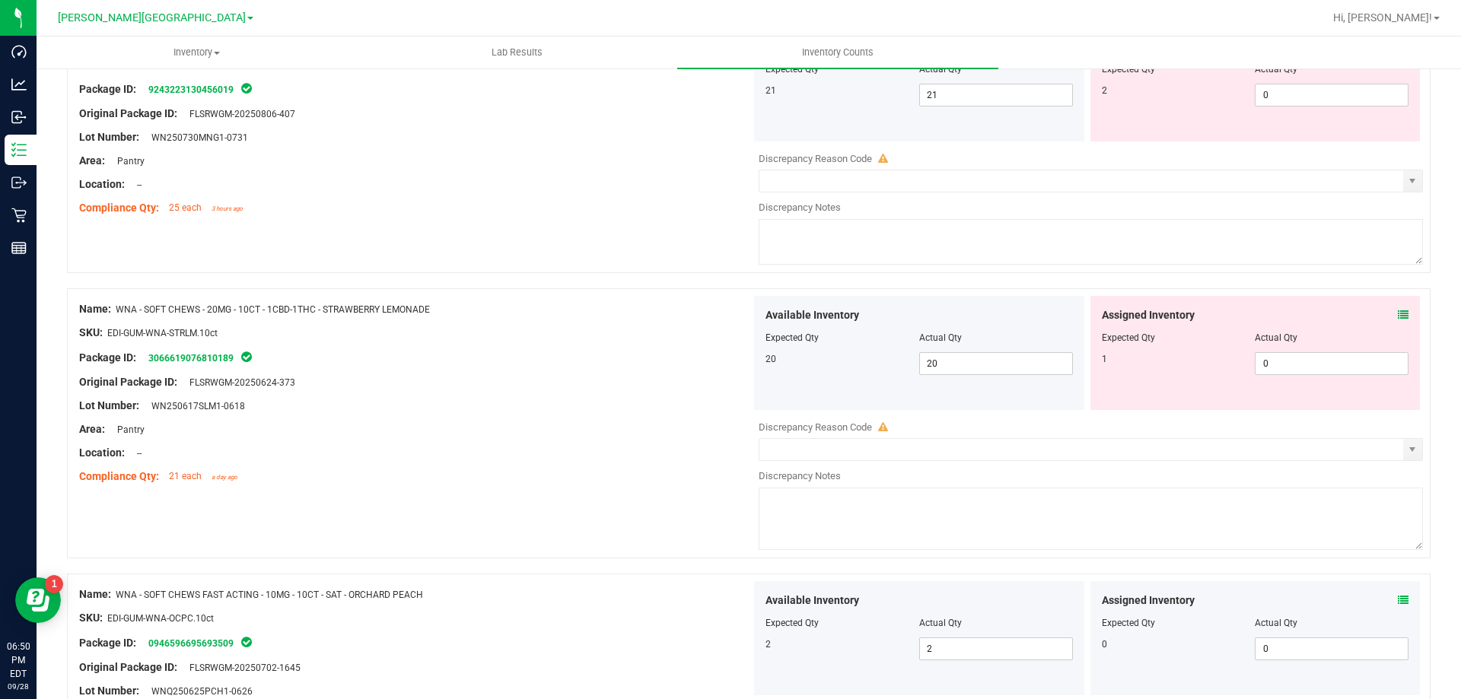
click at [1398, 319] on icon at bounding box center [1403, 315] width 11 height 11
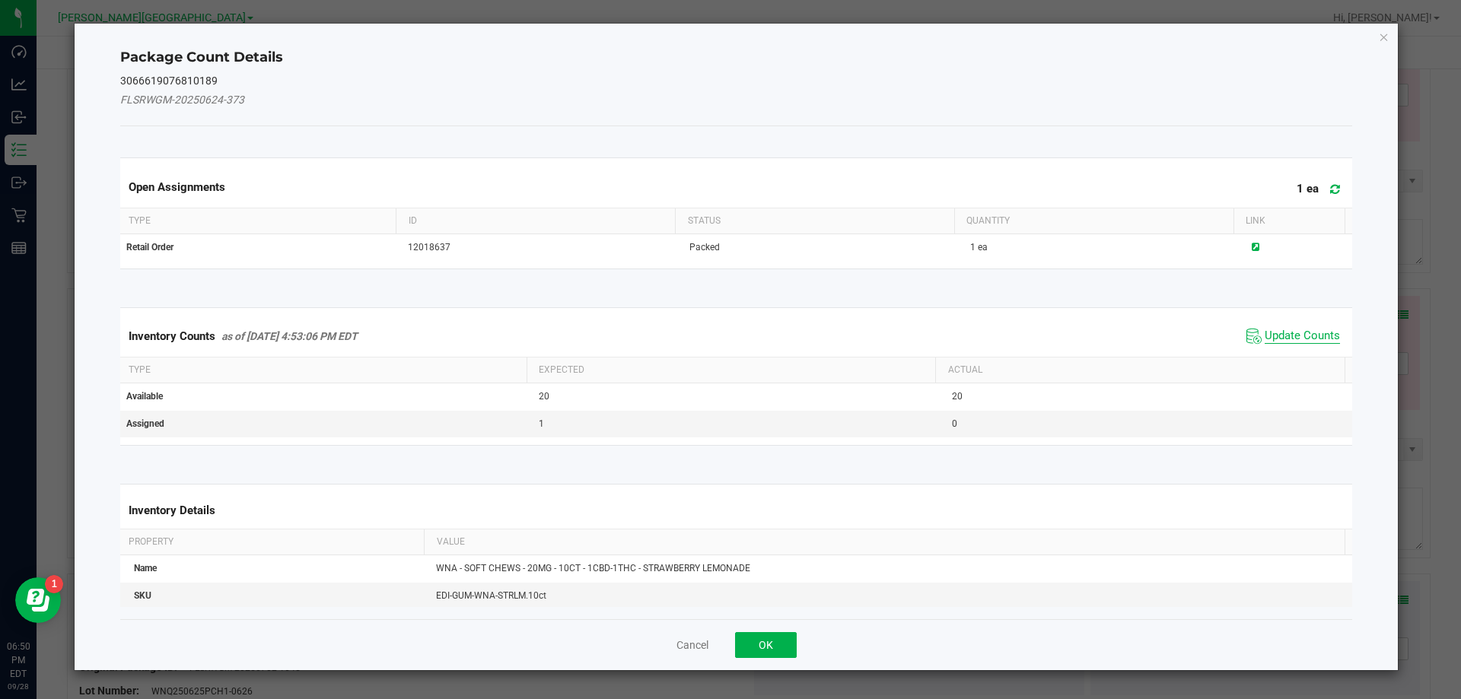
click at [1304, 339] on span "Update Counts" at bounding box center [1301, 336] width 75 height 15
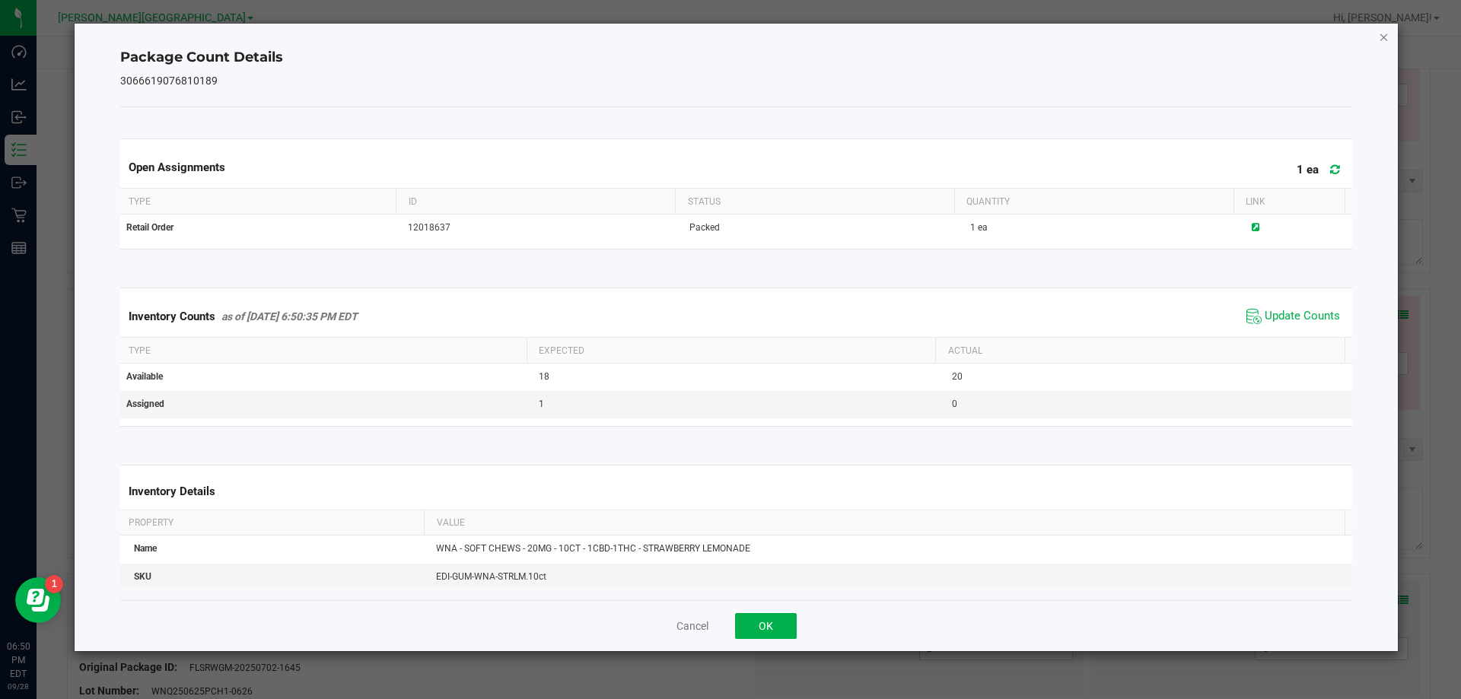
click at [1383, 40] on icon "Close" at bounding box center [1383, 36] width 11 height 18
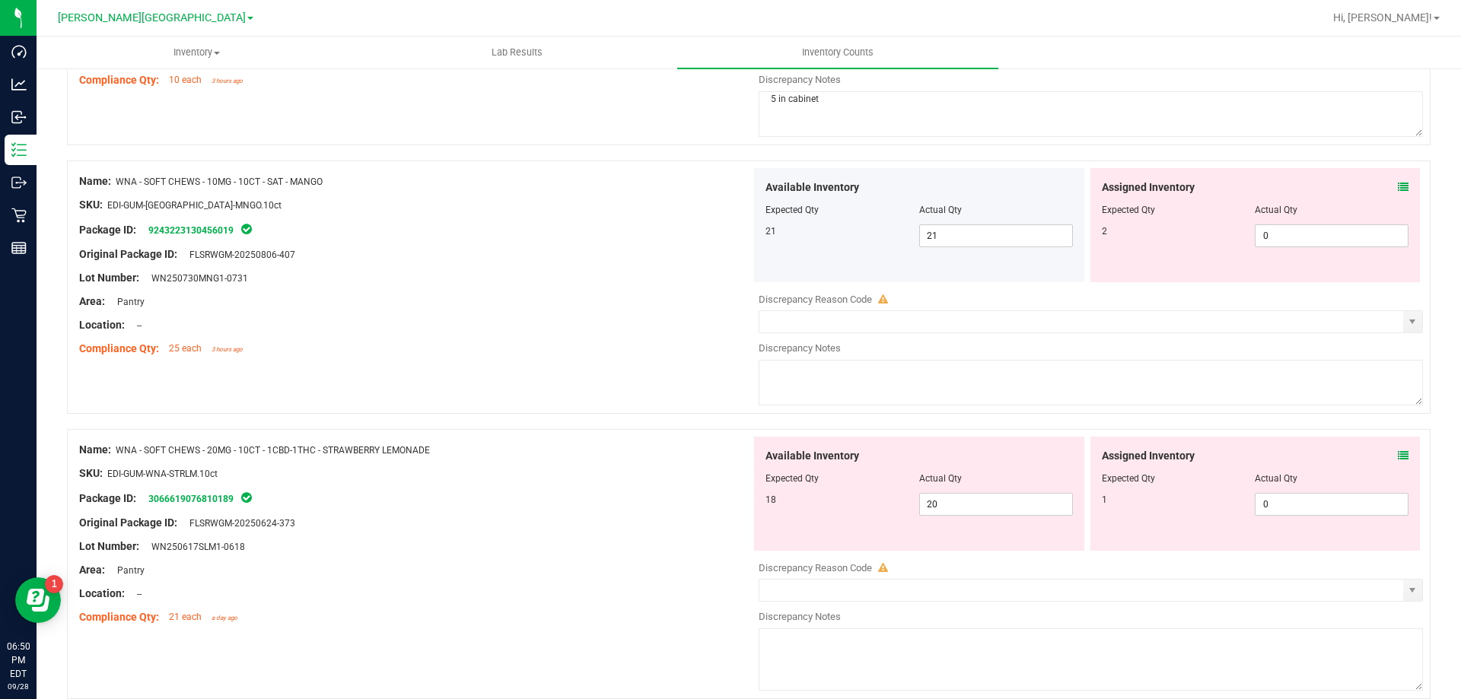
scroll to position [1667, 0]
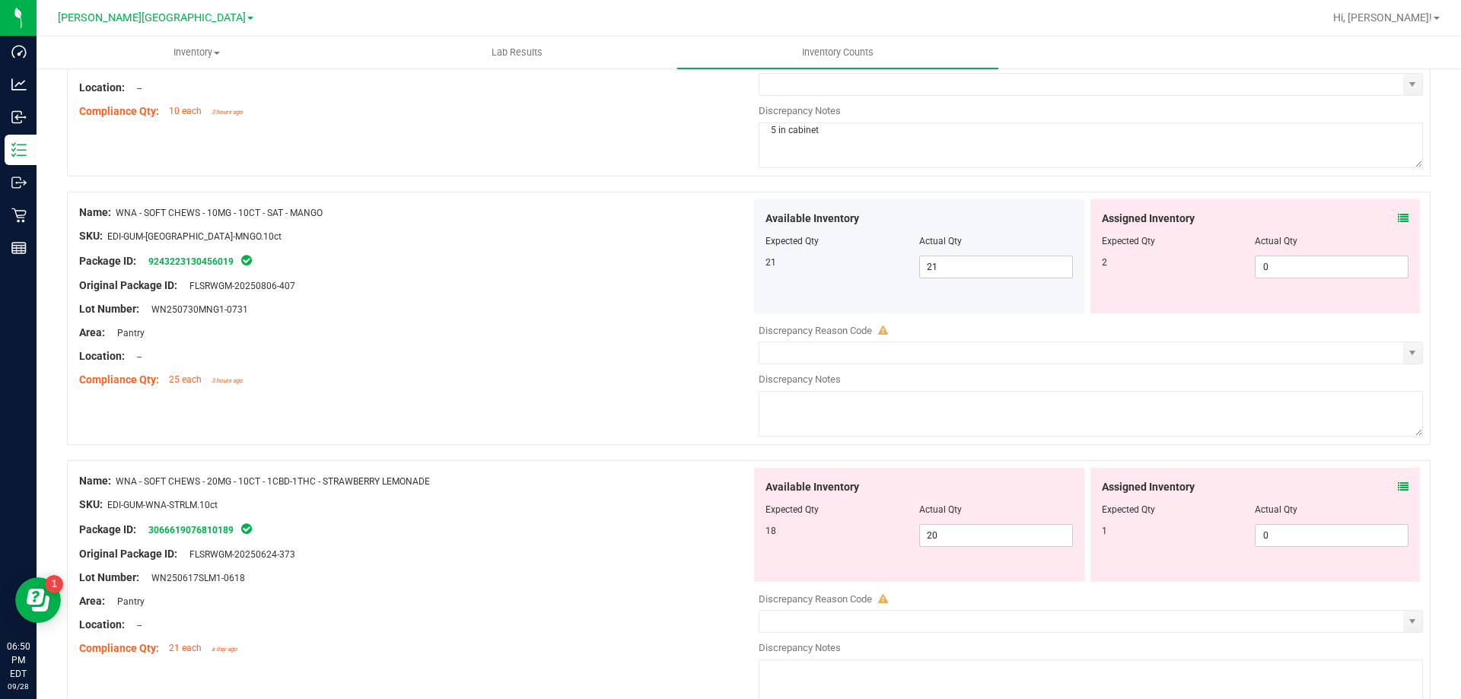
click at [1398, 218] on icon at bounding box center [1403, 218] width 11 height 11
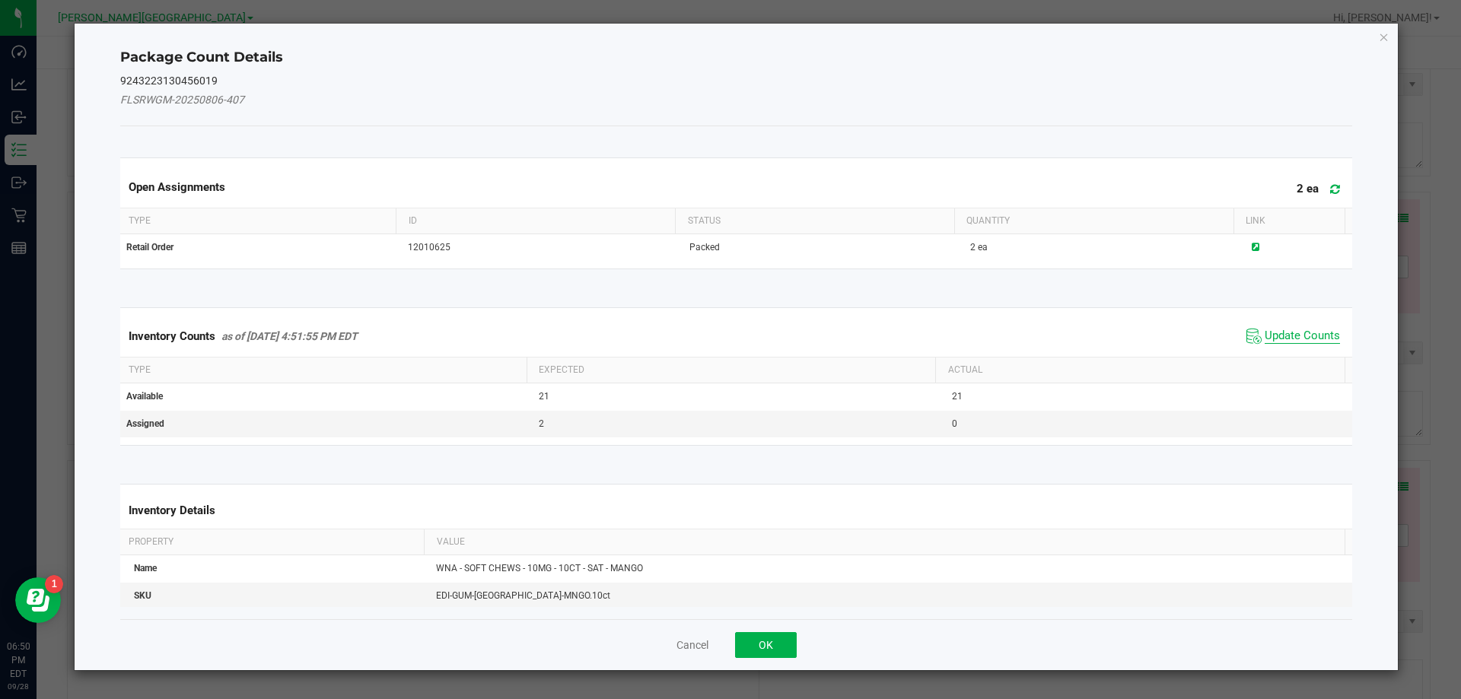
click at [1296, 339] on span "Update Counts" at bounding box center [1301, 336] width 75 height 15
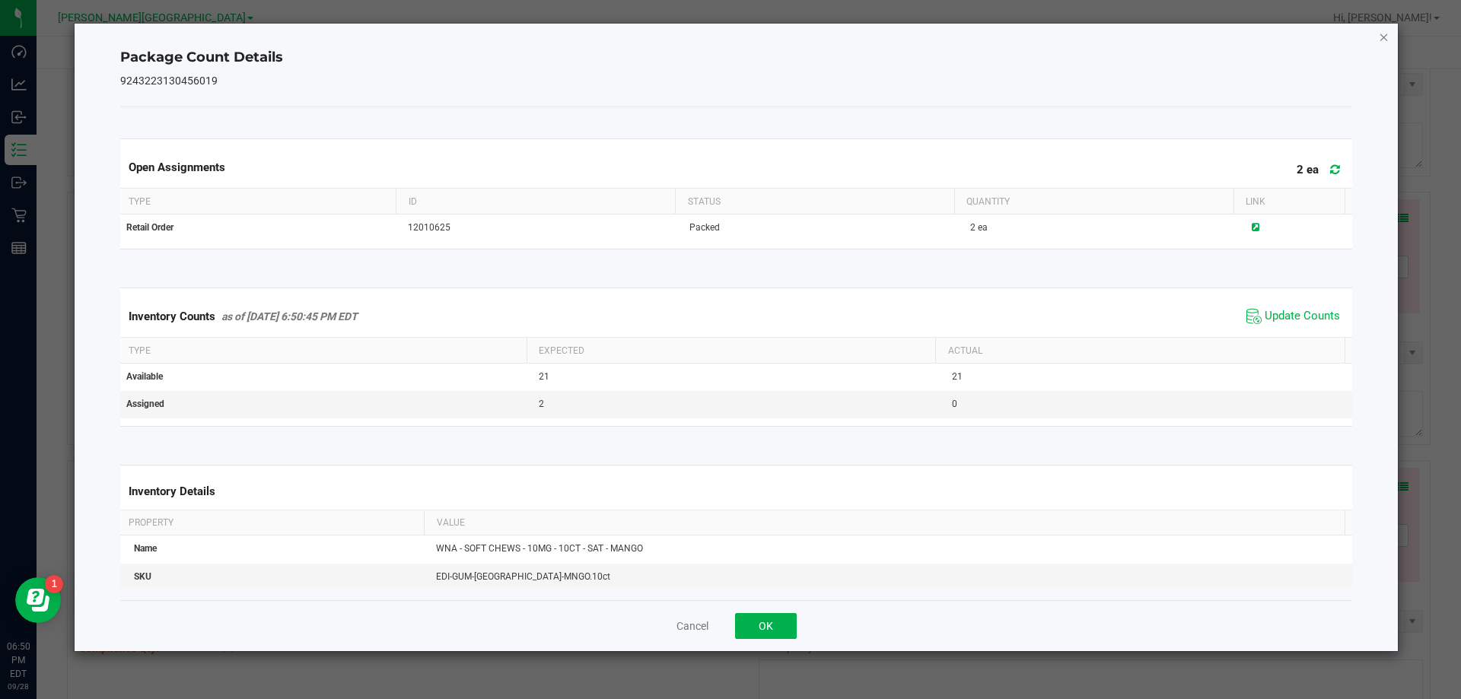
click at [1385, 37] on icon "Close" at bounding box center [1383, 36] width 11 height 18
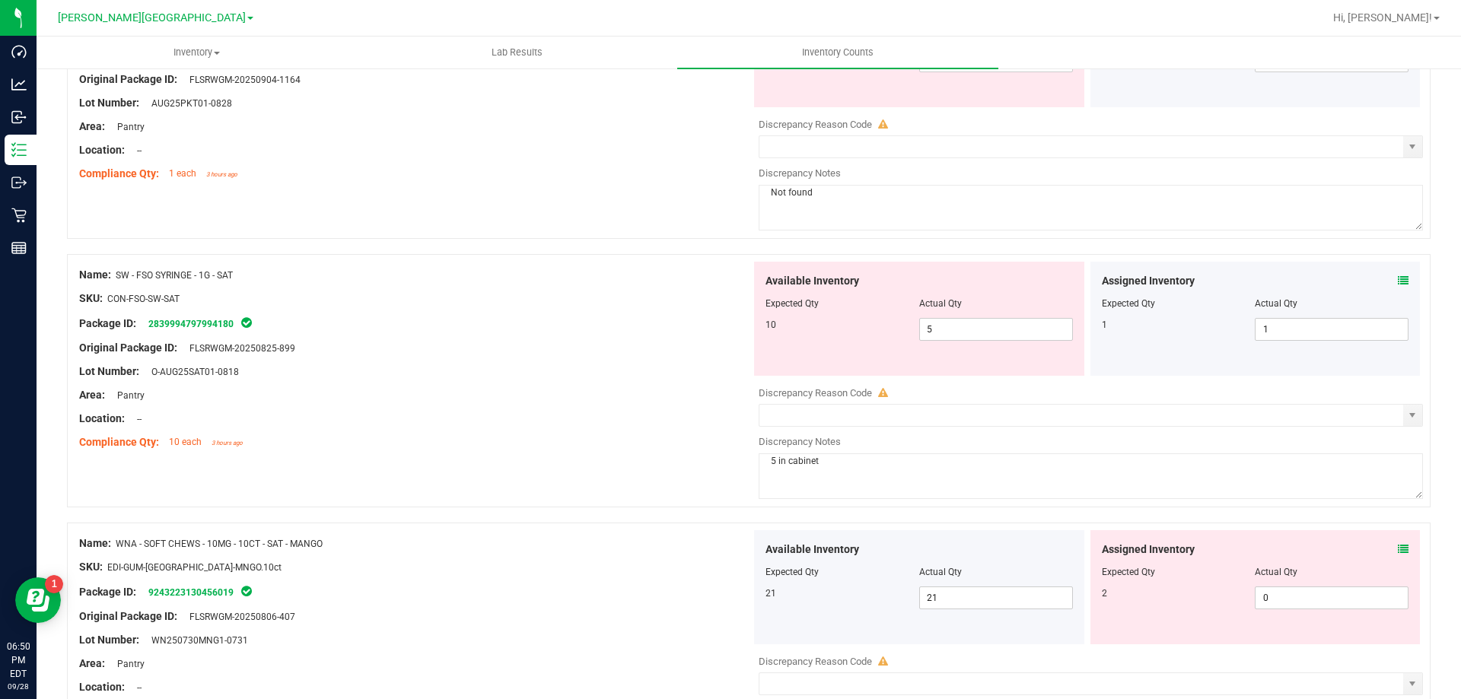
scroll to position [1337, 0]
click at [1398, 281] on icon at bounding box center [1403, 280] width 11 height 11
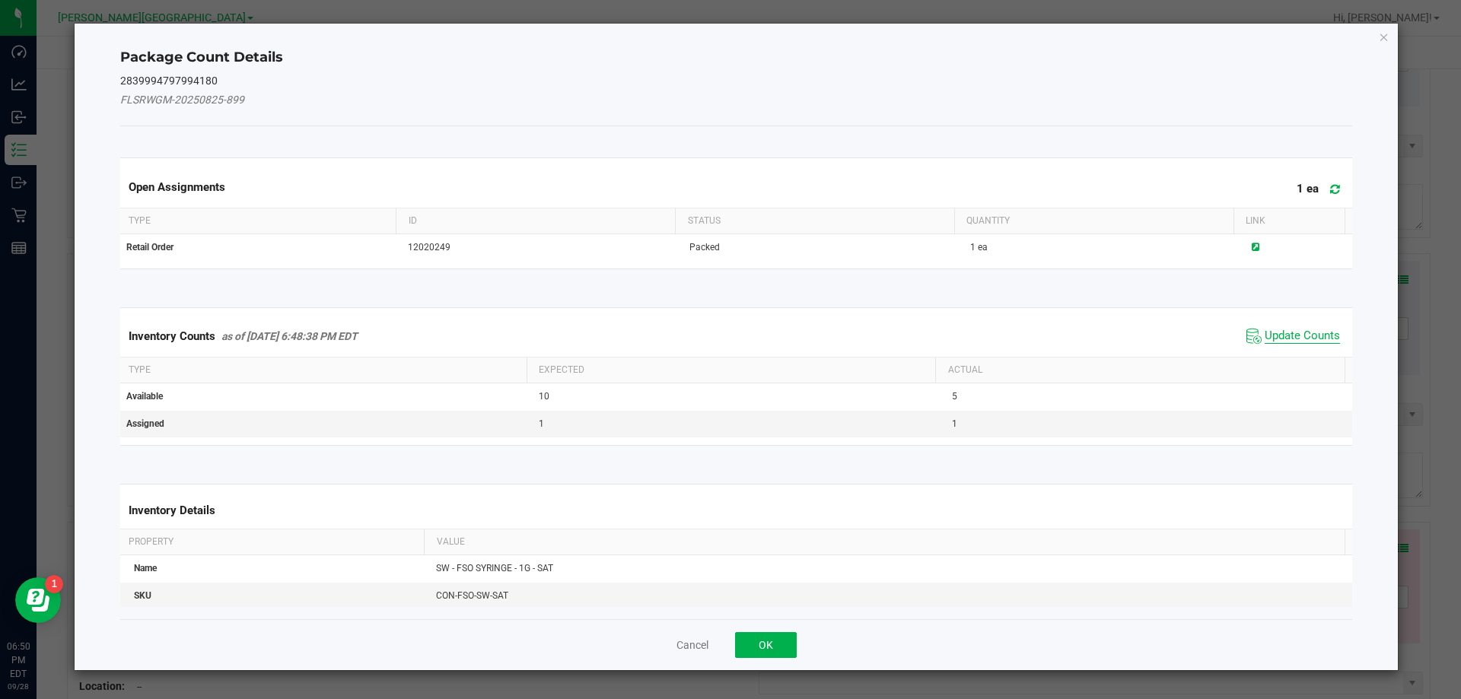
click at [1295, 342] on span "Update Counts" at bounding box center [1301, 336] width 75 height 15
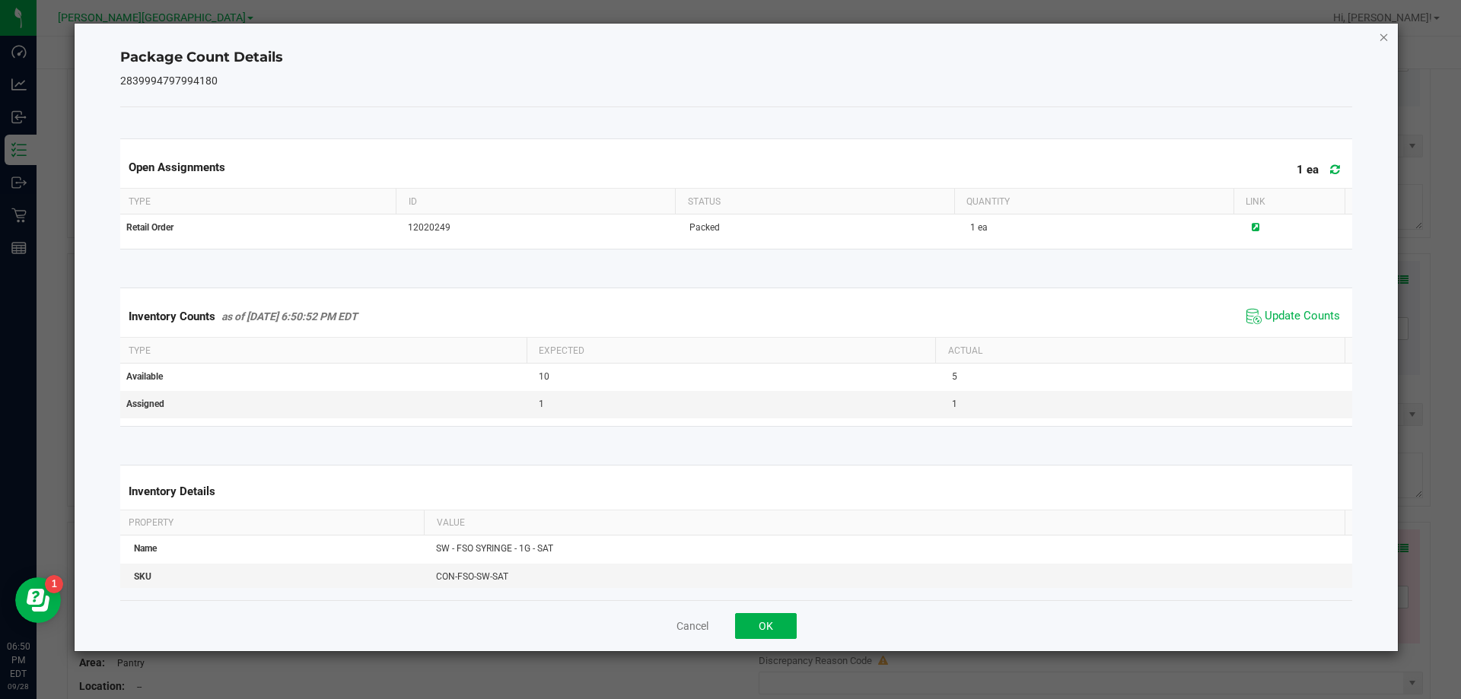
click at [1387, 38] on icon "Close" at bounding box center [1383, 36] width 11 height 18
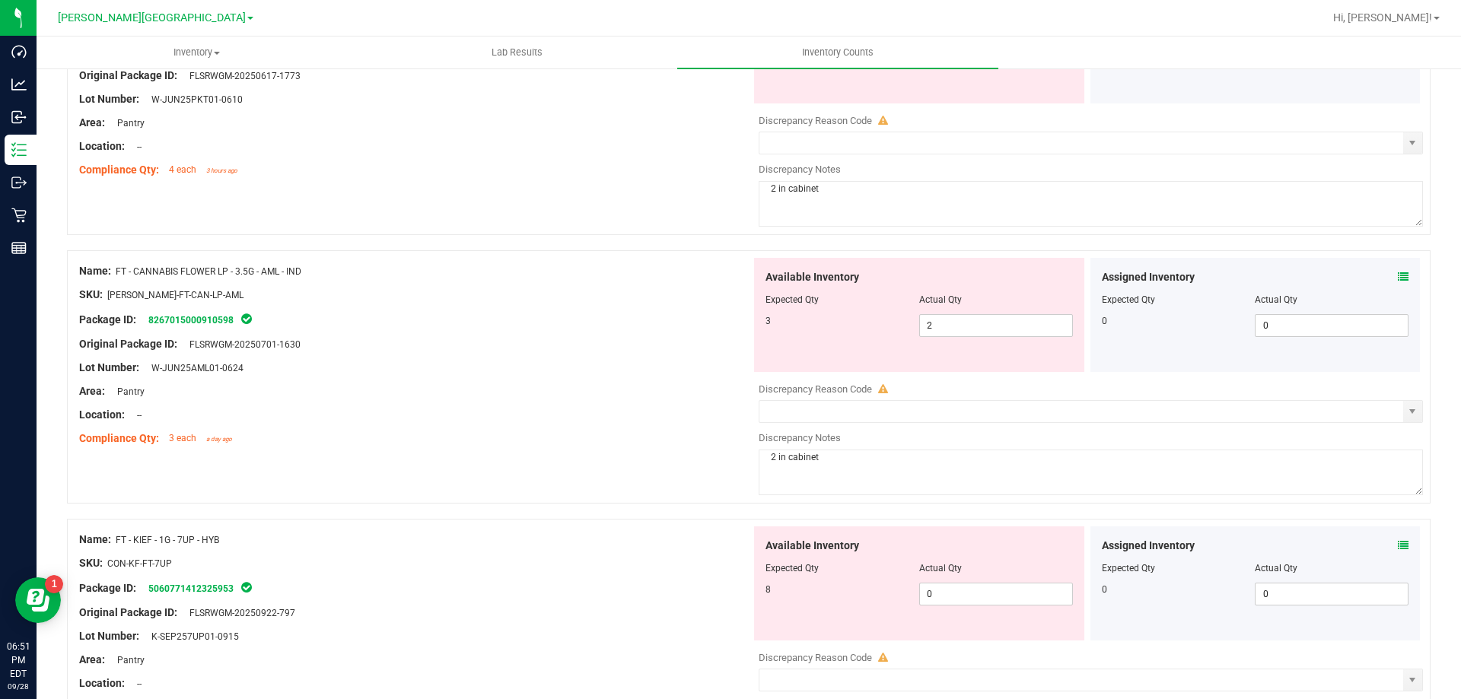
scroll to position [0, 0]
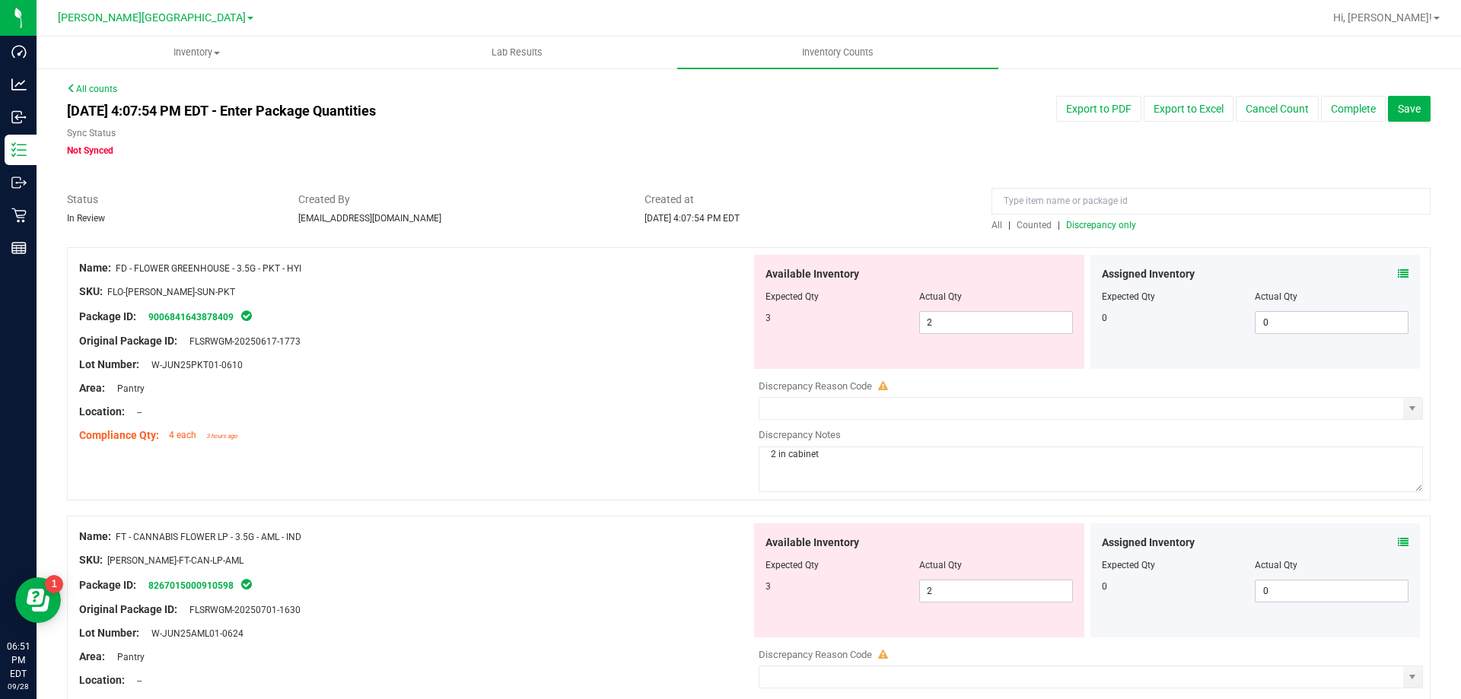
click at [1398, 269] on icon at bounding box center [1403, 274] width 11 height 11
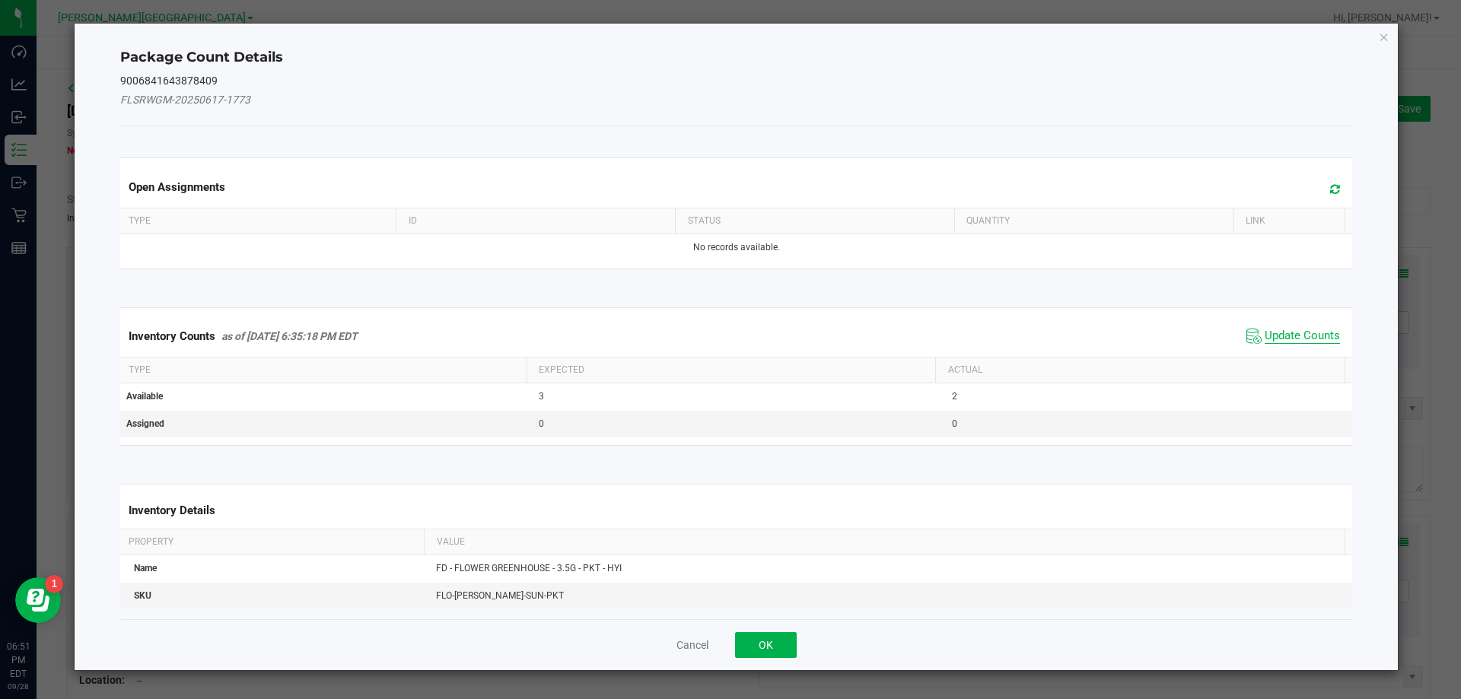
click at [1297, 335] on span "Update Counts" at bounding box center [1301, 336] width 75 height 15
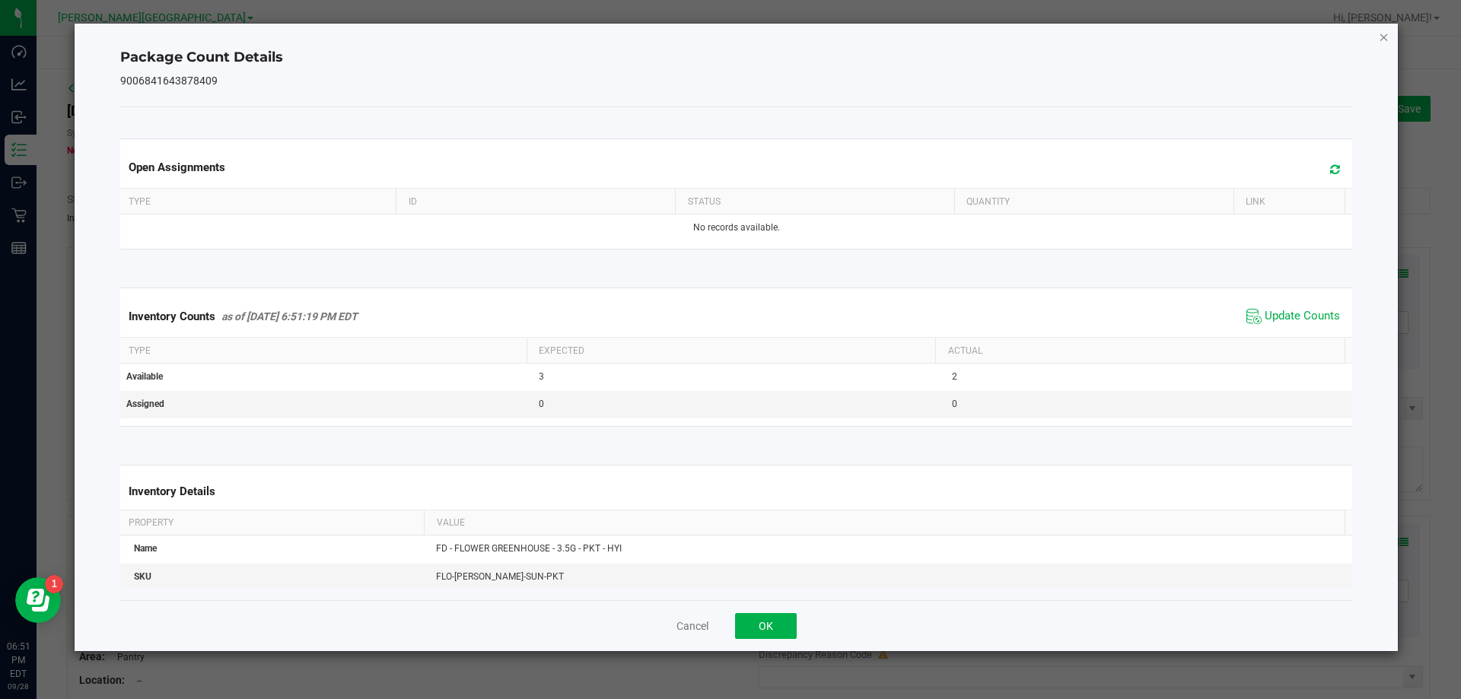
click at [1381, 32] on icon "Close" at bounding box center [1383, 36] width 11 height 18
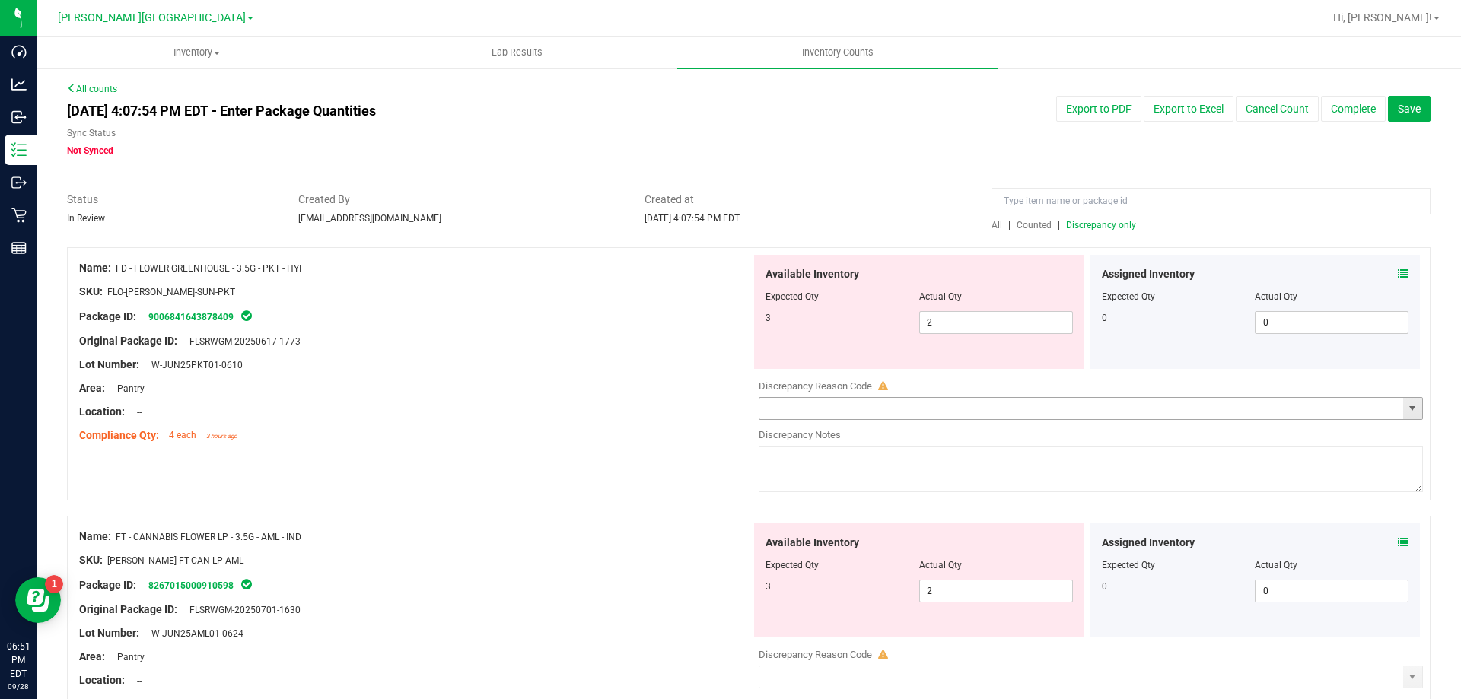
click at [1406, 406] on span "select" at bounding box center [1412, 408] width 12 height 12
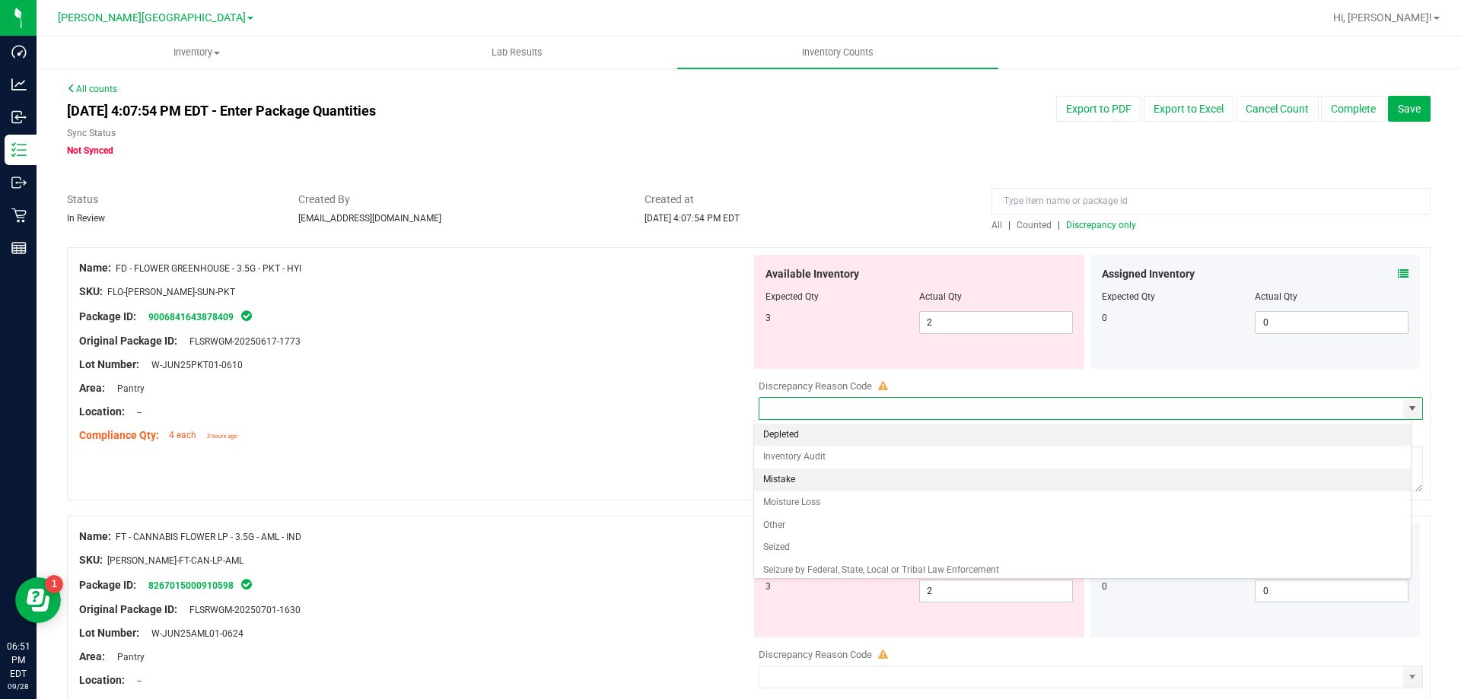
click at [803, 475] on li "Mistake" at bounding box center [1082, 480] width 657 height 23
type input "Mistake"
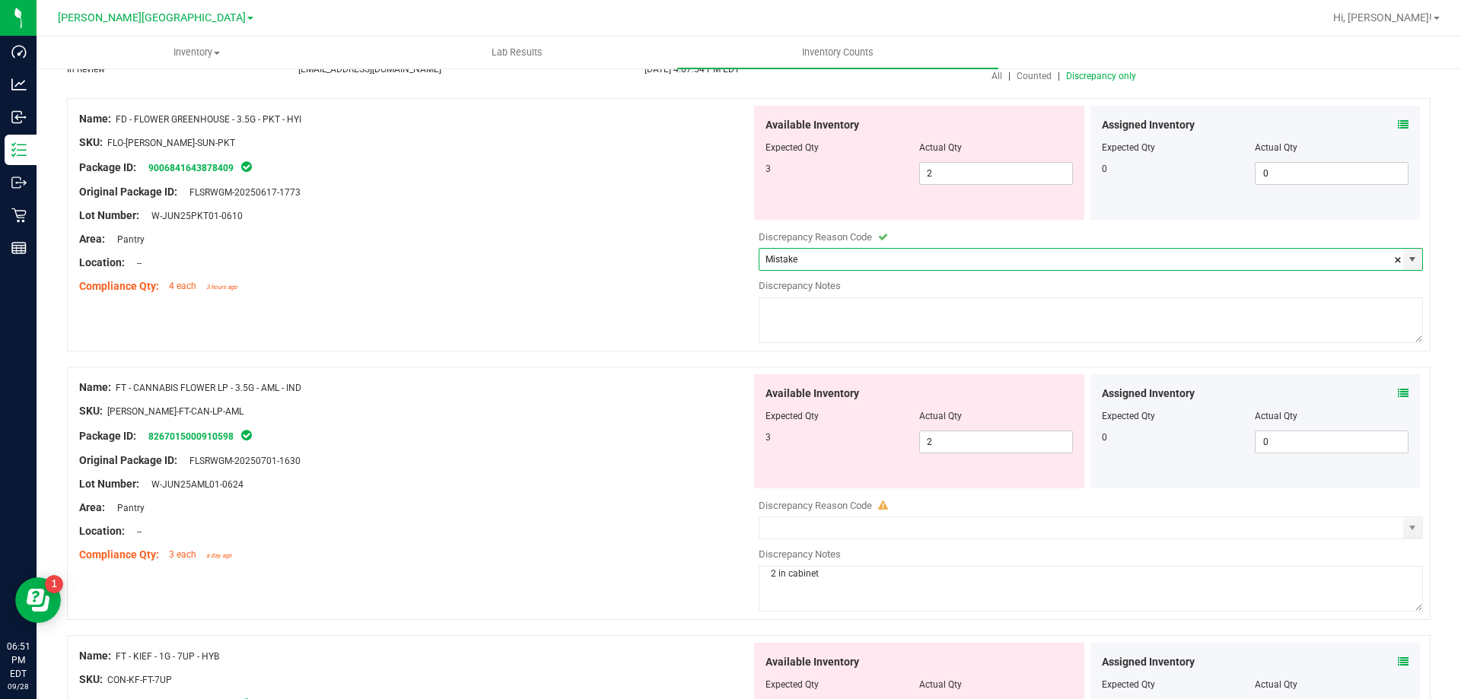
scroll to position [152, 0]
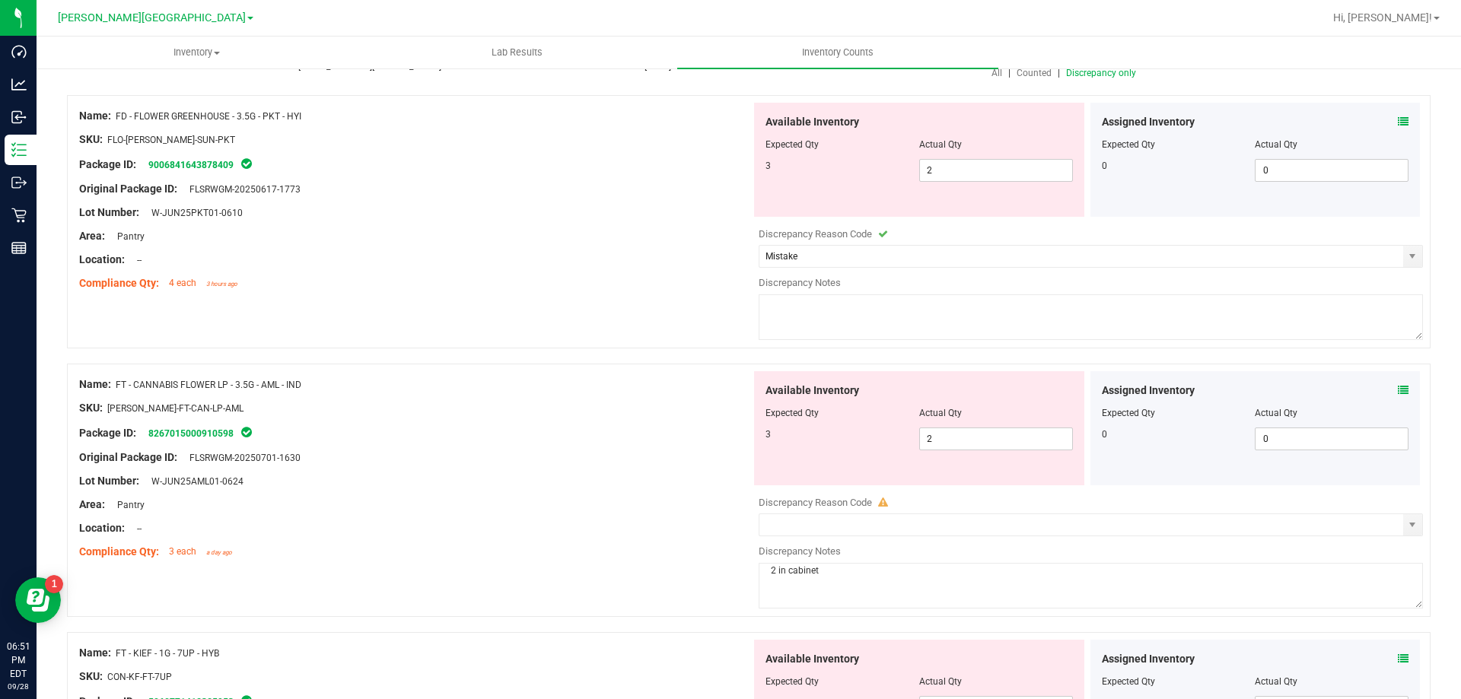
click at [1398, 385] on icon at bounding box center [1403, 390] width 11 height 11
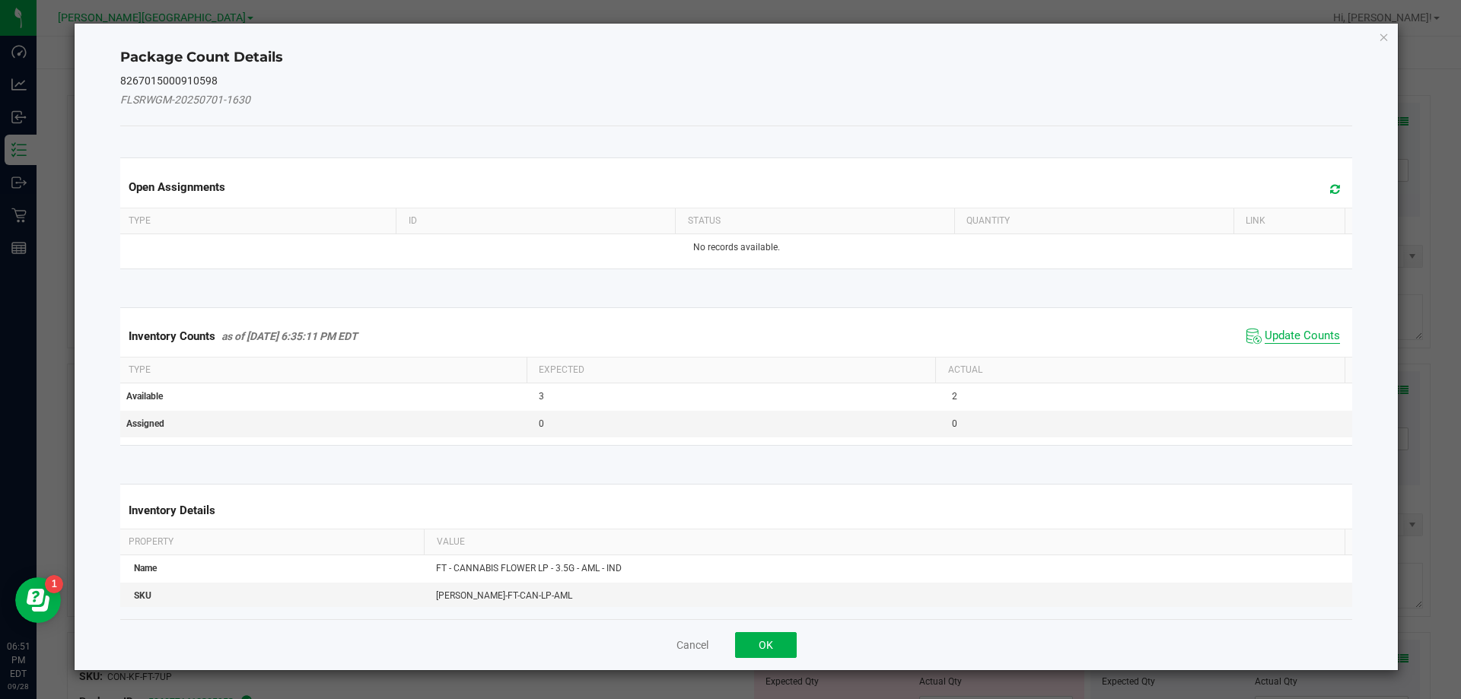
click at [1302, 335] on span "Update Counts" at bounding box center [1301, 336] width 75 height 15
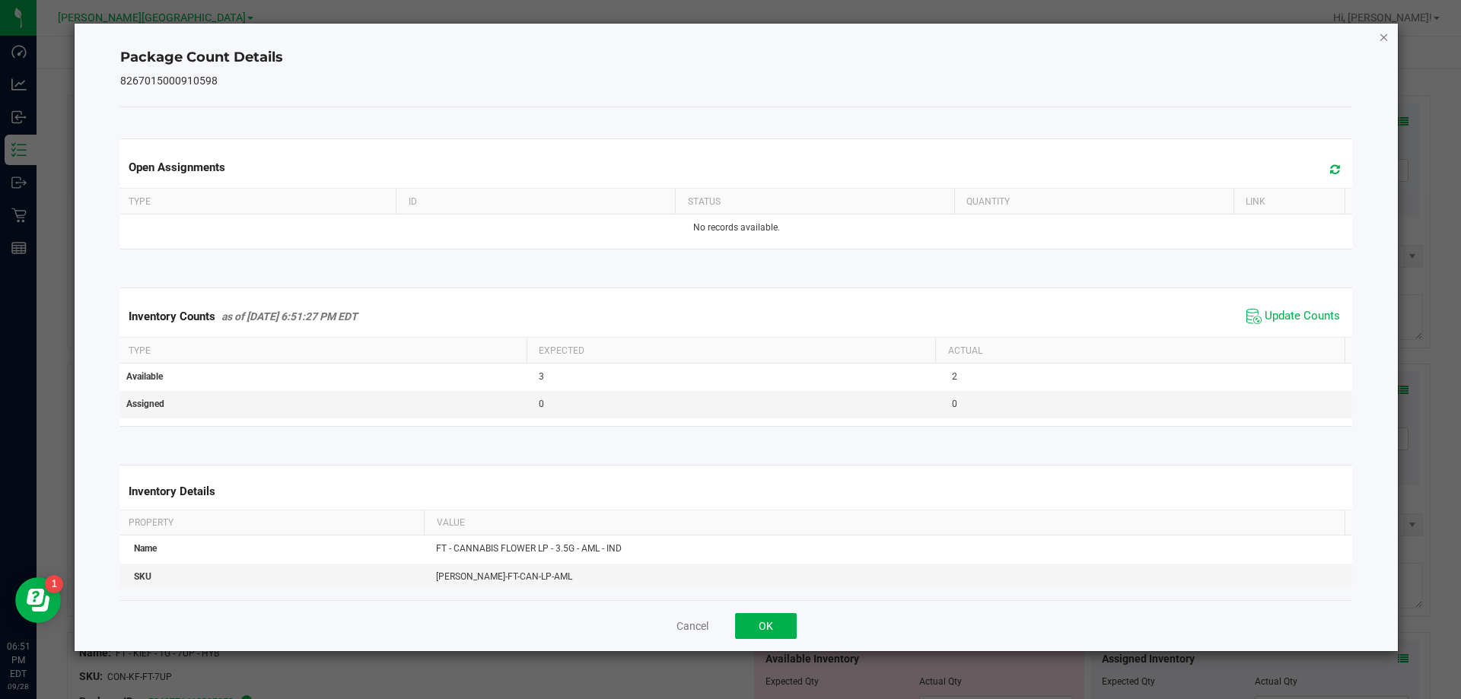
click at [1383, 41] on icon "Close" at bounding box center [1383, 36] width 11 height 18
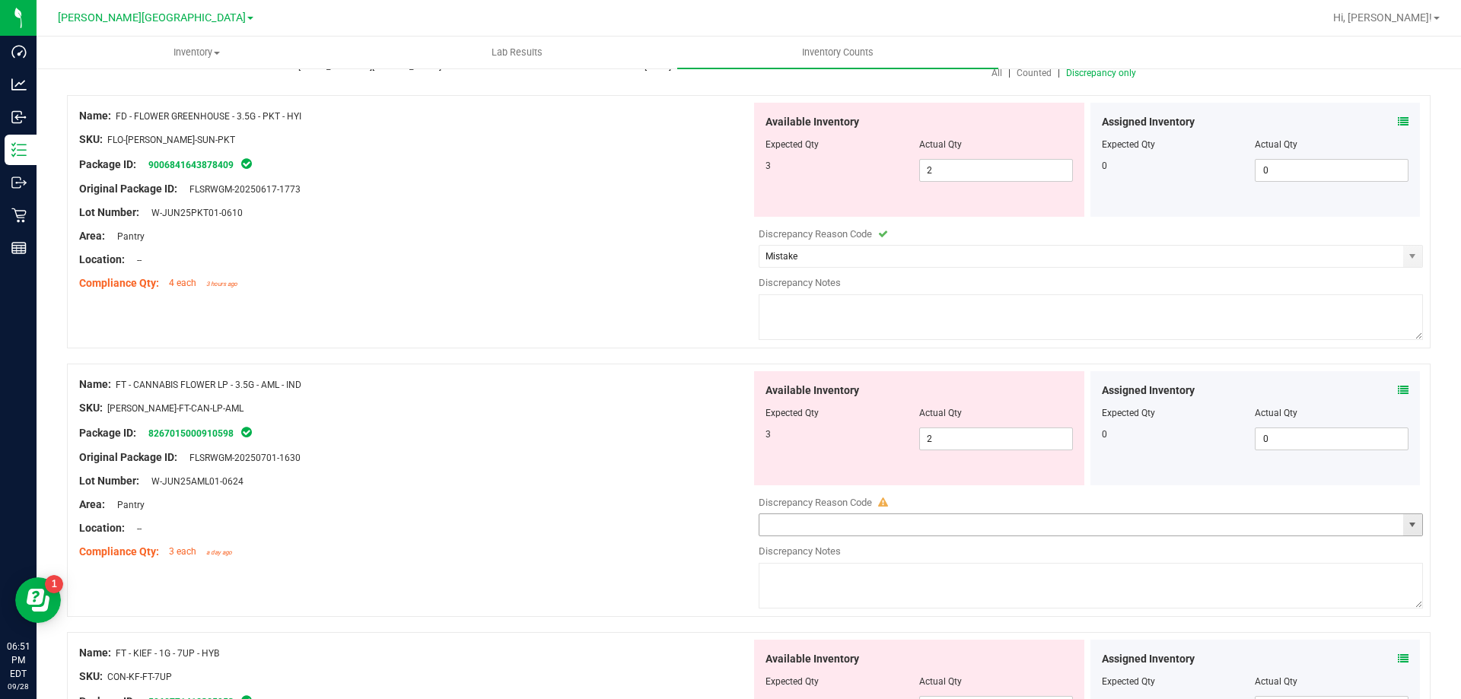
click at [1406, 520] on span "select" at bounding box center [1412, 525] width 12 height 12
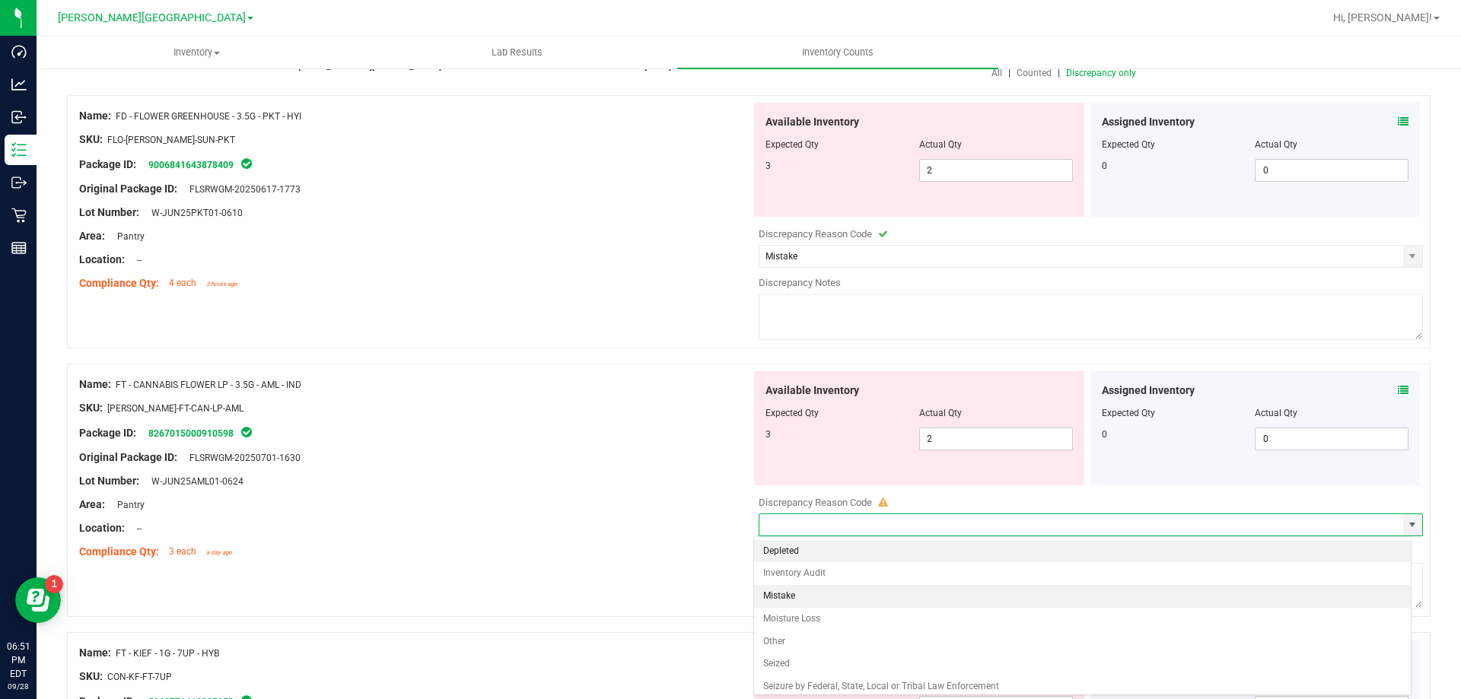
drag, startPoint x: 811, startPoint y: 596, endPoint x: 650, endPoint y: 431, distance: 231.3
click at [810, 596] on li "Mistake" at bounding box center [1082, 596] width 657 height 23
type input "Mistake"
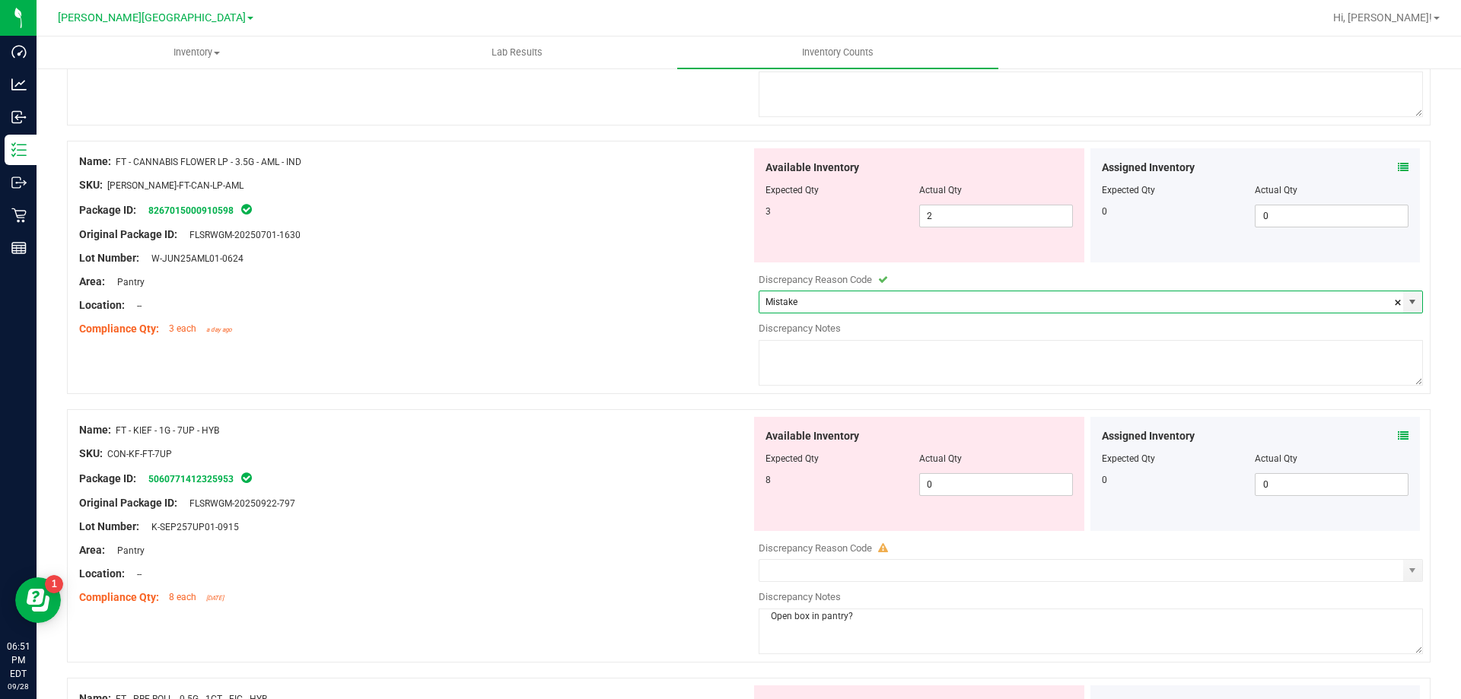
scroll to position [456, 0]
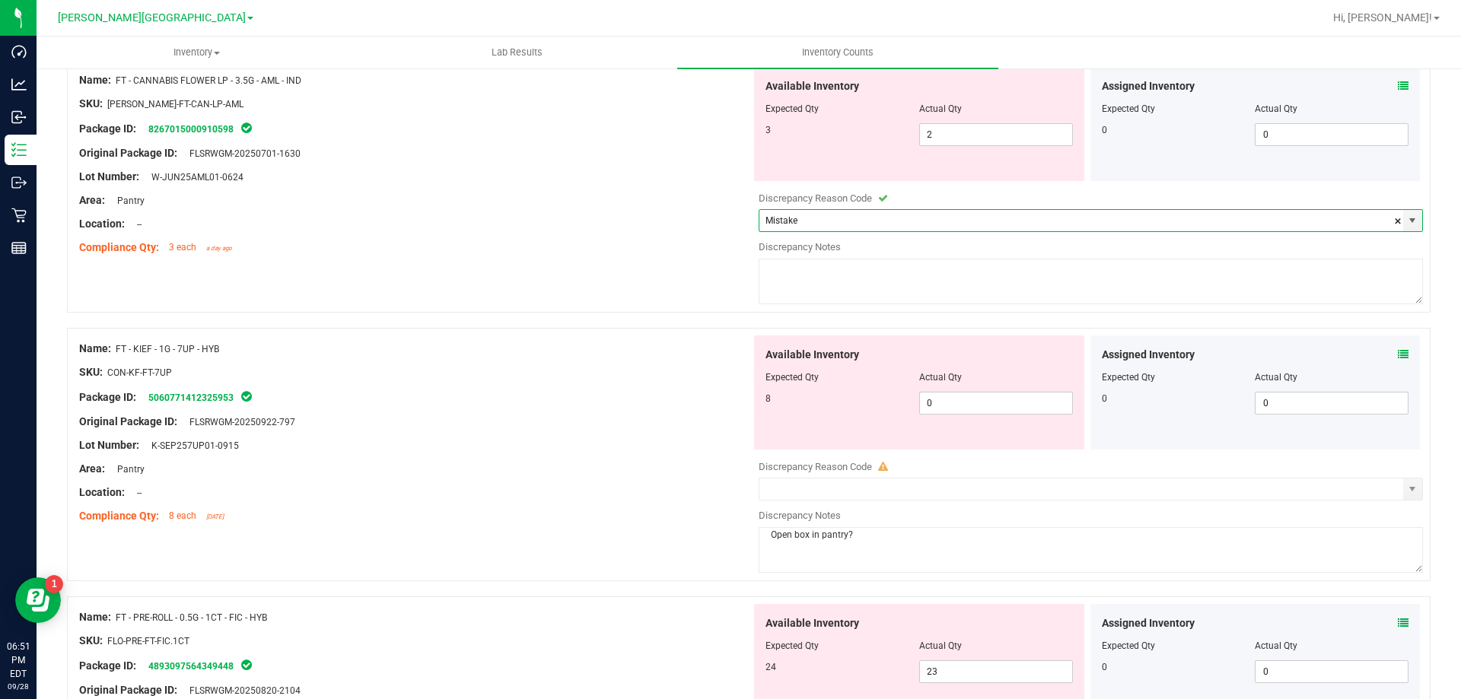
click at [1398, 349] on icon at bounding box center [1403, 354] width 11 height 11
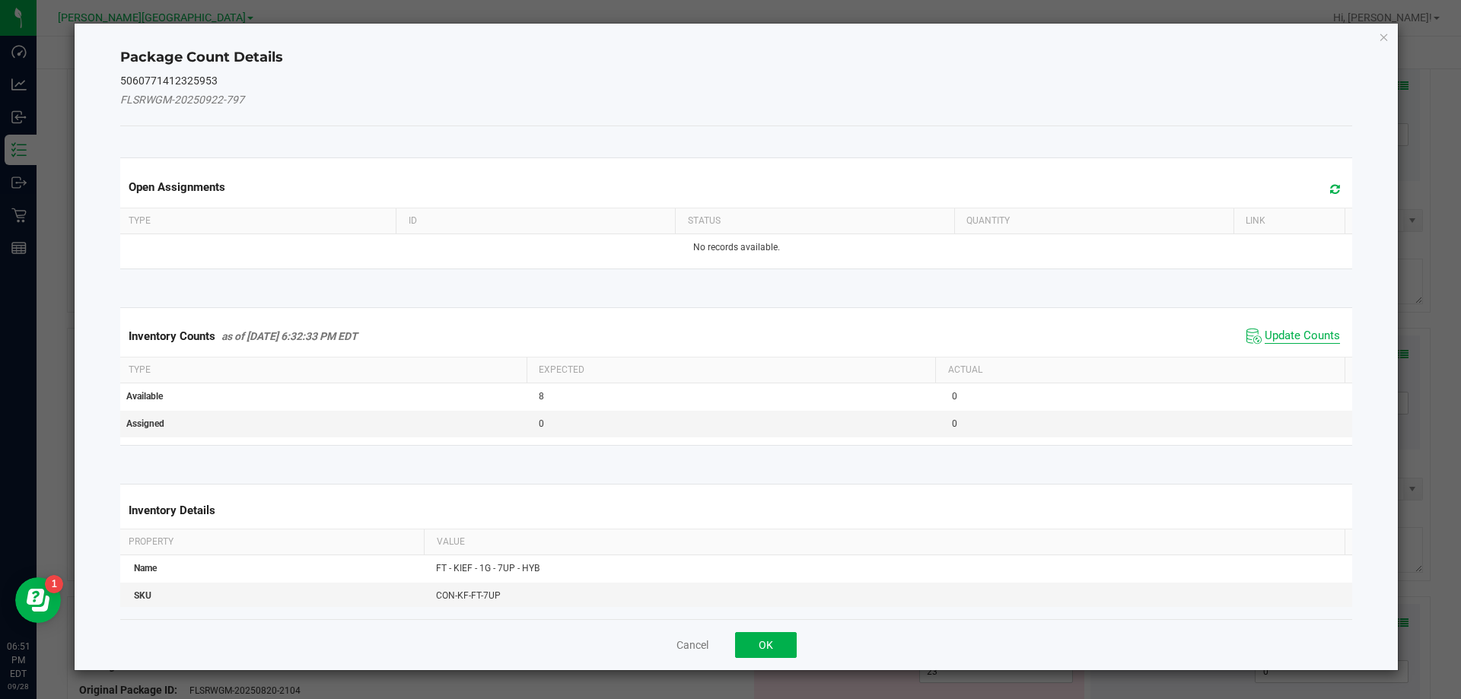
click at [1293, 339] on span "Update Counts" at bounding box center [1301, 336] width 75 height 15
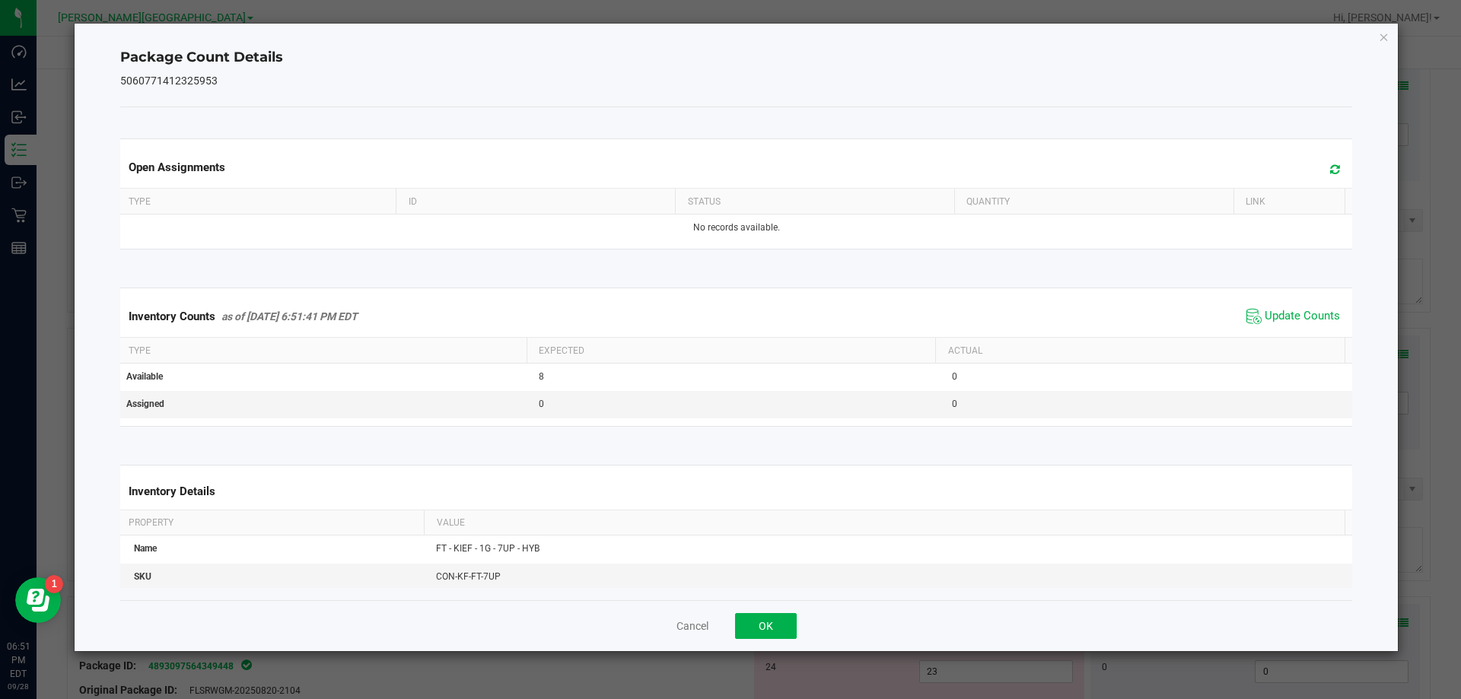
click at [1377, 37] on div "Package Count Details 5060771412325953 Open Assignments Type ID Status Quantity…" at bounding box center [737, 338] width 1324 height 628
click at [1383, 40] on icon "Close" at bounding box center [1383, 36] width 11 height 18
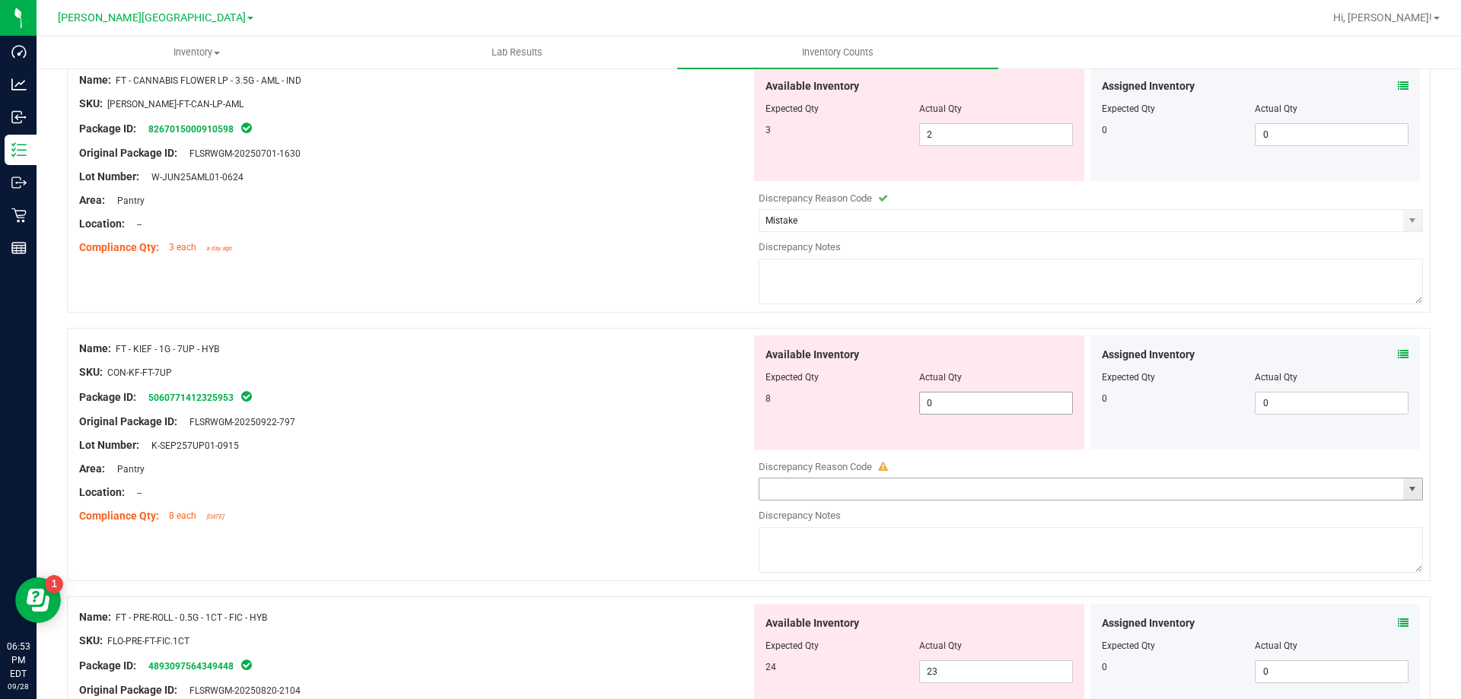
click at [987, 400] on input "0" at bounding box center [996, 403] width 152 height 21
type input "8"
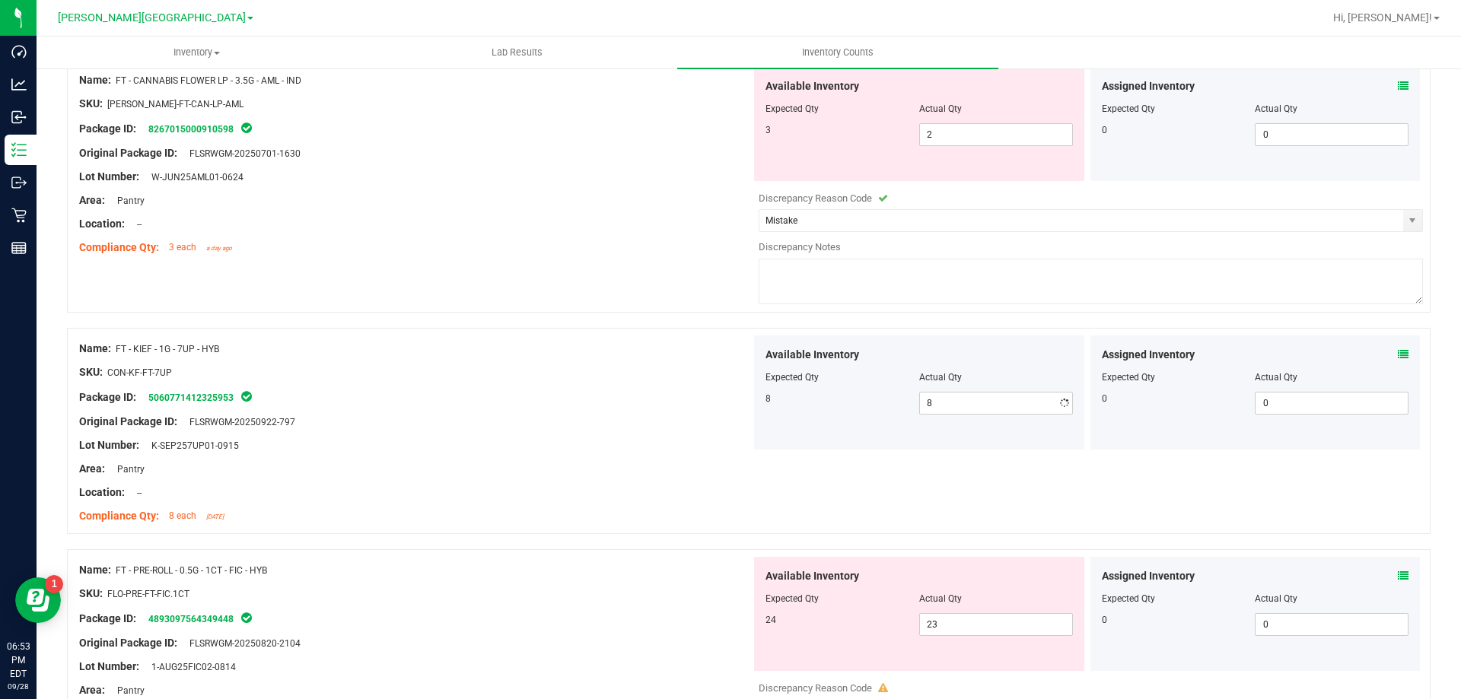
click at [401, 169] on div "Lot Number: W-JUN25AML01-0624" at bounding box center [415, 177] width 672 height 16
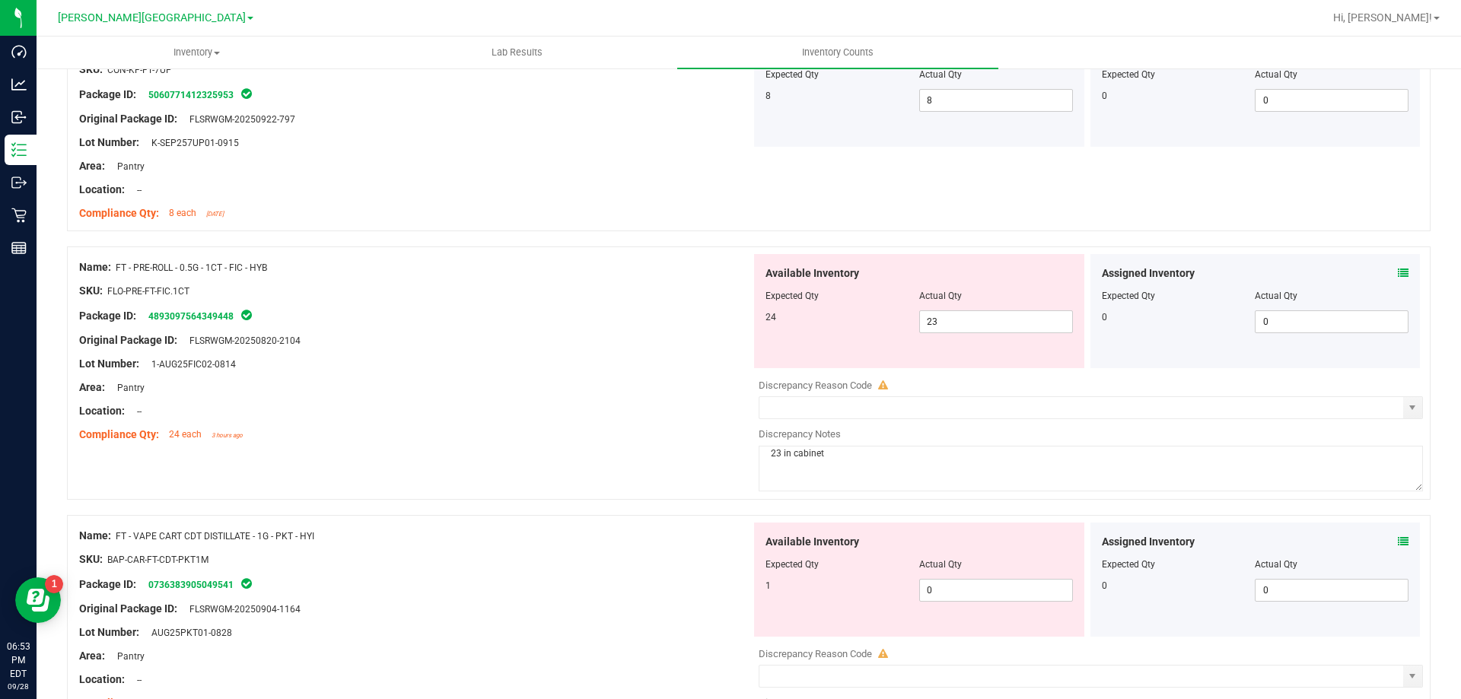
scroll to position [761, 0]
click at [1398, 277] on span at bounding box center [1403, 272] width 11 height 16
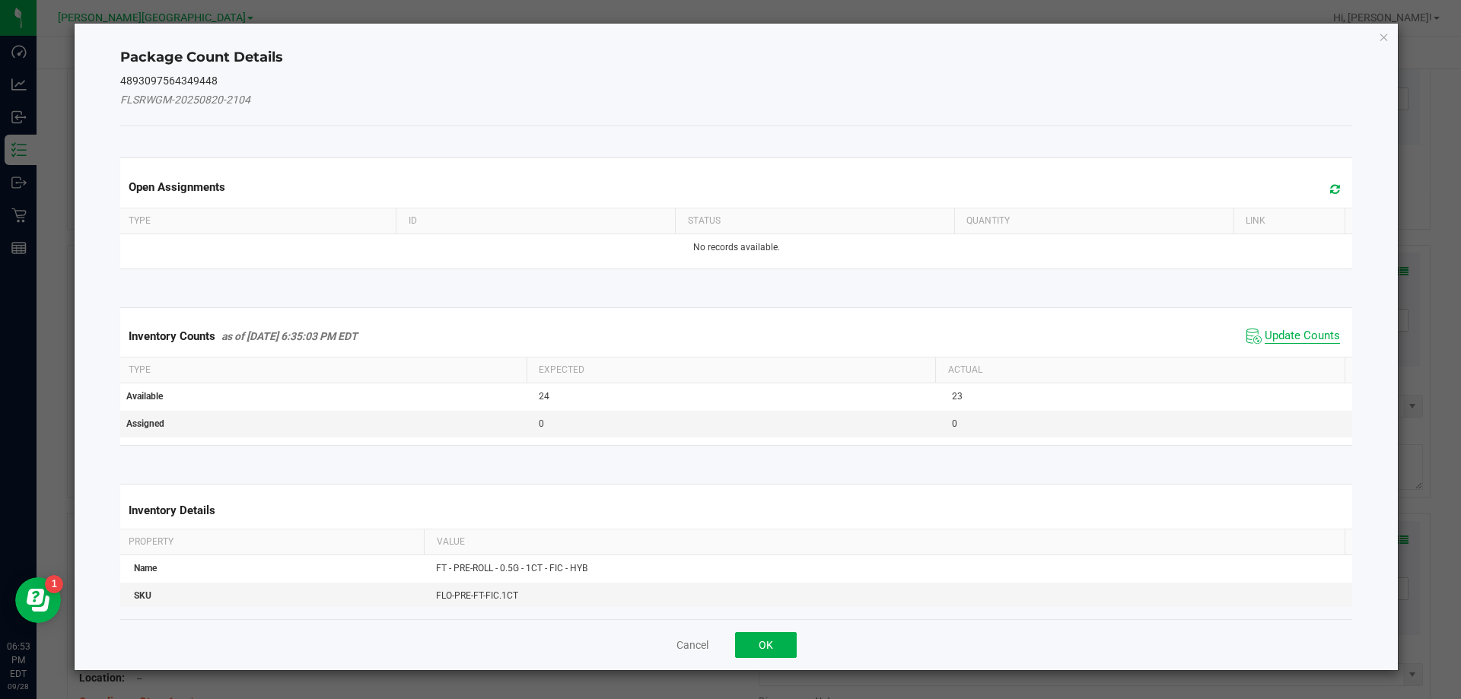
click at [1277, 335] on span "Update Counts" at bounding box center [1301, 336] width 75 height 15
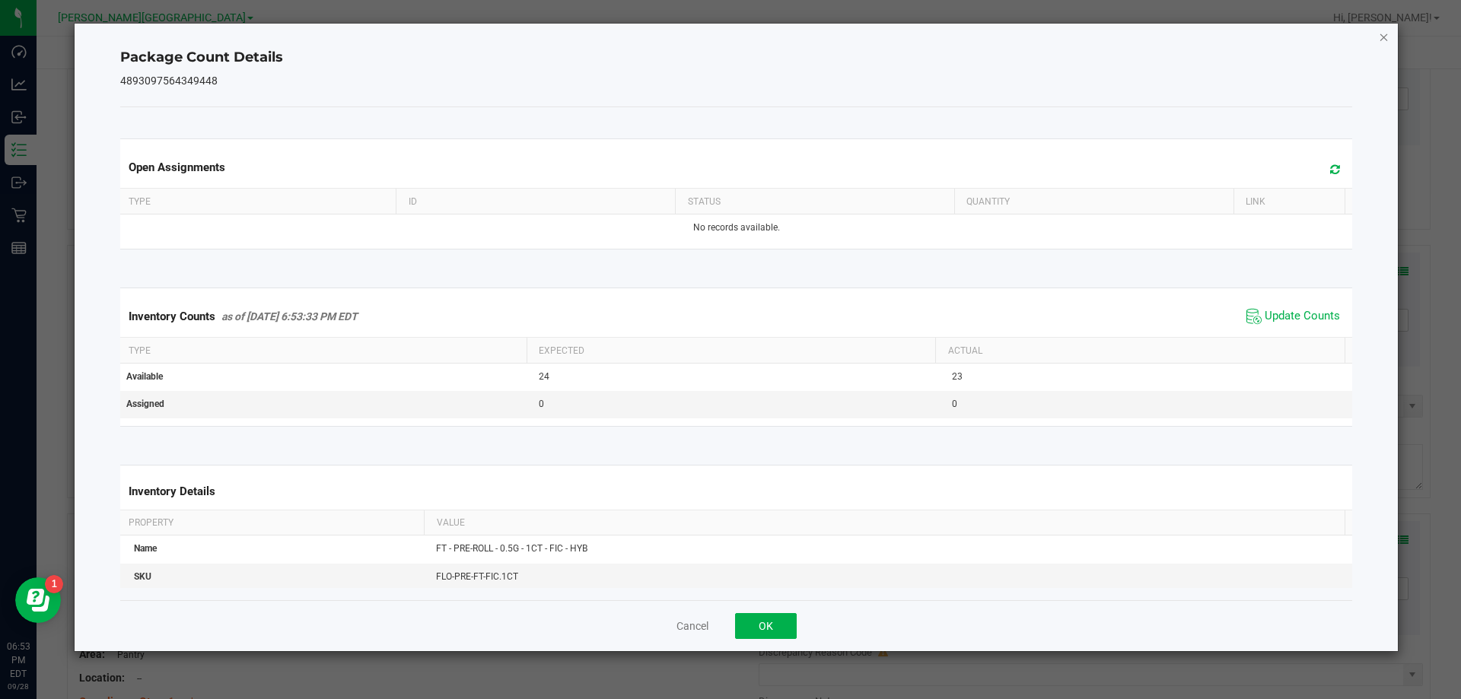
click at [1388, 38] on icon "Close" at bounding box center [1383, 36] width 11 height 18
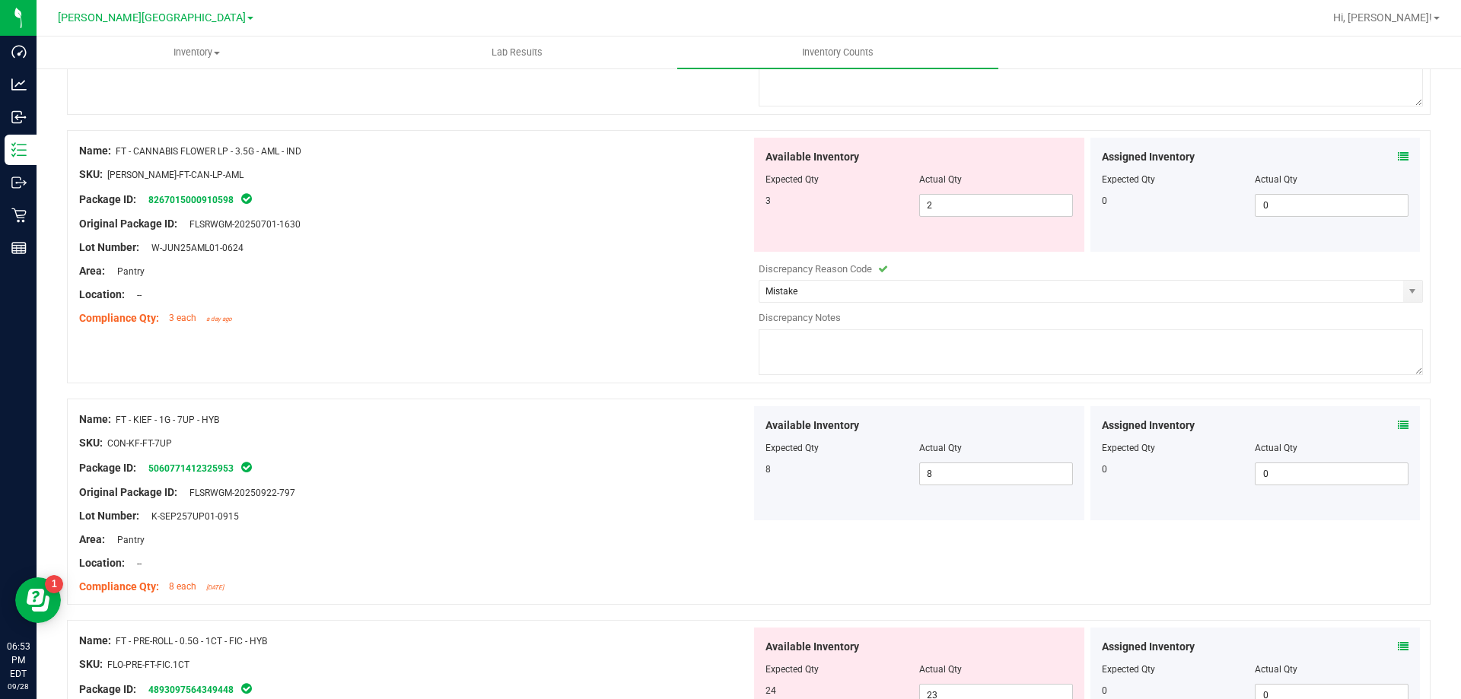
scroll to position [380, 0]
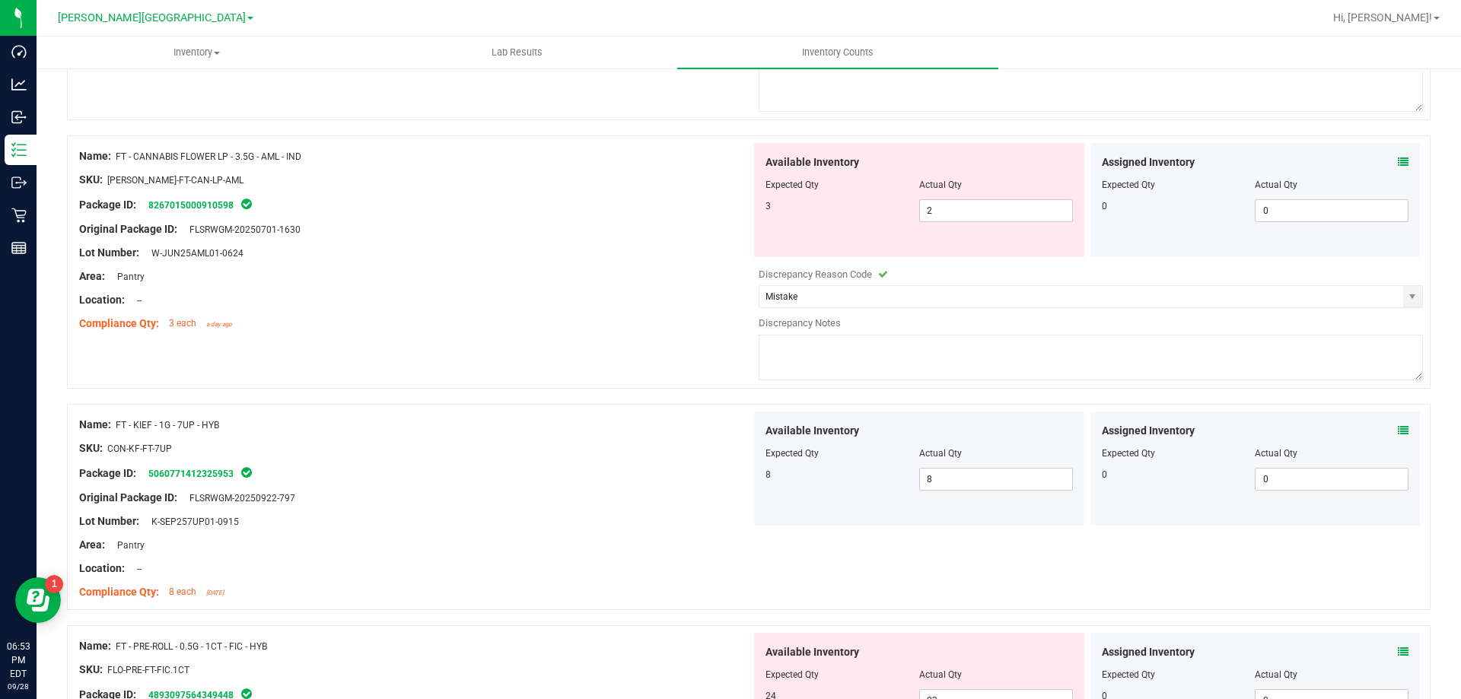
click at [813, 356] on textarea at bounding box center [1090, 358] width 664 height 46
type textarea "Down 1"
click at [668, 328] on div "Compliance Qty: 3 each a day ago" at bounding box center [415, 324] width 672 height 16
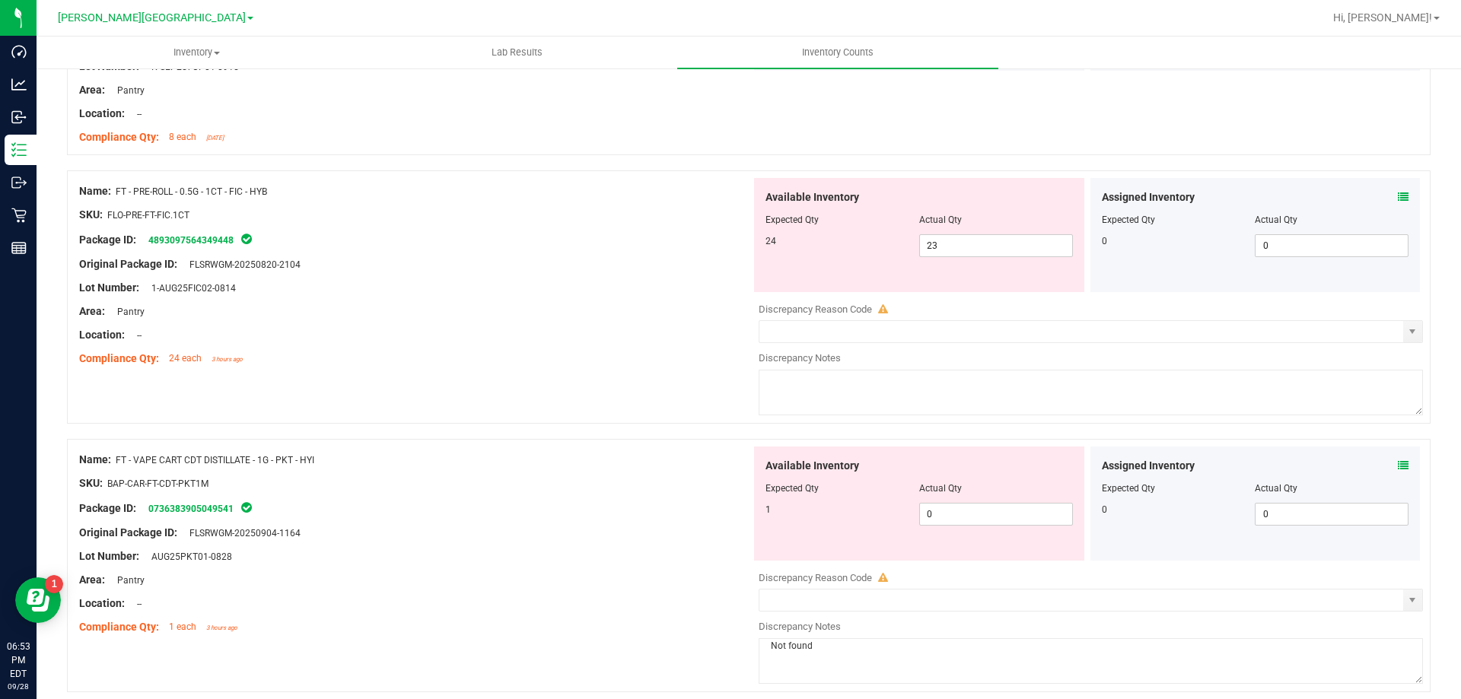
scroll to position [837, 0]
click at [1398, 194] on icon at bounding box center [1403, 195] width 11 height 11
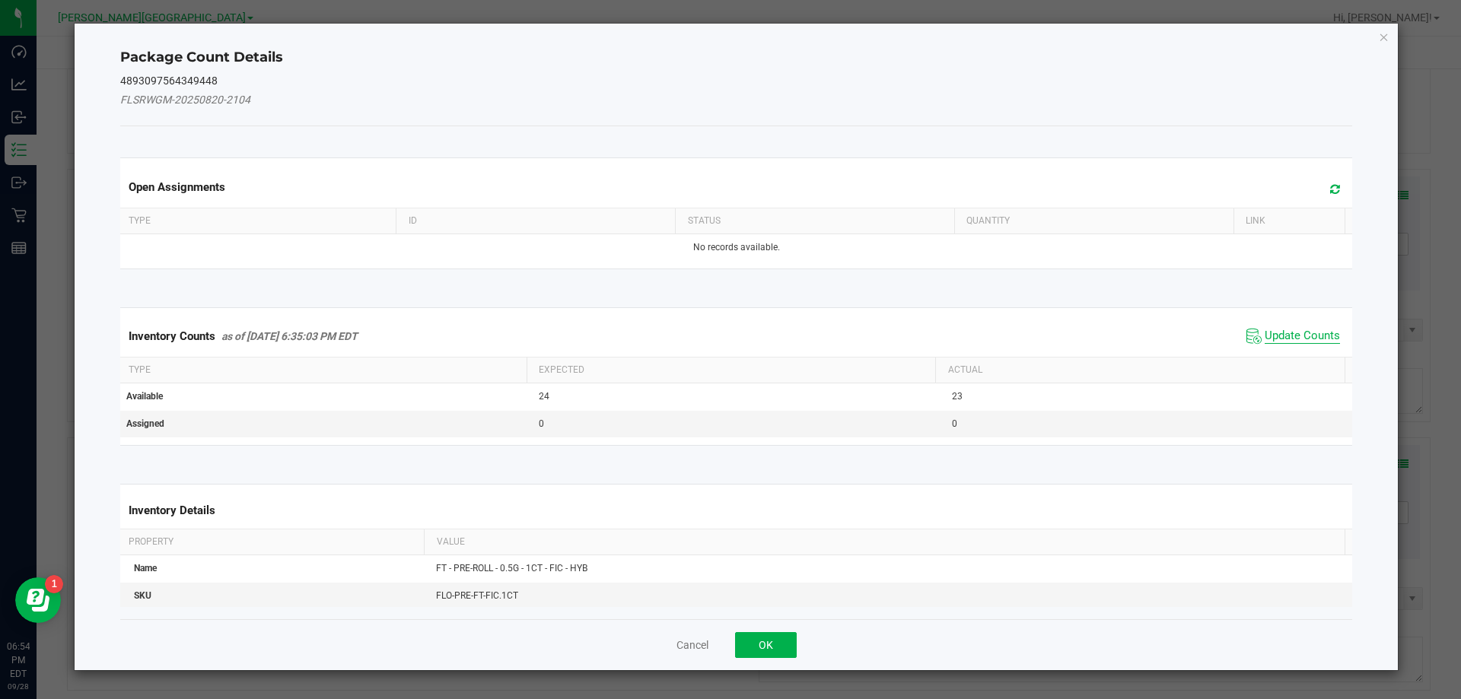
click at [1296, 338] on span "Update Counts" at bounding box center [1301, 336] width 75 height 15
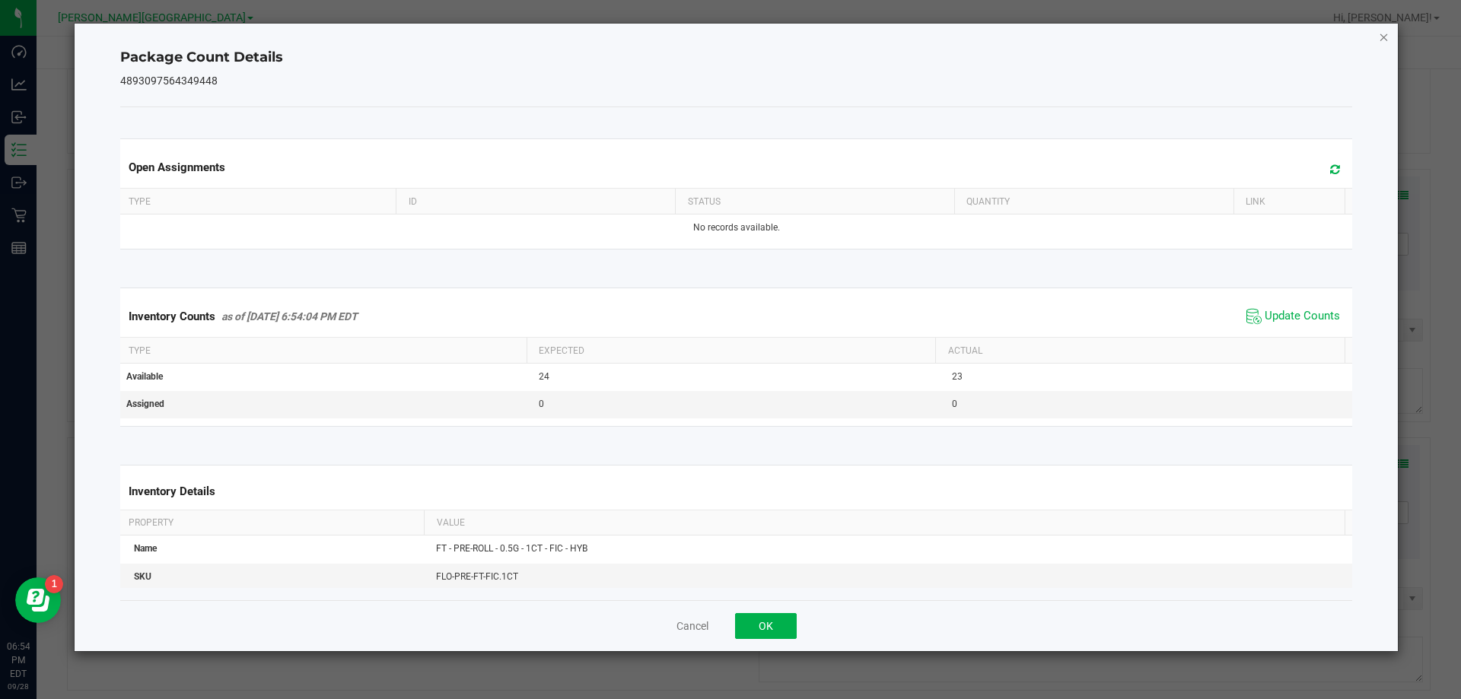
click at [1382, 40] on icon "Close" at bounding box center [1383, 36] width 11 height 18
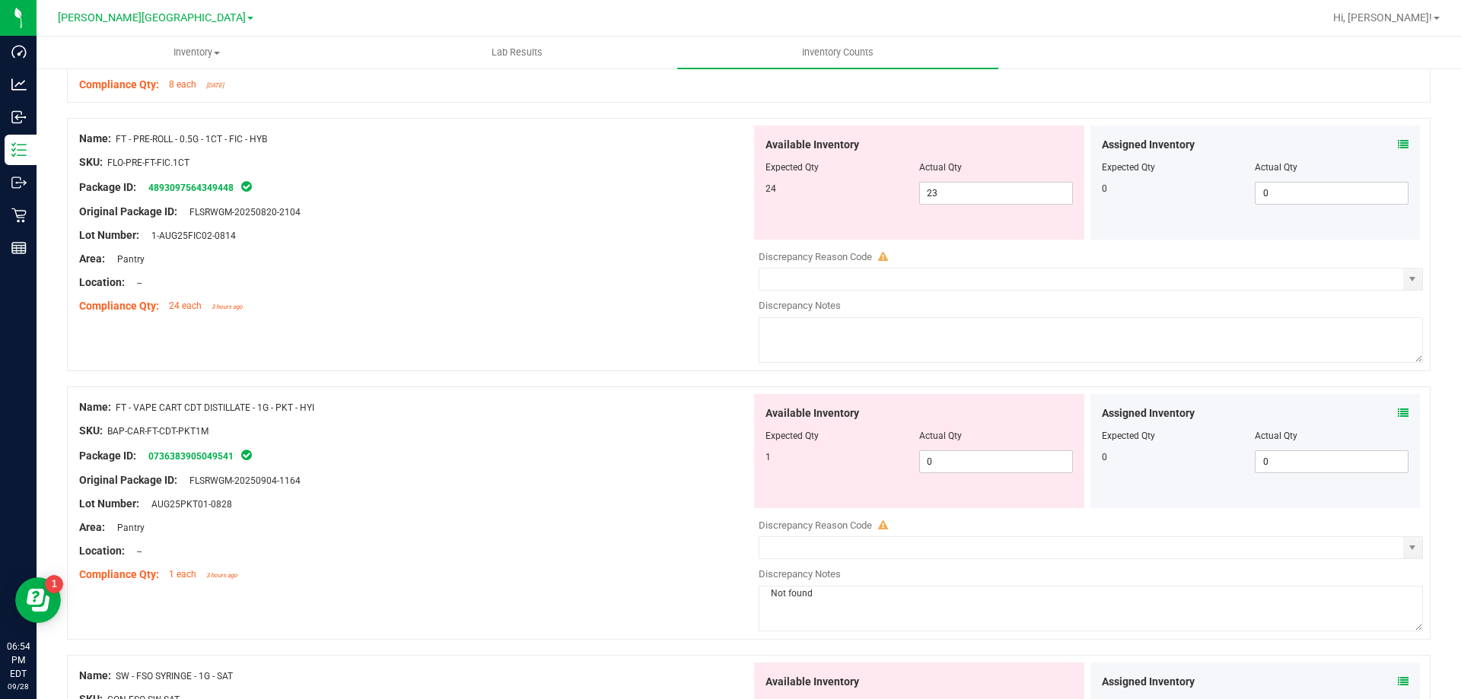
scroll to position [989, 0]
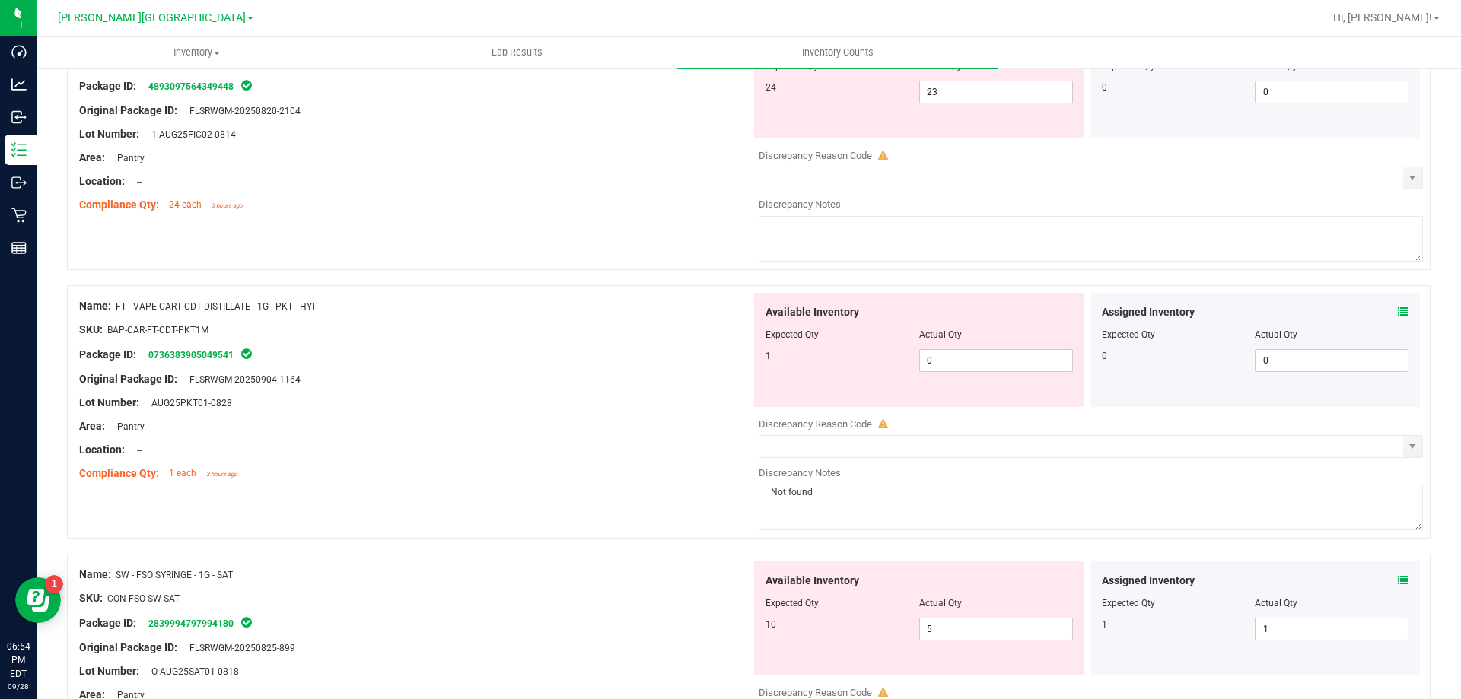
click at [1398, 309] on icon at bounding box center [1403, 312] width 11 height 11
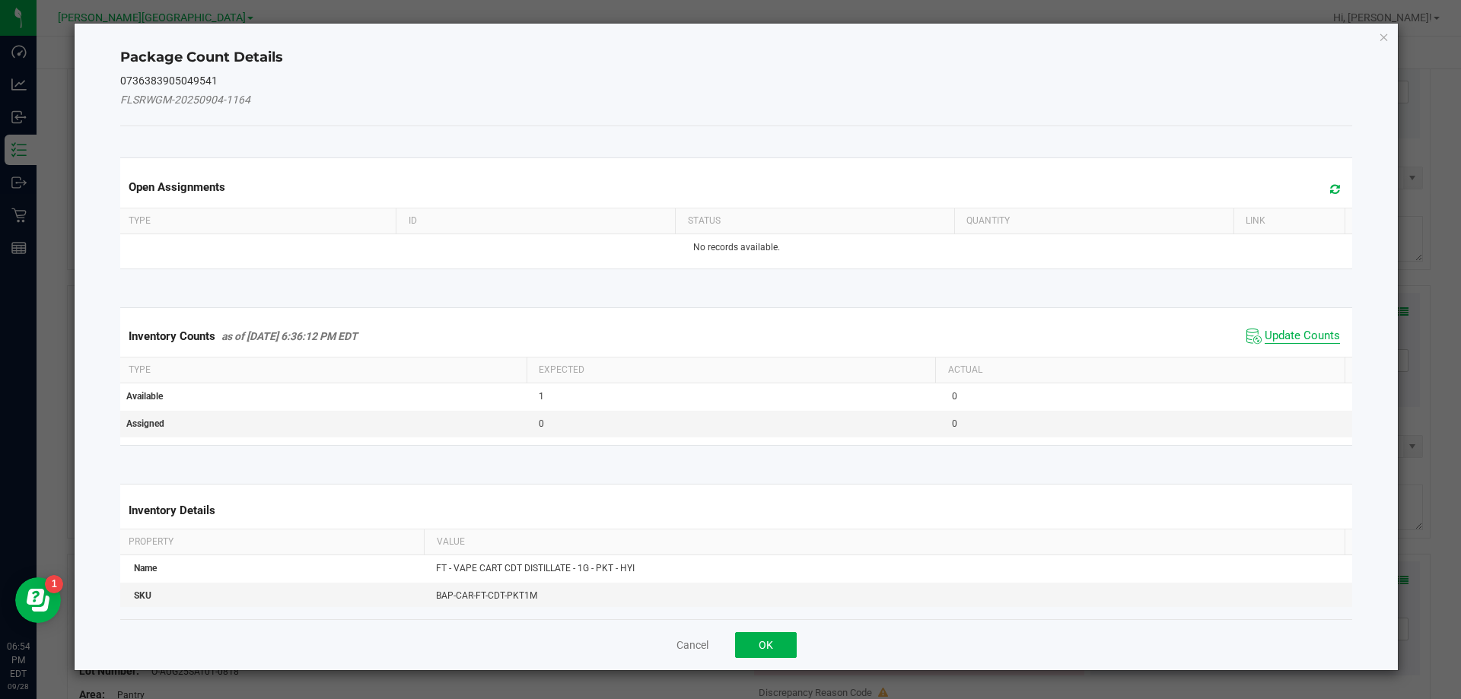
click at [1302, 335] on span "Update Counts" at bounding box center [1301, 336] width 75 height 15
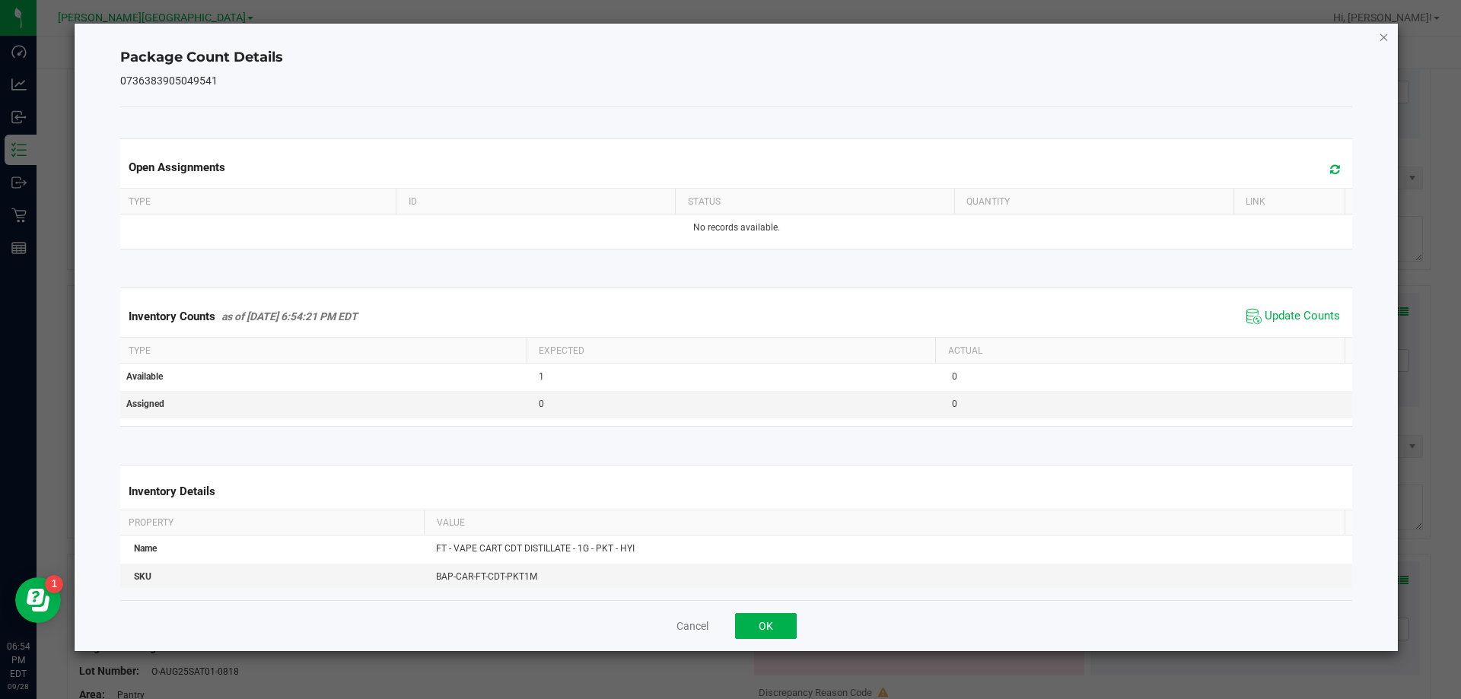
click at [1384, 31] on icon "Close" at bounding box center [1383, 36] width 11 height 18
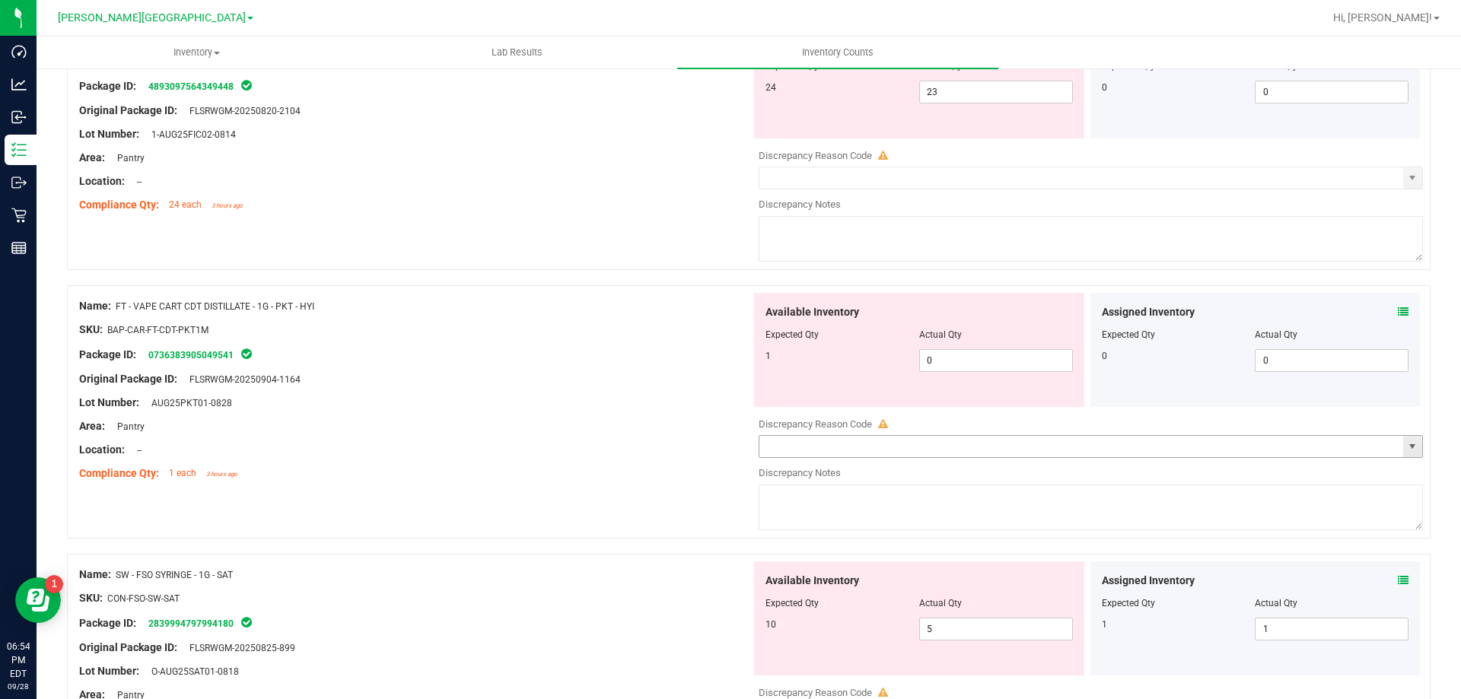
click at [1406, 444] on span "select" at bounding box center [1412, 446] width 12 height 12
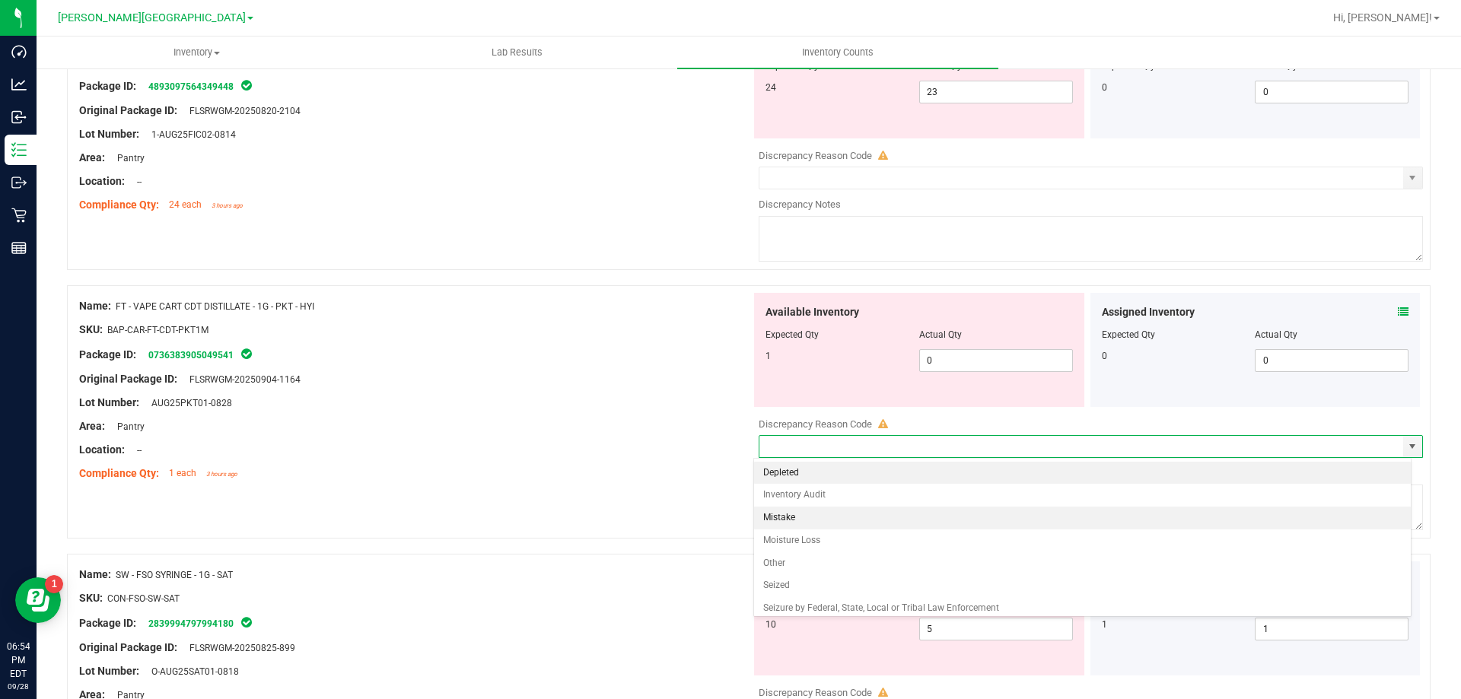
click at [774, 520] on li "Mistake" at bounding box center [1082, 518] width 657 height 23
type input "Mistake"
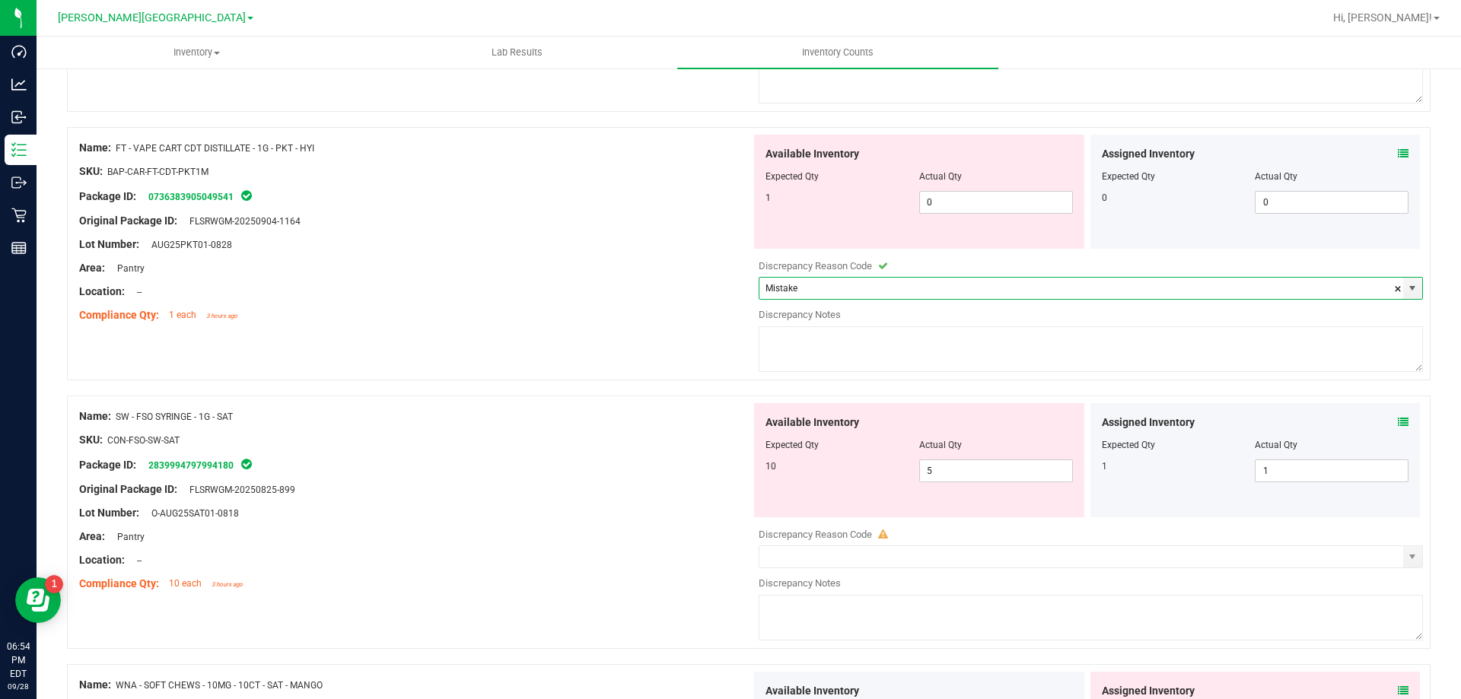
scroll to position [1217, 0]
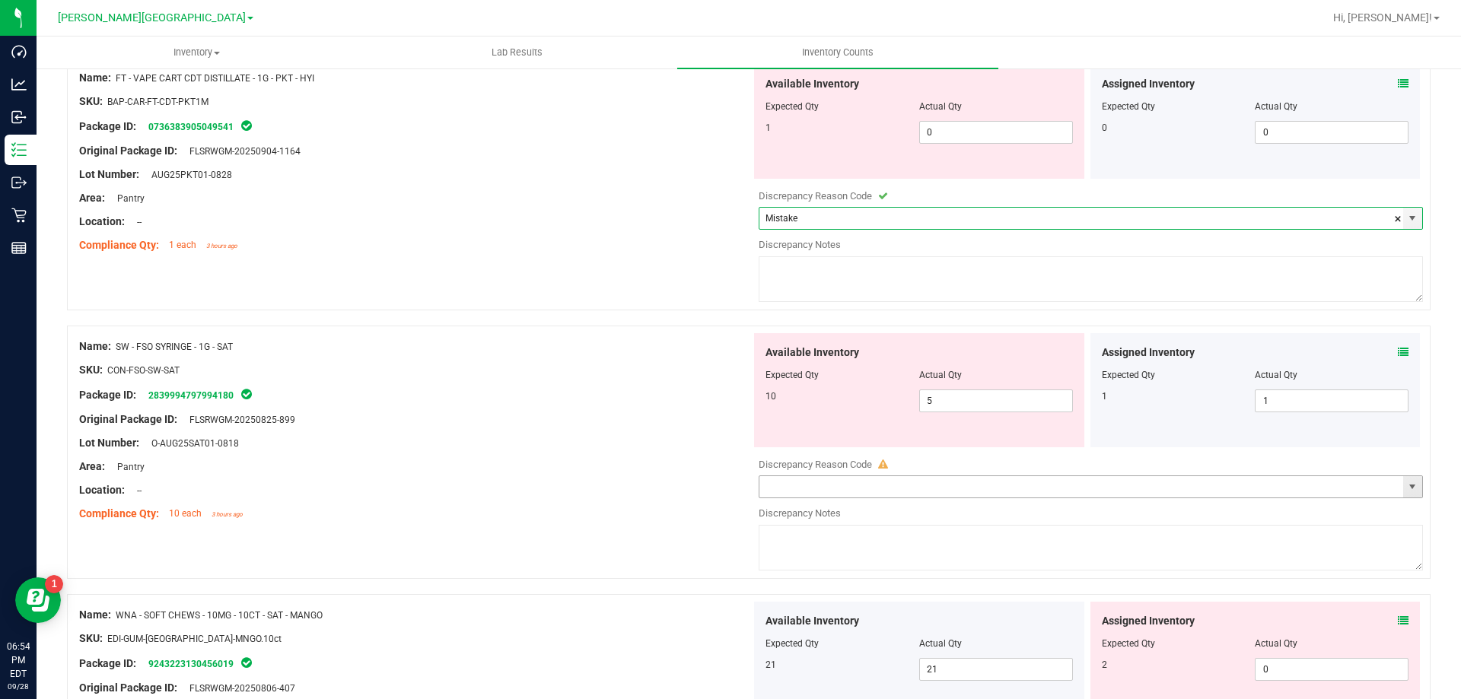
click at [1406, 492] on span "select" at bounding box center [1412, 487] width 12 height 12
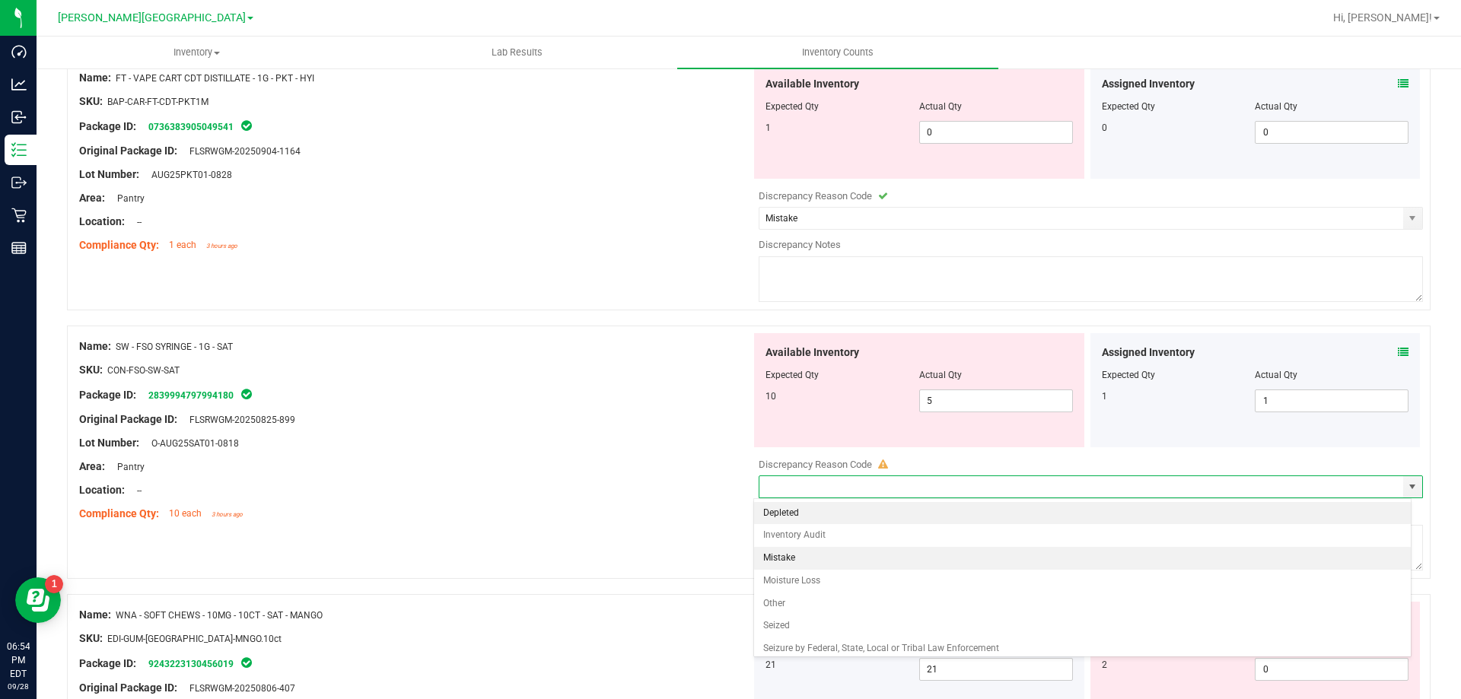
click at [778, 557] on li "Mistake" at bounding box center [1082, 558] width 657 height 23
type input "Mistake"
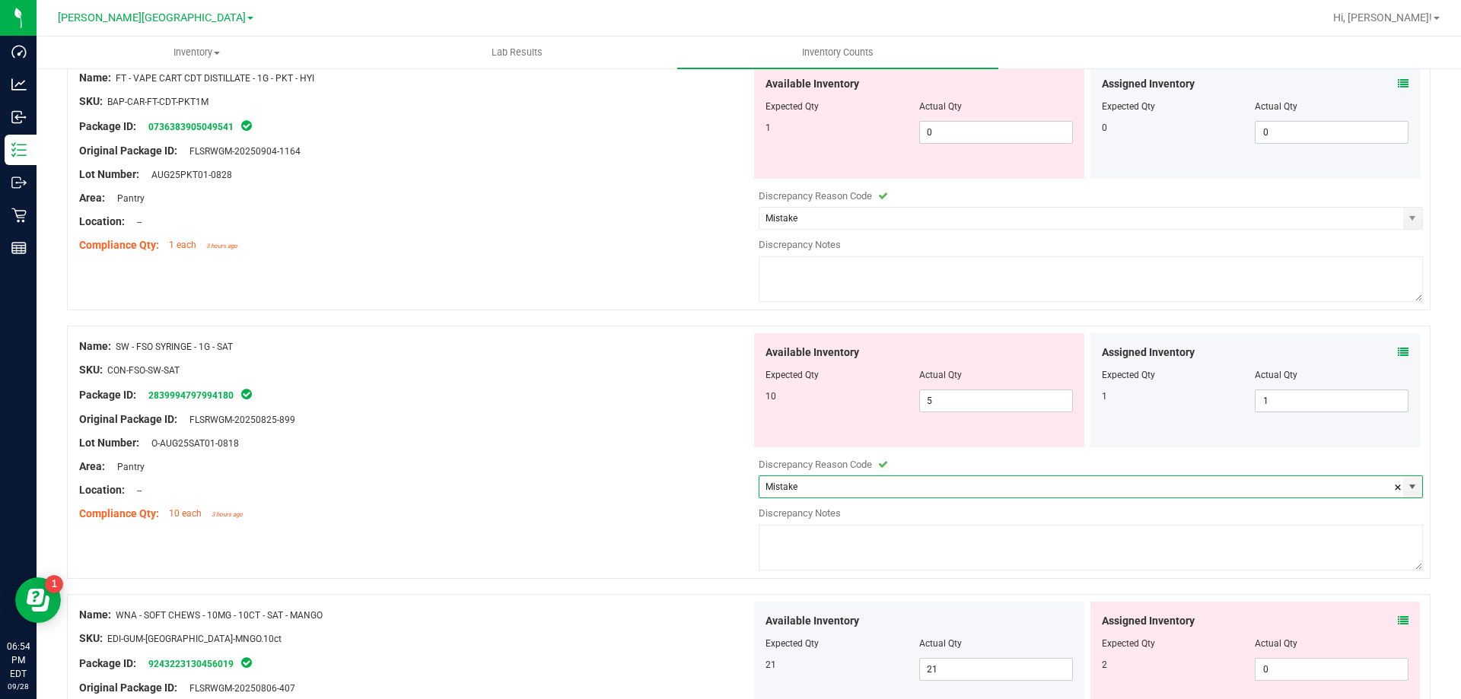
scroll to position [1522, 0]
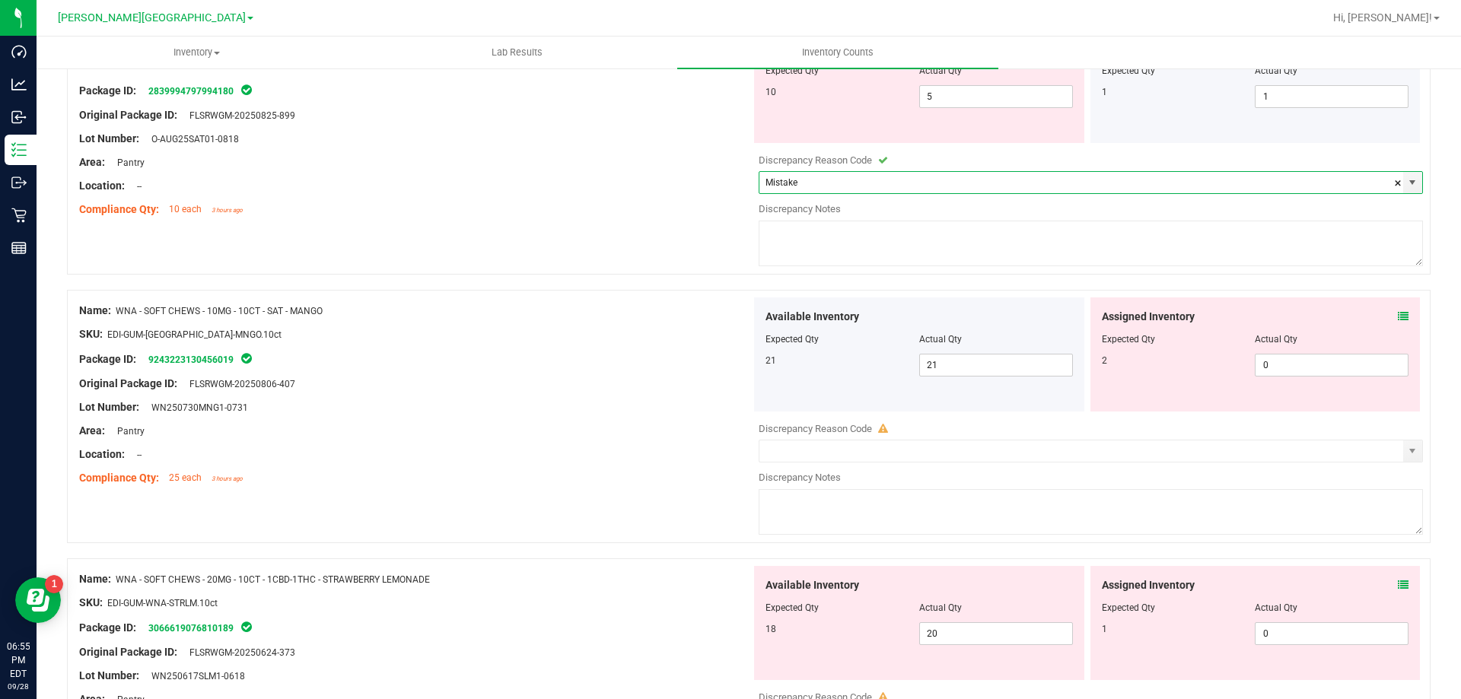
click at [1398, 313] on icon at bounding box center [1403, 316] width 11 height 11
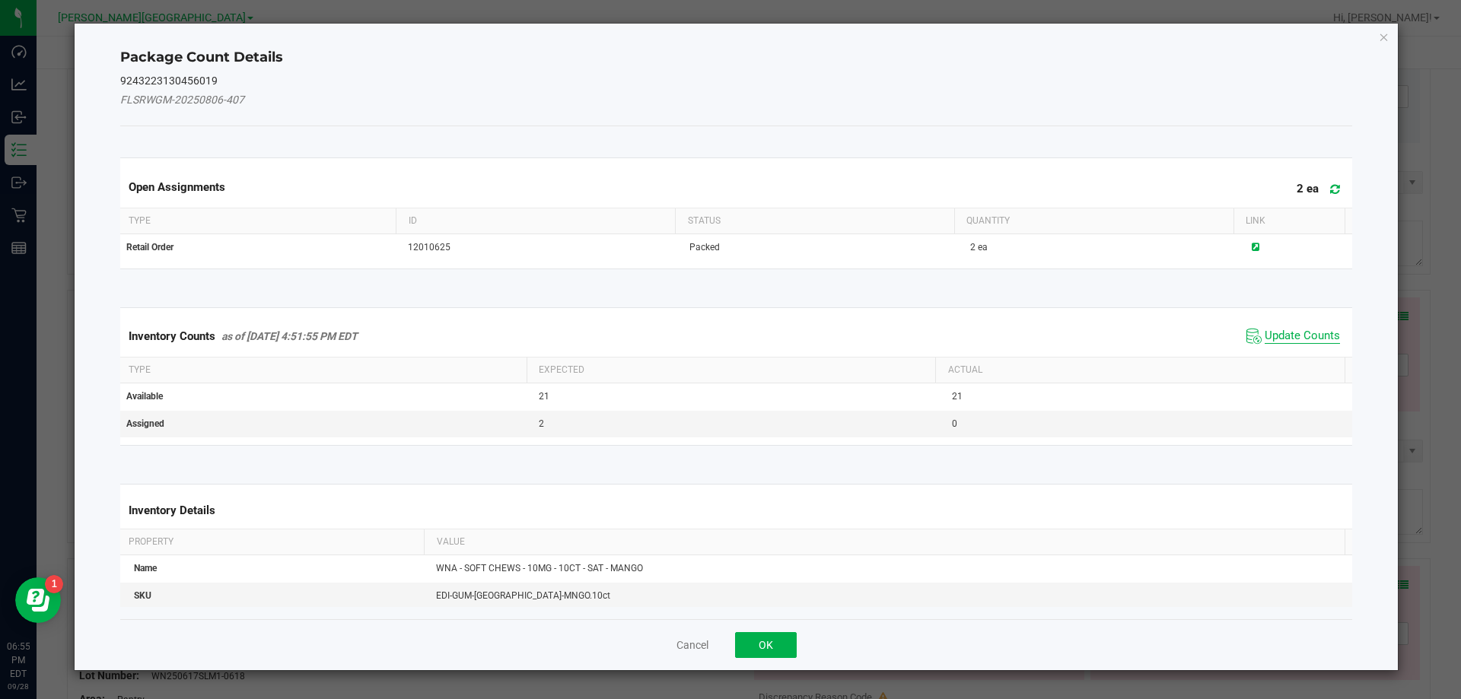
click at [1294, 335] on span "Update Counts" at bounding box center [1301, 336] width 75 height 15
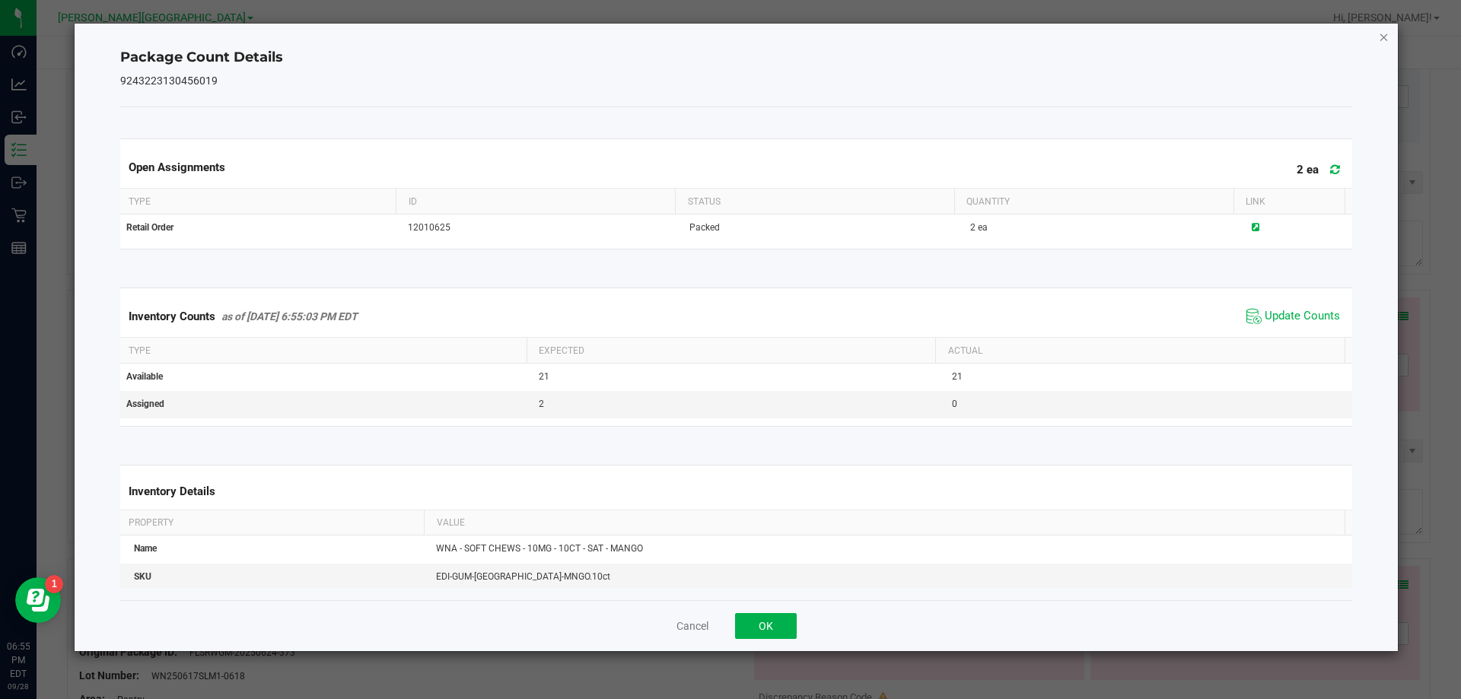
click at [1387, 38] on icon "Close" at bounding box center [1383, 36] width 11 height 18
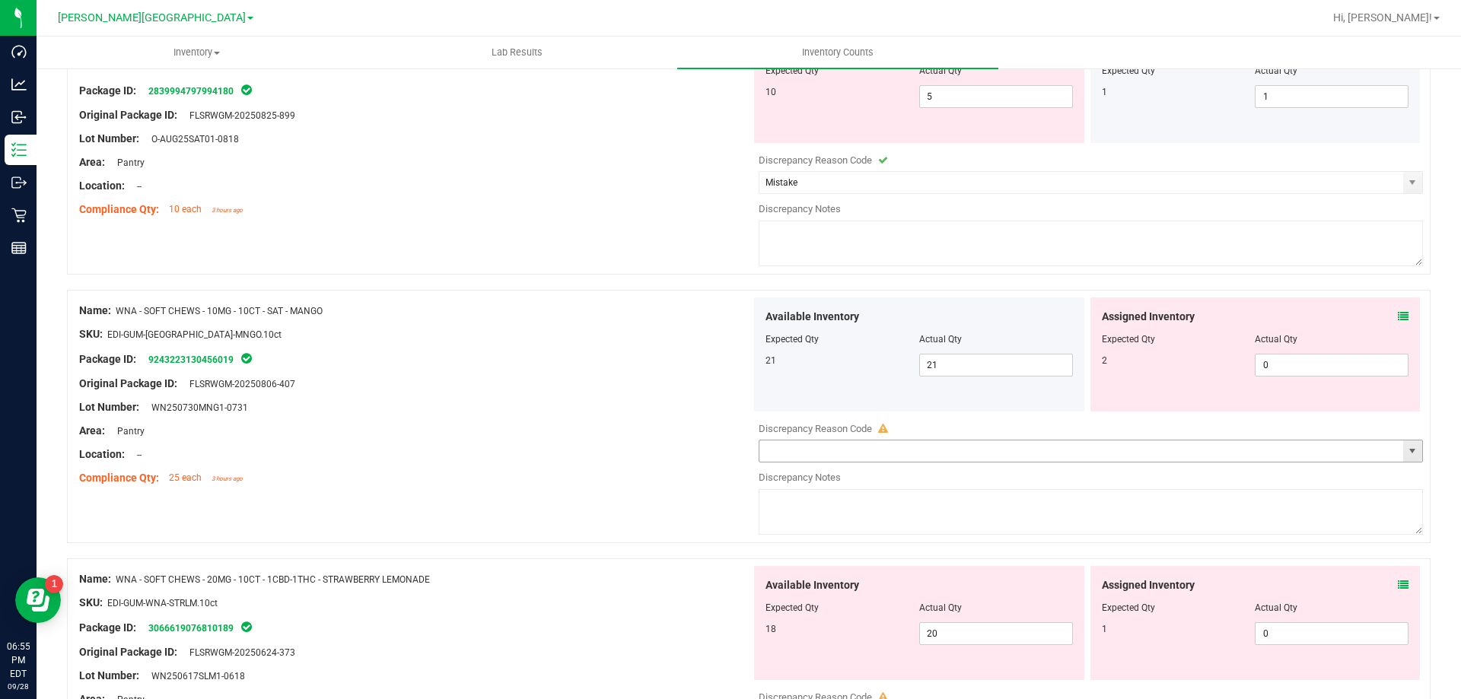
click at [1407, 453] on span "select" at bounding box center [1412, 450] width 19 height 21
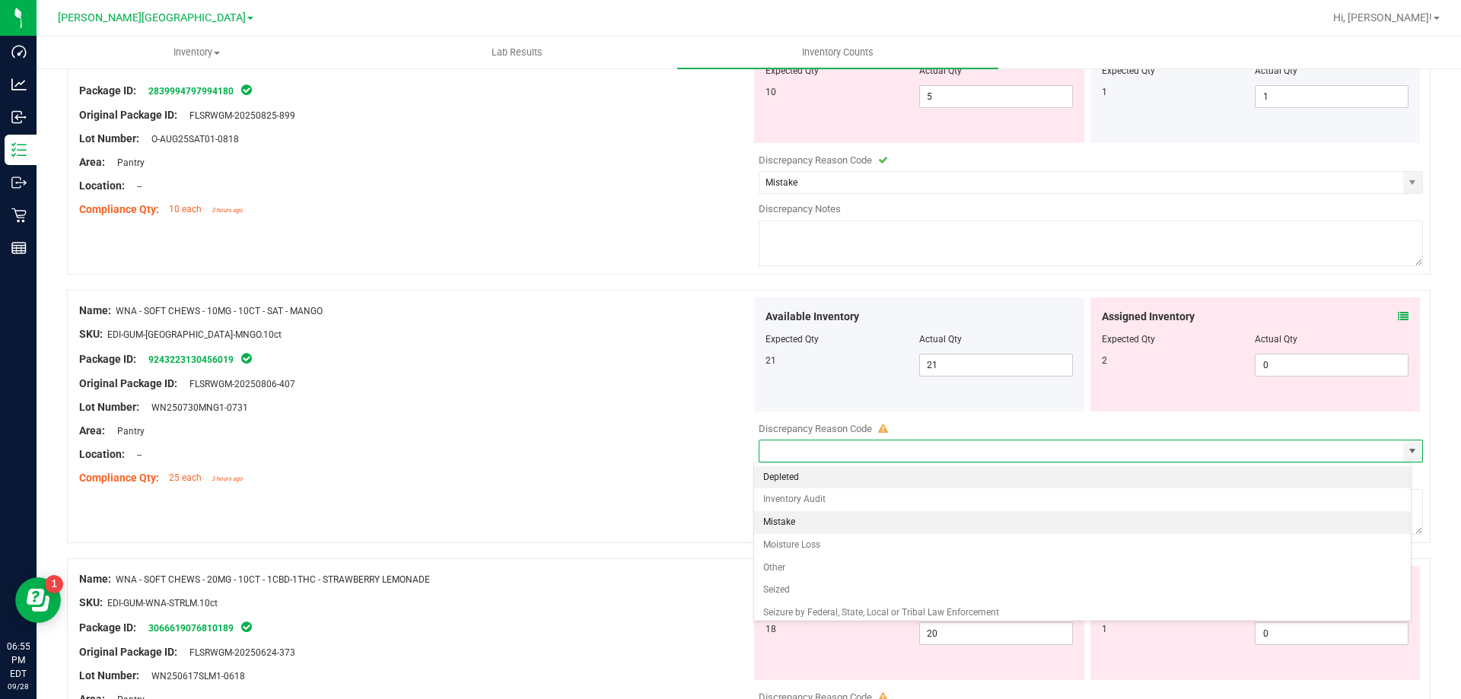
click at [814, 522] on li "Mistake" at bounding box center [1082, 522] width 657 height 23
type input "Mistake"
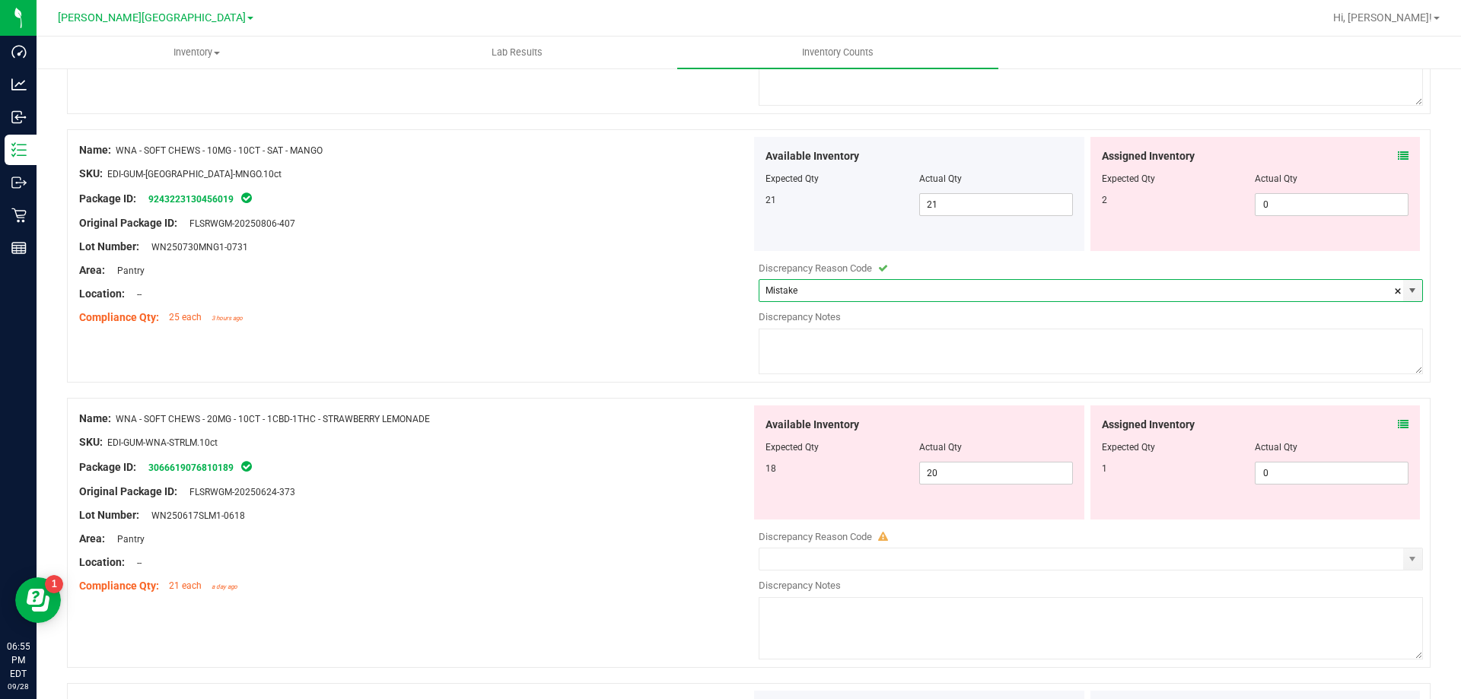
scroll to position [1598, 0]
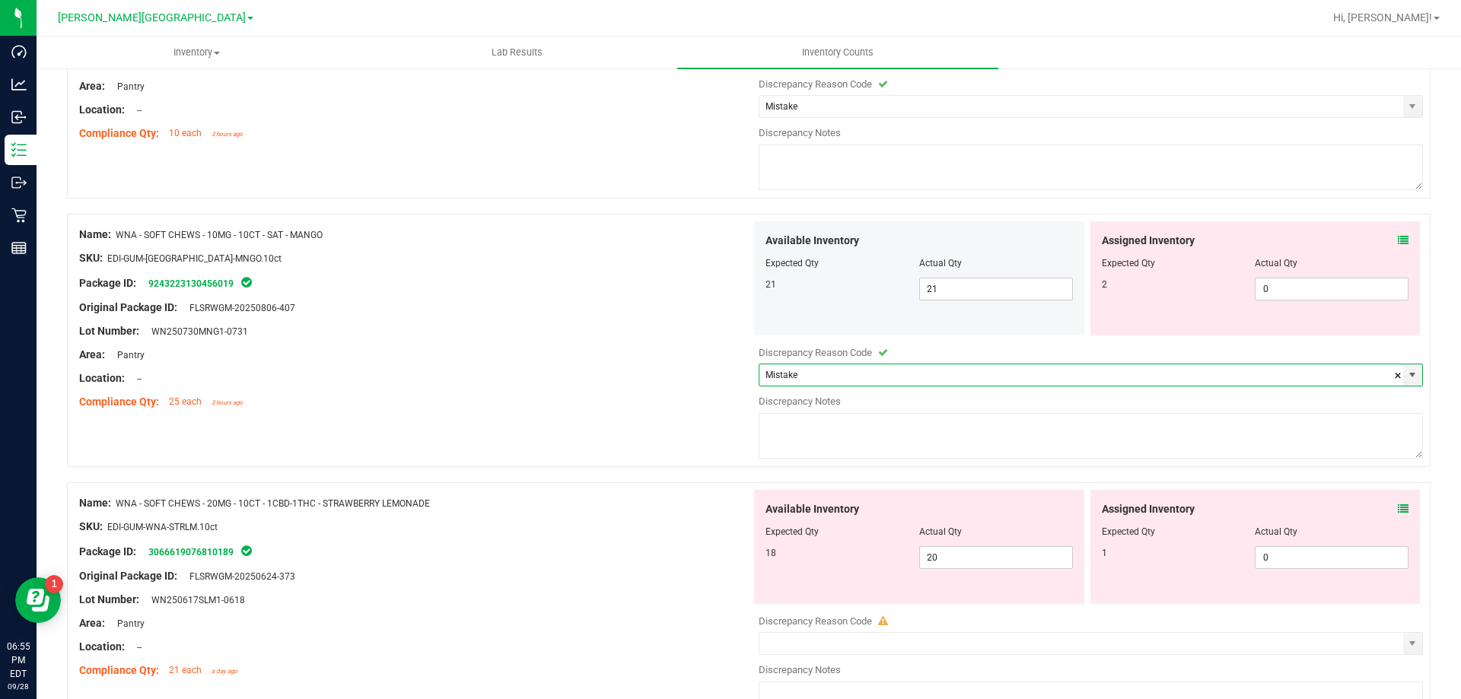
click at [649, 430] on div "Name: WNA - SOFT CHEWS - 10MG - 10CT - SAT - MANGO SKU: EDI-GUM-[GEOGRAPHIC_DAT…" at bounding box center [748, 340] width 1363 height 253
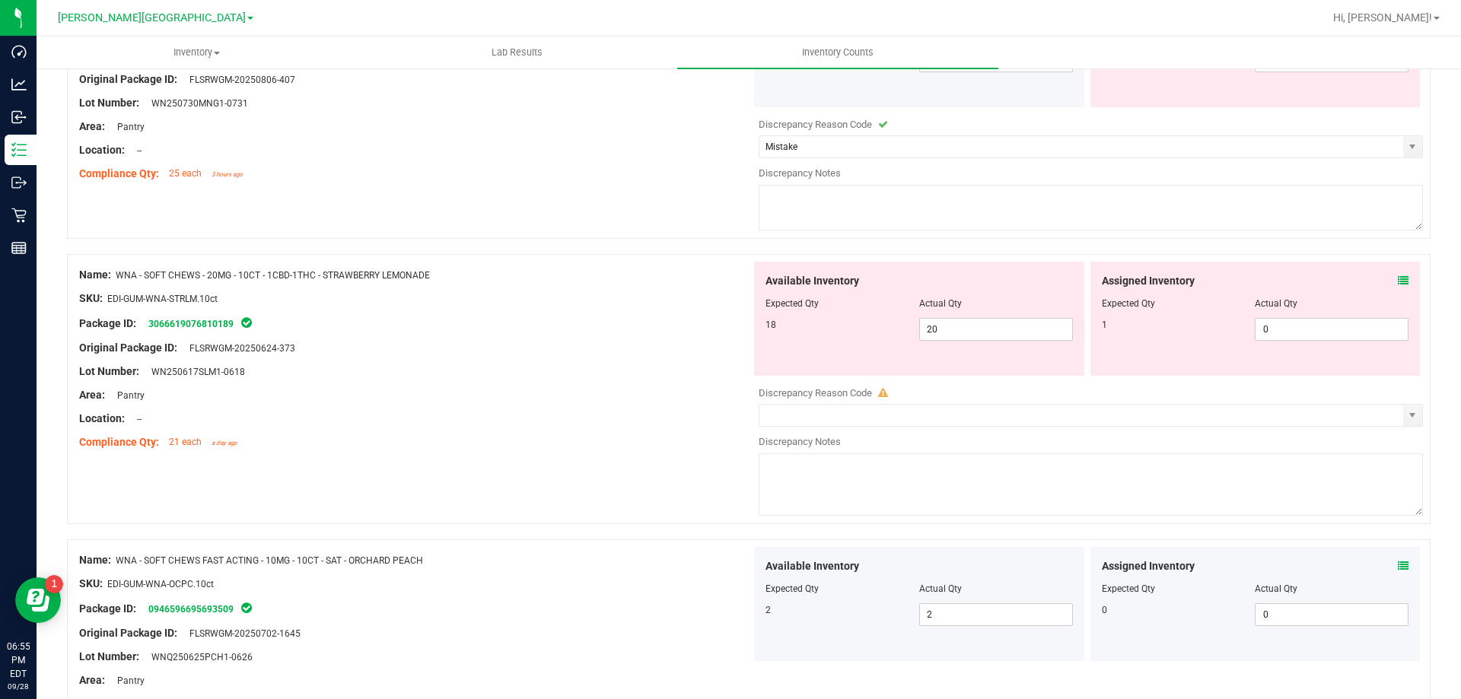
click at [1398, 284] on icon at bounding box center [1403, 280] width 11 height 11
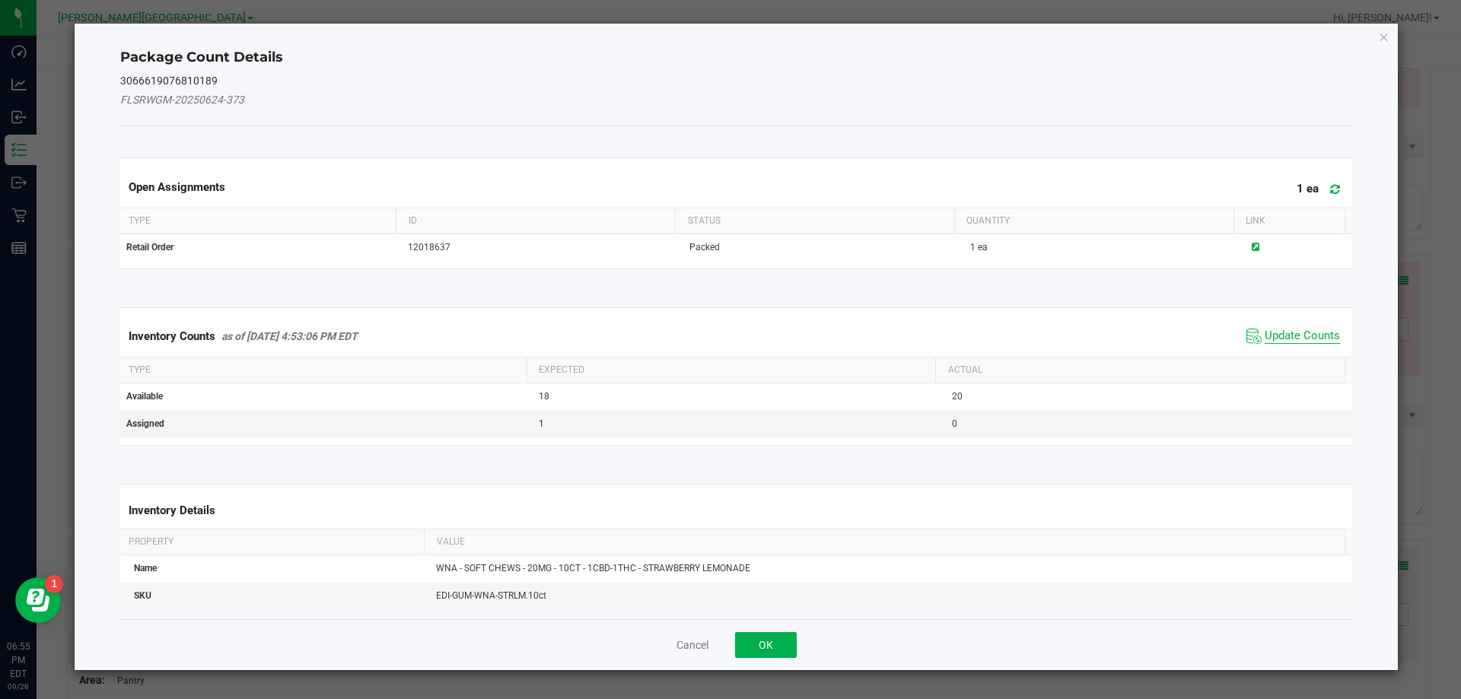
click at [1295, 337] on span "Update Counts" at bounding box center [1301, 336] width 75 height 15
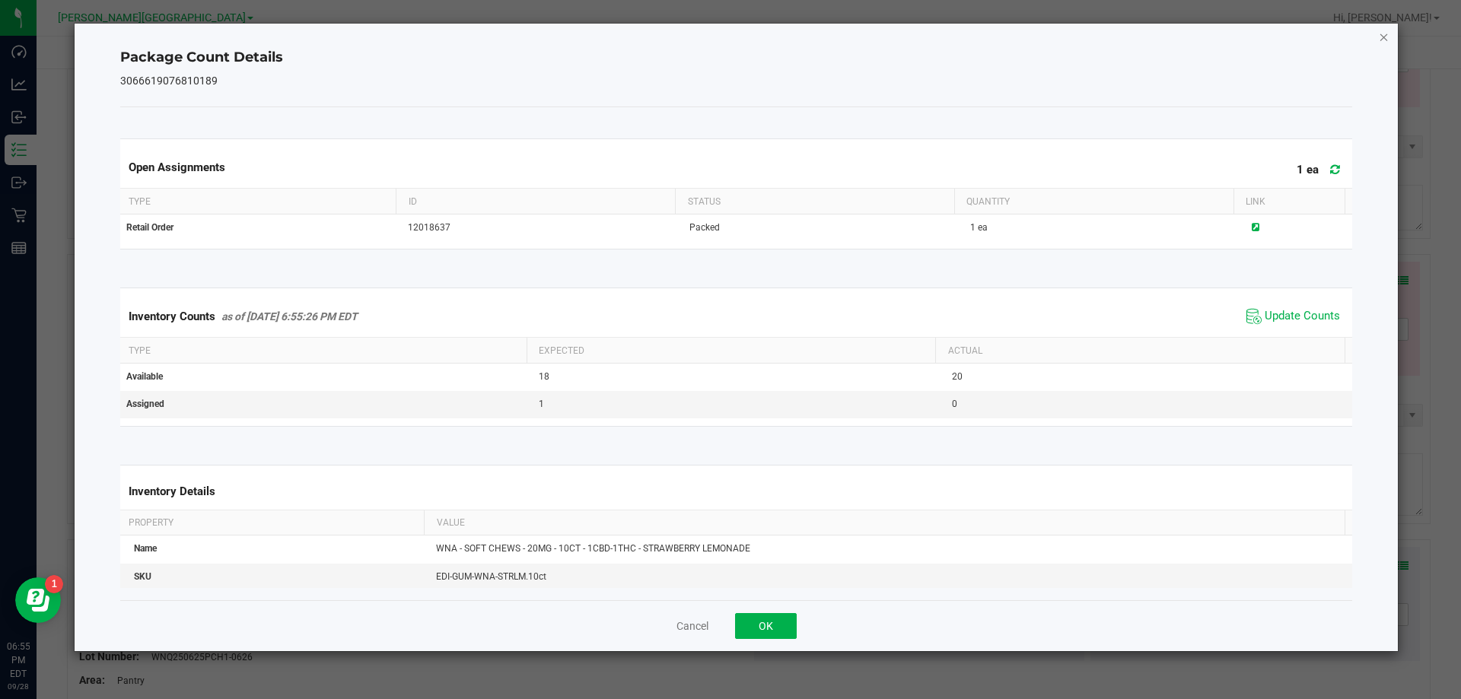
click at [1386, 34] on icon "Close" at bounding box center [1383, 36] width 11 height 18
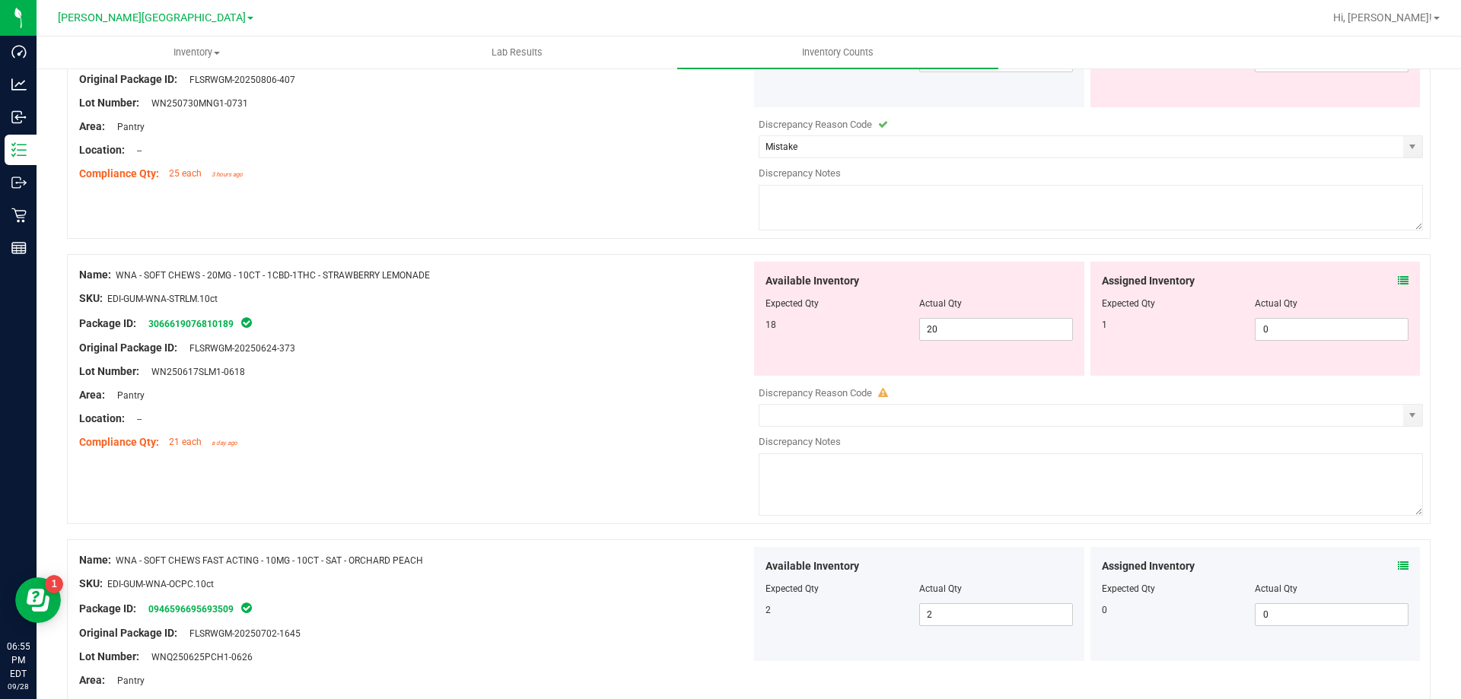
click at [466, 406] on div at bounding box center [415, 407] width 672 height 8
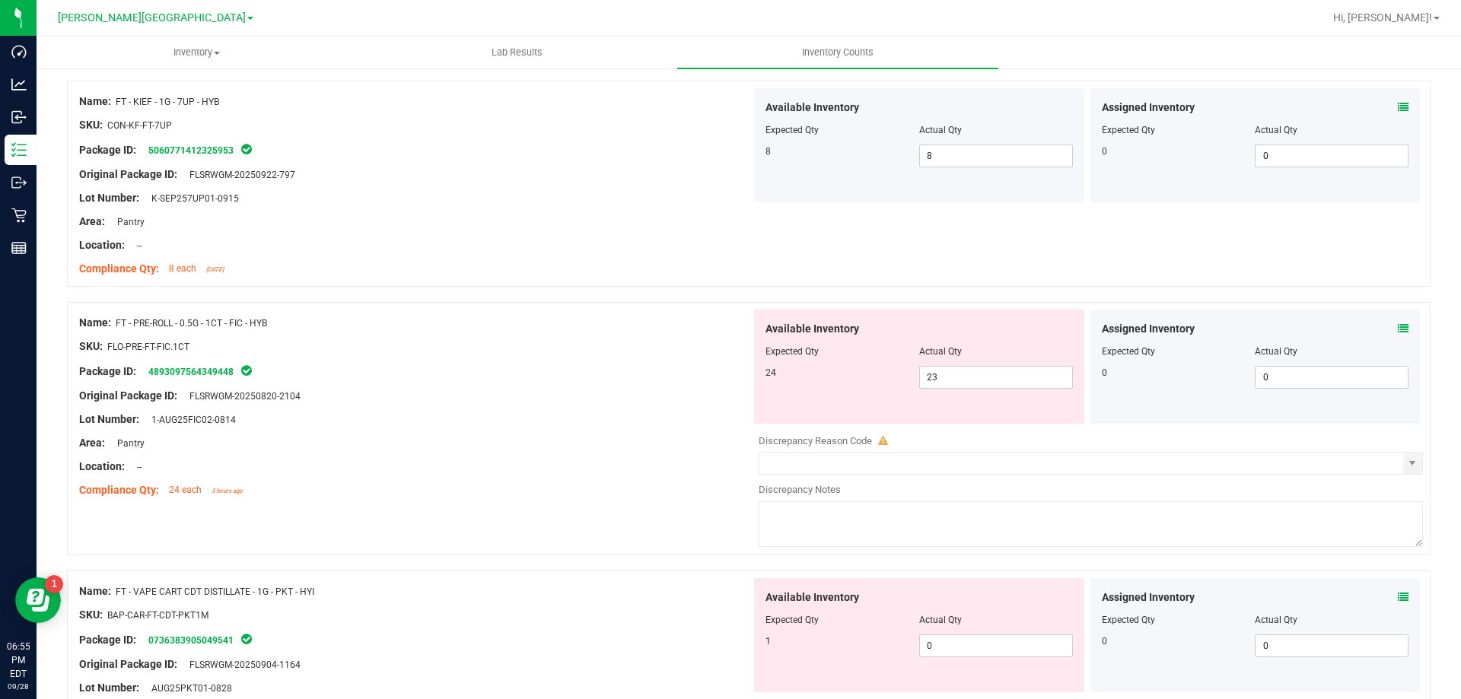
scroll to position [646, 0]
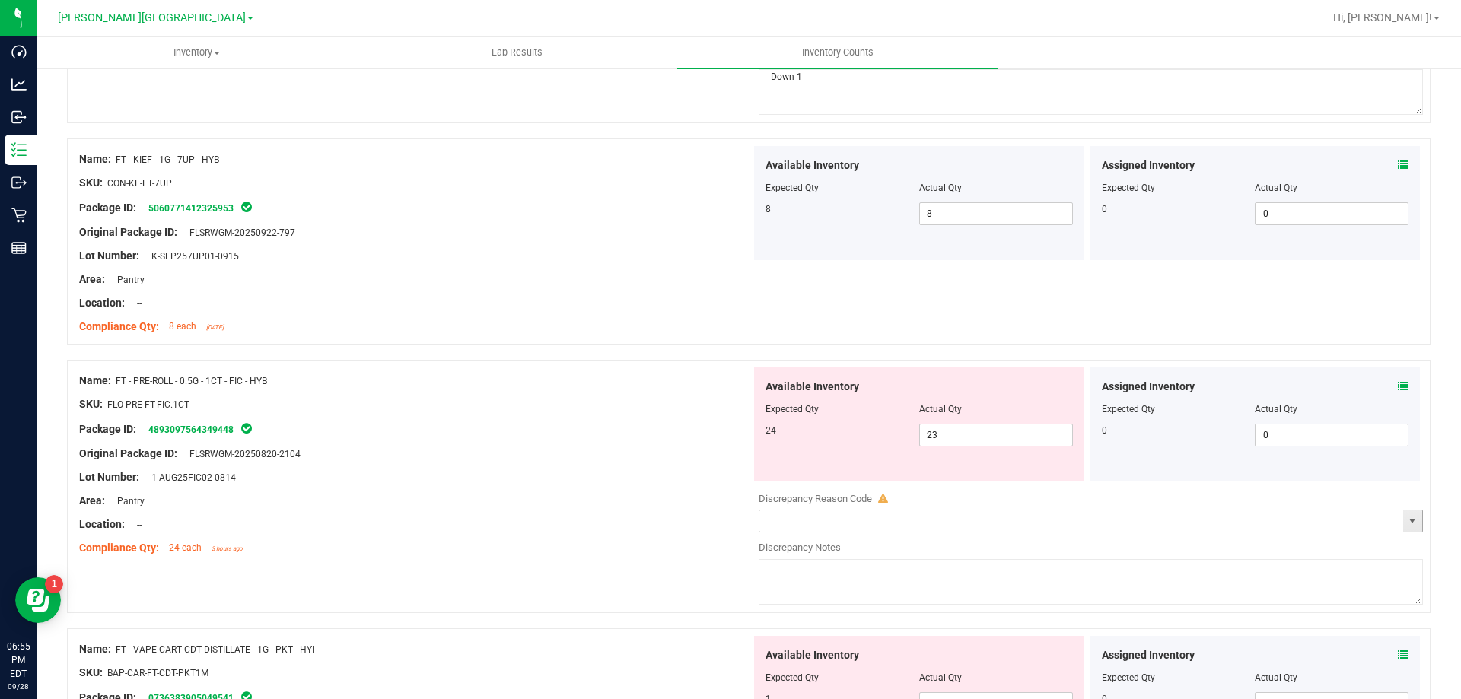
click at [1406, 525] on span "select" at bounding box center [1412, 521] width 12 height 12
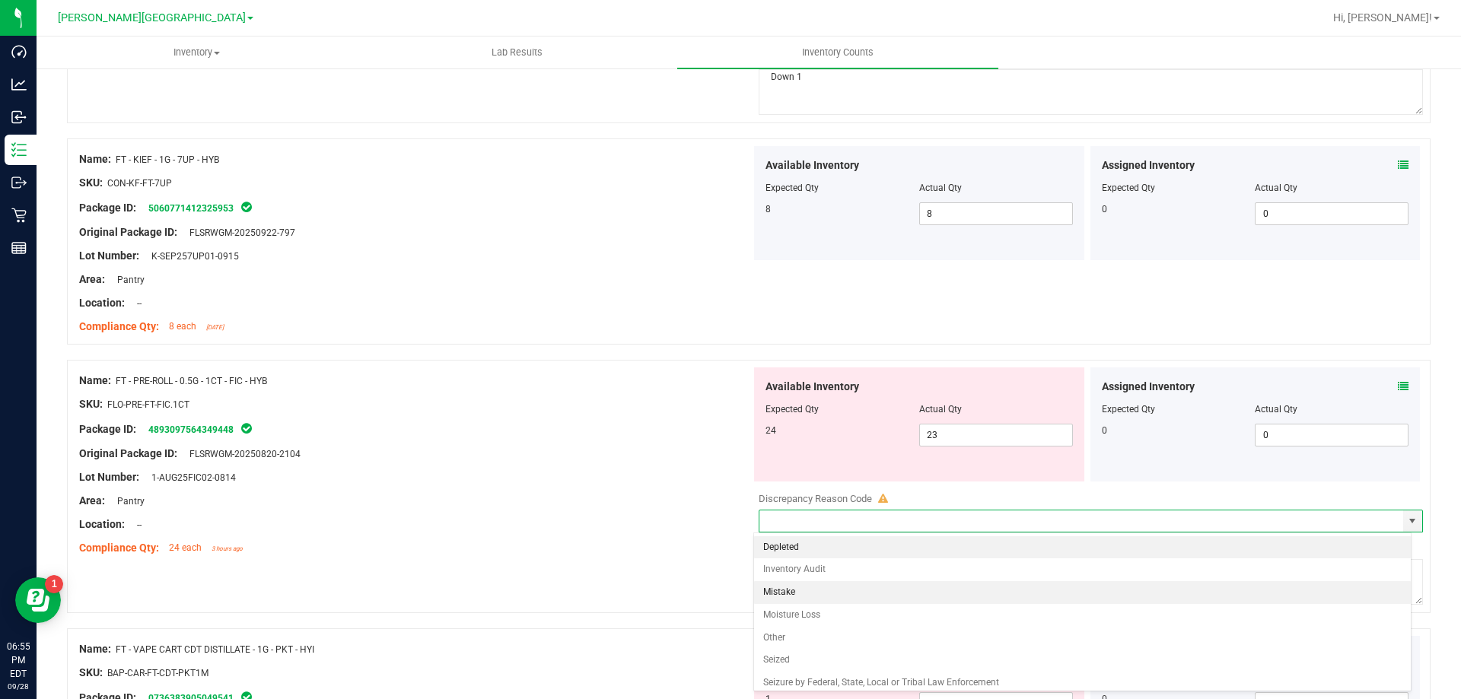
click at [784, 590] on li "Mistake" at bounding box center [1082, 592] width 657 height 23
type input "Mistake"
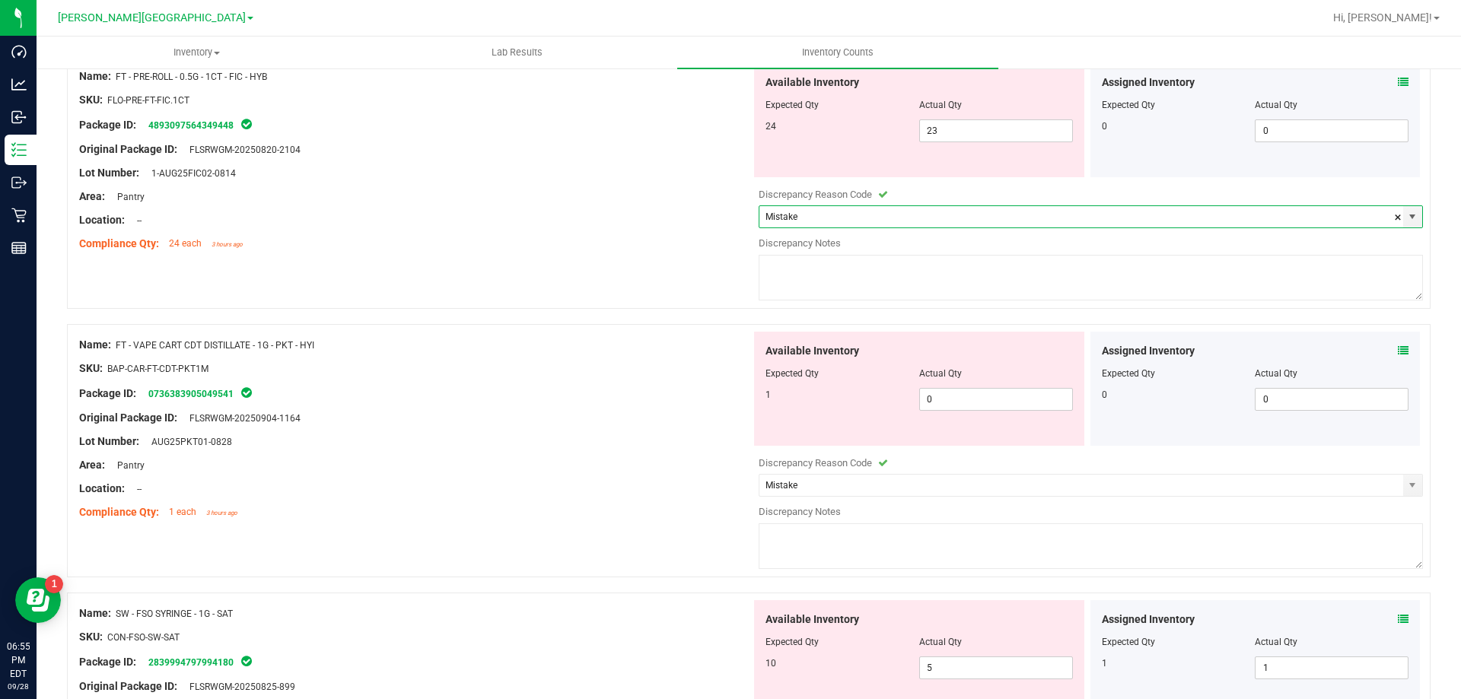
scroll to position [722, 0]
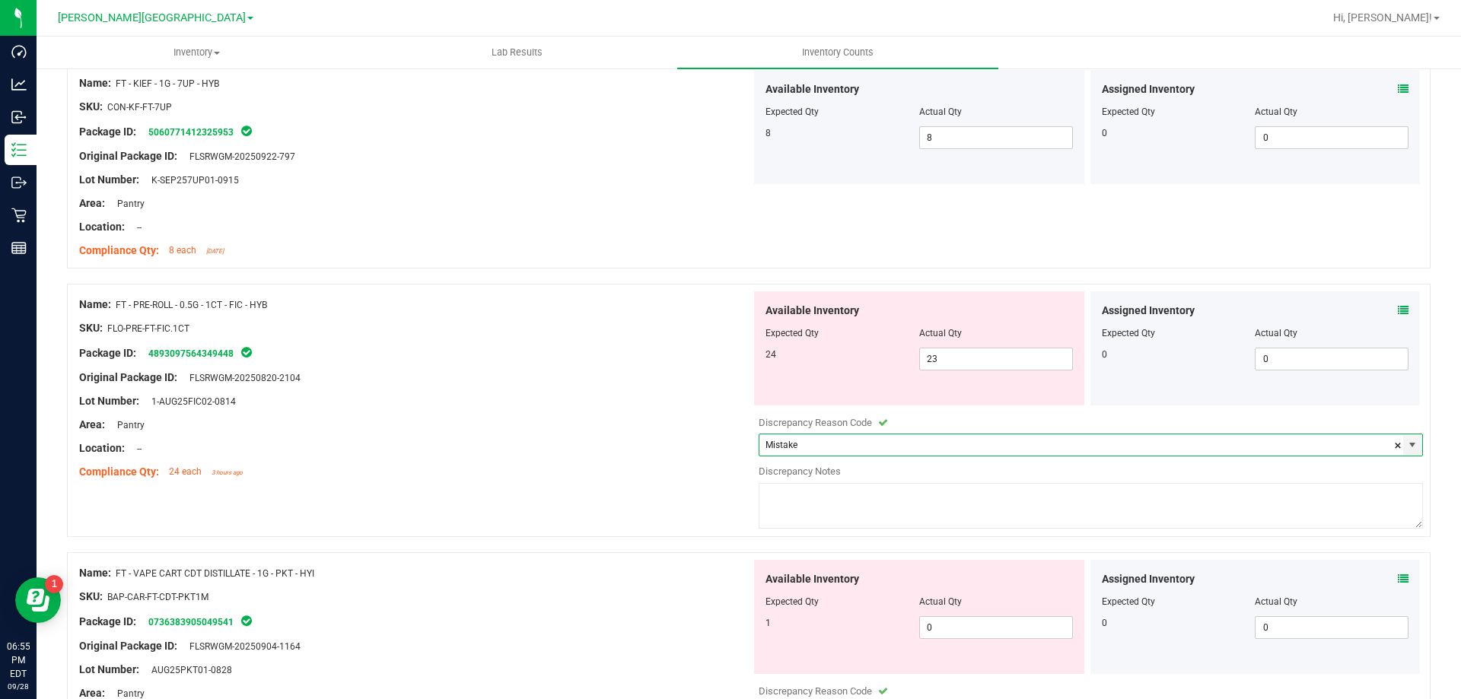
click at [814, 502] on textarea at bounding box center [1090, 506] width 664 height 46
type textarea "Down 1"
click at [662, 474] on div "Compliance Qty: 24 each 3 hours ago" at bounding box center [415, 472] width 672 height 16
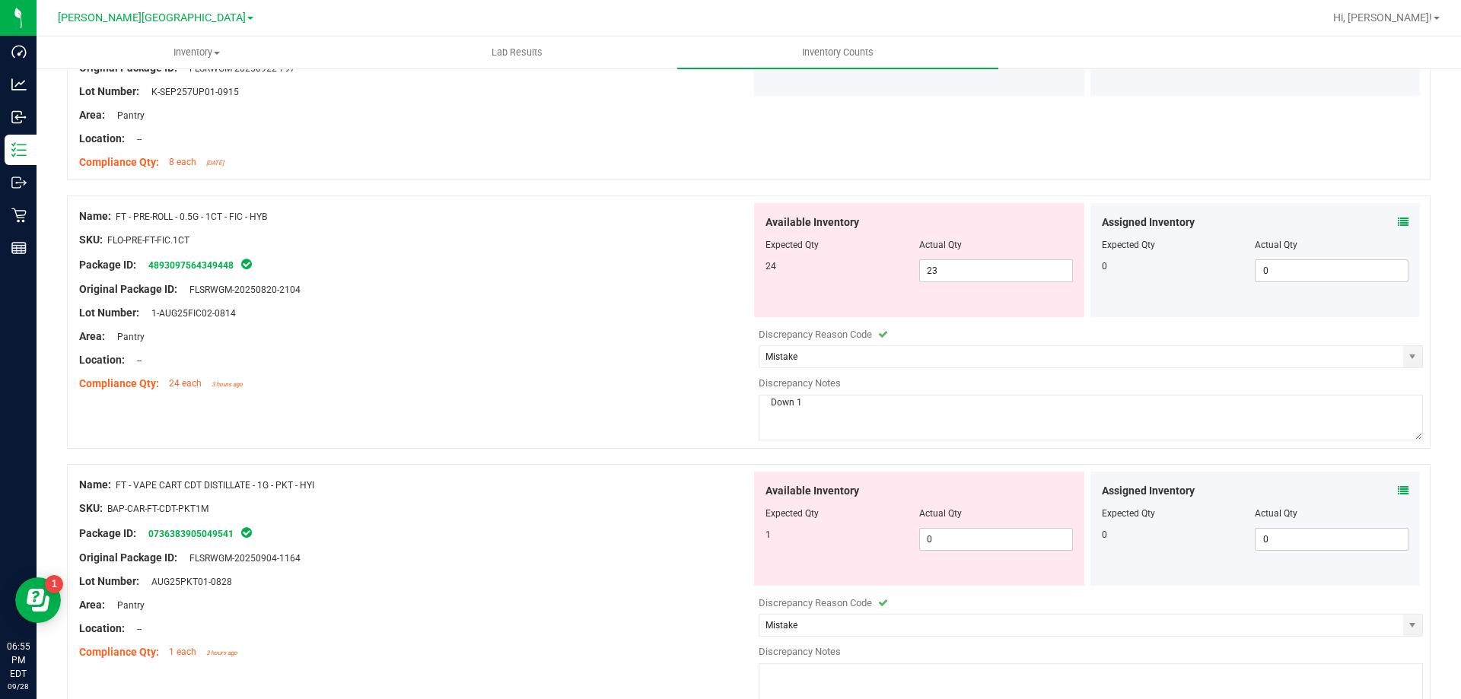
scroll to position [950, 0]
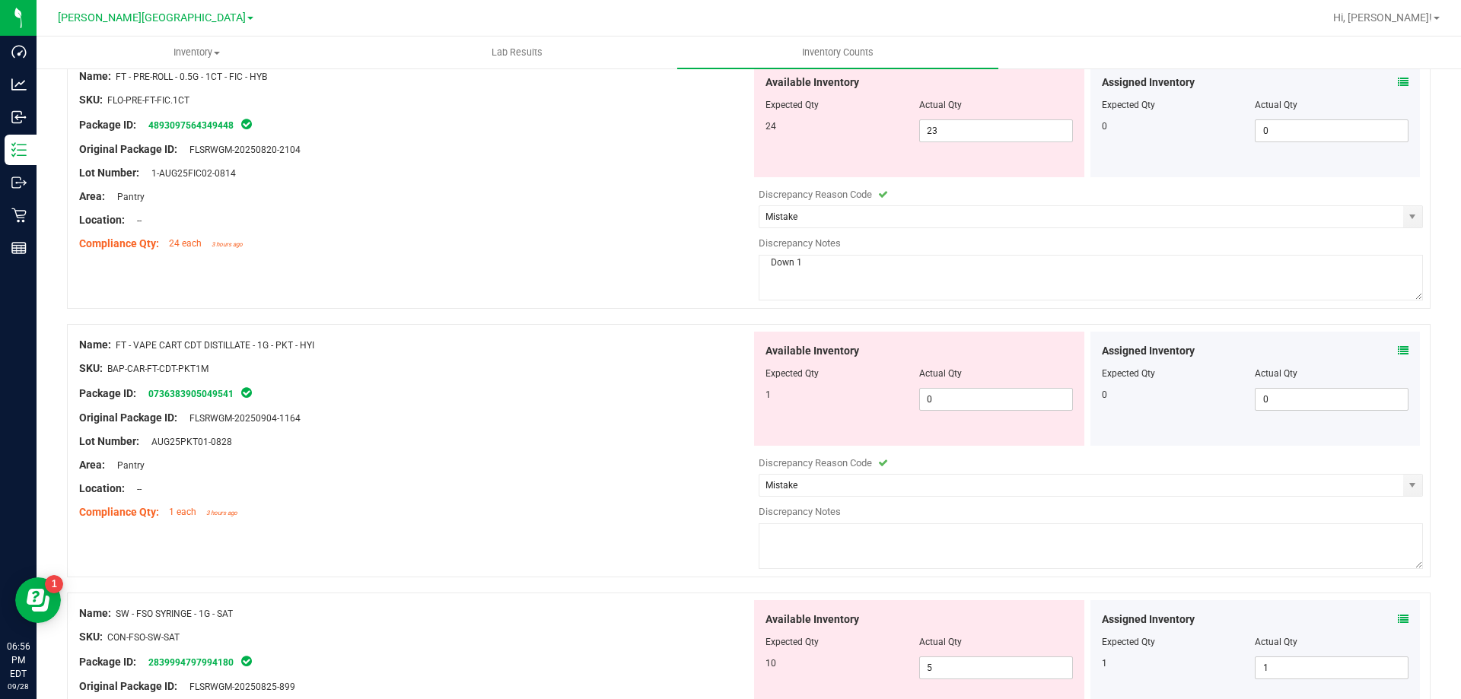
click at [816, 539] on textarea at bounding box center [1090, 546] width 664 height 46
type textarea "Down 1"
click at [672, 518] on div "Compliance Qty: 1 each 3 hours ago" at bounding box center [415, 512] width 672 height 16
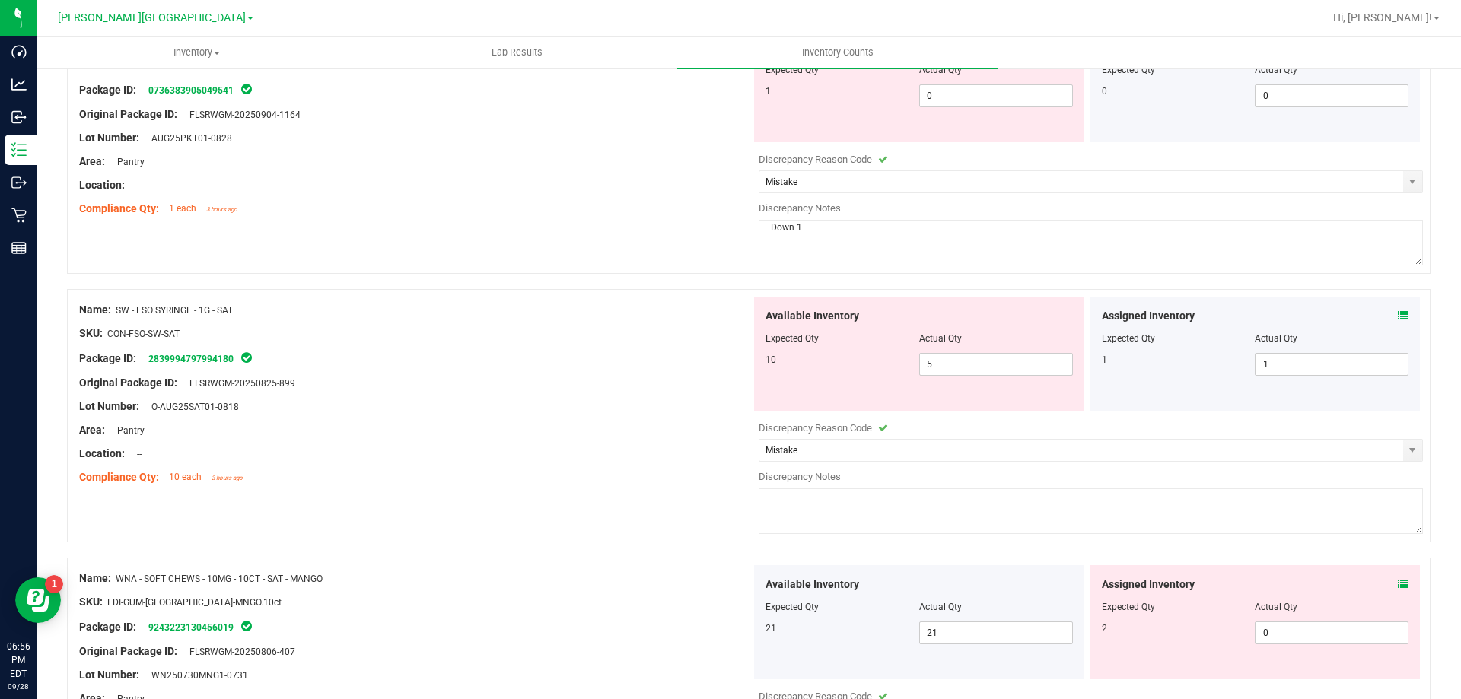
scroll to position [1254, 0]
click at [936, 507] on textarea at bounding box center [1090, 511] width 664 height 46
type textarea "Down 5"
click at [632, 480] on div "Compliance Qty: 10 each 3 hours ago" at bounding box center [415, 477] width 672 height 16
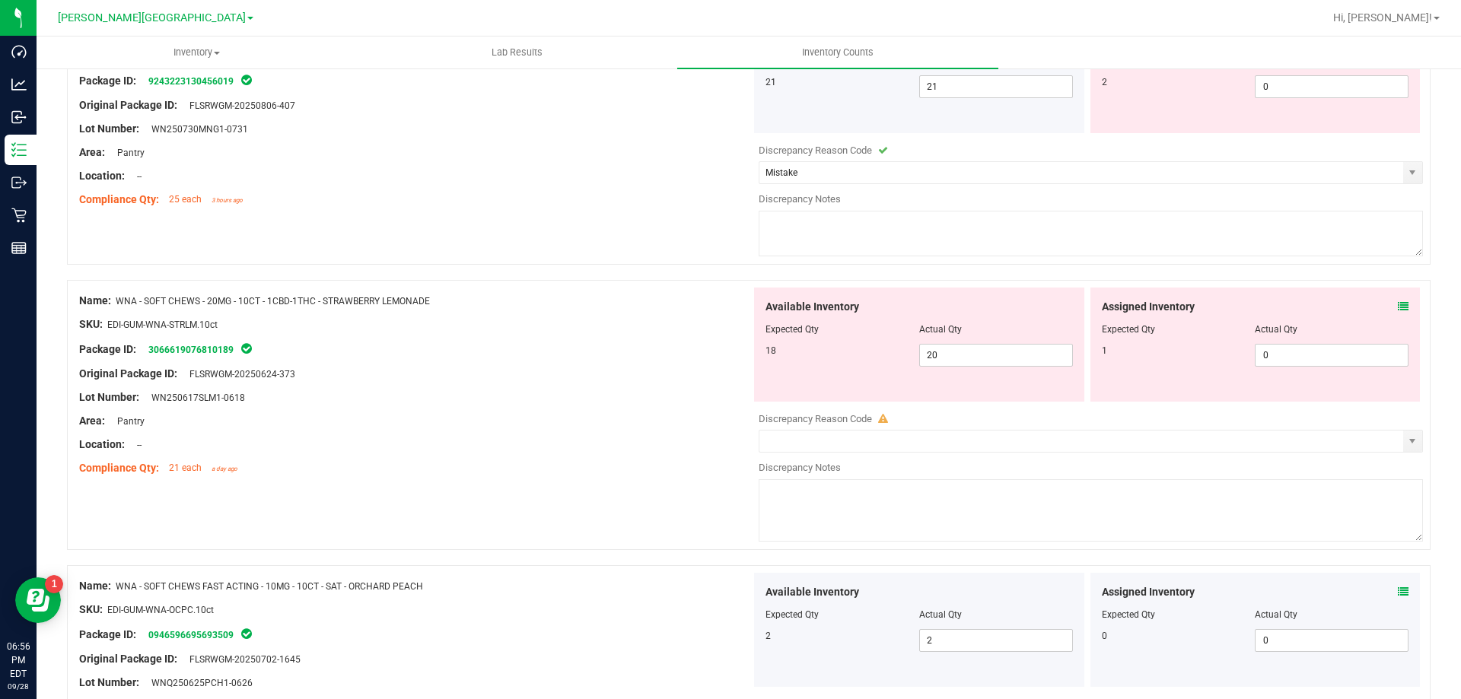
scroll to position [1863, 0]
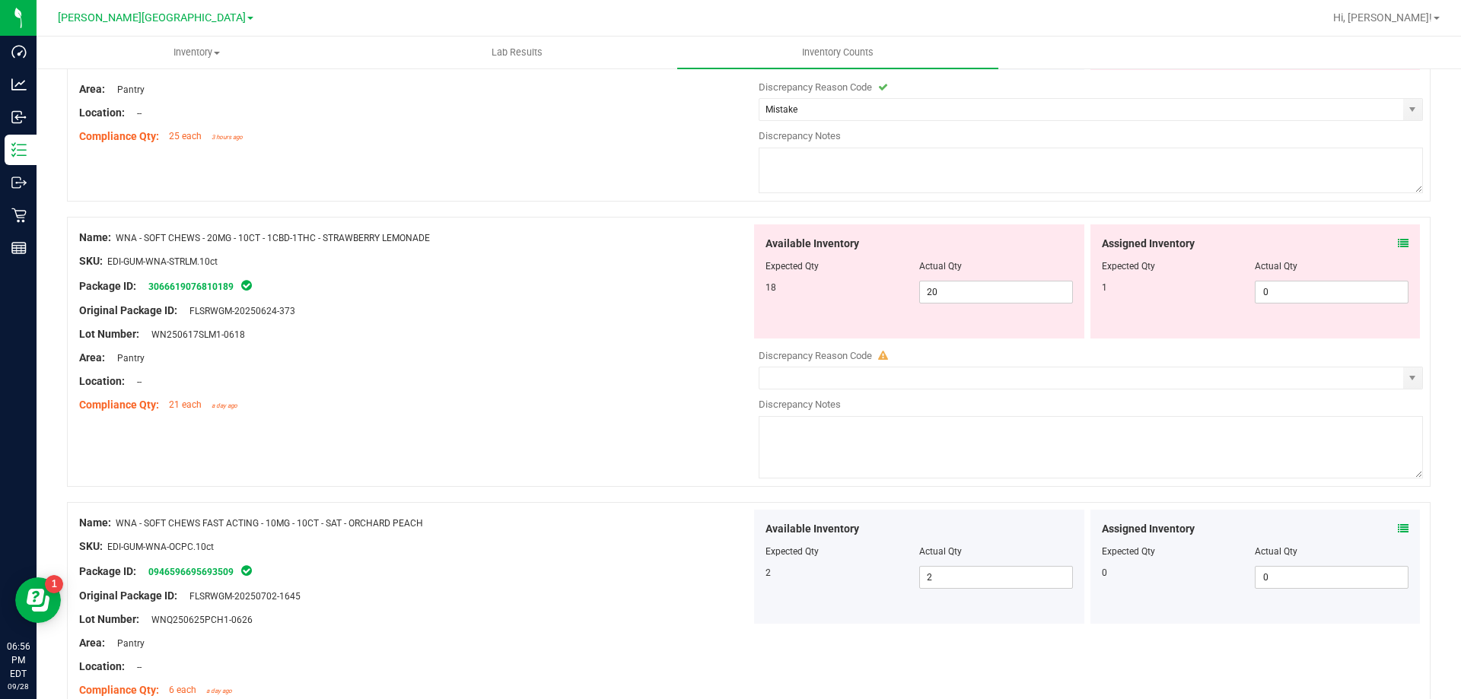
click at [1398, 241] on icon at bounding box center [1403, 243] width 11 height 11
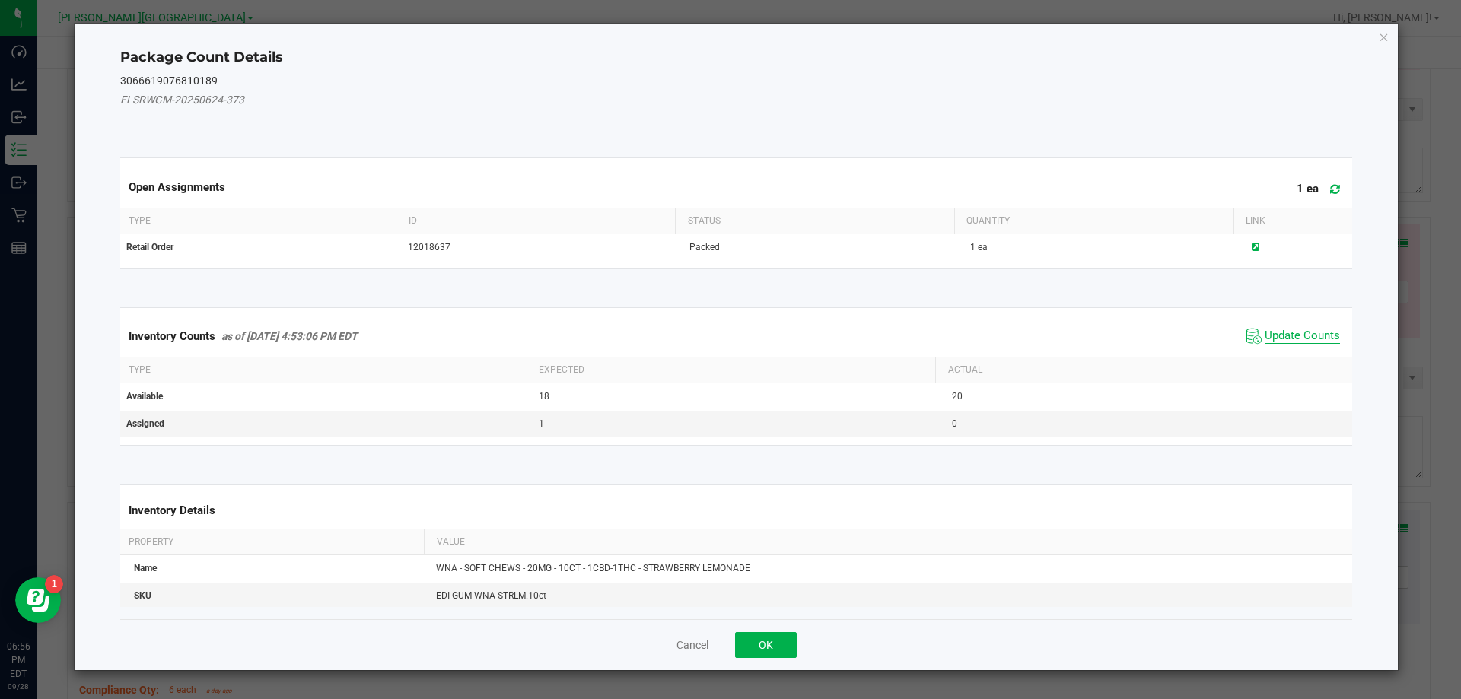
click at [1264, 339] on span "Update Counts" at bounding box center [1301, 336] width 75 height 15
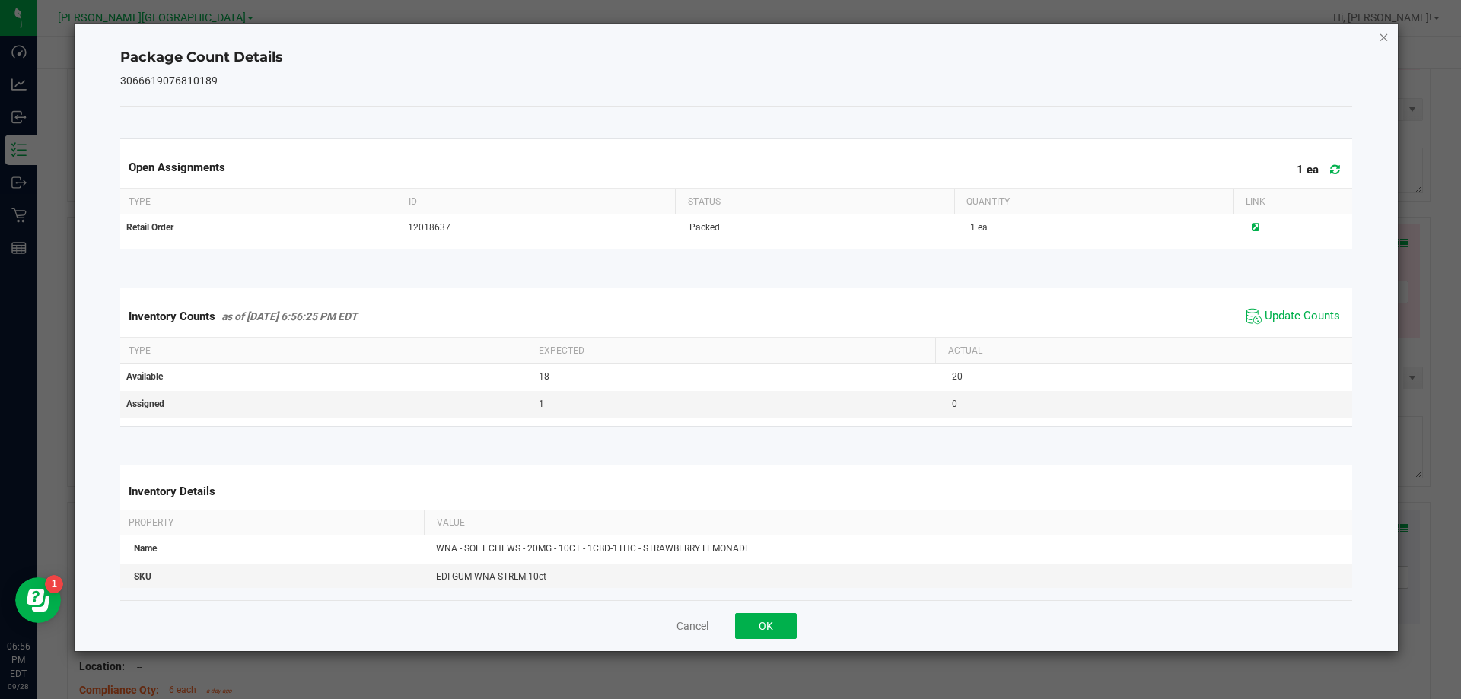
click at [1385, 34] on icon "Close" at bounding box center [1383, 36] width 11 height 18
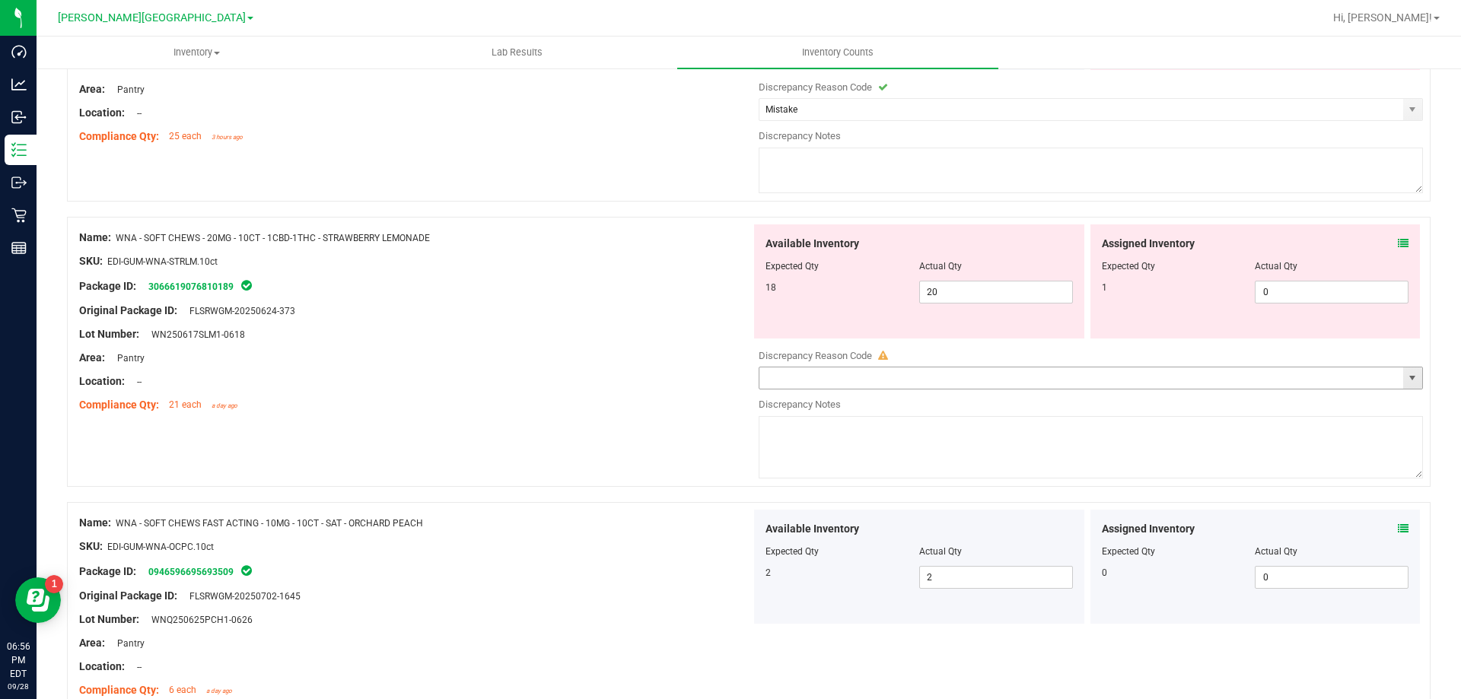
click at [1406, 374] on span "select" at bounding box center [1412, 378] width 12 height 12
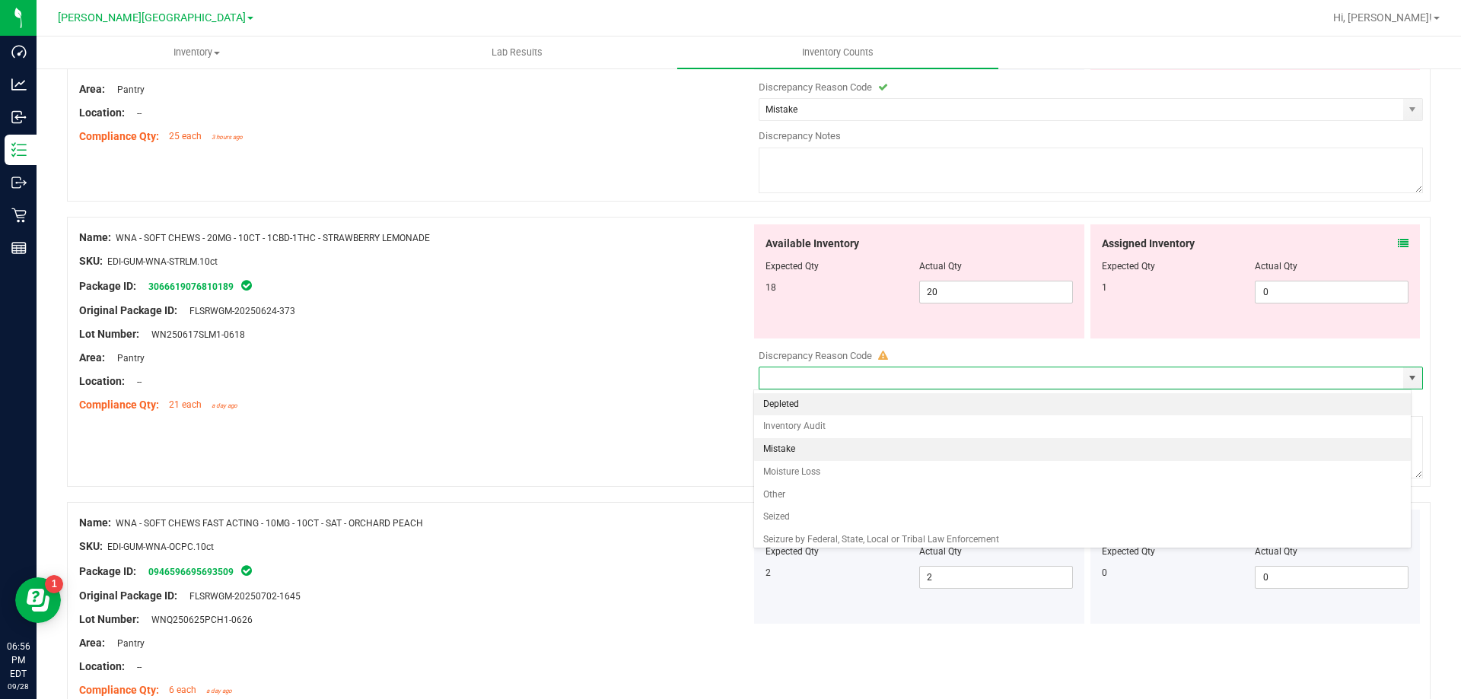
click at [792, 444] on li "Mistake" at bounding box center [1082, 449] width 657 height 23
type input "Mistake"
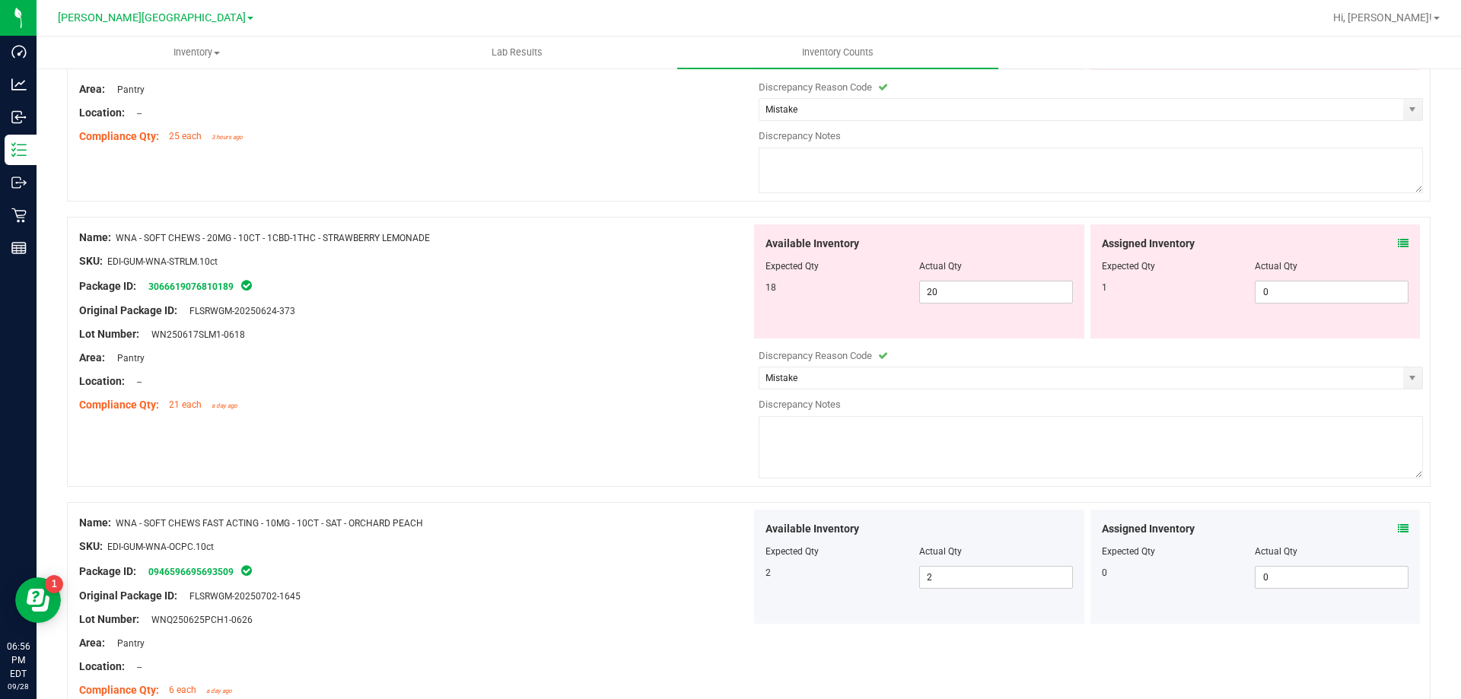
click at [801, 433] on textarea at bounding box center [1090, 447] width 664 height 62
type textarea "up 2"
click at [580, 387] on div "Location: --" at bounding box center [415, 382] width 672 height 16
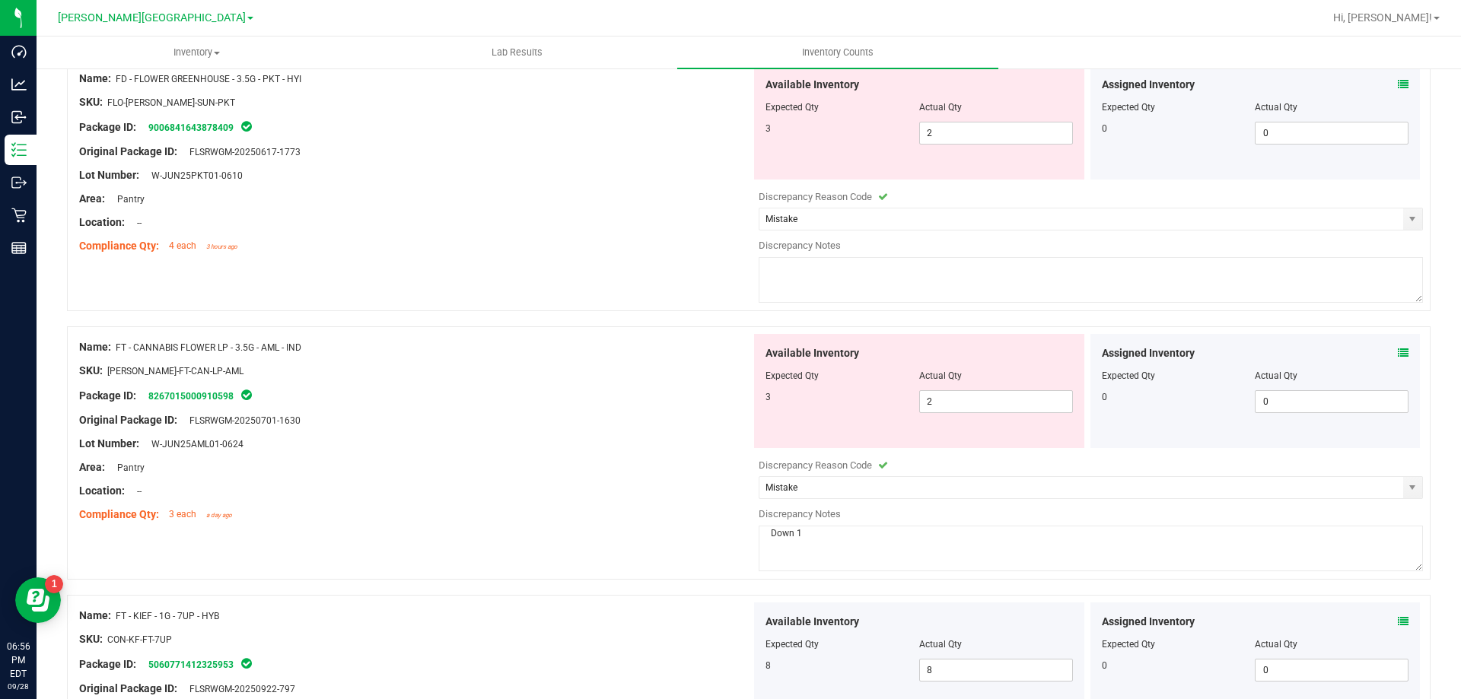
scroll to position [0, 0]
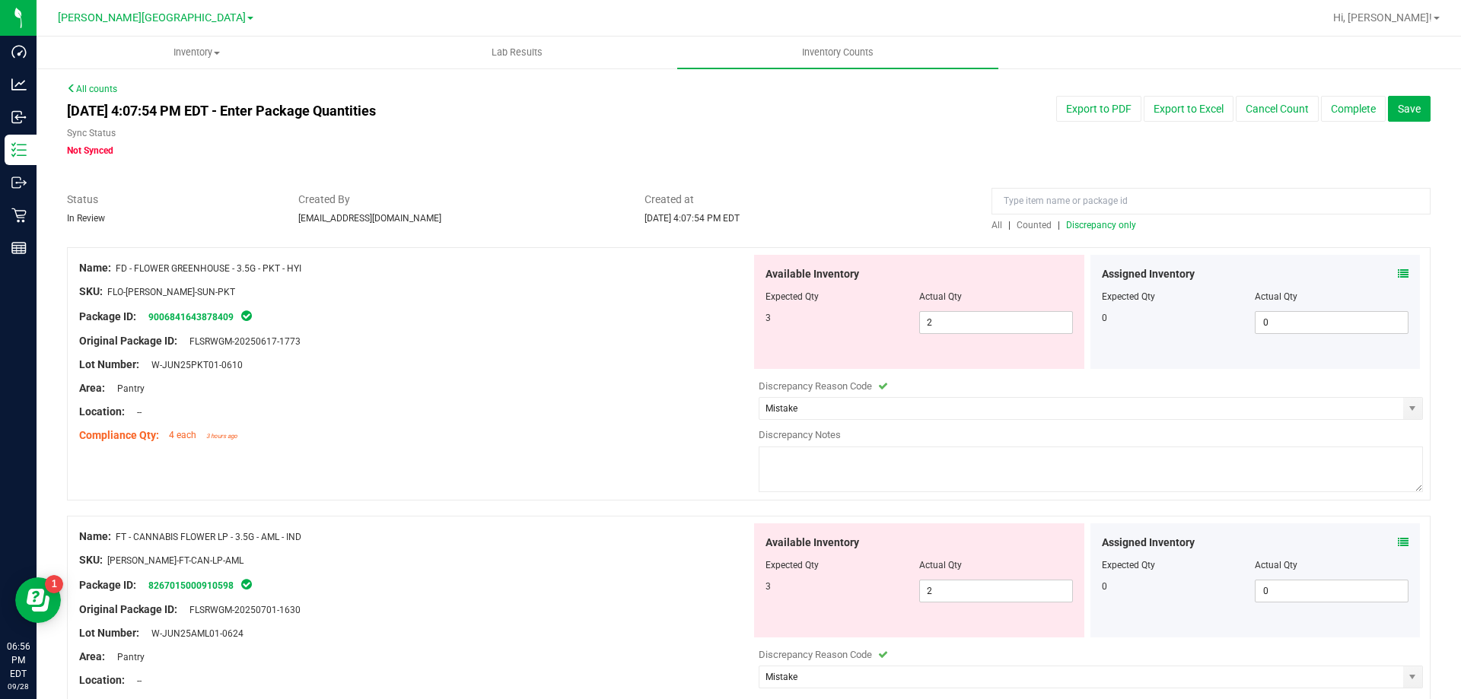
click at [1086, 225] on span "Discrepancy only" at bounding box center [1101, 225] width 70 height 11
click at [1398, 103] on span "Save" at bounding box center [1409, 109] width 23 height 12
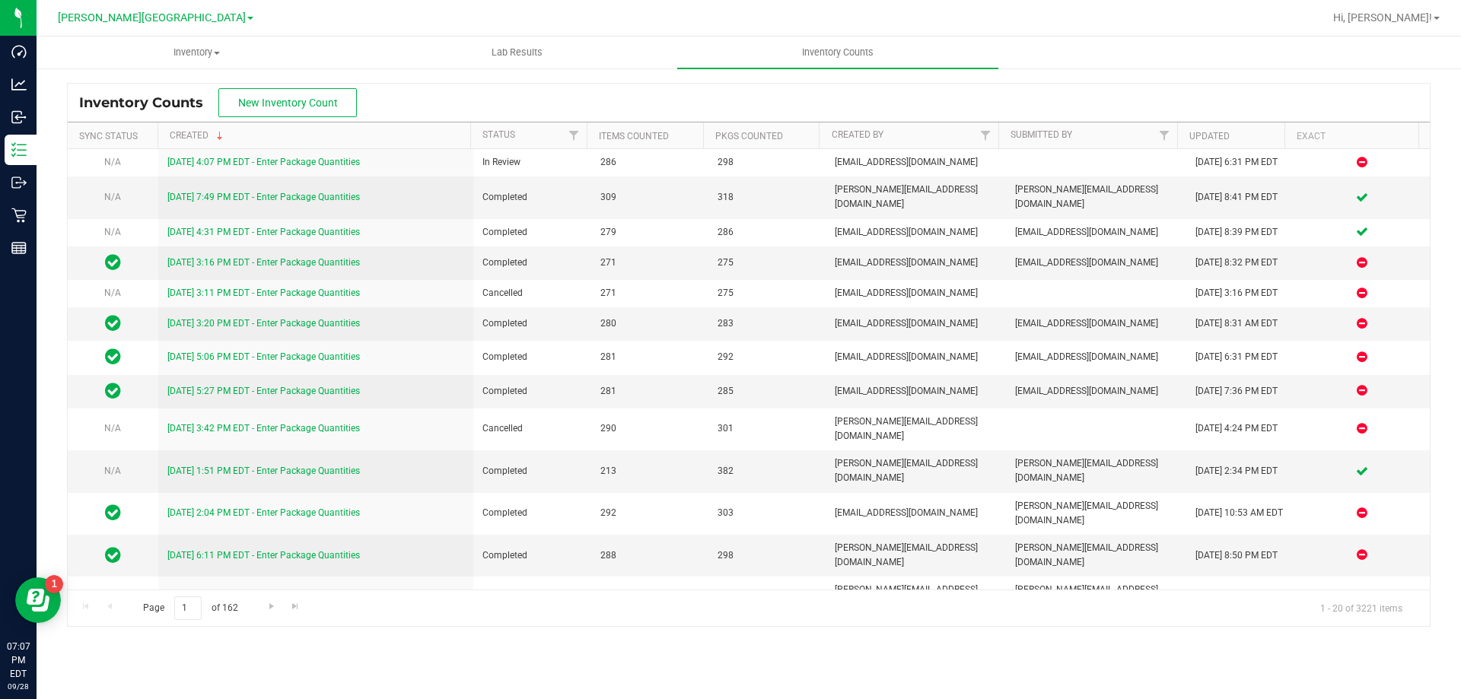
click at [431, 110] on div "Inventory Counts New Inventory Count" at bounding box center [749, 103] width 1362 height 38
